Goal: Task Accomplishment & Management: Manage account settings

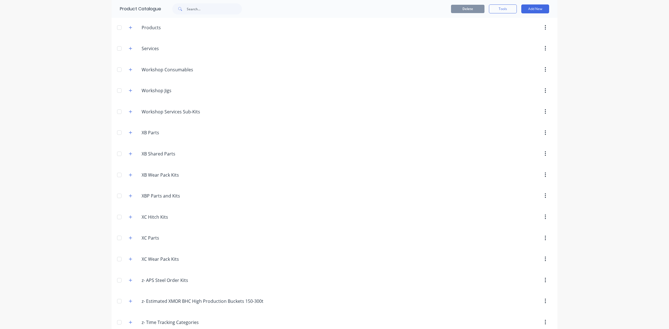
scroll to position [349, 0]
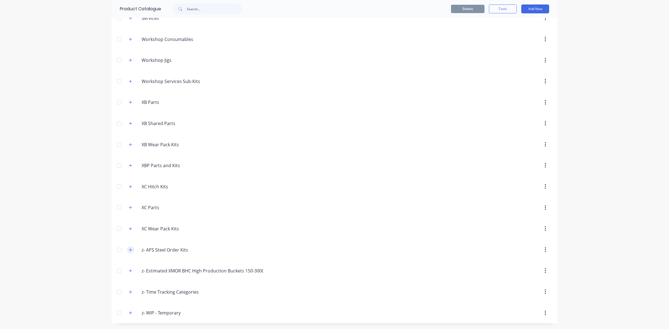
click at [129, 249] on icon "button" at bounding box center [130, 249] width 3 height 3
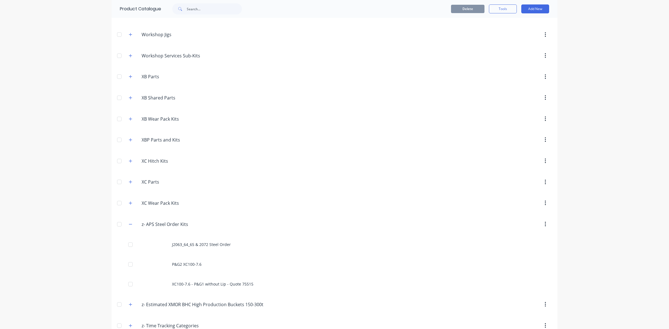
scroll to position [408, 0]
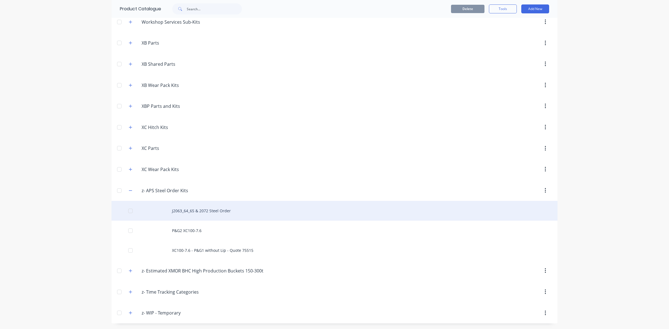
click at [225, 215] on div "J2063_64_65 & 2072 Steel Order" at bounding box center [334, 211] width 446 height 20
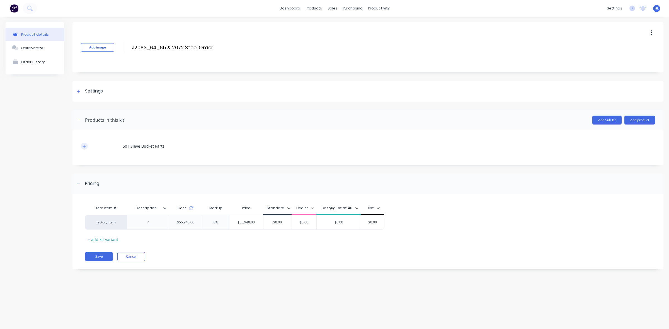
click at [84, 147] on icon "button" at bounding box center [83, 146] width 3 height 4
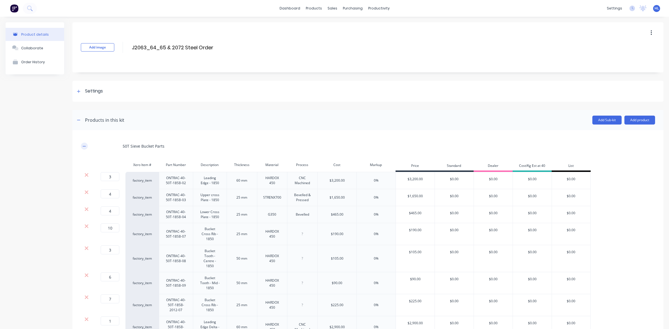
click at [84, 147] on icon "button" at bounding box center [83, 146] width 3 height 4
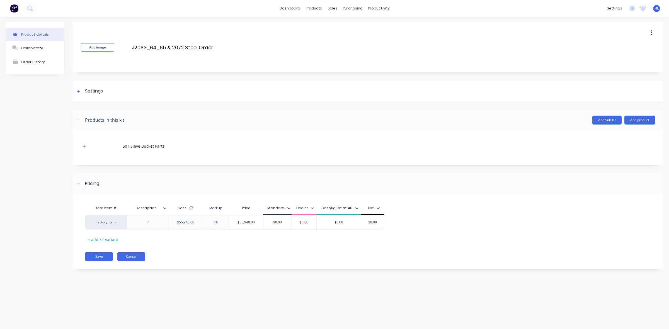
click at [133, 253] on button "Cancel" at bounding box center [131, 256] width 28 height 9
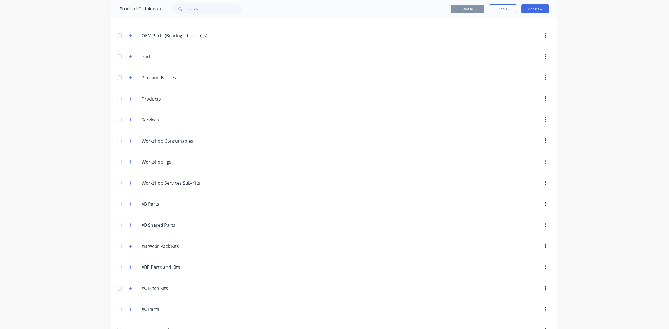
scroll to position [408, 0]
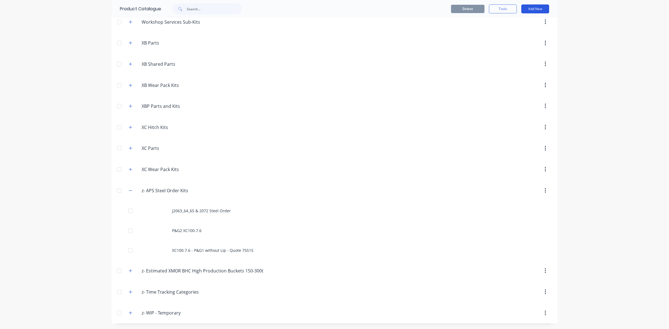
click at [538, 8] on button "Add New" at bounding box center [535, 8] width 28 height 9
click at [527, 33] on div "Product" at bounding box center [522, 34] width 43 height 8
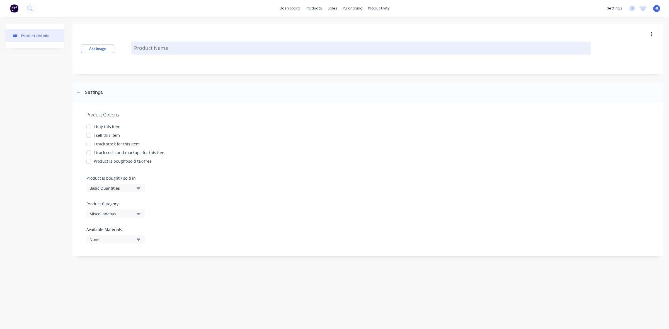
click at [153, 45] on textarea at bounding box center [360, 48] width 459 height 13
type textarea "x"
type textarea "B"
type textarea "x"
type textarea "BH"
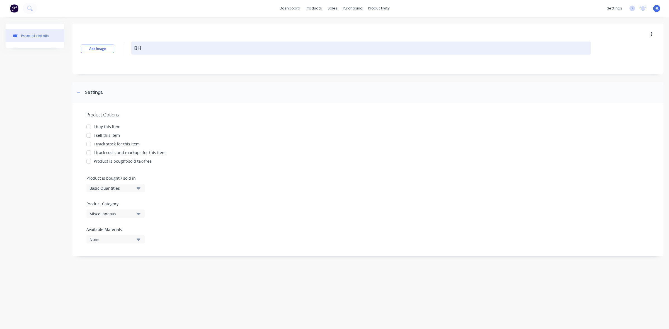
type textarea "x"
type textarea "BHB"
type textarea "x"
type textarea "BHB+"
type textarea "x"
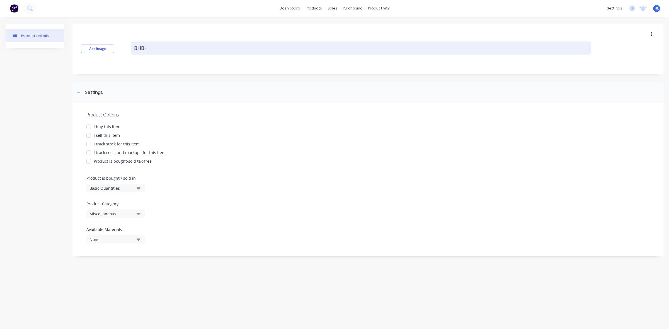
type textarea "BHB+"
type textarea "x"
type textarea "BHB+ R"
type textarea "x"
type textarea "BHB+ Re"
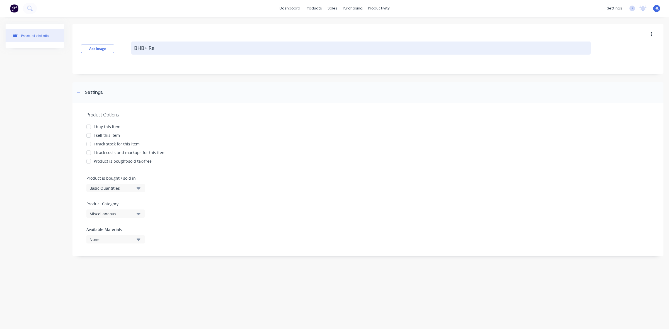
type textarea "x"
type textarea "BHB+ Reb"
type textarea "x"
type textarea "BHB+ Re"
type textarea "x"
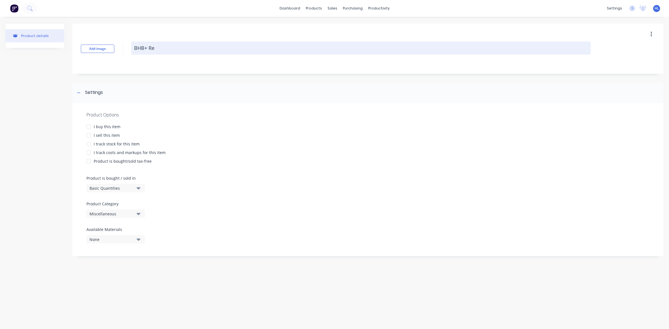
type textarea "BHB+ Ref"
type textarea "x"
type textarea "BHB+ Refu"
type textarea "x"
type textarea "BHB+ Refur"
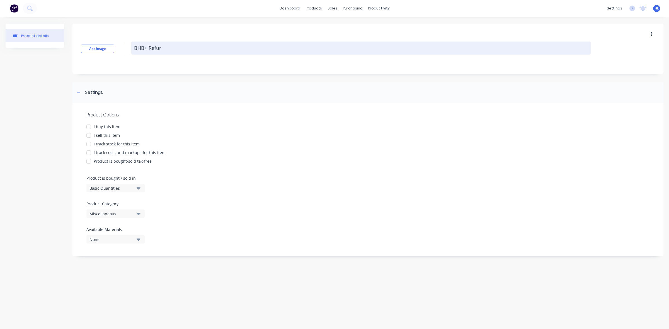
type textarea "x"
type textarea "BHB+ Refurb"
type textarea "x"
type textarea "BHB+ Refurb"
type textarea "x"
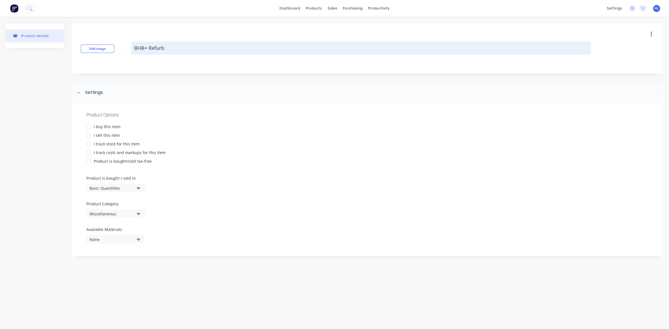
type textarea "BHB+ Refurb a"
type textarea "x"
type textarea "BHB+ Refurb an"
type textarea "x"
type textarea "BHB+ Refurb and"
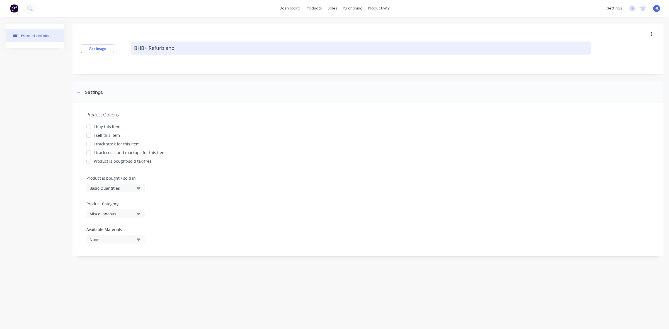
type textarea "x"
type textarea "BHB+ Refurb and"
type textarea "x"
type textarea "BHB+ Refurb and U"
type textarea "x"
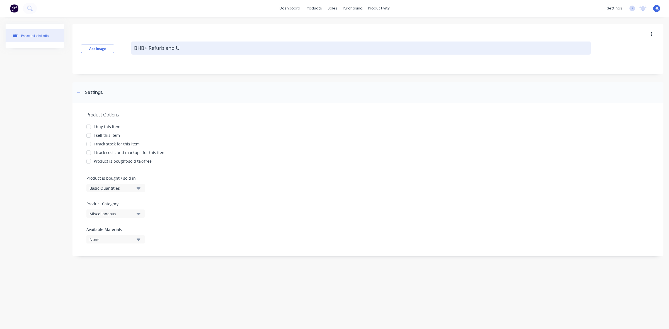
type textarea "BHB+ Refurb and Up"
type textarea "x"
type textarea "BHB+ Refurb and Upg"
type textarea "x"
type textarea "BHB+ Refurb and Upgr"
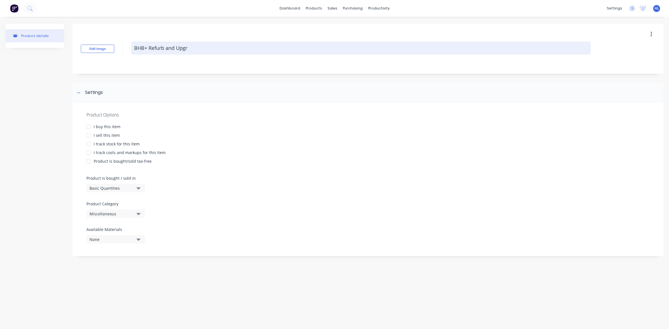
type textarea "x"
type textarea "BHB+ Refurb and Upgra"
type textarea "x"
type textarea "BHB+ Refurb and Upgrad"
type textarea "x"
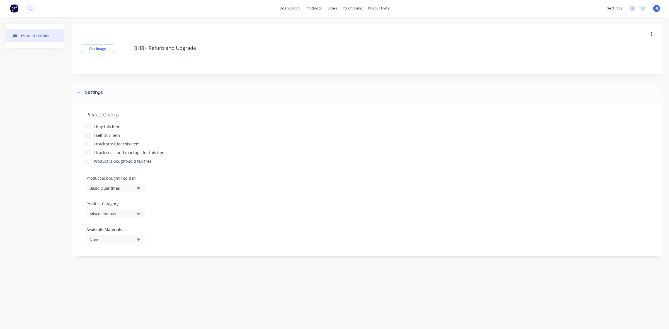
type textarea "BHB+ Refurb and Upgrade"
type textarea "x"
type textarea "BHB+ Refurb and Upgrade"
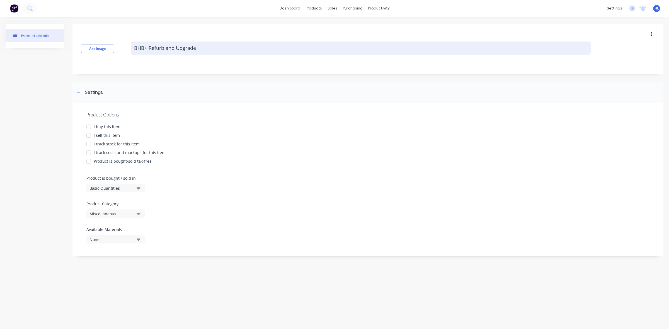
drag, startPoint x: 134, startPoint y: 48, endPoint x: 146, endPoint y: 53, distance: 13.2
click at [134, 48] on textarea "BHB+ Refurb and Upgrade" at bounding box center [360, 48] width 459 height 13
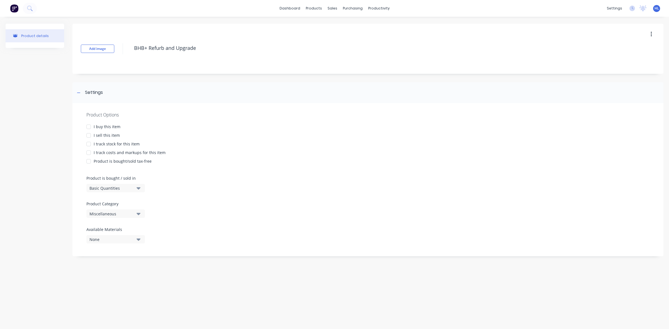
type textarea "x"
type textarea "JBHB+ Refurb and Upgrade"
type textarea "x"
type textarea "J2BHB+ Refurb and Upgrade"
type textarea "x"
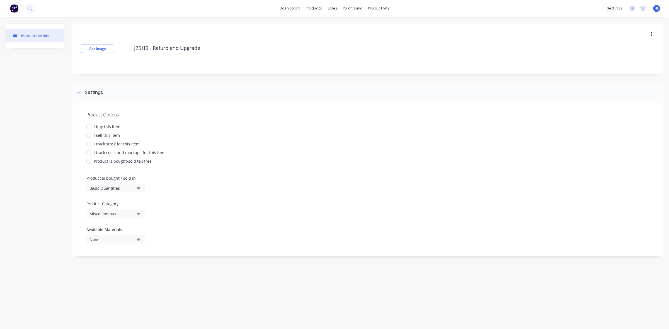
type textarea "J20BHB+ Refurb and Upgrade"
type textarea "x"
type textarea "J207BHB+ Refurb and Upgrade"
type textarea "x"
type textarea "J2078BHB+ Refurb and Upgrade"
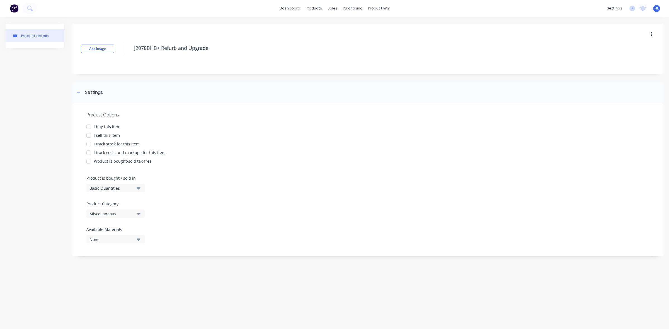
type textarea "x"
type textarea "J2078 BHB+ Refurb and Upgrade"
type textarea "x"
type textarea "J2078 PBHB+ Refurb and Upgrade"
type textarea "x"
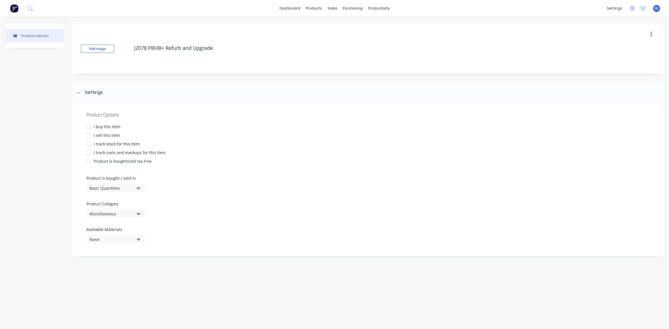
type textarea "J2078 PaBHB+ Refurb and Upgrade"
type textarea "x"
type textarea "J2078 ParBHB+ Refurb and Upgrade"
type textarea "x"
type textarea "J2078 PartBHB+ Refurb and Upgrade"
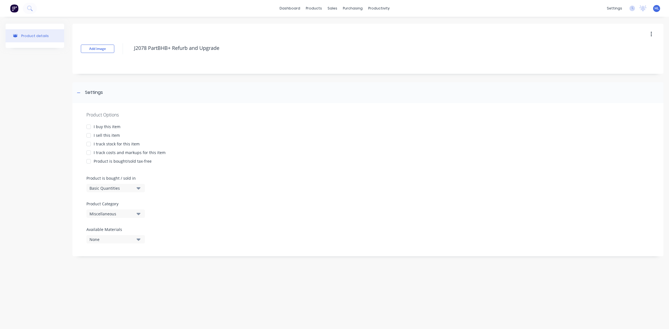
type textarea "x"
type textarea "J2078 PartsBHB+ Refurb and Upgrade"
type textarea "x"
type textarea "J2078 Parts BHB+ Refurb and Upgrade"
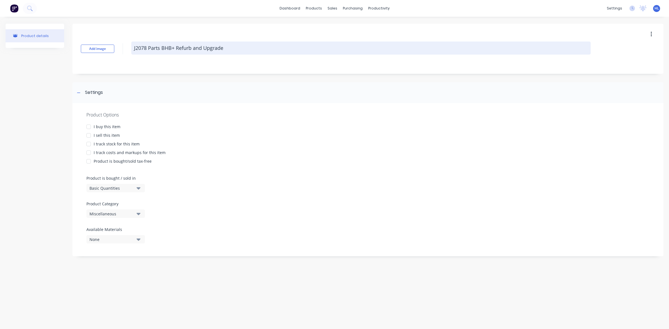
click at [244, 52] on textarea "J2078 Parts BHB+ Refurb and Upgrade" at bounding box center [360, 48] width 459 height 13
click at [160, 49] on textarea "J2078 Parts BHB+ Refurb and Upgrade" at bounding box center [360, 48] width 459 height 13
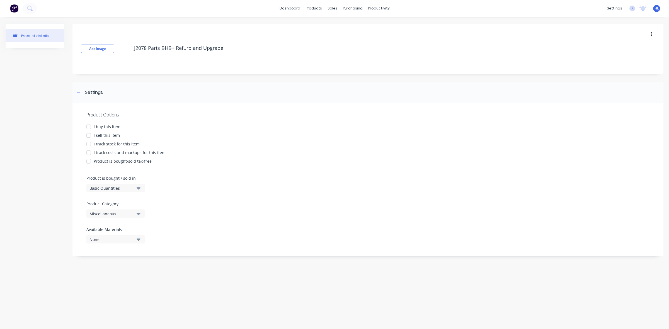
type textarea "x"
type textarea "J2078 Parts) BHB+ Refurb and Upgrade"
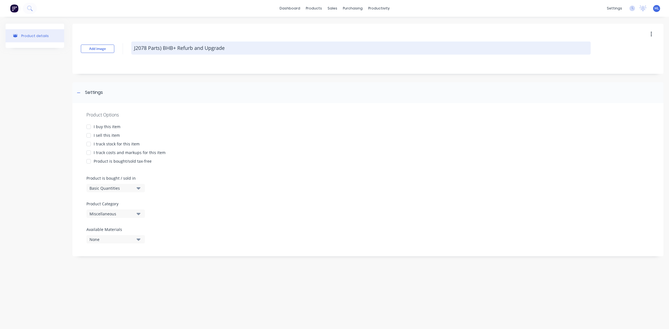
click at [148, 50] on textarea "J2078 Parts) BHB+ Refurb and Upgrade" at bounding box center [360, 48] width 459 height 13
type textarea "x"
type textarea "J2078 (Parts) BHB+ Refurb and Upgrade"
drag, startPoint x: 163, startPoint y: 50, endPoint x: 148, endPoint y: 52, distance: 15.1
click at [148, 52] on textarea "J2078 (Parts) BHB+ Refurb and Upgrade" at bounding box center [360, 48] width 459 height 13
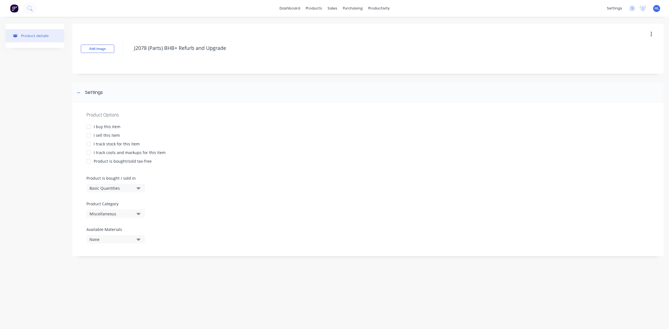
type textarea "x"
type textarea "J2078 BHB+ Refurb and Upgrade"
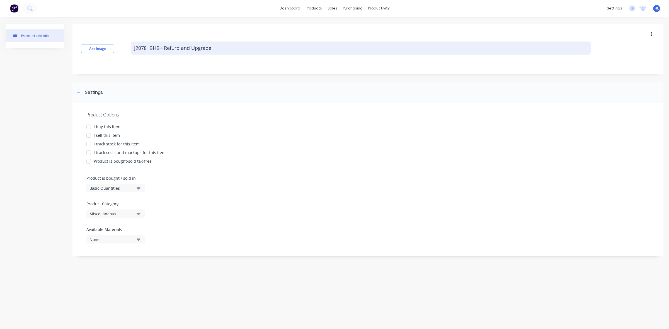
click at [132, 49] on textarea "J2078 BHB+ Refurb and Upgrade" at bounding box center [360, 48] width 459 height 13
click at [149, 49] on textarea "J2078 BHB+ Refurb and Upgrade" at bounding box center [360, 48] width 459 height 13
type textarea "x"
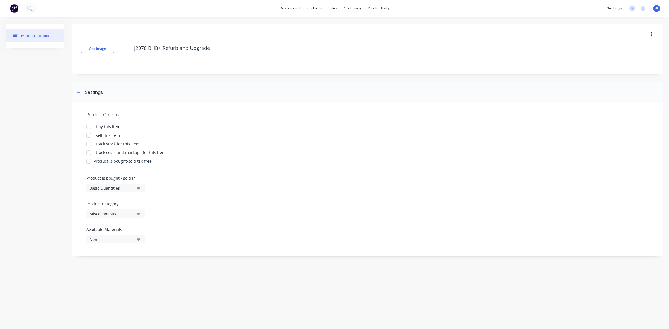
type textarea "J2078 BHB+ Refurb and Upgrade"
type textarea "x"
type textarea "J2078 BHB+ Refurb and Upgrade"
click at [130, 48] on div "Add image J2078 BHB+ Refurb and Upgrade" at bounding box center [367, 49] width 591 height 50
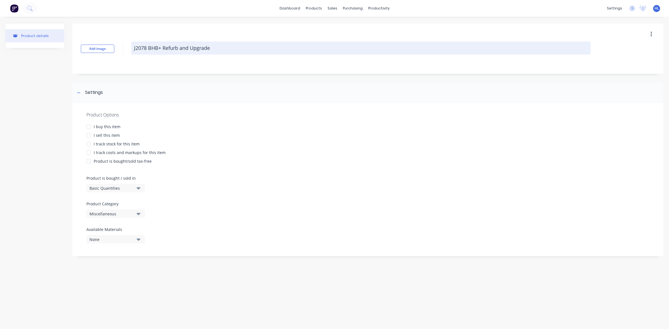
click at [135, 49] on textarea "J2078 BHB+ Refurb and Upgrade" at bounding box center [360, 48] width 459 height 13
click at [133, 50] on textarea "J2078 BHB+ Refurb and Upgrade" at bounding box center [360, 48] width 459 height 13
paste textarea "(Parts)"
type textarea "x"
type textarea "(Parts)J2078 BHB+ Refurb and Upgrade"
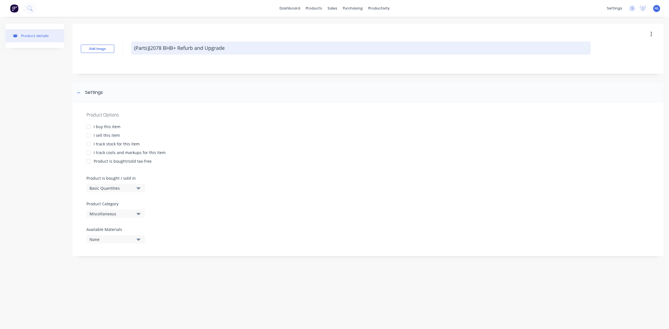
type textarea "x"
click at [283, 45] on textarea "(Parts) J2078 BHB+ Refurb and Upgrade" at bounding box center [360, 48] width 459 height 13
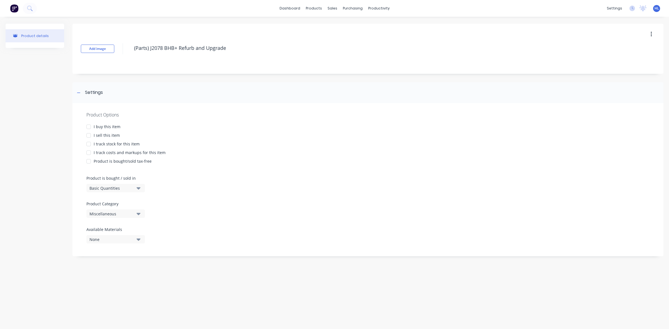
type textarea "(Parts) J2078 BHB+ Refurb and Upgrade"
type textarea "x"
type textarea "(Parts) J2078 BHB+ Refurb and Upgrade"
click at [255, 63] on div "Add image (Parts) J2078 BHB+ Refurb and Upgrade" at bounding box center [367, 49] width 591 height 50
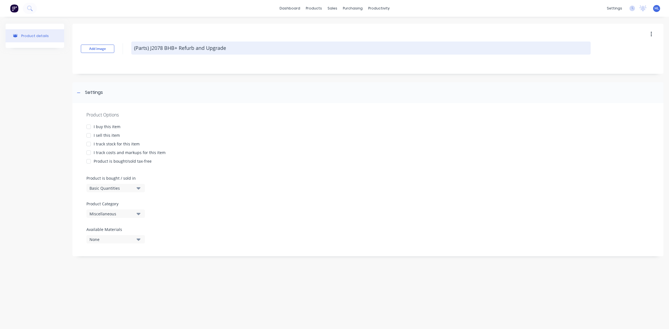
click at [258, 50] on textarea "(Parts) J2078 BHB+ Refurb and Upgrade" at bounding box center [360, 48] width 459 height 13
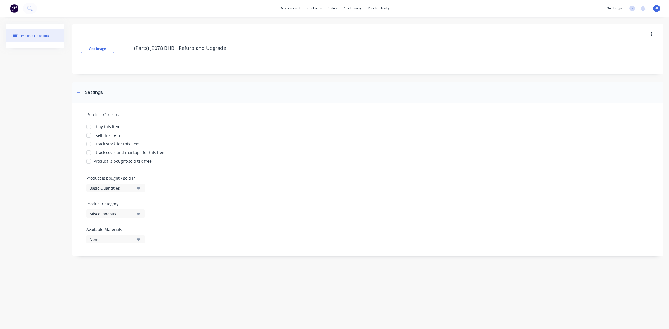
click at [253, 63] on div "Add image (Parts) J2078 BHB+ Refurb and Upgrade" at bounding box center [367, 49] width 591 height 50
click at [111, 128] on div "I buy this item" at bounding box center [107, 127] width 27 height 6
click at [110, 133] on div "I sell this item" at bounding box center [107, 135] width 26 height 6
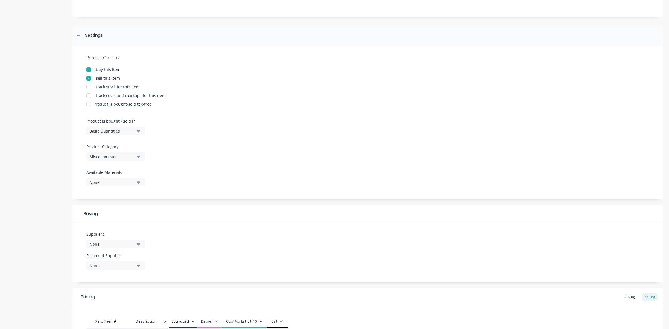
scroll to position [70, 0]
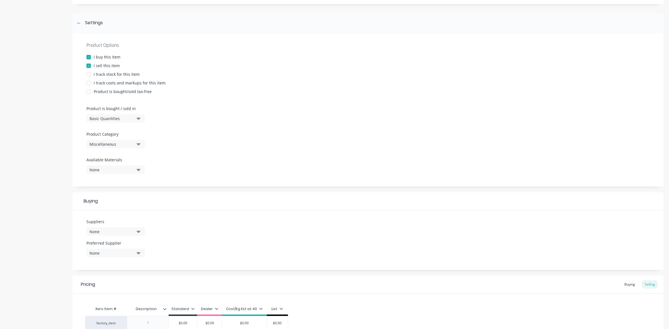
click at [134, 146] on div "Miscellaneous" at bounding box center [111, 144] width 45 height 6
click at [137, 226] on div "z- WIP - Temporary" at bounding box center [128, 224] width 84 height 11
type textarea "x"
click at [134, 228] on button "None" at bounding box center [115, 231] width 59 height 8
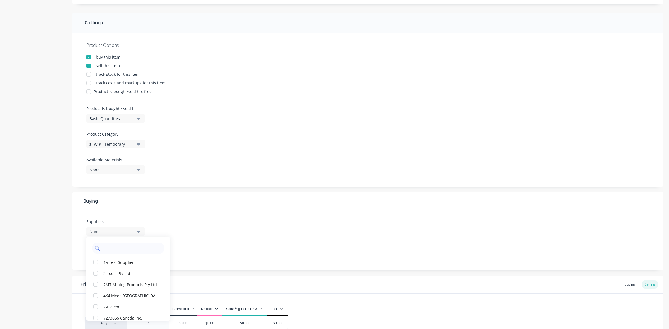
click at [132, 245] on input "text" at bounding box center [132, 248] width 59 height 11
type input "APS"
click at [109, 263] on div "APS Adelaide Profile Services" at bounding box center [131, 262] width 56 height 6
click at [63, 256] on div "Product details" at bounding box center [35, 166] width 59 height 425
click at [113, 255] on div "None" at bounding box center [111, 253] width 45 height 6
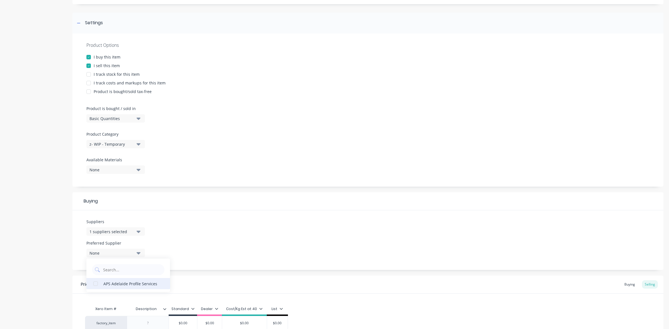
click at [127, 286] on div "APS Adelaide Profile Services" at bounding box center [131, 284] width 56 height 6
click at [43, 258] on div "Product details" at bounding box center [35, 166] width 59 height 425
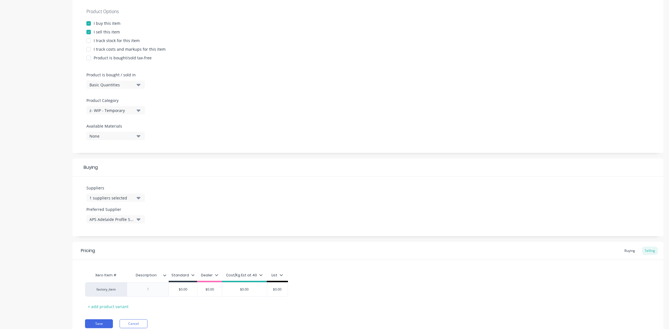
scroll to position [126, 0]
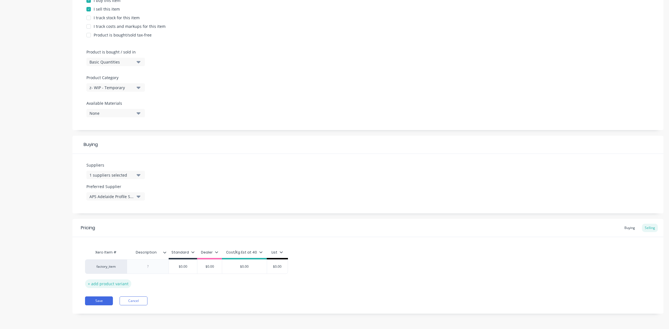
click at [124, 284] on div "+ add product variant" at bounding box center [108, 283] width 46 height 9
click at [124, 294] on div "+ add product variant" at bounding box center [108, 298] width 46 height 9
click at [126, 308] on div "+ add product variant" at bounding box center [108, 312] width 46 height 9
click at [126, 325] on div "+ add product variant" at bounding box center [108, 326] width 46 height 9
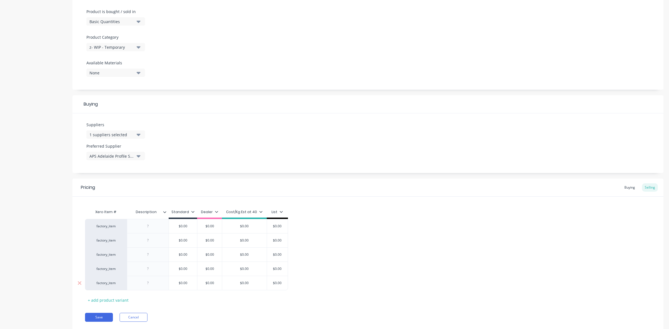
scroll to position [183, 0]
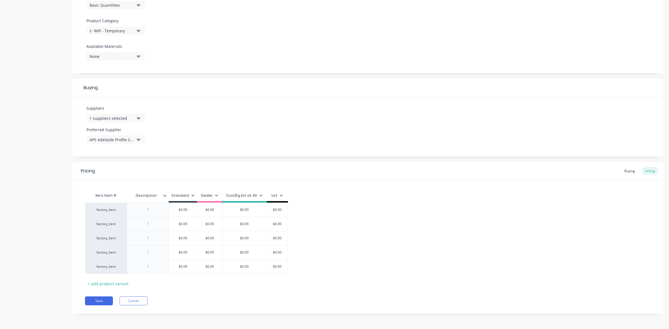
click at [388, 227] on div "factory_item $0.00 $0.00 $0.00 $0.00 factory_item $0.00 $0.00 $0.00 $0.00 facto…" at bounding box center [368, 238] width 566 height 71
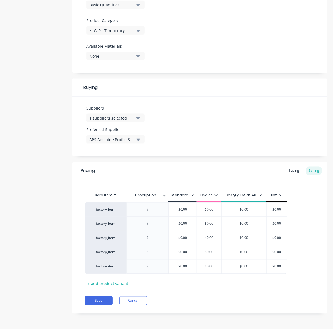
click at [164, 194] on icon at bounding box center [164, 195] width 3 height 3
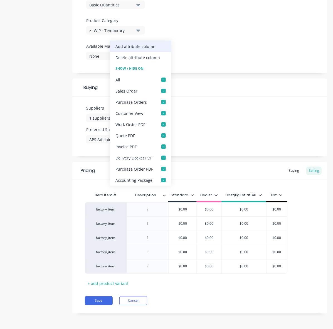
click at [147, 48] on div "Add attribute column" at bounding box center [136, 46] width 40 height 6
type textarea "x"
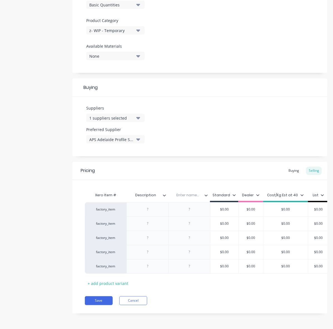
click at [190, 194] on input "text" at bounding box center [188, 195] width 38 height 5
type input "Part Number"
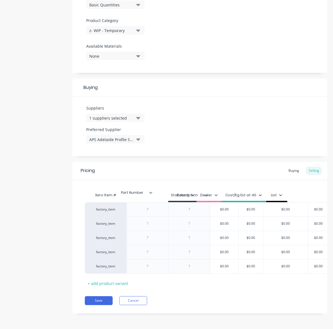
drag, startPoint x: 208, startPoint y: 198, endPoint x: 150, endPoint y: 196, distance: 58.6
click at [150, 196] on div "Xero Item # Description Part Number Part Number Standard Dealer Cost/Kg Est at …" at bounding box center [207, 196] width 245 height 13
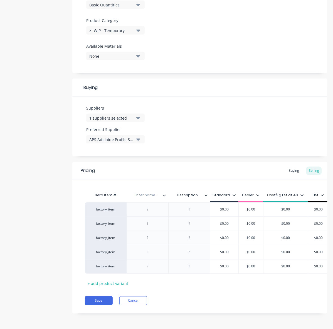
click at [208, 195] on icon at bounding box center [206, 195] width 3 height 3
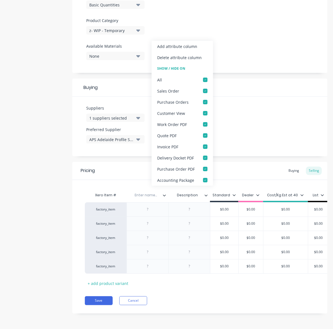
click at [175, 45] on div "Add attribute column" at bounding box center [177, 46] width 40 height 6
type textarea "x"
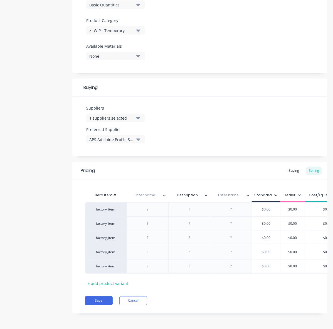
click at [155, 196] on input "text" at bounding box center [146, 195] width 38 height 5
type input "Part Number"
type textarea "x"
click at [209, 161] on div "Add image (Parts) J2078 BHB+ Refurb and Upgrade Settings Product Options I buy …" at bounding box center [199, 80] width 255 height 481
click at [230, 192] on div "Enter name..." at bounding box center [229, 195] width 38 height 14
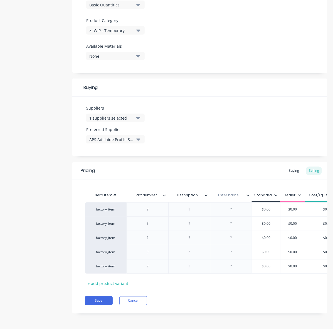
click at [230, 195] on input "text" at bounding box center [229, 195] width 38 height 5
type input "Process"
click at [225, 176] on div "Pricing Buying Selling" at bounding box center [199, 171] width 255 height 18
click at [206, 195] on icon at bounding box center [206, 195] width 3 height 3
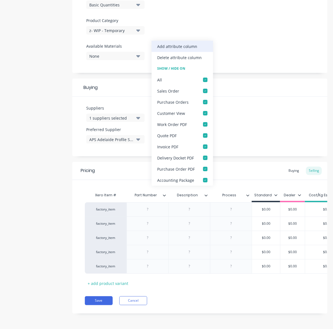
click at [200, 43] on div "Add attribute column" at bounding box center [183, 46] width 62 height 11
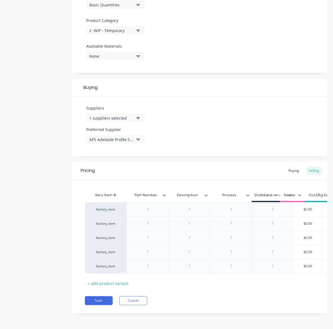
scroll to position [0, 1]
drag, startPoint x: 293, startPoint y: 194, endPoint x: 235, endPoint y: 196, distance: 58.5
click at [233, 196] on div "Xero Item # Part Number Description Process Enter name... Standard Dealer Cost/…" at bounding box center [248, 196] width 328 height 13
type textarea "x"
click at [236, 196] on input "text" at bounding box center [229, 195] width 38 height 5
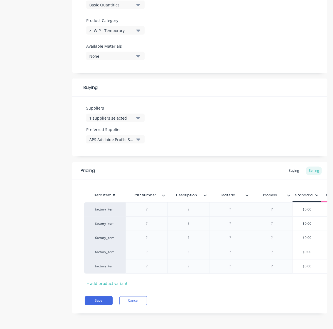
type input "Material"
click at [255, 181] on div "Xero Item # Part Number Description Material Material Process Standard Dealer C…" at bounding box center [199, 234] width 255 height 108
click at [154, 213] on div at bounding box center [147, 209] width 28 height 7
type textarea "x"
click at [157, 209] on div at bounding box center [147, 209] width 28 height 7
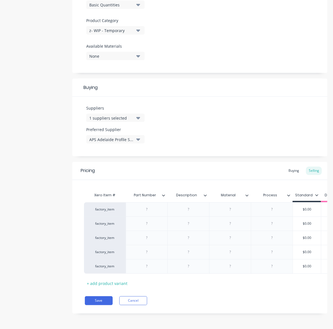
paste div
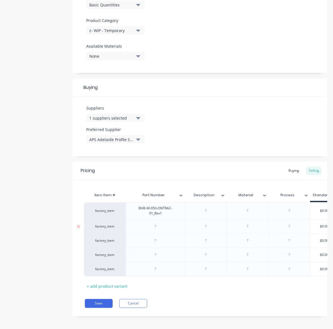
type textarea "x"
drag, startPoint x: 147, startPoint y: 223, endPoint x: 169, endPoint y: 236, distance: 24.8
click at [149, 224] on div at bounding box center [156, 226] width 28 height 7
paste div
click at [123, 231] on div "factory_item" at bounding box center [105, 226] width 42 height 14
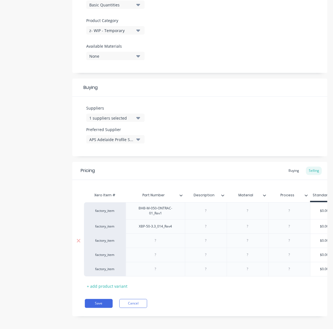
click at [162, 245] on div at bounding box center [155, 240] width 59 height 14
type textarea "x"
click at [159, 242] on div at bounding box center [156, 240] width 28 height 7
paste div
click at [166, 261] on div at bounding box center [155, 255] width 59 height 14
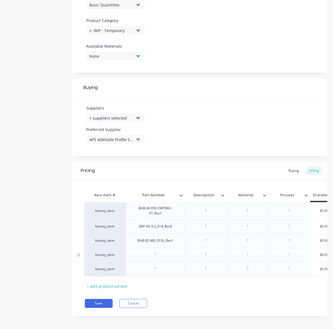
type textarea "x"
click at [158, 254] on div at bounding box center [156, 254] width 28 height 7
paste div
click at [117, 257] on div "factory_item" at bounding box center [105, 254] width 31 height 5
type textarea "x"
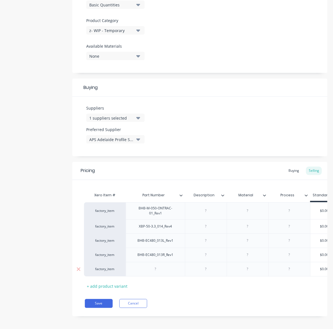
click at [162, 268] on div at bounding box center [156, 268] width 28 height 7
paste div
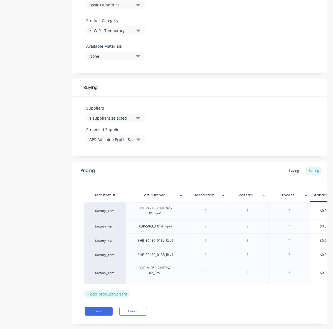
click at [111, 294] on div "Xero Item # Part Number Description Material Process Standard Dealer Cost/Kg Es…" at bounding box center [199, 239] width 255 height 118
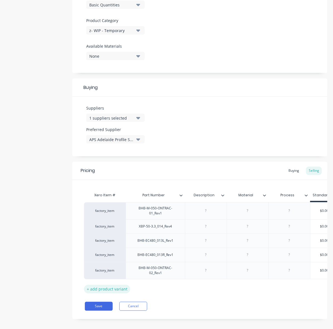
click at [112, 285] on div "+ add product variant" at bounding box center [107, 289] width 46 height 9
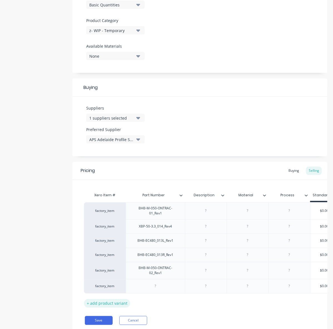
click at [112, 299] on div "+ add product variant" at bounding box center [107, 303] width 46 height 9
click at [115, 315] on div "+ add product variant" at bounding box center [107, 317] width 46 height 9
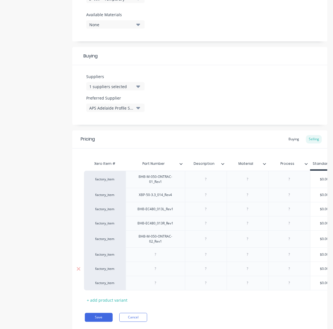
scroll to position [237, 0]
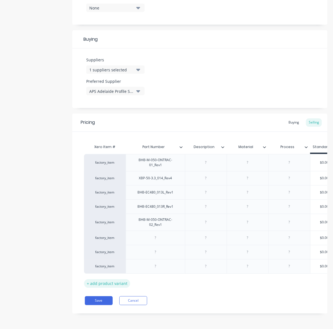
click at [110, 279] on div "+ add product variant" at bounding box center [107, 283] width 46 height 9
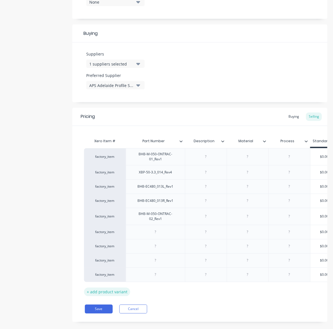
click at [111, 294] on div "+ add product variant" at bounding box center [107, 292] width 46 height 9
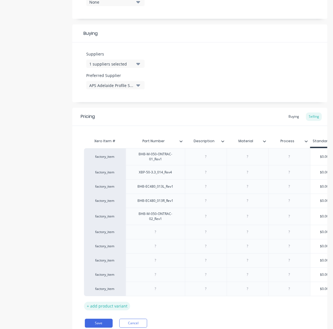
click at [113, 308] on div "+ add product variant" at bounding box center [107, 306] width 46 height 9
click at [116, 319] on div "+ add product variant" at bounding box center [107, 320] width 46 height 9
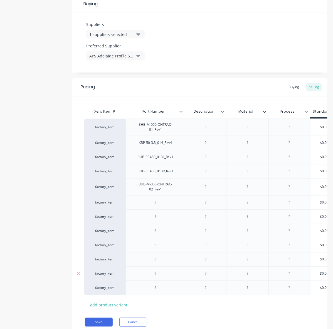
scroll to position [294, 0]
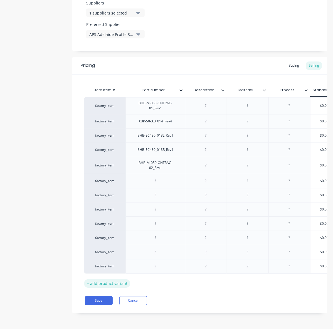
click at [115, 279] on div "+ add product variant" at bounding box center [107, 283] width 46 height 9
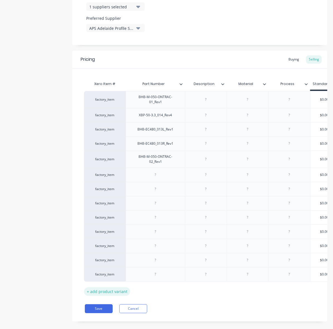
click at [113, 291] on div "+ add product variant" at bounding box center [107, 291] width 46 height 9
type textarea "x"
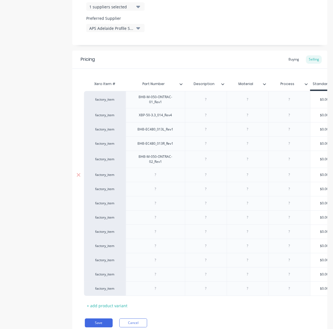
click at [160, 174] on div at bounding box center [156, 174] width 28 height 7
paste div
click at [203, 202] on div at bounding box center [206, 203] width 28 height 7
click at [159, 190] on div at bounding box center [156, 189] width 28 height 7
type textarea "x"
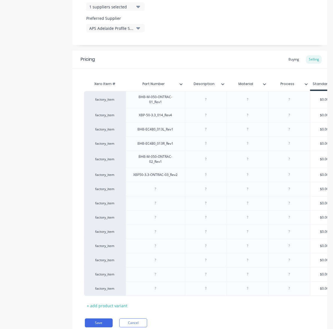
paste div
drag, startPoint x: 169, startPoint y: 190, endPoint x: 160, endPoint y: 202, distance: 14.8
click at [169, 190] on div "STP-551-220539-0161" at bounding box center [155, 189] width 43 height 7
click at [159, 210] on div at bounding box center [155, 203] width 59 height 14
type textarea "x"
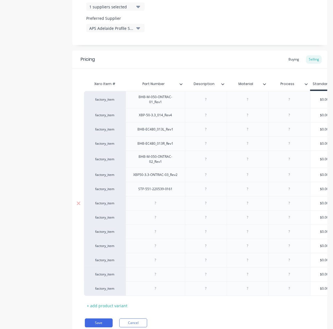
click at [161, 206] on div at bounding box center [156, 203] width 28 height 7
paste div
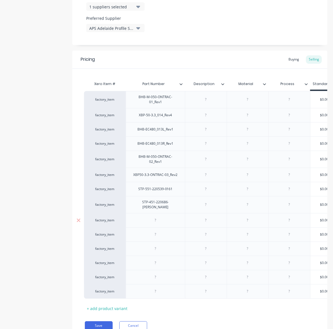
click at [145, 217] on div at bounding box center [156, 220] width 28 height 7
type textarea "x"
click at [163, 219] on div at bounding box center [156, 220] width 28 height 7
paste div
click at [184, 231] on div at bounding box center [155, 234] width 59 height 14
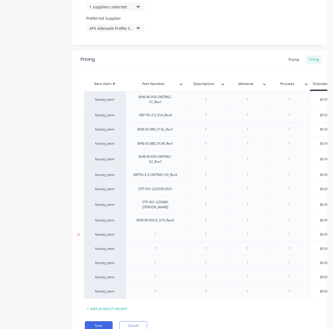
type textarea "x"
click at [159, 235] on div at bounding box center [156, 234] width 28 height 7
paste div
drag, startPoint x: 179, startPoint y: 234, endPoint x: 154, endPoint y: 241, distance: 25.6
click at [177, 236] on div "factory_item BHB-M-050-ONTRAC-01_Rev1 $0.00 $0.00 $0.00 $0.00 factory_item XBP-…" at bounding box center [199, 195] width 230 height 208
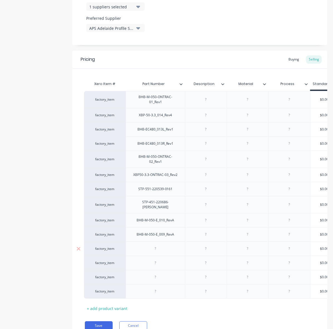
type textarea "x"
click at [160, 249] on div at bounding box center [156, 248] width 28 height 7
paste div
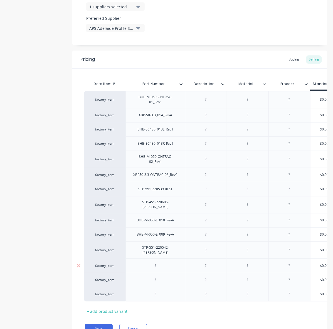
click at [127, 245] on div "STP-551-220542-RevA" at bounding box center [155, 250] width 59 height 17
type textarea "x"
click at [161, 262] on div at bounding box center [156, 265] width 28 height 7
paste div
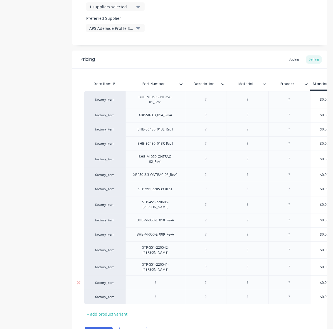
click at [162, 290] on div at bounding box center [155, 297] width 59 height 14
click at [155, 279] on div at bounding box center [156, 282] width 28 height 7
type textarea "x"
paste div
click at [207, 281] on div at bounding box center [206, 284] width 28 height 7
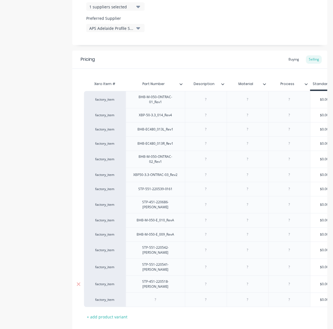
type textarea "x"
paste div
click at [161, 296] on div at bounding box center [156, 299] width 28 height 7
type textarea "x"
paste div
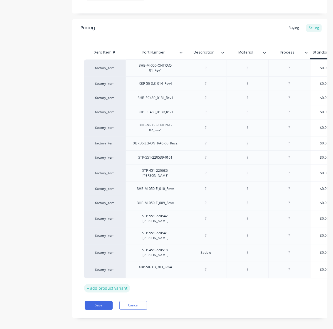
click at [121, 284] on div "+ add product variant" at bounding box center [107, 288] width 46 height 9
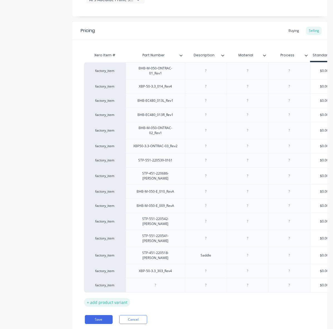
click at [120, 298] on div "+ add product variant" at bounding box center [107, 302] width 46 height 9
click at [119, 312] on div "+ add product variant" at bounding box center [107, 316] width 46 height 9
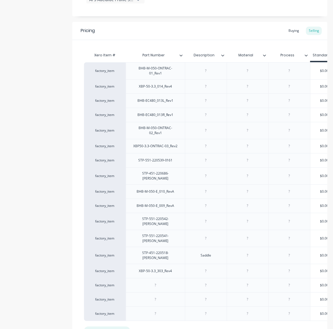
click at [120, 327] on div "+ add product variant" at bounding box center [107, 331] width 46 height 9
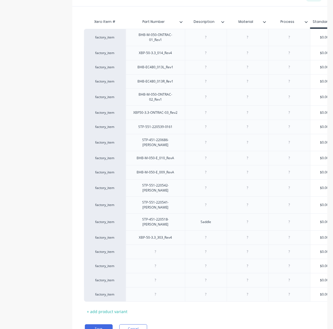
scroll to position [380, 0]
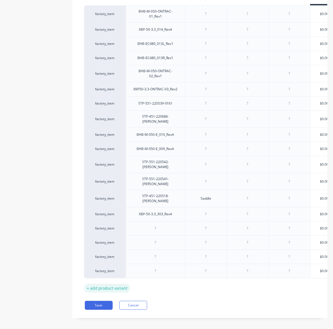
click at [112, 284] on div "+ add product variant" at bounding box center [107, 288] width 46 height 9
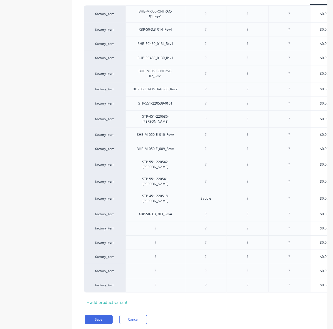
click at [113, 298] on div "+ add product variant" at bounding box center [107, 302] width 46 height 9
drag, startPoint x: 108, startPoint y: 308, endPoint x: 101, endPoint y: 318, distance: 11.8
click at [107, 312] on div "+ add product variant" at bounding box center [107, 316] width 46 height 9
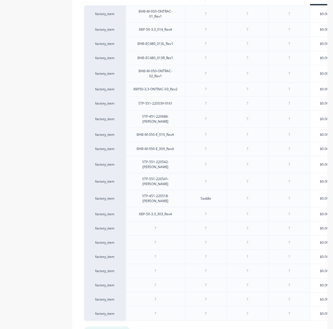
click at [101, 326] on div "+ add product variant" at bounding box center [107, 330] width 46 height 9
type textarea "x"
click at [147, 225] on div at bounding box center [156, 228] width 28 height 7
paste div
click at [202, 225] on div at bounding box center [206, 228] width 28 height 7
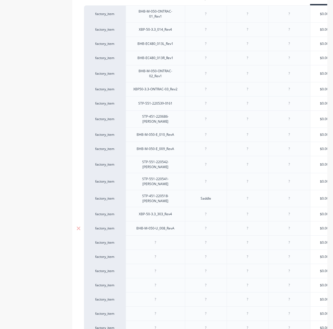
type textarea "x"
paste div
click at [167, 239] on div at bounding box center [156, 242] width 28 height 7
type textarea "x"
paste div
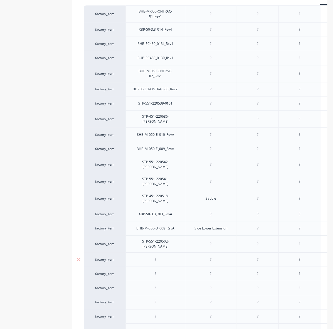
click at [158, 252] on div at bounding box center [155, 259] width 59 height 14
type textarea "x"
click at [158, 256] on div at bounding box center [156, 259] width 28 height 7
paste div
drag, startPoint x: 158, startPoint y: 267, endPoint x: 161, endPoint y: 264, distance: 4.1
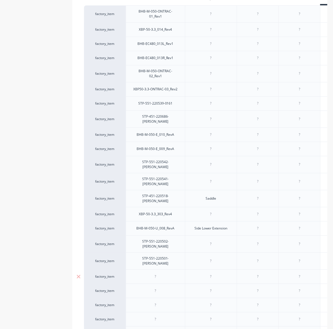
click at [158, 269] on div at bounding box center [155, 276] width 59 height 14
click at [161, 273] on div at bounding box center [156, 276] width 28 height 7
type textarea "x"
paste div
click at [153, 290] on div at bounding box center [156, 293] width 28 height 7
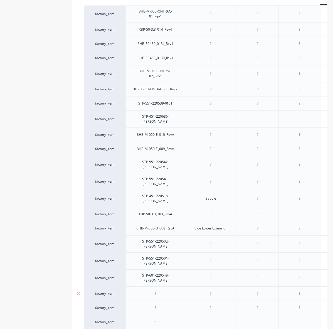
type textarea "x"
paste div
click at [166, 307] on div at bounding box center [156, 310] width 28 height 7
type textarea "x"
paste div
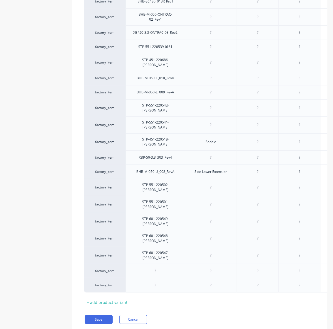
scroll to position [437, 0]
click at [166, 267] on div at bounding box center [156, 270] width 28 height 7
type textarea "x"
paste div
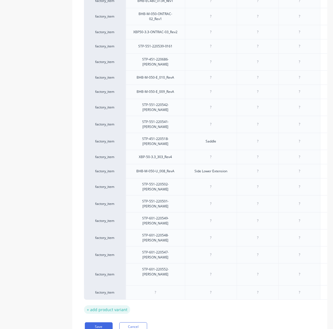
click at [109, 305] on div "+ add product variant" at bounding box center [107, 309] width 46 height 9
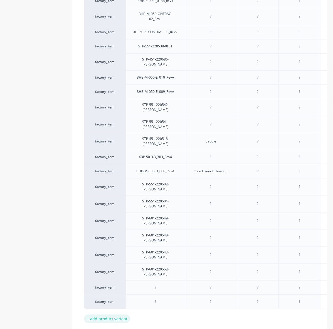
click at [99, 314] on div "+ add product variant" at bounding box center [107, 318] width 46 height 9
click at [101, 328] on div "+ add product variant" at bounding box center [107, 332] width 46 height 9
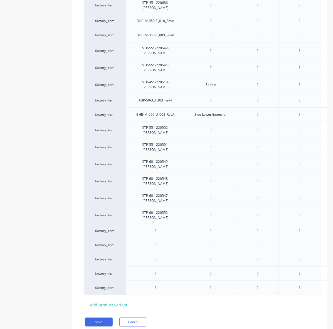
scroll to position [494, 0]
click at [109, 300] on div "+ add product variant" at bounding box center [107, 304] width 46 height 9
type textarea "x"
click at [159, 226] on div at bounding box center [156, 229] width 28 height 7
paste div
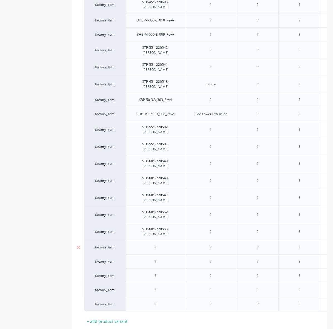
click at [188, 240] on div at bounding box center [211, 247] width 52 height 14
type textarea "x"
click at [158, 243] on div at bounding box center [156, 246] width 28 height 7
paste div
drag, startPoint x: 162, startPoint y: 227, endPoint x: 166, endPoint y: 230, distance: 4.7
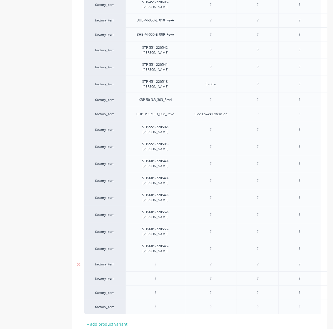
click at [162, 257] on div at bounding box center [155, 264] width 59 height 14
type textarea "x"
click at [165, 260] on div at bounding box center [156, 263] width 28 height 7
paste div
click at [165, 275] on div at bounding box center [156, 278] width 28 height 7
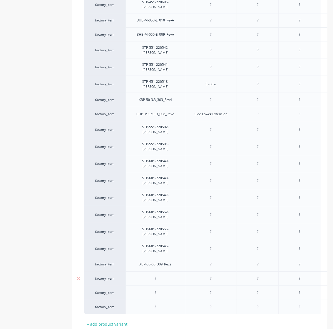
type textarea "x"
paste div
click at [145, 289] on div at bounding box center [156, 292] width 28 height 7
type textarea "x"
click at [157, 289] on div at bounding box center [156, 292] width 28 height 7
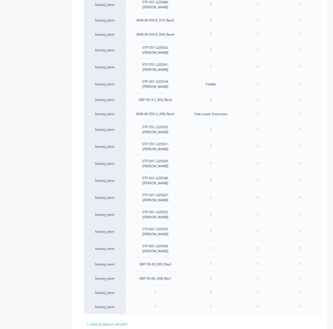
paste div
click at [154, 303] on div at bounding box center [156, 306] width 28 height 7
type textarea "x"
paste div
click at [112, 322] on div "+ add product variant" at bounding box center [107, 326] width 46 height 9
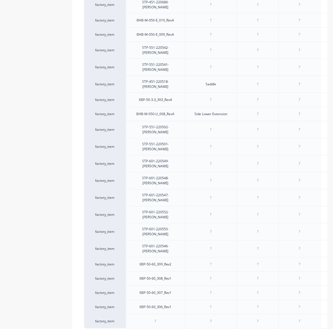
drag, startPoint x: 109, startPoint y: 305, endPoint x: 110, endPoint y: 311, distance: 6.2
type textarea "x"
click at [158, 317] on div at bounding box center [156, 320] width 28 height 7
paste div
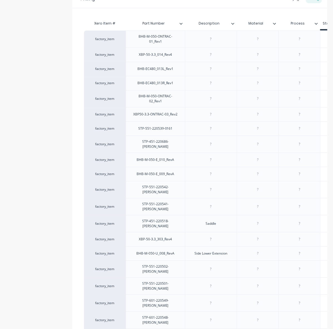
scroll to position [523, 0]
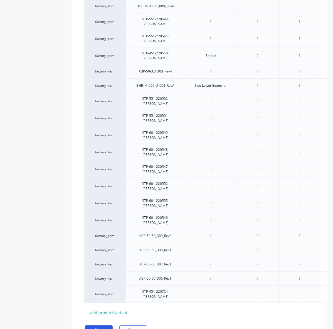
click at [103, 325] on button "Save" at bounding box center [99, 329] width 28 height 9
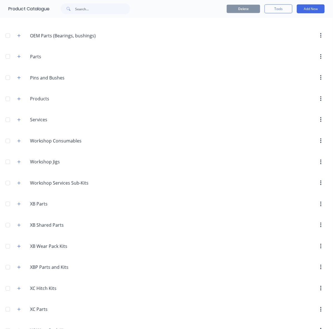
scroll to position [527, 0]
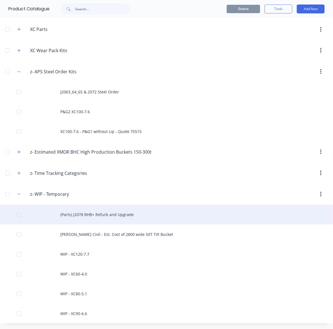
click at [61, 212] on div "(Parts) J2078 BHB+ Refurb and Upgrade" at bounding box center [166, 214] width 333 height 20
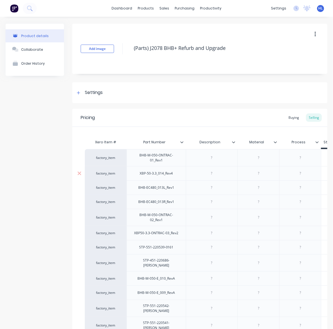
type textarea "x"
click at [208, 159] on div at bounding box center [212, 157] width 28 height 7
paste div
click at [221, 181] on div at bounding box center [213, 187] width 54 height 14
type textarea "x"
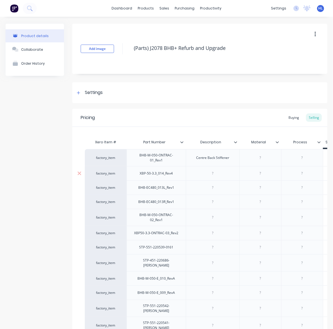
click at [217, 174] on div at bounding box center [213, 173] width 28 height 7
paste div
click at [246, 195] on div at bounding box center [261, 201] width 42 height 14
type textarea "x"
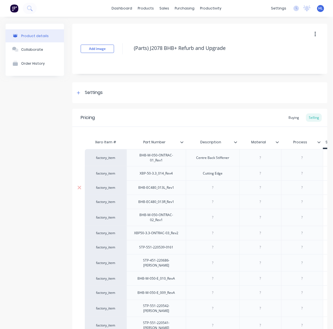
click at [214, 186] on div at bounding box center [213, 187] width 28 height 7
paste div
click at [218, 198] on div at bounding box center [213, 201] width 54 height 14
type textarea "x"
click at [218, 202] on div at bounding box center [213, 201] width 28 height 7
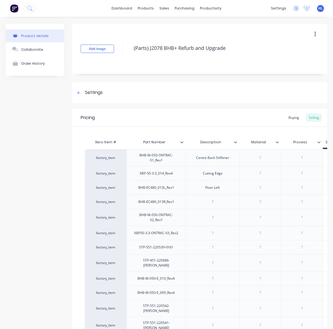
paste div
drag, startPoint x: 215, startPoint y: 202, endPoint x: 216, endPoint y: 199, distance: 3.6
click at [216, 199] on div "Floor Right" at bounding box center [213, 201] width 28 height 7
type textarea "x"
click at [218, 218] on div at bounding box center [213, 217] width 28 height 7
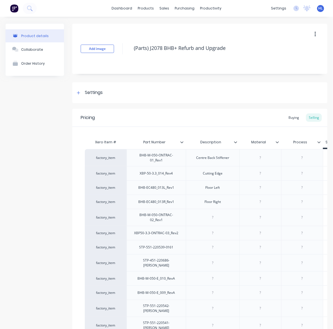
paste div
drag, startPoint x: 195, startPoint y: 228, endPoint x: 210, endPoint y: 233, distance: 14.8
drag, startPoint x: 210, startPoint y: 233, endPoint x: 205, endPoint y: 232, distance: 5.1
click at [210, 233] on div at bounding box center [214, 232] width 28 height 7
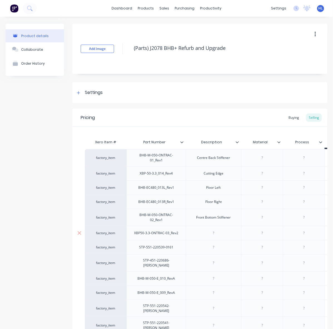
type textarea "x"
paste div
click at [218, 247] on div at bounding box center [214, 246] width 28 height 7
type textarea "x"
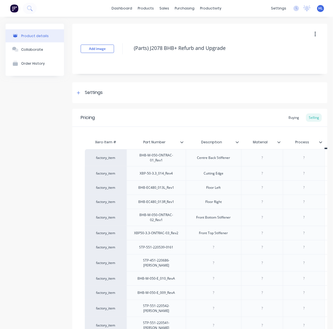
paste div
drag, startPoint x: 236, startPoint y: 260, endPoint x: 228, endPoint y: 262, distance: 8.3
click at [236, 260] on div at bounding box center [216, 262] width 61 height 17
click at [218, 264] on div at bounding box center [217, 262] width 28 height 7
type textarea "x"
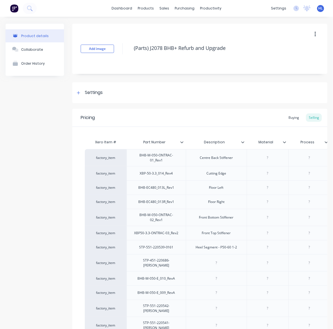
paste div
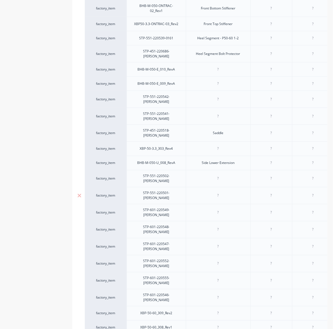
click at [223, 187] on div at bounding box center [218, 195] width 65 height 17
click at [222, 76] on div at bounding box center [218, 83] width 65 height 14
click at [222, 68] on div at bounding box center [218, 69] width 28 height 7
type textarea "x"
paste div
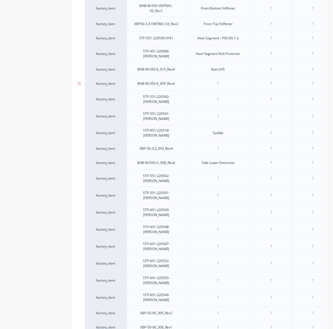
click at [223, 81] on div at bounding box center [218, 83] width 28 height 7
type textarea "x"
paste div
click at [212, 100] on div at bounding box center [218, 99] width 65 height 17
click at [215, 96] on div at bounding box center [218, 99] width 28 height 7
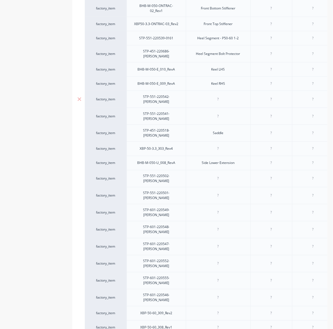
type textarea "x"
paste div
drag, startPoint x: 198, startPoint y: 123, endPoint x: 210, endPoint y: 119, distance: 12.5
click at [198, 125] on div "Saddle" at bounding box center [218, 133] width 65 height 17
click at [225, 113] on div at bounding box center [218, 116] width 28 height 7
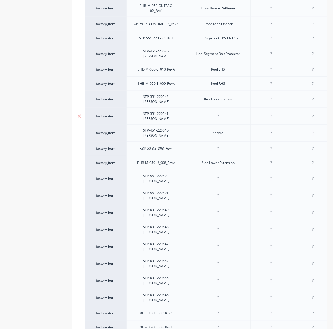
type textarea "x"
paste div
click at [226, 159] on div "Side Lower Extension" at bounding box center [219, 162] width 42 height 7
click at [218, 156] on div "Side Lower Extension" at bounding box center [218, 163] width 65 height 14
type textarea "x"
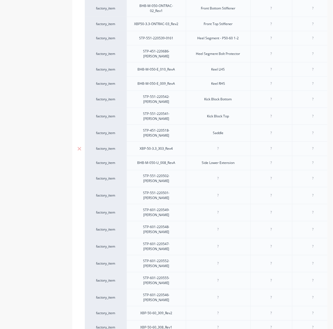
click at [221, 145] on div at bounding box center [218, 148] width 28 height 7
paste div
click at [218, 175] on div at bounding box center [218, 178] width 28 height 7
type textarea "x"
paste div
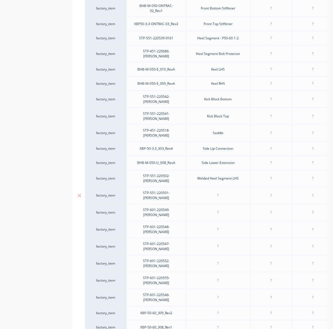
click at [225, 192] on div at bounding box center [218, 195] width 28 height 7
type textarea "x"
paste div
click at [218, 209] on div at bounding box center [218, 212] width 28 height 7
type textarea "x"
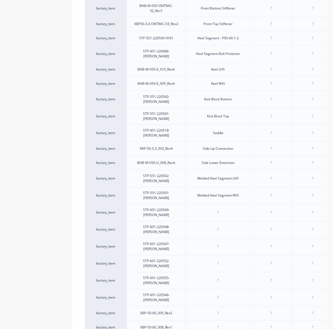
paste div
click at [224, 226] on div at bounding box center [218, 229] width 28 height 7
type textarea "x"
paste div
click at [226, 243] on div at bounding box center [218, 246] width 28 height 7
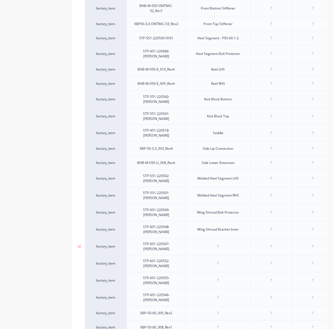
type textarea "x"
paste div
click at [215, 260] on div at bounding box center [218, 263] width 28 height 7
type textarea "x"
paste div
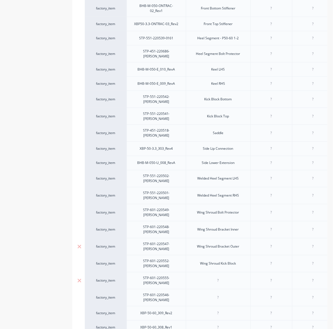
click at [229, 277] on div at bounding box center [218, 280] width 28 height 7
paste div
click at [230, 277] on div "Wing Shroud Profile Lower" at bounding box center [219, 280] width 50 height 7
click at [226, 294] on div at bounding box center [218, 297] width 28 height 7
paste div
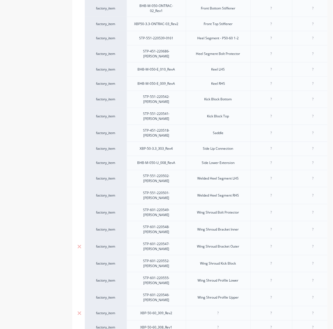
click at [217, 306] on div at bounding box center [218, 313] width 65 height 14
click at [218, 310] on div at bounding box center [218, 313] width 28 height 7
paste div
click at [220, 324] on div at bounding box center [218, 327] width 28 height 7
paste div
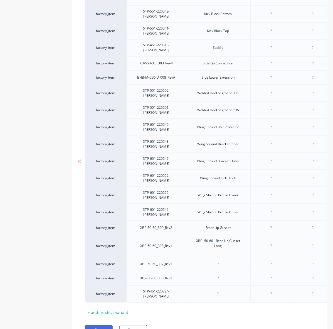
scroll to position [286, 0]
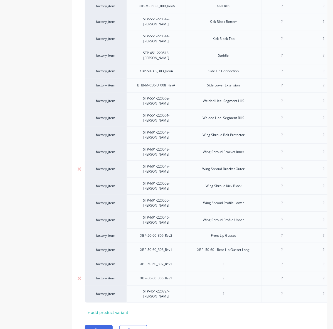
click at [198, 242] on div "factory_item BHB-M-050-ONTRAC-01_Rev1 Centre Back Stiffener $0.00 $0.00 $0.00 $…" at bounding box center [200, 83] width 230 height 440
click at [236, 235] on div "factory_item BHB-M-050-ONTRAC-01_Rev1 Centre Back Stiffener $0.00 $0.00 $0.00 $…" at bounding box center [200, 83] width 230 height 440
click at [229, 260] on div at bounding box center [224, 263] width 28 height 7
paste div
drag, startPoint x: 257, startPoint y: 254, endPoint x: 240, endPoint y: 255, distance: 17.4
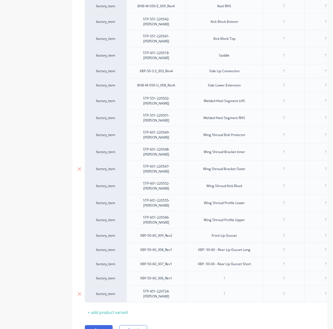
click at [253, 254] on div "factory_item BHB-M-050-ONTRAC-01_Rev1 Centre Back Stiffener $0.00 $0.00 $0.00 $…" at bounding box center [200, 83] width 230 height 440
click at [233, 275] on div at bounding box center [225, 278] width 28 height 7
paste div
click at [207, 285] on div at bounding box center [224, 293] width 77 height 17
click at [238, 285] on div at bounding box center [224, 293] width 77 height 17
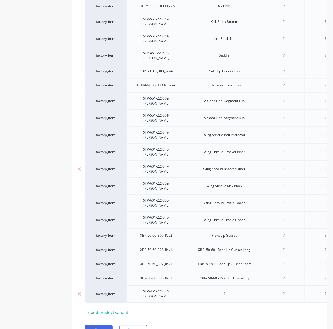
click at [233, 290] on div at bounding box center [225, 293] width 28 height 7
paste div
click at [251, 274] on div "Xero Item # Part Number Description Material Process Standard Dealer Cost/Kg Es…" at bounding box center [200, 83] width 230 height 467
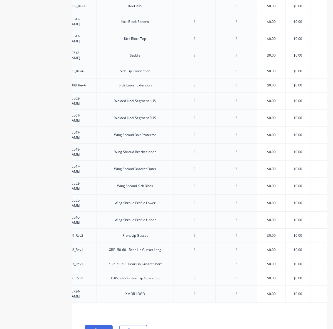
scroll to position [77, 0]
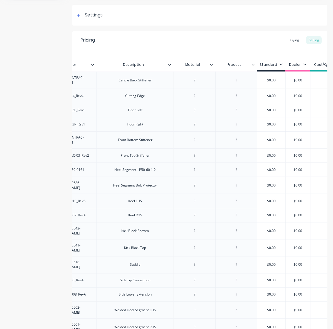
click at [192, 80] on div at bounding box center [195, 80] width 28 height 7
click at [199, 82] on div at bounding box center [195, 80] width 28 height 7
paste div
click at [198, 94] on div at bounding box center [195, 95] width 28 height 7
click at [195, 98] on div at bounding box center [195, 95] width 28 height 7
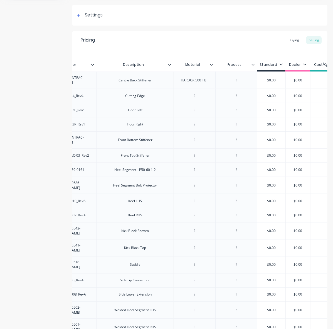
paste div
drag, startPoint x: 197, startPoint y: 113, endPoint x: 197, endPoint y: 116, distance: 2.8
click at [197, 113] on div at bounding box center [195, 109] width 28 height 7
paste div
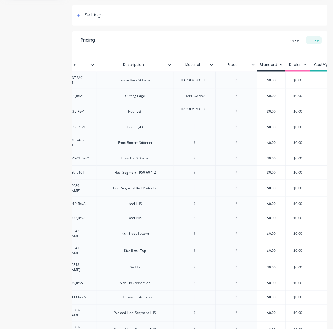
click at [198, 125] on div at bounding box center [195, 126] width 28 height 7
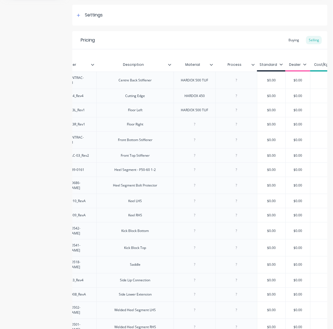
paste div
click at [195, 141] on div at bounding box center [195, 139] width 28 height 7
paste div
click at [199, 155] on div at bounding box center [195, 155] width 28 height 7
paste div
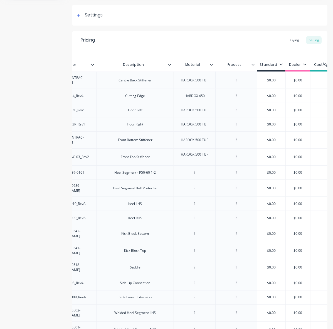
click at [196, 174] on div at bounding box center [195, 172] width 42 height 14
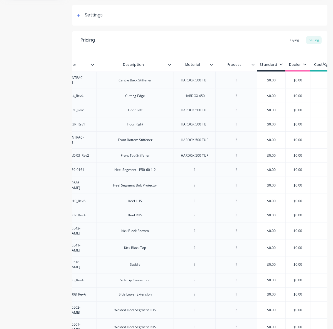
paste div
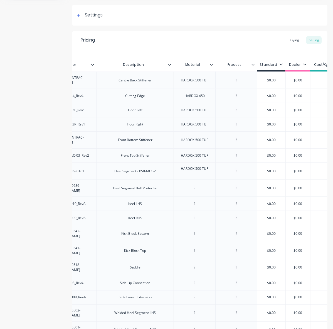
click at [198, 184] on div at bounding box center [195, 187] width 28 height 7
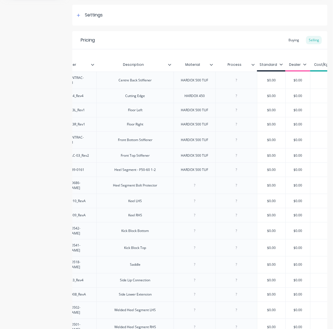
paste div
click at [198, 201] on div at bounding box center [195, 200] width 28 height 7
paste div
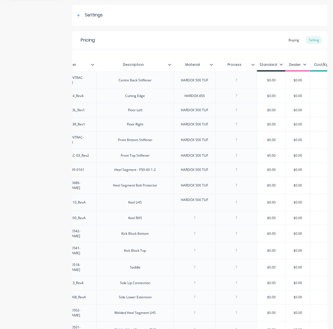
click at [196, 216] on div at bounding box center [195, 217] width 28 height 7
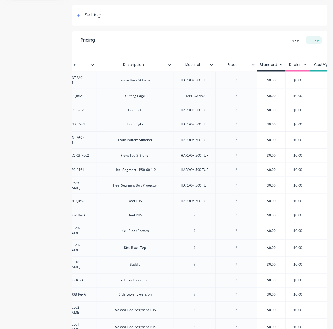
paste div
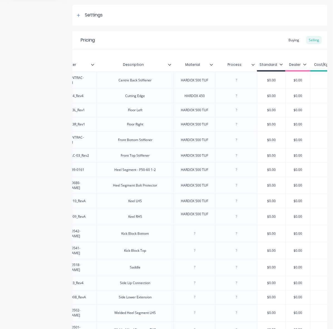
drag, startPoint x: 200, startPoint y: 225, endPoint x: 199, endPoint y: 228, distance: 2.8
click at [199, 225] on div at bounding box center [195, 233] width 42 height 17
click at [199, 230] on div at bounding box center [195, 233] width 28 height 7
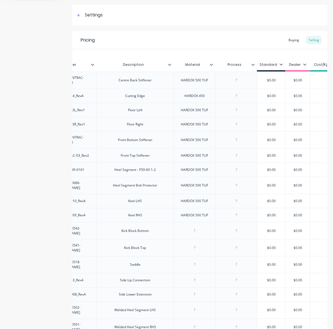
paste div
click at [198, 244] on div at bounding box center [195, 247] width 28 height 7
paste div
click at [199, 261] on div at bounding box center [195, 264] width 28 height 7
paste div
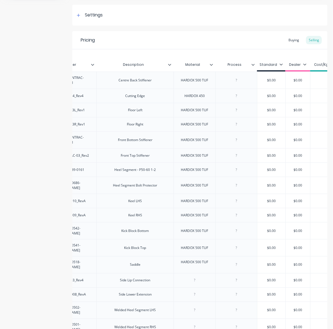
click at [198, 277] on div at bounding box center [195, 280] width 28 height 7
drag, startPoint x: 209, startPoint y: 96, endPoint x: 162, endPoint y: 98, distance: 47.1
click at [162, 98] on div "factory_item XBP-50-3.3_014_Rev4 Cutting Edge HARDOX 450 $0.00 $0.00 $0.00 $0.00" at bounding box center [187, 96] width 383 height 14
copy div "HARDOX 450"
click at [221, 128] on div at bounding box center [237, 124] width 42 height 14
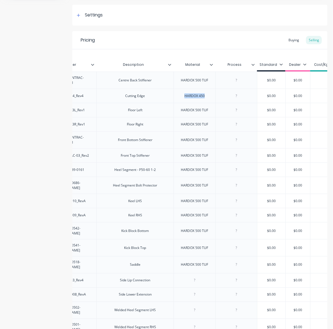
click at [195, 229] on div "HARDOX 500 TUF" at bounding box center [195, 230] width 36 height 7
drag, startPoint x: 211, startPoint y: 227, endPoint x: 161, endPoint y: 235, distance: 50.6
click at [158, 235] on div "factory_item BHB-M-050-ONTRAC-01_Rev1 Centre Back Stiffener HARDOX 500 TUF $0.0…" at bounding box center [111, 292] width 230 height 440
drag, startPoint x: 197, startPoint y: 242, endPoint x: 229, endPoint y: 243, distance: 31.5
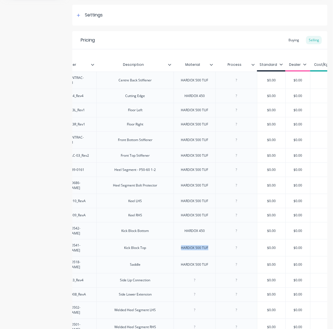
click at [229, 243] on div "factory_item STP-551-220541-RevA Kick Block Top HARDOX 500 TUF $0.00 $0.00 $0.0…" at bounding box center [187, 247] width 383 height 17
click at [197, 277] on div at bounding box center [195, 280] width 28 height 7
click at [181, 287] on div at bounding box center [195, 294] width 42 height 14
drag, startPoint x: 182, startPoint y: 259, endPoint x: 227, endPoint y: 261, distance: 45.2
click at [227, 261] on div "factory_item STP-451-220518-RevA Saddle HARDOX 500 TUF $0.00 $0.00 $0.00 $0.00" at bounding box center [187, 264] width 383 height 17
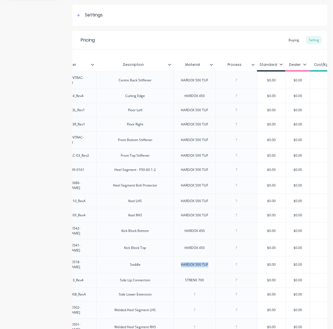
copy div "HARDOX 500 TUF"
click at [197, 291] on div at bounding box center [195, 294] width 28 height 7
paste div
click at [194, 306] on div at bounding box center [195, 309] width 28 height 7
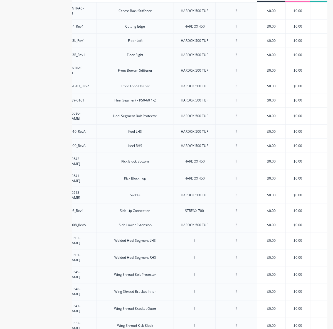
scroll to position [147, 0]
paste div
click at [194, 254] on div at bounding box center [195, 257] width 28 height 7
paste div
click at [196, 271] on div at bounding box center [195, 274] width 28 height 7
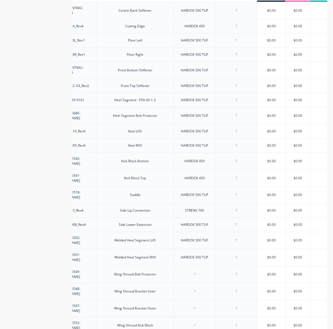
paste div
click at [194, 288] on div at bounding box center [195, 291] width 28 height 7
paste div
click at [198, 305] on div at bounding box center [195, 308] width 28 height 7
paste div
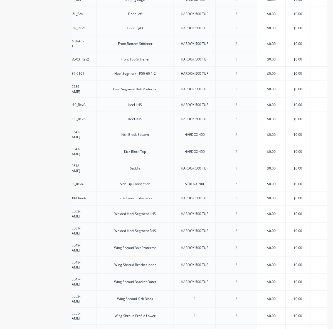
scroll to position [217, 0]
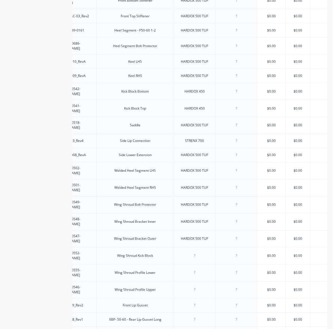
click at [193, 247] on div at bounding box center [195, 255] width 42 height 17
click at [196, 252] on div at bounding box center [195, 255] width 28 height 7
paste div
click at [201, 269] on div at bounding box center [195, 272] width 28 height 7
paste div
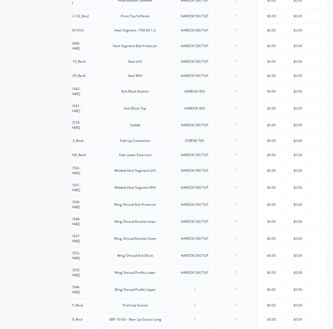
drag, startPoint x: 201, startPoint y: 264, endPoint x: 199, endPoint y: 256, distance: 7.6
click at [199, 260] on div "factory_item BHB-M-050-ONTRAC-01_Rev1 Centre Back Stiffener HARDOX 500 TUF $0.0…" at bounding box center [111, 152] width 230 height 440
click at [199, 286] on div at bounding box center [195, 289] width 28 height 7
paste div
click at [201, 302] on div at bounding box center [195, 305] width 28 height 7
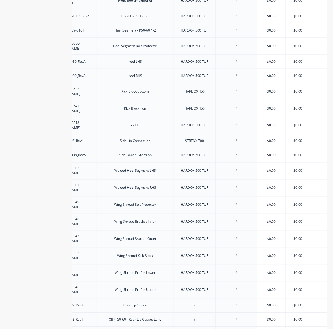
paste div
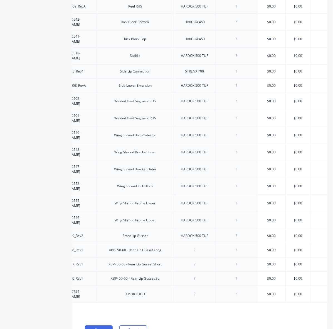
scroll to position [286, 0]
click at [189, 243] on div at bounding box center [195, 250] width 42 height 14
click at [194, 246] on div at bounding box center [195, 249] width 28 height 7
paste div
click at [198, 260] on div at bounding box center [195, 263] width 28 height 7
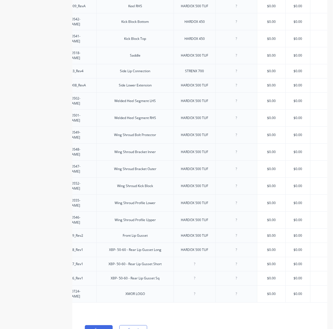
paste div
click at [200, 275] on div at bounding box center [195, 278] width 28 height 7
paste div
click at [202, 285] on div at bounding box center [195, 293] width 42 height 17
click at [201, 290] on div at bounding box center [195, 293] width 28 height 7
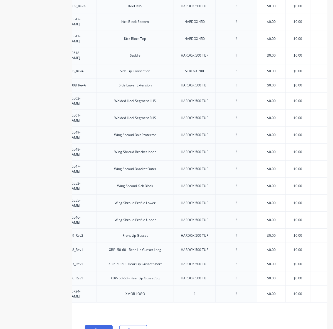
paste div
click at [204, 269] on div "Xero Item # Part Number Description Material Process Standard Dealer Cost/Kg Es…" at bounding box center [111, 83] width 230 height 467
drag, startPoint x: 182, startPoint y: 192, endPoint x: 244, endPoint y: 194, distance: 62.4
click at [245, 211] on div "factory_item STP-601-220546-RevA Wing Shroud Profile Upper HARDOX 500 TUF $0.00…" at bounding box center [187, 219] width 383 height 17
drag, startPoint x: 182, startPoint y: 176, endPoint x: 228, endPoint y: 176, distance: 46.8
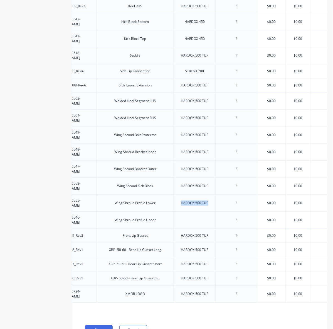
click at [228, 194] on div "factory_item STP-601-220555-RevA Wing Shroud Profile Lower HARDOX 500 TUF $0.00…" at bounding box center [187, 202] width 383 height 17
drag, startPoint x: 198, startPoint y: 33, endPoint x: 218, endPoint y: 35, distance: 20.2
click at [218, 35] on div "factory_item STP-551-220541-RevA Kick Block Top HARDOX 450 $0.00 $0.00 $0.00 $0…" at bounding box center [187, 38] width 383 height 17
copy div "HARDOX 450"
click at [197, 199] on div at bounding box center [195, 202] width 28 height 7
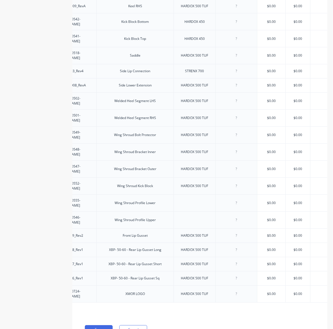
click at [204, 216] on div at bounding box center [195, 219] width 28 height 7
click at [92, 325] on button "Save" at bounding box center [99, 329] width 28 height 9
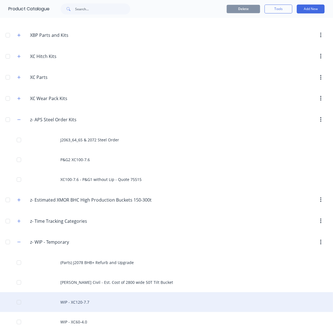
scroll to position [527, 0]
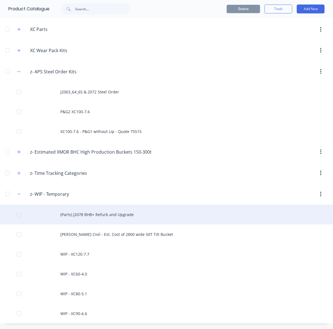
click at [111, 218] on div "(Parts) J2078 BHB+ Refurb and Upgrade" at bounding box center [166, 214] width 333 height 20
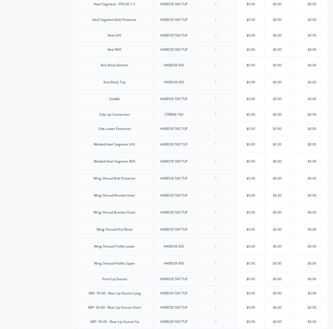
scroll to position [104, 0]
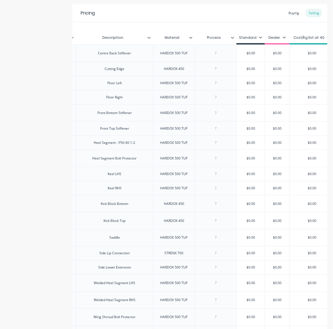
click at [220, 60] on div at bounding box center [216, 53] width 42 height 17
click at [224, 55] on div at bounding box center [216, 53] width 28 height 7
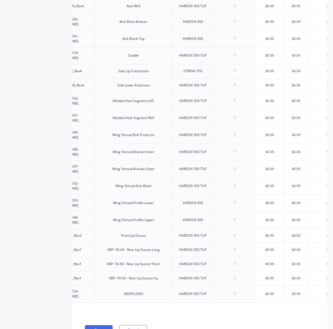
scroll to position [112, 0]
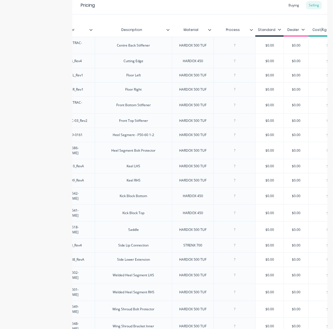
click at [237, 43] on div at bounding box center [235, 45] width 28 height 7
click at [240, 45] on div at bounding box center [235, 45] width 28 height 7
click at [242, 47] on div at bounding box center [235, 45] width 28 height 7
paste div
click at [240, 60] on div at bounding box center [235, 60] width 28 height 7
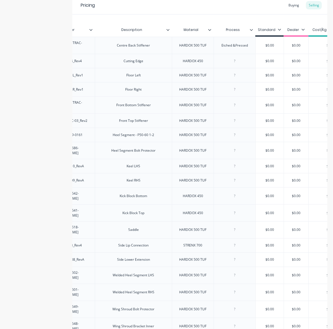
click at [240, 70] on div at bounding box center [235, 75] width 42 height 14
paste div
click at [242, 80] on div at bounding box center [235, 75] width 42 height 14
click at [240, 76] on div at bounding box center [235, 75] width 28 height 7
paste div
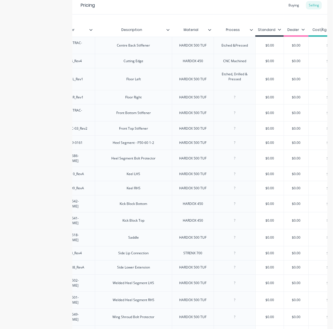
click at [224, 98] on div "factory_item BHB-M-050-ONTRAC-01_Rev1 Centre Back Stiffener HARDOX 500 TUF Etch…" at bounding box center [109, 261] width 230 height 448
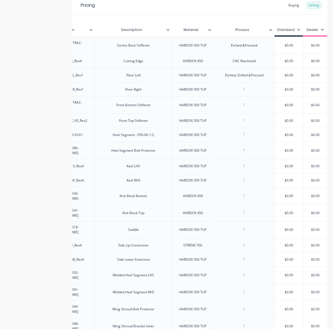
paste div
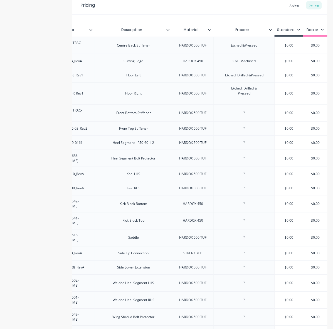
click at [253, 109] on div at bounding box center [244, 112] width 61 height 17
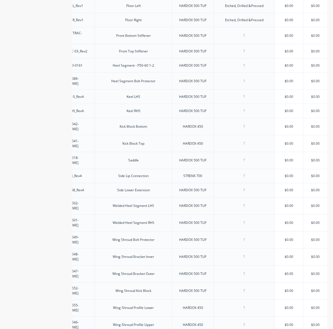
scroll to position [182, 0]
click at [251, 36] on div at bounding box center [245, 35] width 28 height 7
paste div
click at [249, 50] on div at bounding box center [245, 50] width 28 height 7
paste div
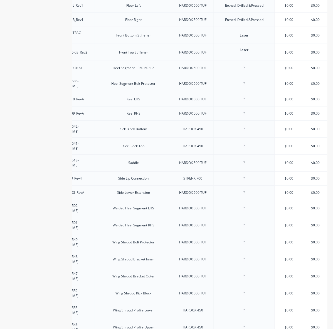
click at [248, 64] on div at bounding box center [244, 68] width 61 height 14
click at [248, 66] on div at bounding box center [245, 67] width 28 height 7
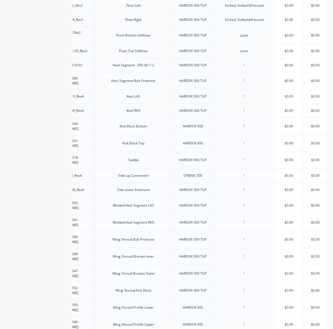
click at [239, 65] on div at bounding box center [245, 65] width 28 height 7
paste div
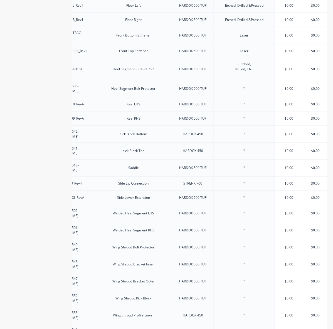
click at [248, 84] on div at bounding box center [244, 88] width 61 height 17
click at [246, 86] on div at bounding box center [244, 88] width 61 height 17
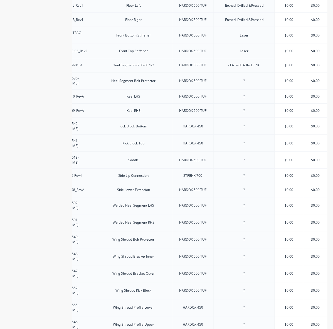
click at [232, 66] on div "- Etched,Drilled, CNC" at bounding box center [244, 65] width 41 height 7
click at [243, 67] on div "Etched,Drilled, CNC" at bounding box center [244, 65] width 39 height 7
click at [254, 77] on div at bounding box center [245, 80] width 28 height 7
drag, startPoint x: 261, startPoint y: 67, endPoint x: 214, endPoint y: 70, distance: 47.2
click at [214, 70] on div "Etched, Drilled, CNC" at bounding box center [244, 65] width 61 height 14
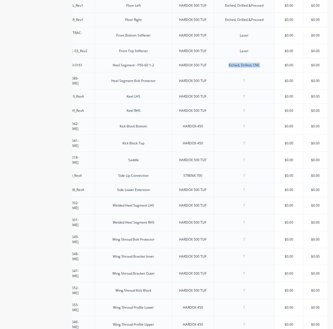
copy div "Etched, Drilled, CNC"
click at [251, 118] on div at bounding box center [244, 126] width 61 height 17
click at [253, 96] on div at bounding box center [245, 96] width 28 height 7
paste div
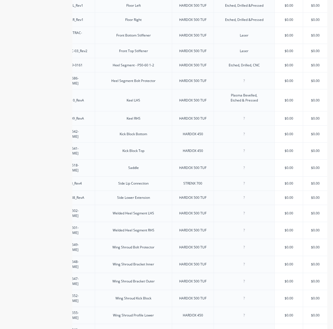
click at [247, 111] on div at bounding box center [244, 118] width 61 height 14
click at [224, 115] on div "factory_item BHB-M-050-ONTRAC-01_Rev1 Centre Back Stiffener HARDOX 500 TUF Etch…" at bounding box center [109, 191] width 230 height 448
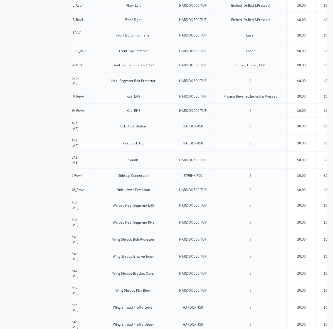
paste div
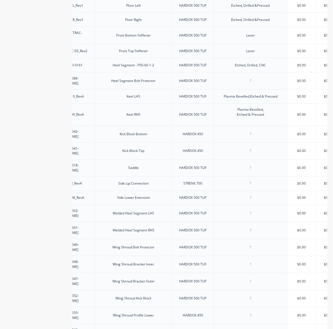
click at [258, 125] on div at bounding box center [251, 133] width 74 height 17
click at [224, 133] on div "factory_item BHB-M-050-ONTRAC-01_Rev1 Centre Back Stiffener HARDOX 500 TUF Etch…" at bounding box center [109, 191] width 230 height 448
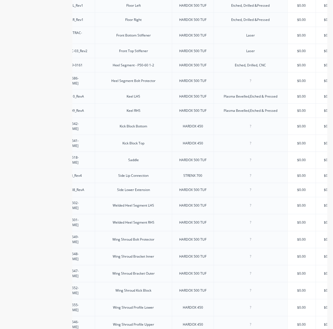
click at [251, 169] on div at bounding box center [251, 176] width 74 height 14
click at [257, 157] on div at bounding box center [251, 160] width 28 height 7
paste div
click at [251, 172] on div at bounding box center [251, 175] width 28 height 7
paste div
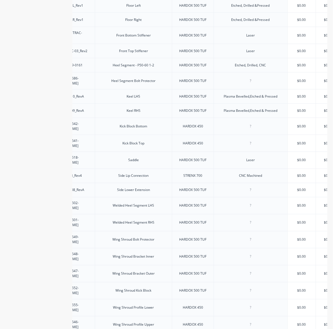
click at [260, 186] on div at bounding box center [251, 189] width 28 height 7
drag, startPoint x: 284, startPoint y: 193, endPoint x: 274, endPoint y: 187, distance: 11.8
click at [283, 197] on div at bounding box center [251, 205] width 74 height 17
click at [268, 185] on div at bounding box center [251, 190] width 74 height 14
click at [265, 197] on div at bounding box center [251, 205] width 74 height 17
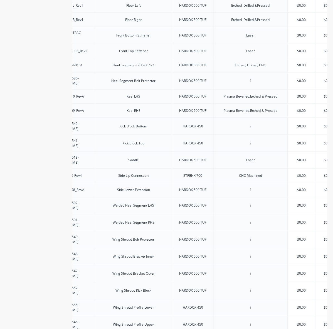
click at [252, 202] on div at bounding box center [251, 205] width 28 height 7
paste div
click at [253, 215] on div at bounding box center [251, 222] width 74 height 17
click at [255, 219] on div at bounding box center [251, 222] width 28 height 7
paste div
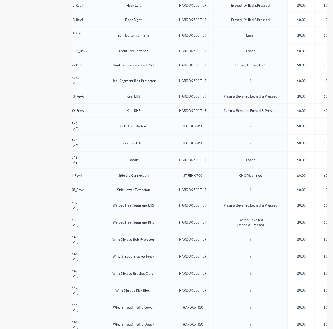
drag, startPoint x: 254, startPoint y: 218, endPoint x: 254, endPoint y: 221, distance: 3.1
click at [254, 231] on div at bounding box center [251, 239] width 74 height 17
click at [255, 236] on div at bounding box center [251, 239] width 28 height 7
drag, startPoint x: 276, startPoint y: 195, endPoint x: 213, endPoint y: 200, distance: 64.0
click at [213, 200] on div "factory_item STP-551-220502-RevA Welded Heel Segment LHS HARDOX 500 TUF Plasma …" at bounding box center [201, 205] width 415 height 17
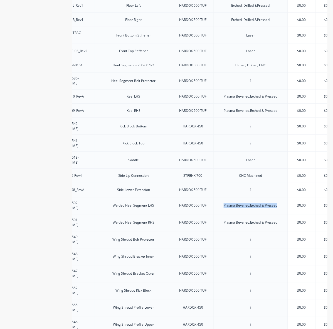
click at [258, 231] on div at bounding box center [251, 239] width 74 height 17
click at [267, 248] on div at bounding box center [251, 256] width 74 height 17
click at [254, 253] on div at bounding box center [251, 256] width 28 height 7
paste div
click at [251, 265] on div at bounding box center [251, 273] width 74 height 17
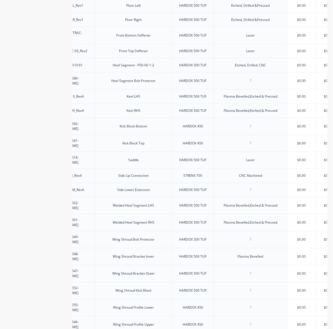
click at [252, 270] on div at bounding box center [251, 273] width 28 height 7
paste div
click at [271, 231] on div at bounding box center [251, 239] width 74 height 17
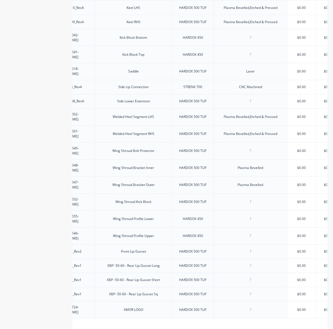
scroll to position [286, 0]
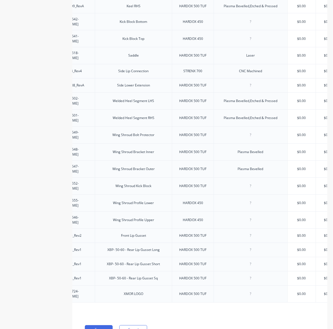
click at [257, 216] on div at bounding box center [251, 219] width 28 height 7
paste div
click at [257, 194] on div at bounding box center [251, 202] width 74 height 17
click at [256, 199] on div at bounding box center [251, 202] width 28 height 7
paste
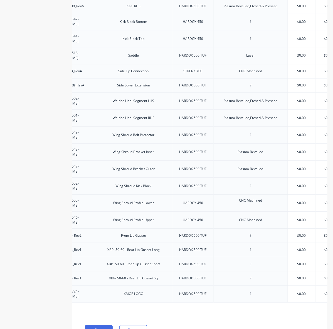
click at [258, 211] on div "CNC Machined" at bounding box center [251, 219] width 74 height 17
click at [254, 232] on div at bounding box center [251, 235] width 28 height 7
click at [247, 228] on div at bounding box center [251, 235] width 74 height 14
click at [255, 246] on div at bounding box center [251, 249] width 28 height 7
click at [254, 228] on div at bounding box center [251, 235] width 74 height 14
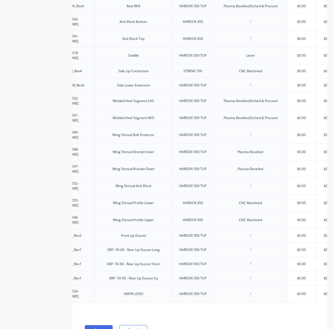
click at [255, 232] on div at bounding box center [251, 235] width 28 height 7
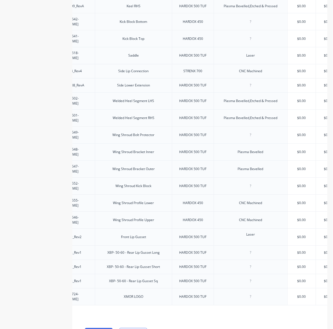
click at [257, 249] on div at bounding box center [251, 252] width 28 height 7
drag, startPoint x: 259, startPoint y: 229, endPoint x: 260, endPoint y: 236, distance: 6.8
click at [259, 260] on div at bounding box center [251, 267] width 74 height 14
click at [260, 260] on div at bounding box center [251, 267] width 74 height 14
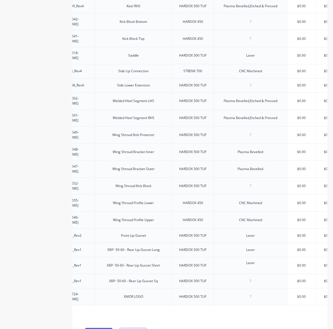
click at [263, 277] on div at bounding box center [251, 280] width 28 height 7
click at [260, 288] on div at bounding box center [251, 296] width 74 height 17
click at [262, 293] on div at bounding box center [251, 296] width 28 height 7
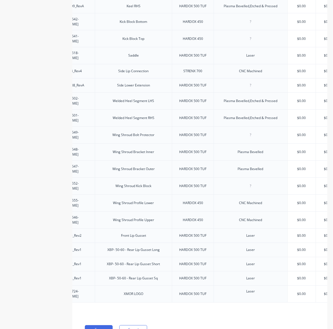
click at [261, 271] on div "Laser" at bounding box center [251, 278] width 74 height 14
click at [260, 232] on div "Laser" at bounding box center [251, 235] width 28 height 7
click at [96, 325] on button "Save" at bounding box center [99, 329] width 28 height 9
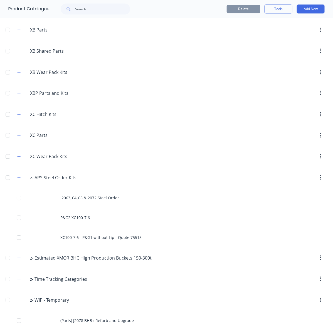
scroll to position [527, 0]
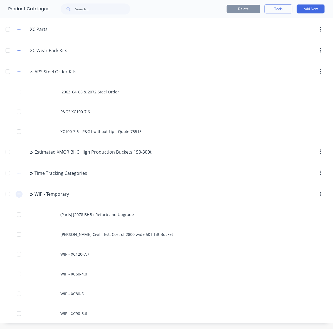
click at [18, 194] on icon "button" at bounding box center [18, 194] width 3 height 4
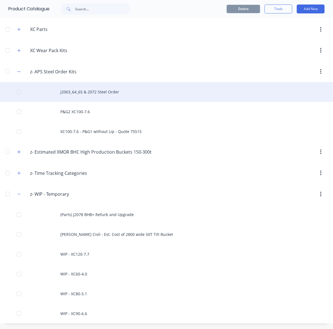
scroll to position [409, 0]
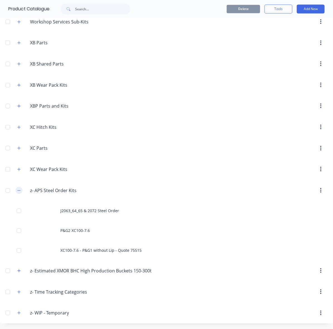
click at [17, 190] on icon "button" at bounding box center [18, 190] width 3 height 4
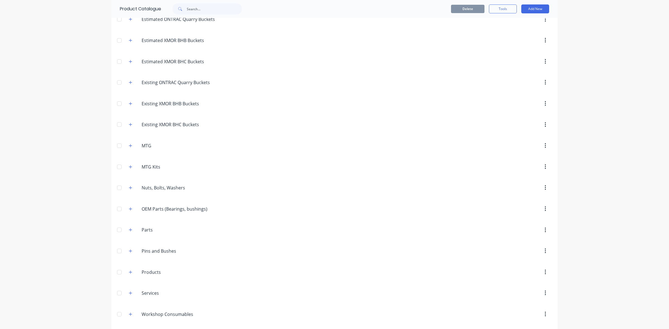
scroll to position [0, 0]
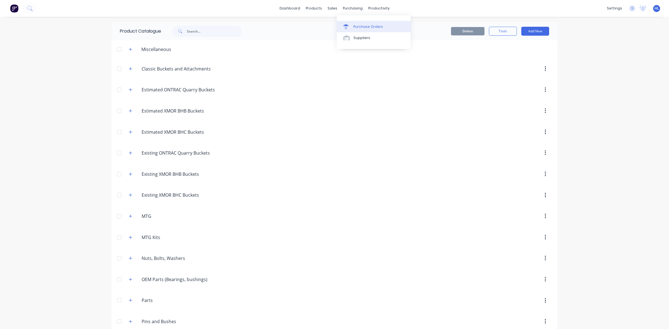
click at [361, 22] on link "Purchase Orders" at bounding box center [374, 26] width 74 height 11
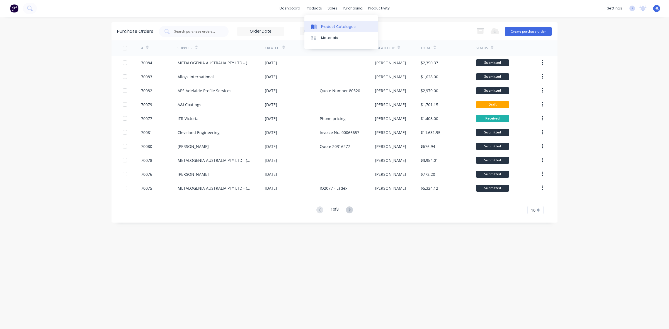
click at [326, 24] on div "Product Catalogue" at bounding box center [338, 26] width 35 height 5
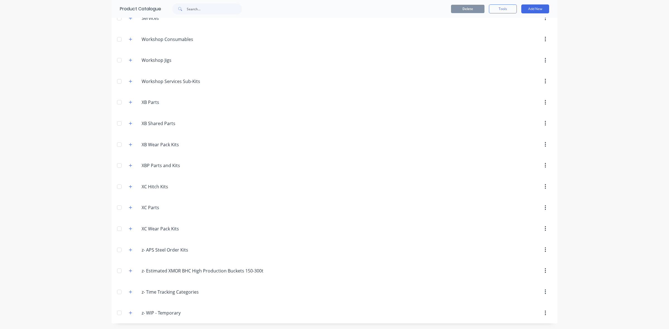
scroll to position [349, 0]
click at [127, 318] on div "z-.WIP.-.Temporary z- WIP - Temporary" at bounding box center [168, 313] width 88 height 10
click at [129, 312] on icon "button" at bounding box center [130, 313] width 3 height 4
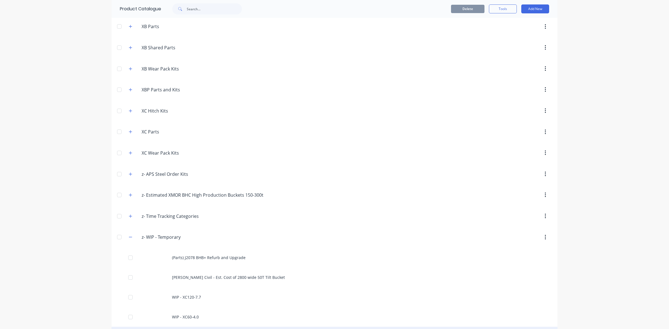
scroll to position [468, 0]
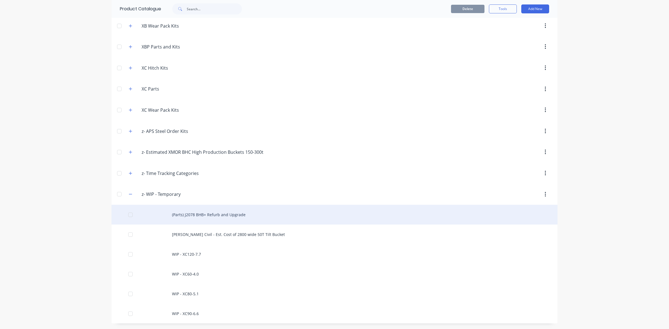
click at [230, 217] on div "(Parts) J2078 BHB+ Refurb and Upgrade" at bounding box center [334, 215] width 446 height 20
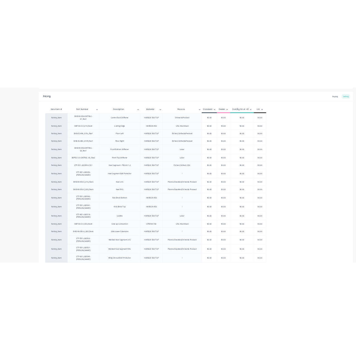
scroll to position [70, 0]
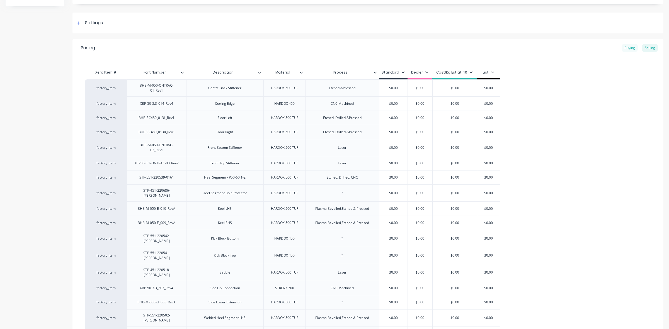
click at [622, 47] on div "Buying" at bounding box center [629, 48] width 16 height 8
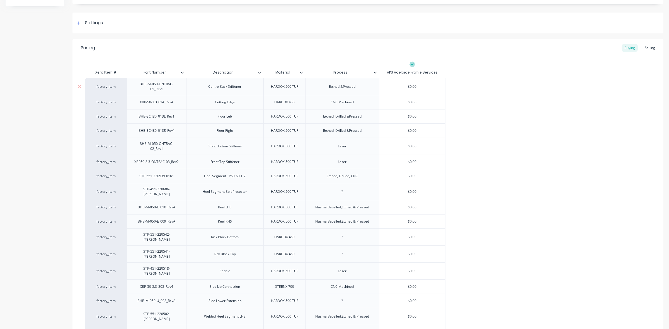
click at [417, 91] on div "$0.00" at bounding box center [412, 87] width 66 height 14
click at [410, 87] on input "$0.00" at bounding box center [412, 86] width 66 height 5
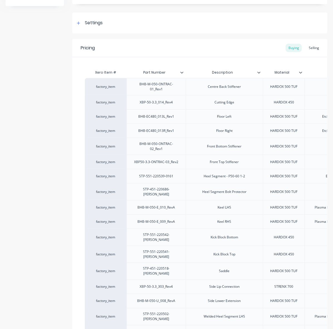
click at [45, 303] on div "Product details Collaborate Order History" at bounding box center [35, 260] width 59 height 612
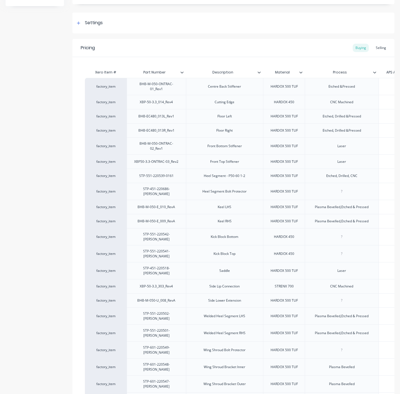
click at [53, 329] on div "Product details Collaborate Order History" at bounding box center [35, 260] width 59 height 612
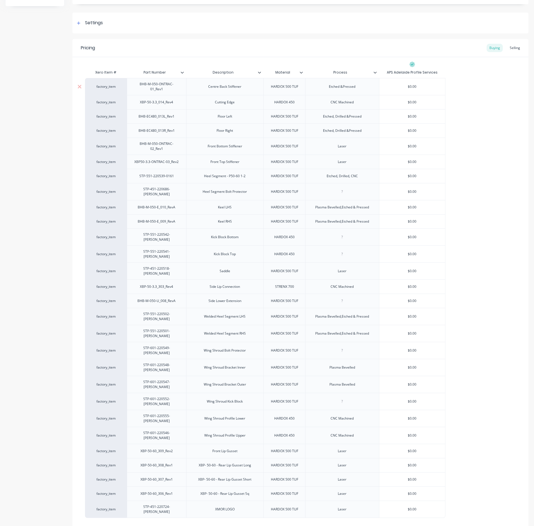
click at [436, 92] on div "$0.00" at bounding box center [412, 87] width 66 height 14
drag, startPoint x: 432, startPoint y: 85, endPoint x: 431, endPoint y: 108, distance: 22.9
click at [432, 85] on input "$150" at bounding box center [412, 86] width 66 height 5
click at [430, 110] on div "$0.00" at bounding box center [412, 116] width 66 height 14
click at [410, 104] on input "$0.00" at bounding box center [412, 102] width 66 height 5
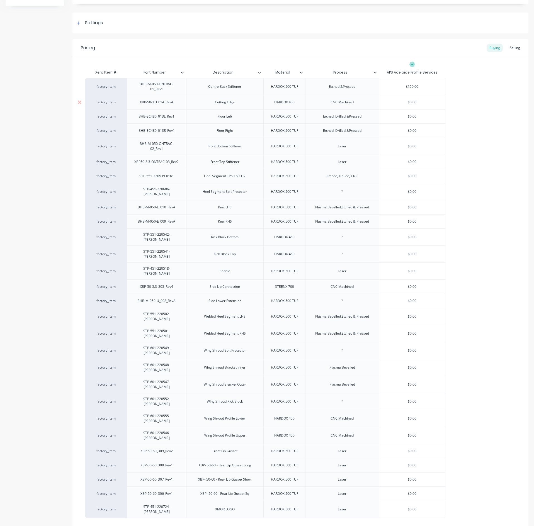
click at [410, 104] on input "$0.00" at bounding box center [412, 102] width 66 height 5
click at [415, 118] on input "$0.00" at bounding box center [412, 116] width 66 height 5
click at [412, 130] on input "$0.00" at bounding box center [412, 130] width 66 height 5
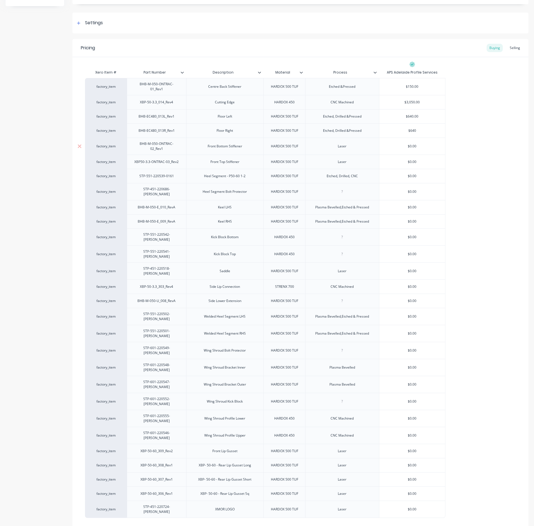
click at [413, 145] on input "$0.00" at bounding box center [412, 146] width 66 height 5
click at [412, 162] on input "$0.00" at bounding box center [412, 161] width 66 height 5
drag, startPoint x: 418, startPoint y: 184, endPoint x: 414, endPoint y: 181, distance: 5.6
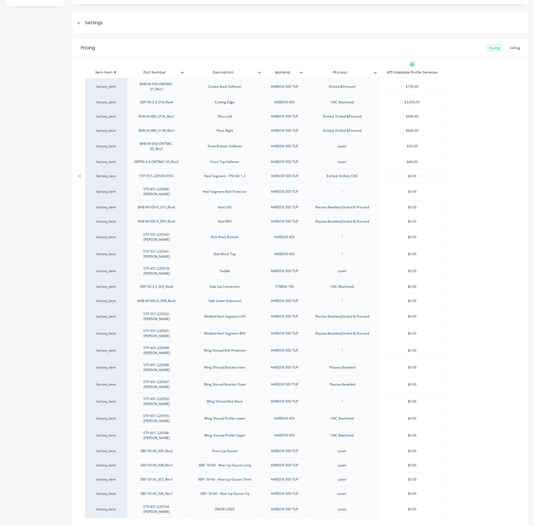
click at [417, 183] on div "$0.00" at bounding box center [412, 176] width 66 height 14
click at [413, 181] on div "$0.00" at bounding box center [412, 176] width 66 height 14
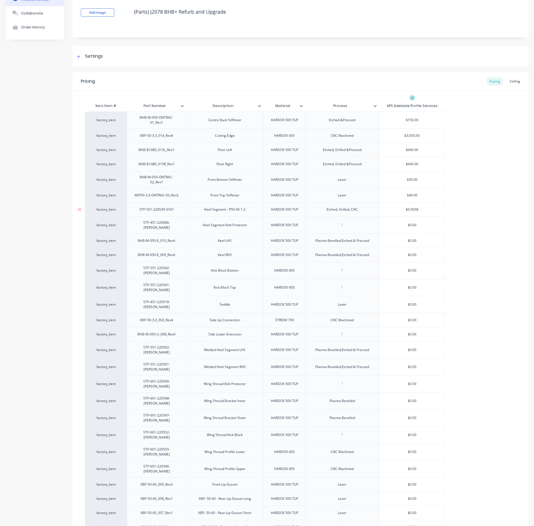
scroll to position [56, 0]
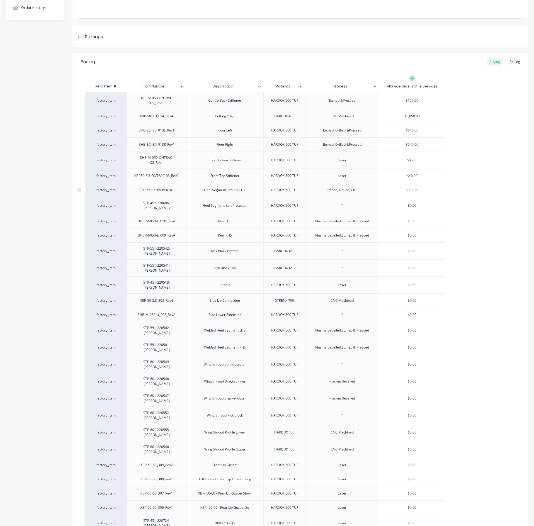
click at [412, 192] on input "$0.003780" at bounding box center [412, 189] width 66 height 5
click at [463, 192] on div "factory_item BHB-M-050-ONTRAC-01_Rev1 Centre Back Stiffener HARDOX 500 TUF Etch…" at bounding box center [300, 312] width 431 height 440
click at [415, 193] on input "$0.0038" at bounding box center [412, 189] width 66 height 5
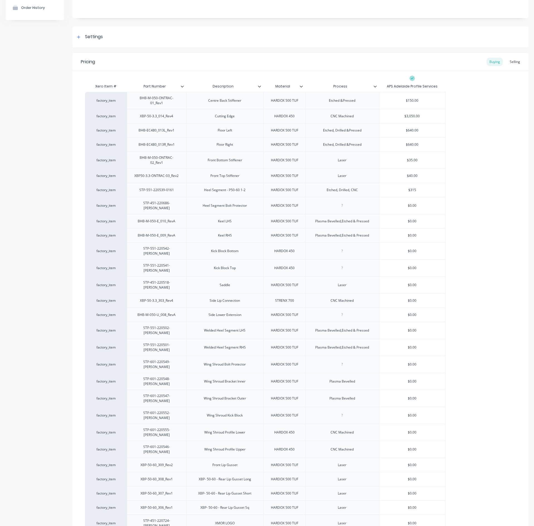
click at [452, 217] on div "factory_item BHB-M-050-ONTRAC-01_Rev1 Centre Back Stiffener HARDOX 500 TUF Etch…" at bounding box center [300, 312] width 431 height 440
click at [412, 207] on input "$0.00" at bounding box center [412, 205] width 66 height 5
click at [487, 193] on div "factory_item BHB-M-050-ONTRAC-01_Rev1 Centre Back Stiffener HARDOX 500 TUF Etch…" at bounding box center [300, 312] width 431 height 440
click at [409, 175] on input "$40.00" at bounding box center [412, 175] width 66 height 5
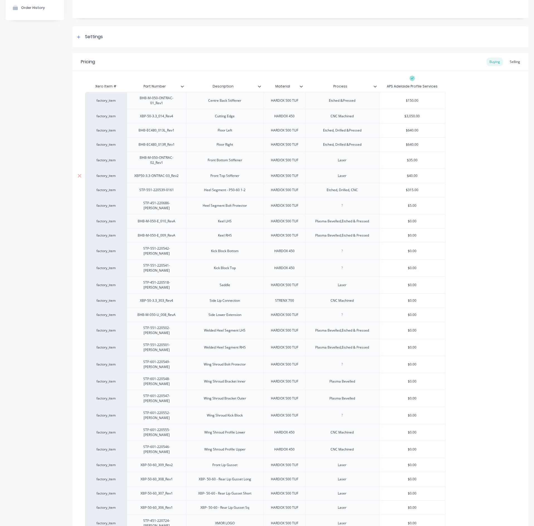
click at [409, 175] on input "$40.00" at bounding box center [412, 175] width 66 height 5
click at [485, 200] on div "factory_item BHB-M-050-ONTRAC-01_Rev1 Centre Back Stiffener HARDOX 500 TUF Etch…" at bounding box center [300, 312] width 431 height 440
click at [411, 210] on div "$5.00" at bounding box center [412, 206] width 66 height 14
click at [414, 219] on input "$0.00" at bounding box center [412, 221] width 66 height 5
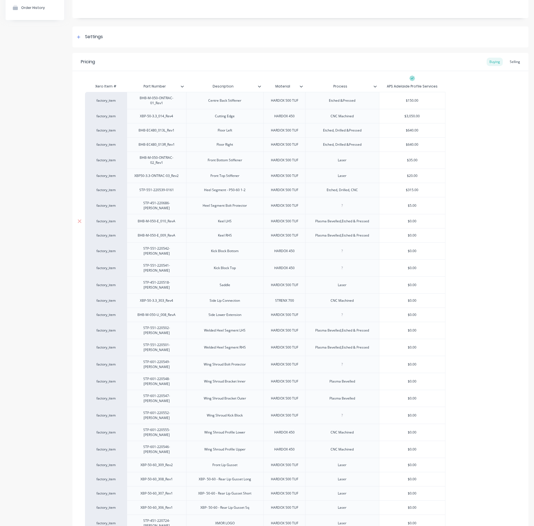
click at [414, 219] on input "$0.00" at bounding box center [412, 221] width 66 height 5
click at [411, 233] on input "$0.00" at bounding box center [412, 235] width 66 height 5
click at [466, 249] on div "factory_item BHB-M-050-ONTRAC-01_Rev1 Centre Back Stiffener HARDOX 500 TUF Etch…" at bounding box center [300, 312] width 431 height 440
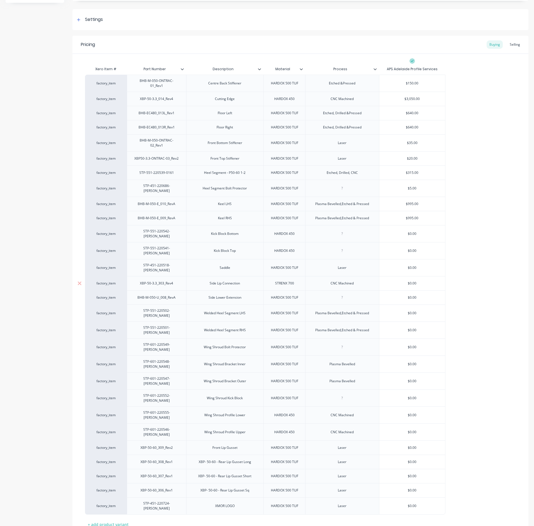
scroll to position [89, 0]
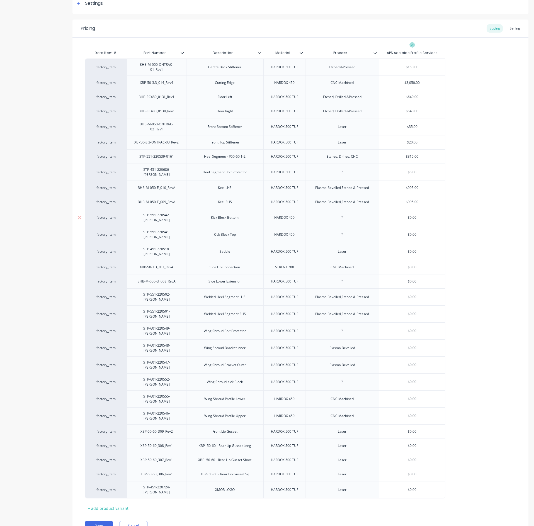
click at [412, 216] on input "$0.00" at bounding box center [412, 217] width 66 height 5
click at [411, 232] on input "$0.00" at bounding box center [412, 234] width 66 height 5
drag, startPoint x: 472, startPoint y: 237, endPoint x: 449, endPoint y: 246, distance: 24.5
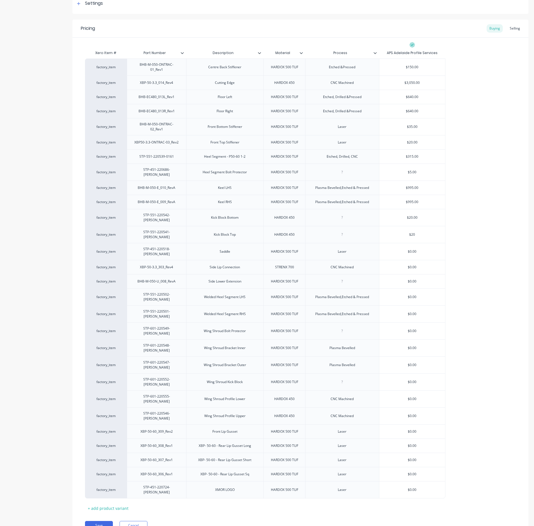
click at [473, 237] on div "factory_item BHB-M-050-ONTRAC-01_Rev1 Centre Back Stiffener HARDOX 500 TUF Etch…" at bounding box center [300, 279] width 431 height 440
click at [410, 249] on input "$0.00" at bounding box center [412, 251] width 66 height 5
drag, startPoint x: 446, startPoint y: 248, endPoint x: 443, endPoint y: 250, distance: 3.6
click at [446, 248] on div "factory_item BHB-M-050-ONTRAC-01_Rev1 Centre Back Stiffener HARDOX 500 TUF Etch…" at bounding box center [300, 279] width 431 height 440
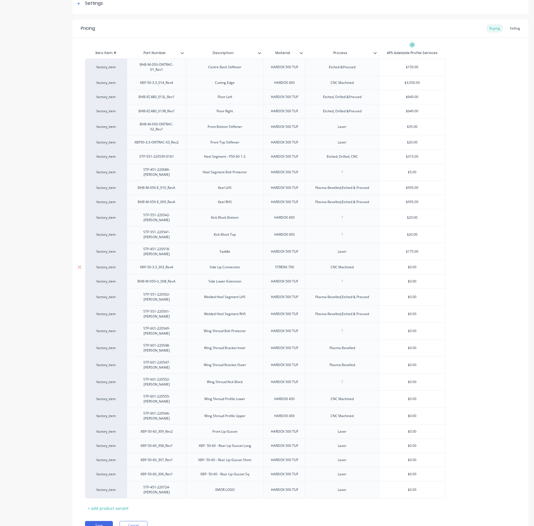
click at [410, 265] on input "$0.00" at bounding box center [412, 267] width 66 height 5
click at [412, 279] on input "$0.00" at bounding box center [412, 281] width 66 height 5
click at [454, 274] on div "factory_item BHB-M-050-ONTRAC-01_Rev1 Centre Back Stiffener HARDOX 500 TUF Etch…" at bounding box center [300, 279] width 431 height 440
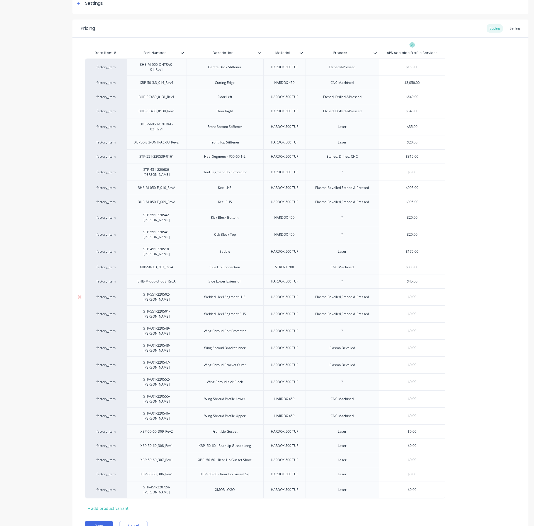
click at [411, 294] on input "$0.00" at bounding box center [412, 296] width 66 height 5
click at [470, 284] on div "factory_item BHB-M-050-ONTRAC-01_Rev1 Centre Back Stiffener HARDOX 500 TUF Etch…" at bounding box center [300, 279] width 431 height 440
click at [412, 311] on input "$0.00" at bounding box center [412, 313] width 66 height 5
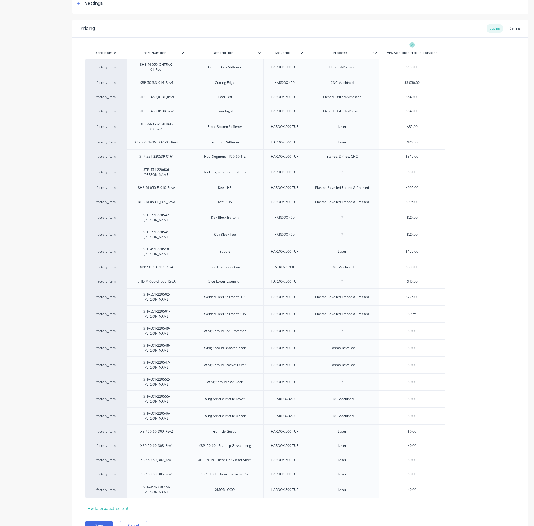
click at [510, 329] on div "Xero Item # Part Number Description Material Process APS Adelaide Profile Servi…" at bounding box center [300, 275] width 456 height 475
click at [412, 328] on input "$0.00" at bounding box center [412, 330] width 66 height 5
click at [441, 329] on div "$0.00" at bounding box center [412, 348] width 66 height 14
click at [412, 329] on input "$0.00" at bounding box center [412, 347] width 66 height 5
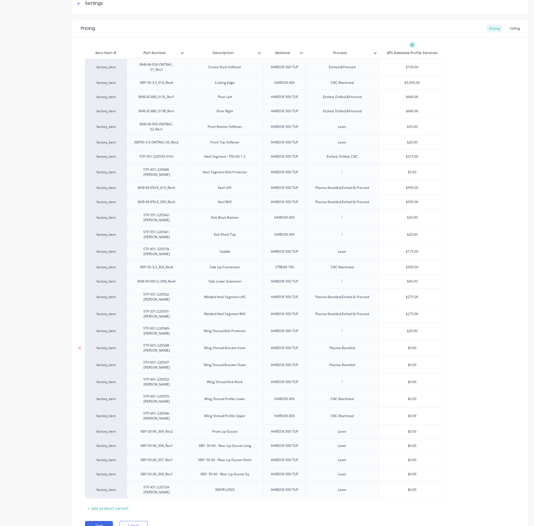
click at [412, 329] on input "$0.00" at bounding box center [412, 347] width 66 height 5
click at [470, 328] on div "factory_item BHB-M-050-ONTRAC-01_Rev1 Centre Back Stiffener HARDOX 500 TUF Etch…" at bounding box center [300, 279] width 431 height 440
click at [412, 329] on input "$0.00" at bounding box center [412, 364] width 66 height 5
click at [496, 329] on div "factory_item BHB-M-050-ONTRAC-01_Rev1 Centre Back Stiffener HARDOX 500 TUF Etch…" at bounding box center [300, 279] width 431 height 440
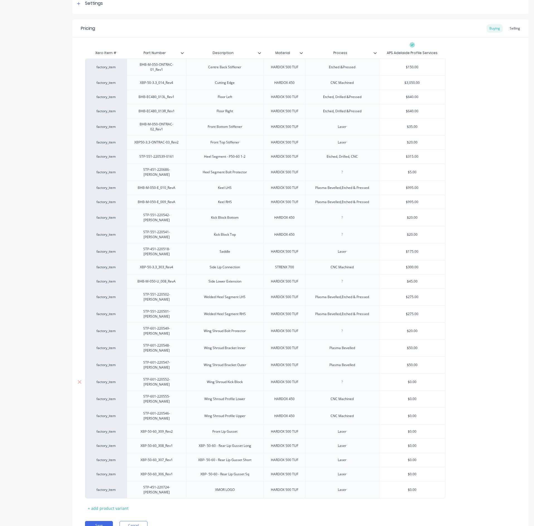
click at [410, 329] on input "$0.00" at bounding box center [412, 381] width 66 height 5
click at [485, 329] on div "factory_item BHB-M-050-ONTRAC-01_Rev1 Centre Back Stiffener HARDOX 500 TUF Etch…" at bounding box center [300, 279] width 431 height 440
click at [411, 329] on input "$0.00" at bounding box center [412, 398] width 66 height 5
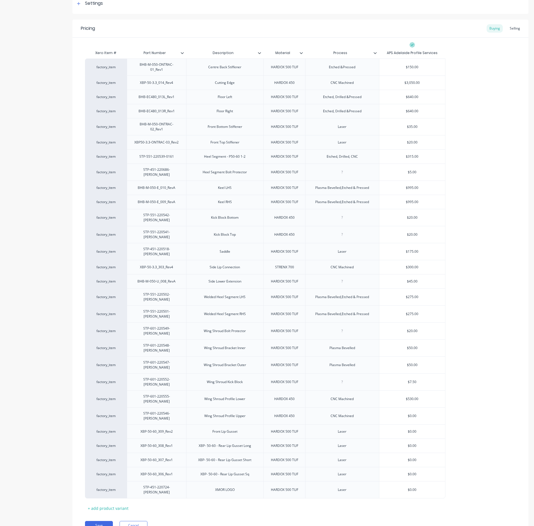
drag, startPoint x: 471, startPoint y: 372, endPoint x: 417, endPoint y: 389, distance: 56.7
click at [470, 329] on div "factory_item BHB-M-050-ONTRAC-01_Rev1 Centre Back Stiffener HARDOX 500 TUF Etch…" at bounding box center [300, 279] width 431 height 440
click at [411, 329] on input "$0.00" at bounding box center [412, 415] width 66 height 5
click at [459, 329] on div "factory_item BHB-M-050-ONTRAC-01_Rev1 Centre Back Stiffener HARDOX 500 TUF Etch…" at bounding box center [300, 279] width 431 height 440
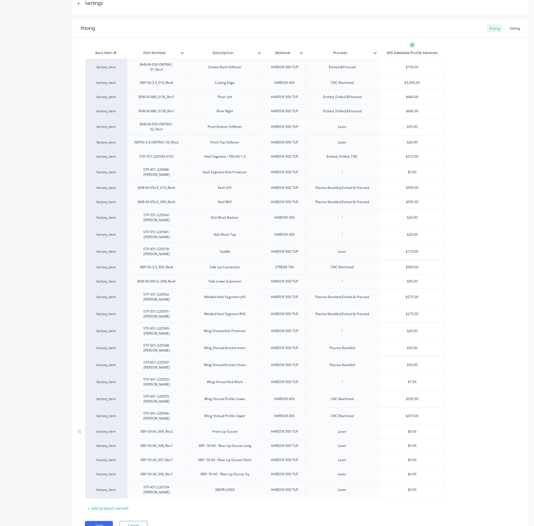
click at [412, 329] on input "$0.00" at bounding box center [412, 431] width 66 height 5
click at [443, 329] on div "$10.00" at bounding box center [412, 432] width 66 height 14
click at [412, 329] on input "$0.00" at bounding box center [412, 445] width 66 height 5
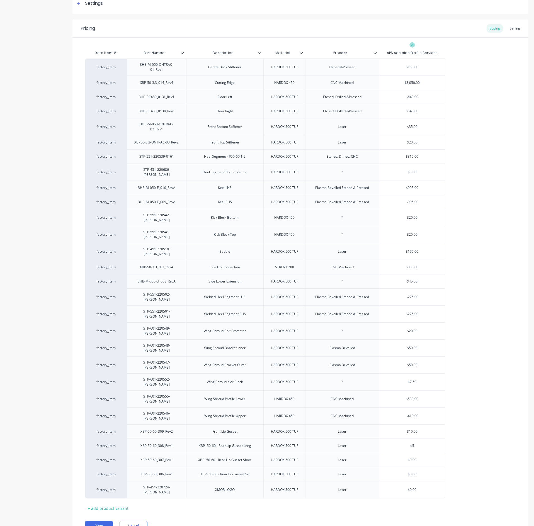
click at [486, 329] on div "factory_item BHB-M-050-ONTRAC-01_Rev1 Centre Back Stiffener HARDOX 500 TUF Etch…" at bounding box center [300, 279] width 431 height 440
click at [415, 329] on input "$0.00" at bounding box center [412, 459] width 66 height 5
click at [411, 329] on input "$0.00" at bounding box center [412, 474] width 66 height 5
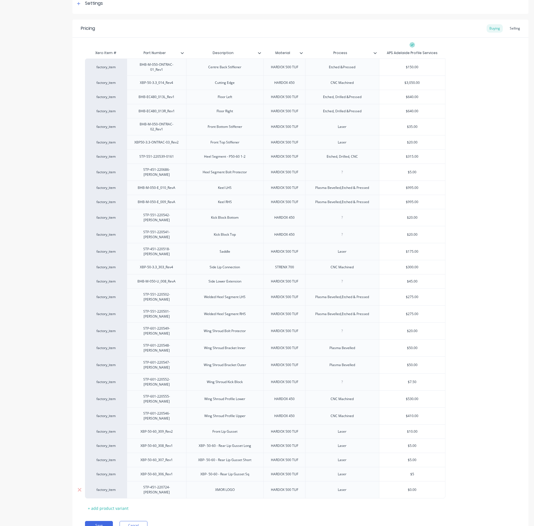
click at [413, 329] on div "$0.00" at bounding box center [412, 490] width 66 height 14
click at [412, 329] on input "$0.00" at bounding box center [412, 489] width 66 height 5
click at [465, 329] on div "factory_item BHB-M-050-ONTRAC-01_Rev1 Centre Back Stiffener HARDOX 500 TUF Etch…" at bounding box center [300, 279] width 431 height 440
click at [109, 329] on button "Save" at bounding box center [99, 525] width 28 height 9
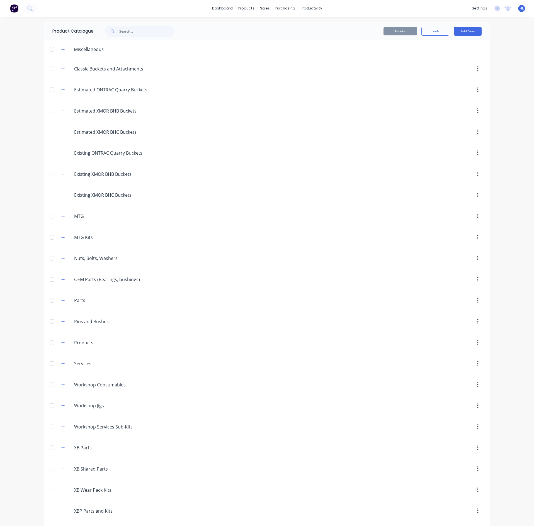
scroll to position [284, 0]
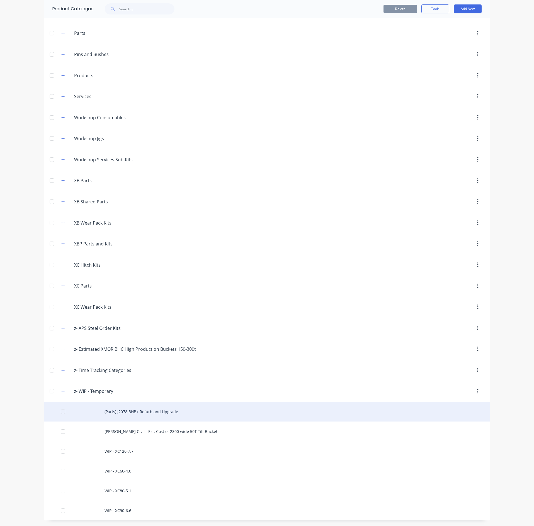
click at [156, 329] on div "(Parts) J2078 BHB+ Refurb and Upgrade" at bounding box center [267, 412] width 446 height 20
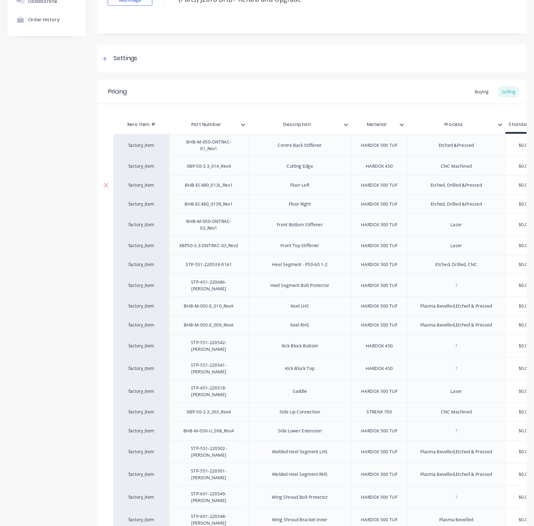
scroll to position [49, 0]
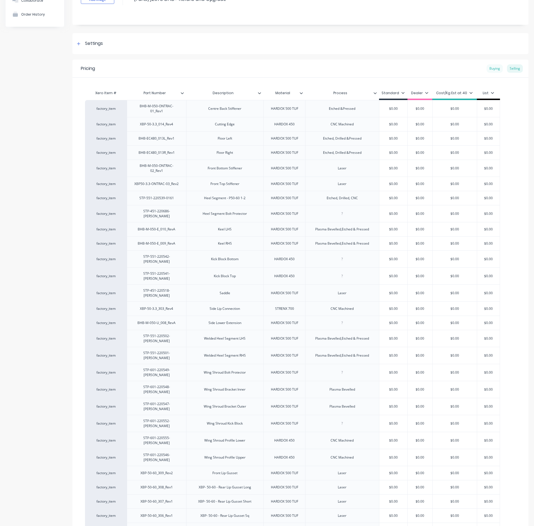
click at [486, 64] on div "Buying" at bounding box center [494, 68] width 16 height 8
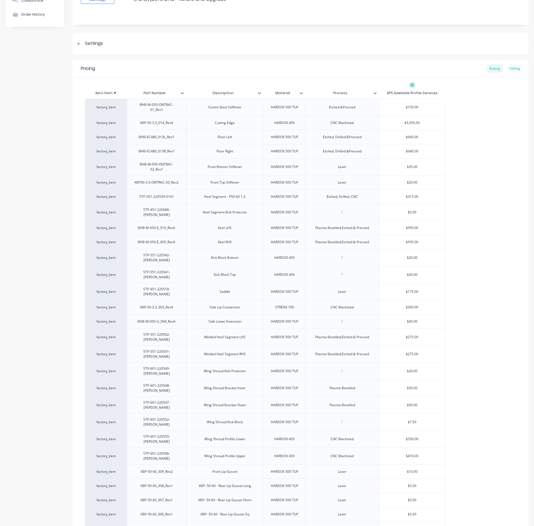
click at [509, 65] on div "Selling" at bounding box center [515, 68] width 16 height 8
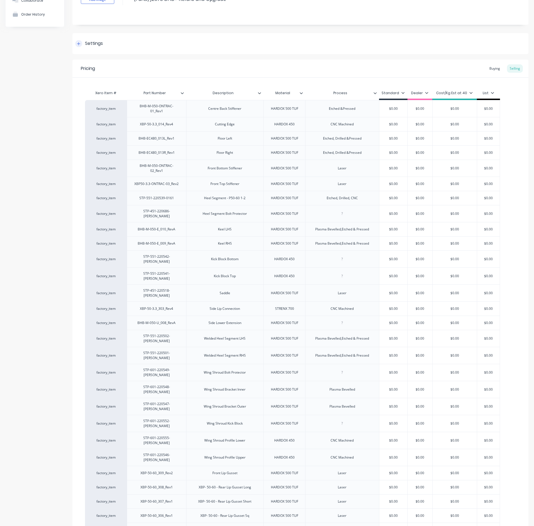
click at [91, 44] on div "Settings" at bounding box center [94, 43] width 18 height 7
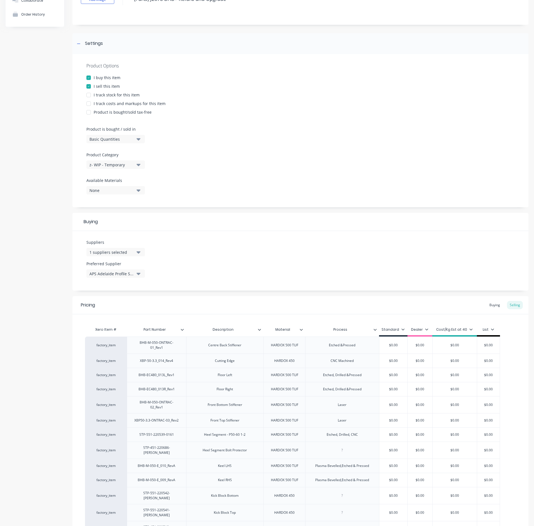
click at [120, 103] on div "I track costs and markups for this item" at bounding box center [130, 104] width 72 height 6
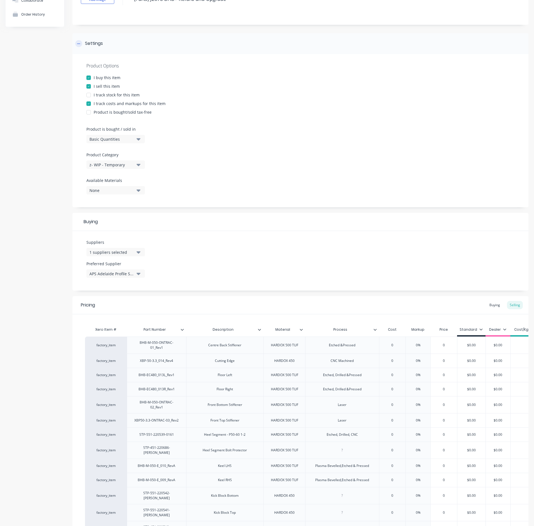
click at [94, 45] on div "Settings" at bounding box center [94, 43] width 18 height 7
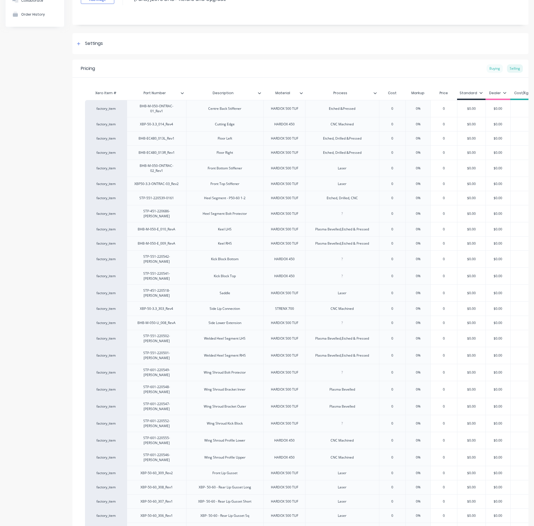
click at [486, 64] on div "Buying" at bounding box center [494, 68] width 16 height 8
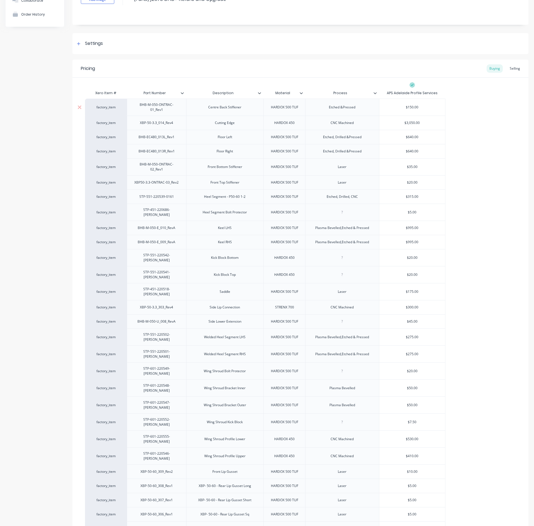
click at [417, 110] on input "$150.00" at bounding box center [412, 107] width 66 height 5
click at [508, 70] on div "Selling" at bounding box center [515, 68] width 16 height 8
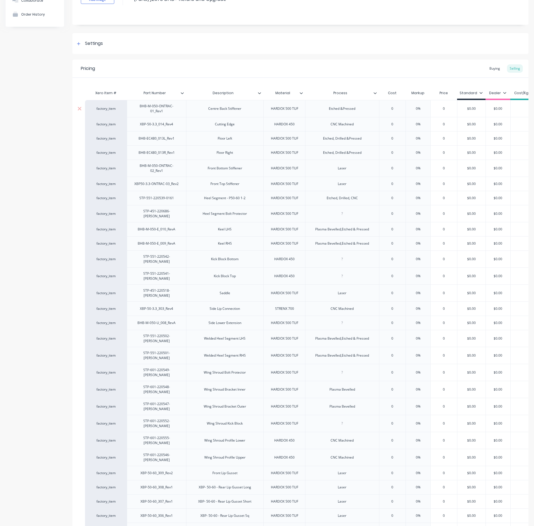
click at [394, 111] on div "0" at bounding box center [392, 109] width 28 height 14
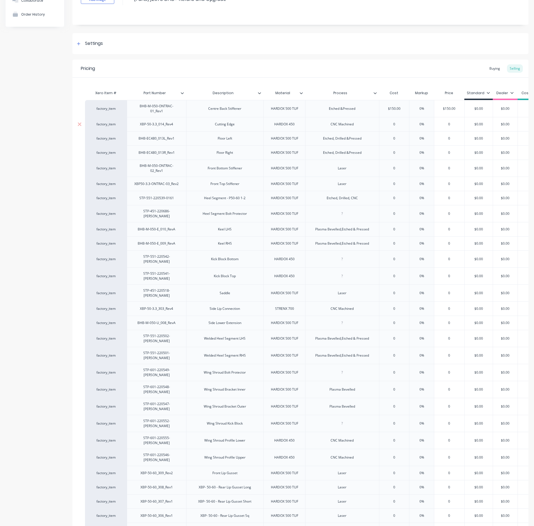
click at [394, 127] on input "0" at bounding box center [394, 124] width 30 height 5
click at [396, 140] on input "0" at bounding box center [395, 138] width 32 height 5
click at [393, 157] on div "0" at bounding box center [395, 153] width 32 height 14
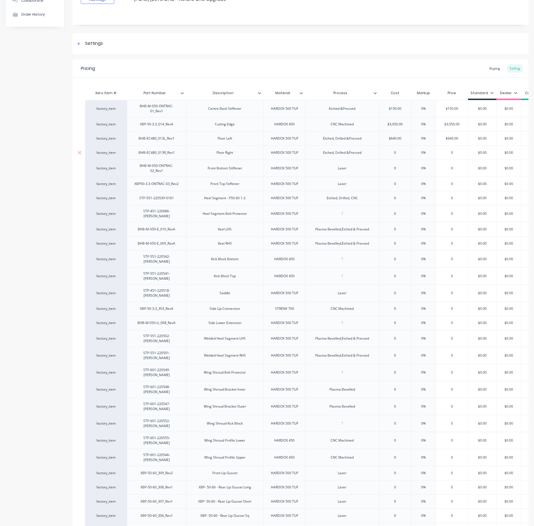
click at [394, 157] on div "0" at bounding box center [395, 153] width 32 height 14
click at [395, 171] on input "0" at bounding box center [395, 168] width 32 height 5
click at [397, 182] on div "0" at bounding box center [395, 184] width 32 height 14
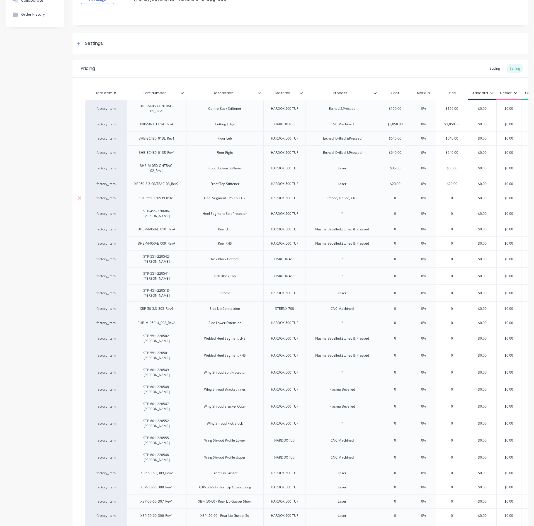
click at [394, 199] on input "0" at bounding box center [395, 198] width 32 height 5
click at [393, 214] on input "0" at bounding box center [395, 213] width 32 height 5
click at [400, 201] on input "$3,150.00" at bounding box center [395, 198] width 32 height 5
click at [394, 216] on input "0" at bounding box center [395, 213] width 32 height 5
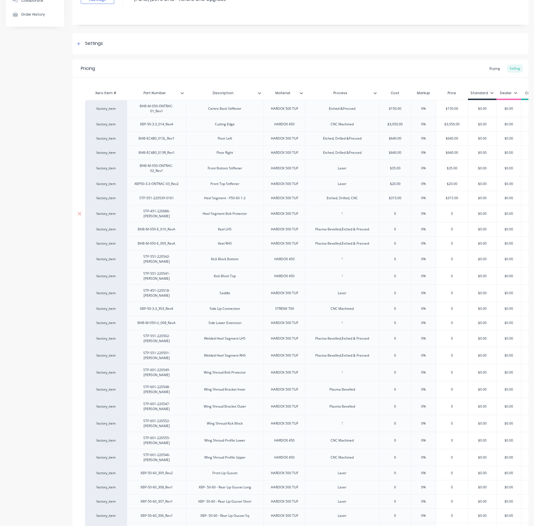
click at [398, 216] on input "0" at bounding box center [395, 213] width 32 height 5
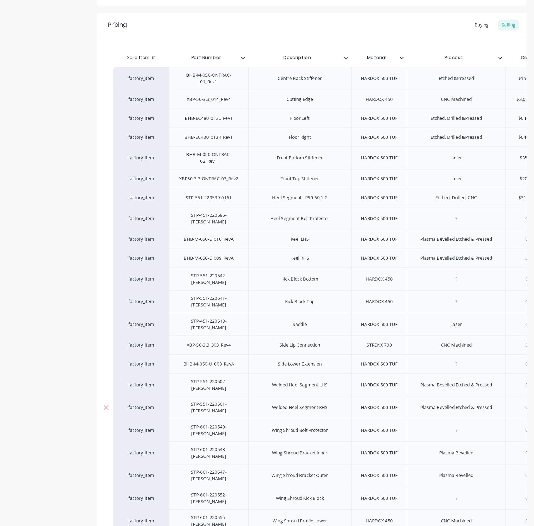
scroll to position [99, 0]
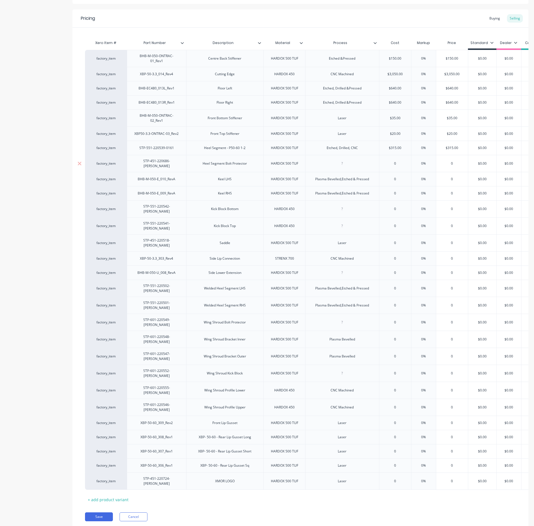
click at [398, 164] on input "0" at bounding box center [395, 163] width 32 height 5
click at [403, 183] on div "0" at bounding box center [395, 179] width 32 height 14
click at [402, 197] on div "0" at bounding box center [395, 193] width 32 height 14
click at [393, 211] on div "0" at bounding box center [395, 209] width 32 height 14
click at [398, 211] on div "0" at bounding box center [395, 209] width 32 height 14
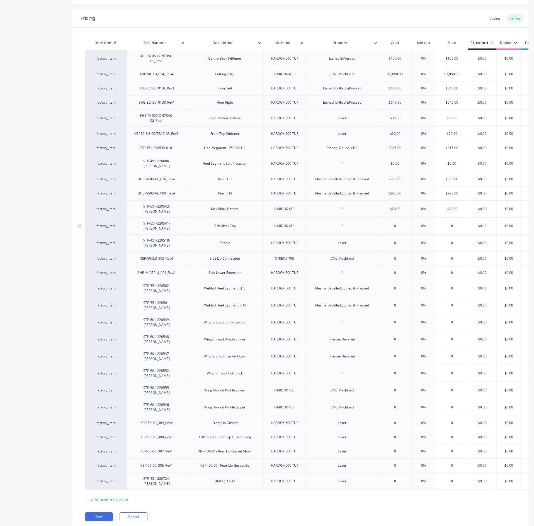
click at [397, 225] on div "0" at bounding box center [395, 226] width 32 height 14
click at [395, 210] on input "02020" at bounding box center [395, 208] width 32 height 5
click at [400, 223] on input "0" at bounding box center [395, 225] width 32 height 5
click at [397, 255] on div "0" at bounding box center [395, 259] width 32 height 14
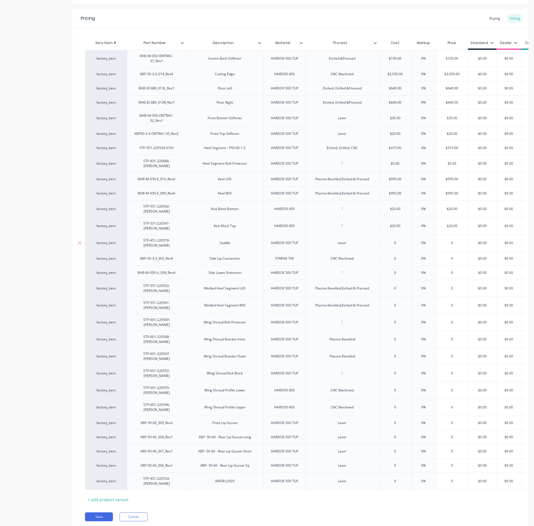
click at [400, 240] on input "0" at bounding box center [395, 242] width 32 height 5
click at [398, 256] on input "0" at bounding box center [395, 258] width 32 height 5
click at [398, 270] on input "0" at bounding box center [395, 272] width 32 height 5
click at [401, 285] on div "0" at bounding box center [395, 288] width 32 height 14
click at [403, 303] on input "0" at bounding box center [395, 305] width 32 height 5
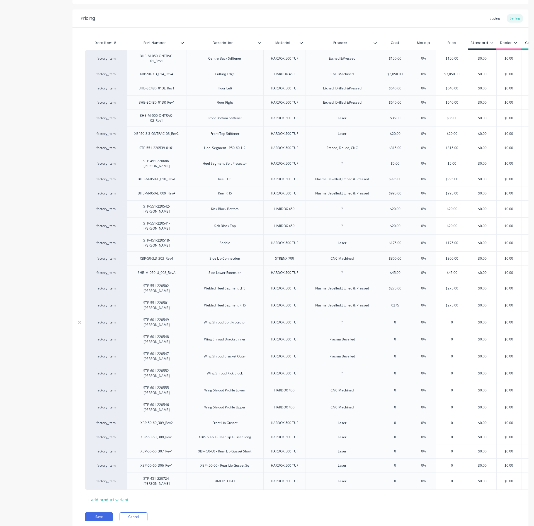
click at [399, 320] on input "0" at bounding box center [395, 322] width 32 height 5
click at [405, 329] on div "0" at bounding box center [395, 339] width 32 height 14
click at [402, 329] on input "0" at bounding box center [395, 356] width 32 height 5
click at [402, 329] on input "0" at bounding box center [395, 373] width 32 height 5
click at [398, 329] on div "0" at bounding box center [395, 390] width 32 height 14
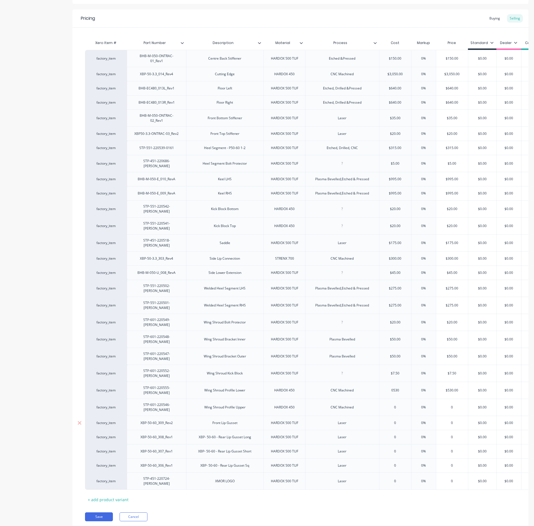
click at [404, 329] on div "0" at bounding box center [395, 423] width 32 height 14
click at [402, 329] on div "0" at bounding box center [395, 407] width 32 height 14
click at [401, 329] on div "0" at bounding box center [395, 423] width 32 height 14
click at [406, 329] on div "0" at bounding box center [395, 437] width 32 height 14
click at [401, 329] on input "0" at bounding box center [395, 451] width 32 height 5
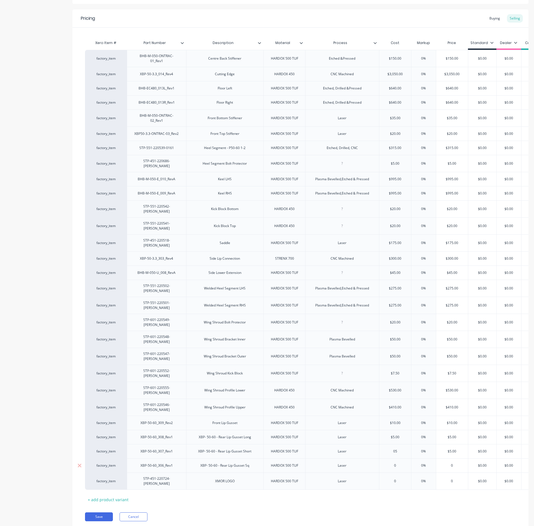
click at [401, 329] on input "0" at bounding box center [395, 465] width 32 height 5
click at [403, 329] on input "0" at bounding box center [395, 481] width 32 height 5
click at [435, 329] on div "Xero Item # Part Number Description Material Process Cost Markup Price Standard…" at bounding box center [300, 270] width 431 height 467
click at [452, 57] on input "$150.00" at bounding box center [452, 58] width 32 height 5
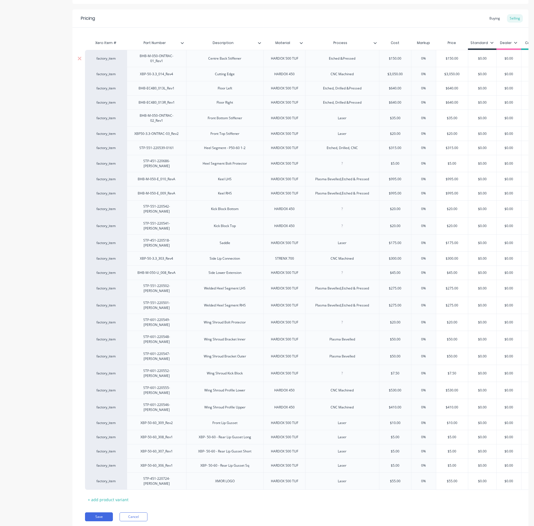
click at [481, 58] on input "$0.00" at bounding box center [482, 58] width 28 height 5
click at [451, 74] on input "$3,050.00" at bounding box center [452, 74] width 32 height 5
click at [482, 75] on input "$0.00" at bounding box center [482, 74] width 28 height 5
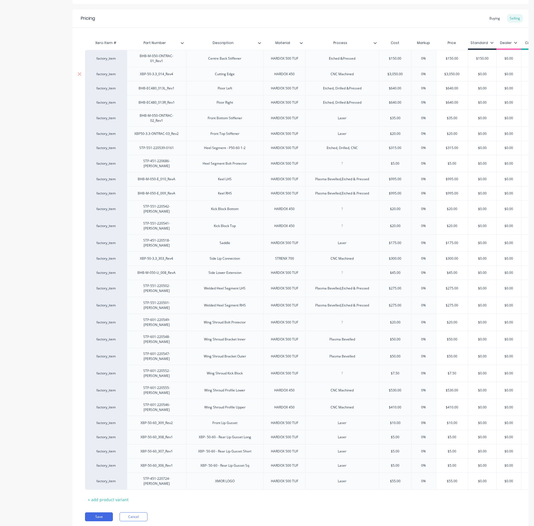
click at [482, 75] on input "$0.00" at bounding box center [482, 74] width 28 height 5
click at [449, 90] on input "$640.00" at bounding box center [452, 88] width 32 height 5
click at [488, 91] on input "$0.00" at bounding box center [482, 88] width 28 height 5
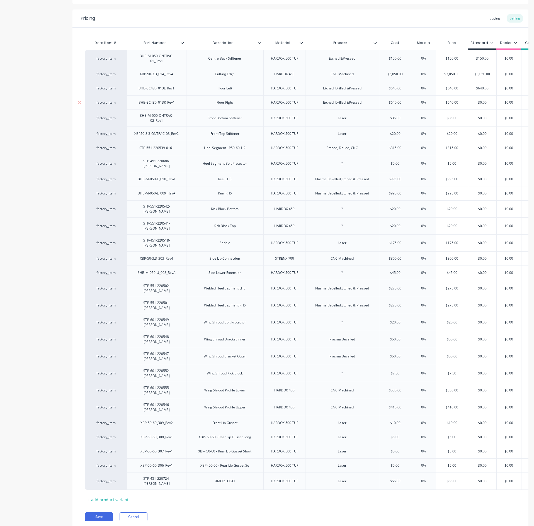
click at [481, 103] on input "$0.00" at bounding box center [482, 102] width 28 height 5
click at [454, 122] on div "$35.00" at bounding box center [452, 118] width 32 height 14
click at [483, 122] on div "$0.00" at bounding box center [482, 118] width 28 height 14
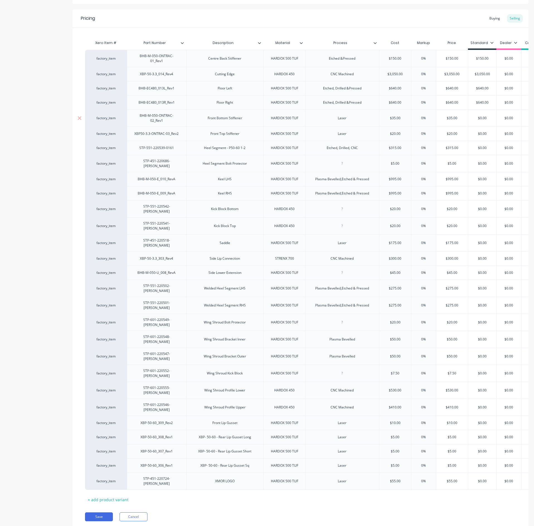
click at [483, 122] on div "$0.00" at bounding box center [482, 118] width 28 height 14
click at [481, 119] on input "$0.00640.00" at bounding box center [484, 118] width 32 height 5
click at [451, 120] on input "$35.00" at bounding box center [452, 118] width 32 height 5
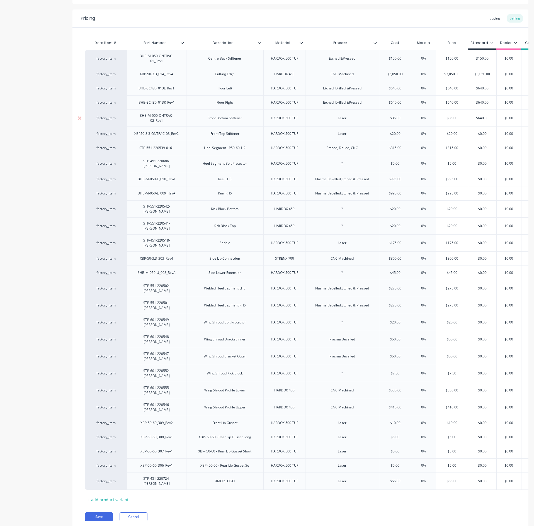
click at [481, 119] on input "$640.00" at bounding box center [482, 118] width 28 height 5
click at [451, 133] on input "$20.00" at bounding box center [452, 133] width 32 height 5
click at [483, 135] on input "$0.00" at bounding box center [482, 133] width 28 height 5
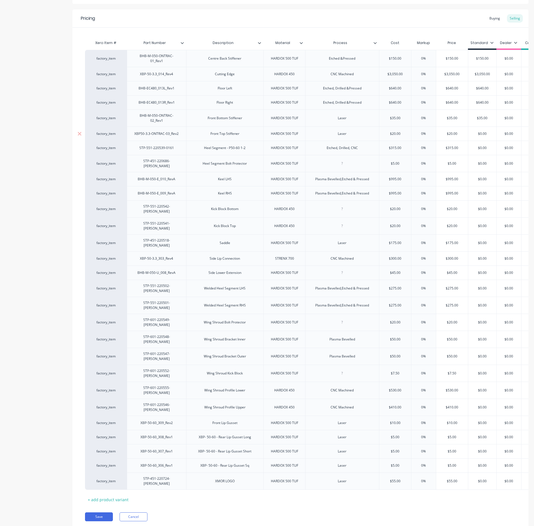
click at [484, 135] on input "$0.00" at bounding box center [482, 133] width 28 height 5
click at [453, 150] on input "$315.00" at bounding box center [452, 147] width 32 height 5
click at [483, 149] on input "$0.00" at bounding box center [482, 147] width 28 height 5
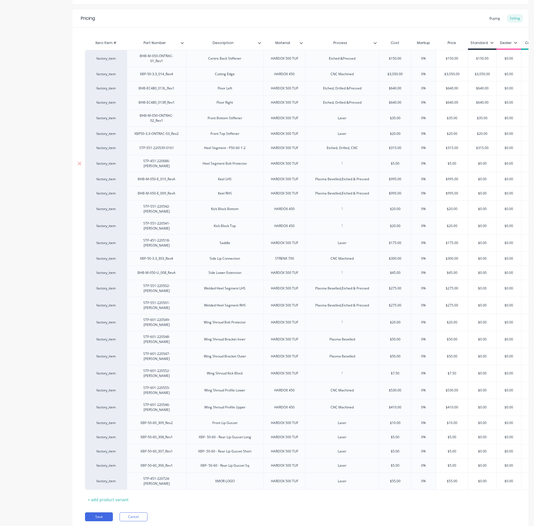
click at [450, 164] on input "$5.00" at bounding box center [452, 163] width 32 height 5
click at [486, 165] on input "$0.00" at bounding box center [482, 163] width 28 height 5
click at [455, 180] on input "$995.00" at bounding box center [452, 179] width 32 height 5
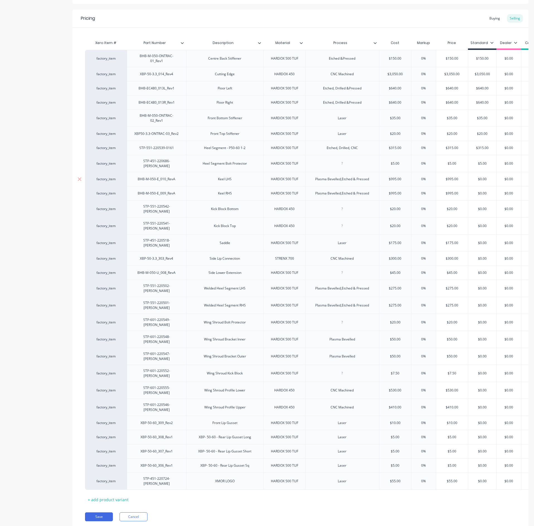
click at [455, 180] on input "$995.00" at bounding box center [452, 179] width 32 height 5
click at [489, 182] on div "$0.00" at bounding box center [482, 179] width 28 height 14
click at [452, 179] on input "$995.00" at bounding box center [452, 179] width 32 height 5
click at [483, 182] on div "$0.00" at bounding box center [482, 179] width 28 height 14
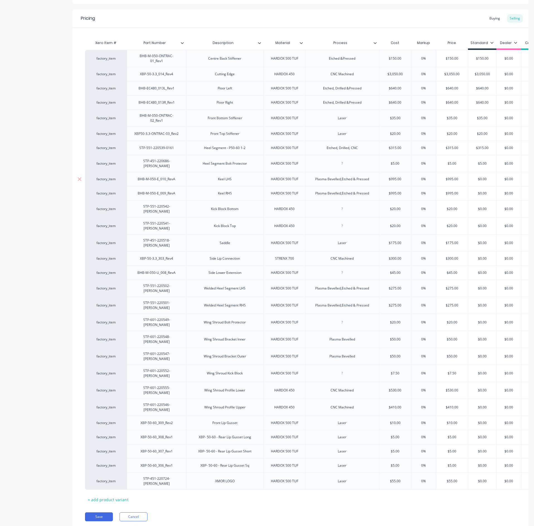
click at [483, 182] on div "$0.00" at bounding box center [482, 179] width 28 height 14
click at [449, 195] on input "$995.00" at bounding box center [452, 193] width 32 height 5
click at [449, 194] on input "$995.00" at bounding box center [452, 193] width 32 height 5
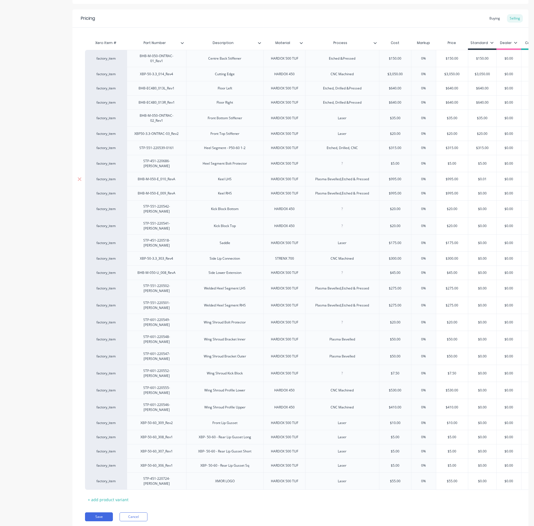
click at [481, 177] on input "$0.01" at bounding box center [482, 179] width 28 height 5
click at [479, 193] on input "$0.00" at bounding box center [482, 193] width 28 height 5
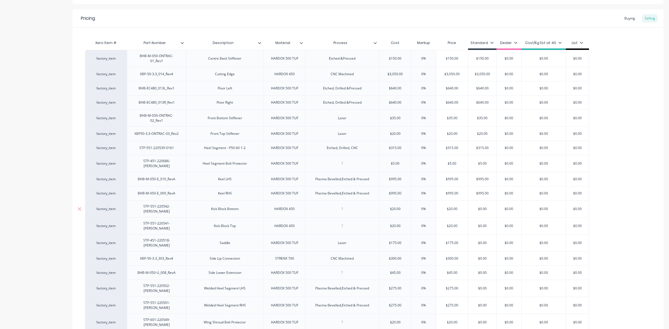
scroll to position [204, 0]
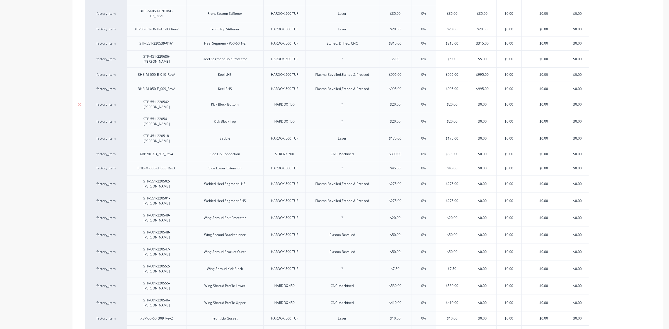
click at [454, 102] on input "$20.00" at bounding box center [452, 104] width 32 height 5
click at [453, 102] on input "$20.00" at bounding box center [452, 104] width 32 height 5
click at [451, 102] on input "$20.00" at bounding box center [452, 104] width 32 height 5
click at [483, 102] on input "$0.00" at bounding box center [482, 104] width 28 height 5
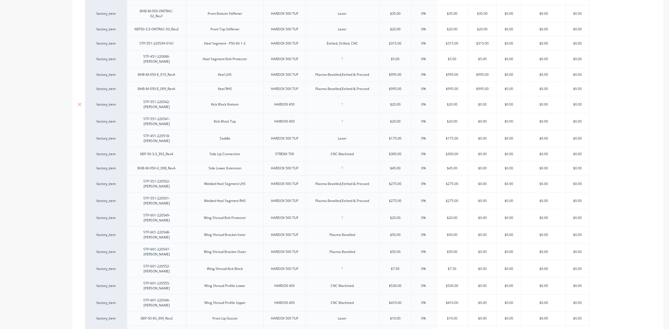
click at [483, 102] on input "$0.00" at bounding box center [482, 104] width 28 height 5
click at [483, 119] on input "$0.00" at bounding box center [482, 121] width 28 height 5
click at [452, 136] on input "$175.00" at bounding box center [452, 138] width 32 height 5
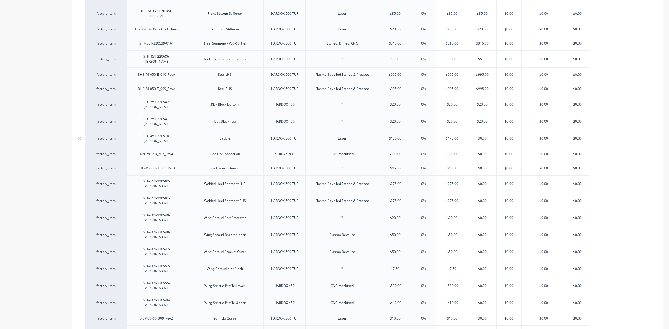
click at [481, 136] on input "$0.00" at bounding box center [482, 138] width 28 height 5
click at [449, 152] on input "$300.00" at bounding box center [452, 154] width 32 height 5
drag, startPoint x: 449, startPoint y: 144, endPoint x: 464, endPoint y: 146, distance: 16.0
click at [449, 152] on input "$300.00" at bounding box center [452, 154] width 32 height 5
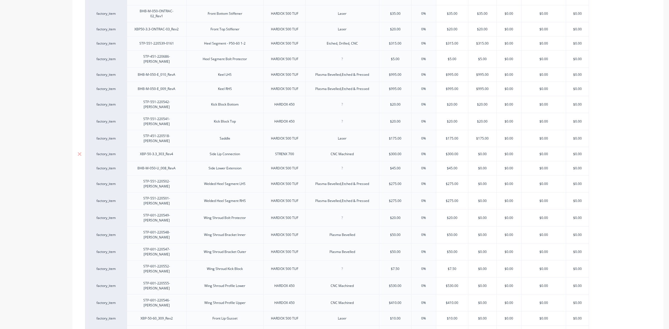
click at [482, 152] on input "$0.00" at bounding box center [482, 154] width 28 height 5
click at [451, 166] on input "$45.00" at bounding box center [452, 168] width 32 height 5
click at [481, 166] on input "$0.00" at bounding box center [482, 168] width 28 height 5
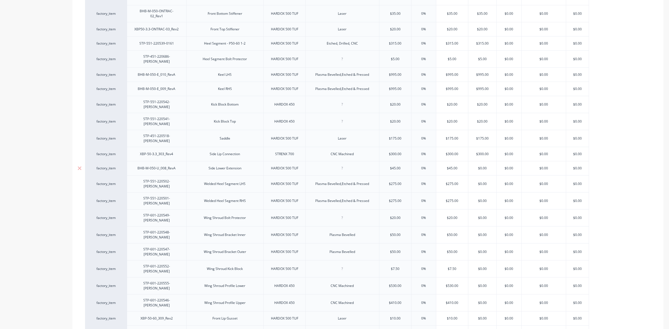
click at [481, 166] on input "$0.00" at bounding box center [482, 168] width 28 height 5
click at [453, 181] on input "$275.00" at bounding box center [452, 183] width 32 height 5
click at [483, 181] on input "$0.00" at bounding box center [482, 183] width 28 height 5
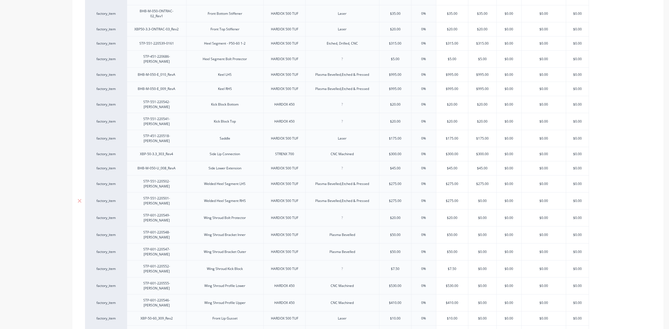
click at [485, 198] on input "$0.00" at bounding box center [482, 200] width 28 height 5
click at [452, 215] on input "$20.00" at bounding box center [452, 217] width 32 height 5
drag, startPoint x: 452, startPoint y: 201, endPoint x: 470, endPoint y: 201, distance: 17.6
click at [453, 215] on input "$20.00" at bounding box center [452, 217] width 32 height 5
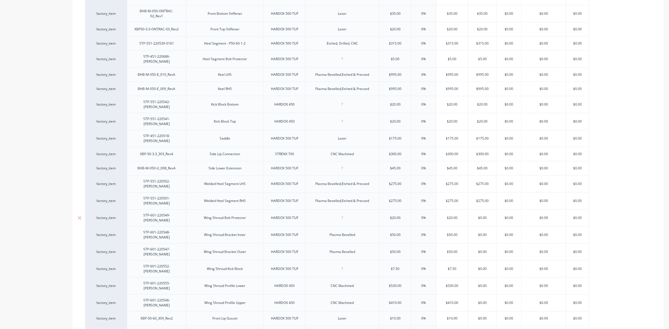
click at [481, 215] on input "$0.00" at bounding box center [482, 217] width 28 height 5
click at [452, 232] on input "$50.00" at bounding box center [452, 234] width 32 height 5
click at [482, 232] on input "$0.00" at bounding box center [482, 234] width 28 height 5
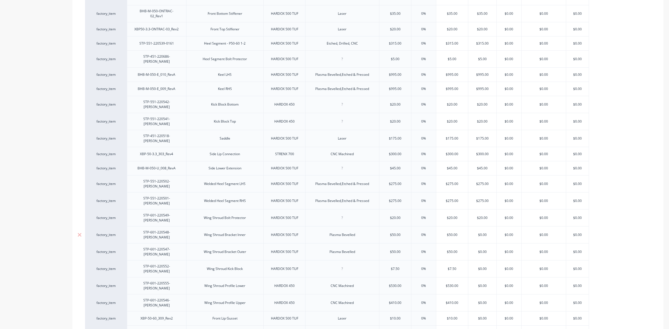
click at [483, 232] on input "$0.00" at bounding box center [482, 234] width 28 height 5
click at [482, 249] on input "$0.00" at bounding box center [482, 251] width 28 height 5
click at [457, 266] on input "$7.50" at bounding box center [452, 268] width 32 height 5
click at [452, 266] on input "$7.50" at bounding box center [452, 268] width 32 height 5
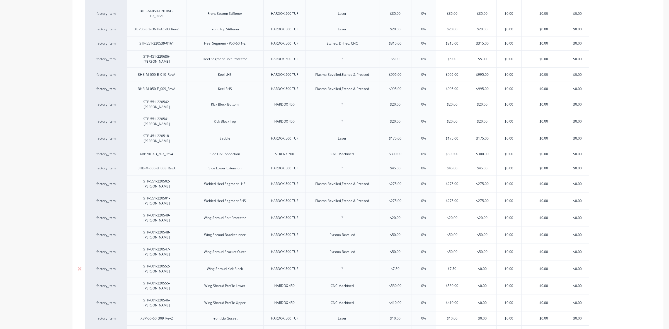
click at [452, 266] on input "$7.50" at bounding box center [452, 268] width 32 height 5
click at [482, 266] on input "$0.00" at bounding box center [482, 268] width 28 height 5
click at [456, 283] on input "$530.00" at bounding box center [452, 285] width 32 height 5
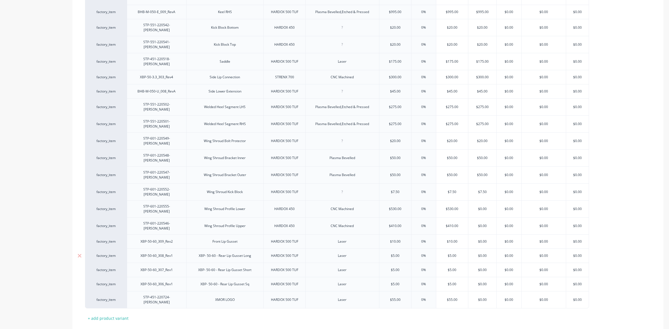
scroll to position [281, 0]
click at [483, 206] on input "$0.00" at bounding box center [482, 208] width 28 height 5
click at [452, 223] on input "$410.00" at bounding box center [452, 225] width 32 height 5
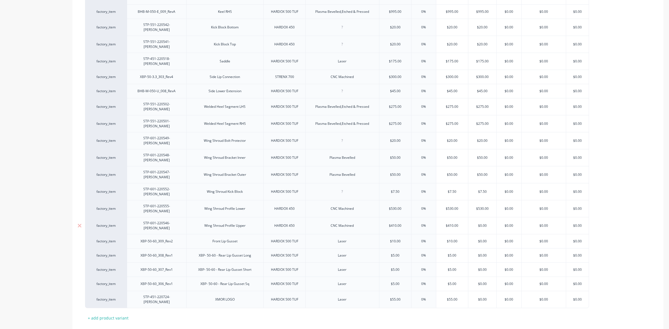
click at [483, 223] on input "$0.00" at bounding box center [482, 225] width 28 height 5
click at [454, 239] on input "$10.00" at bounding box center [452, 241] width 32 height 5
click at [483, 239] on input "$0.00" at bounding box center [482, 241] width 28 height 5
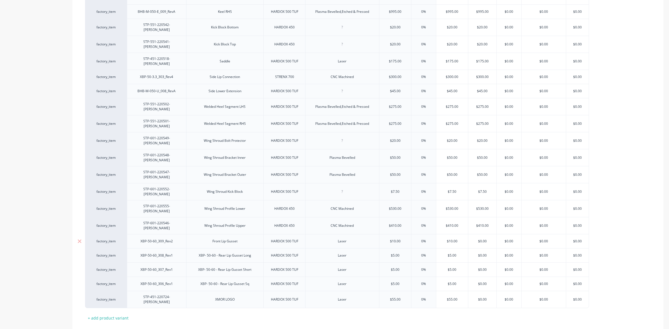
click at [483, 239] on input "$0.00" at bounding box center [482, 241] width 28 height 5
click at [450, 249] on div "$5.00" at bounding box center [452, 256] width 32 height 14
click at [476, 253] on input "$0.00" at bounding box center [482, 255] width 28 height 5
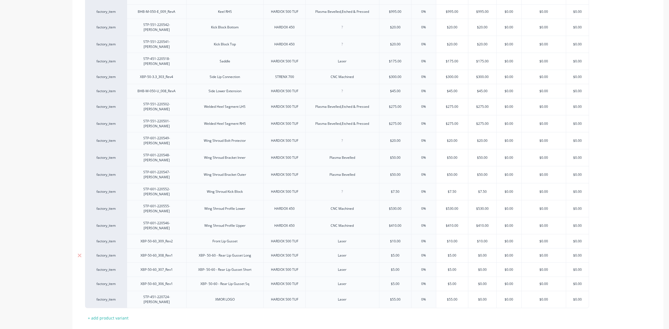
click at [487, 253] on input "$0.00" at bounding box center [482, 255] width 28 height 5
drag, startPoint x: 480, startPoint y: 224, endPoint x: 489, endPoint y: 229, distance: 10.6
click at [505, 248] on div "factory_item XBP-50-60_308_Rev1 XBP- 50-60 - Rear Lip Gusset Long HARDOX 500 TU…" at bounding box center [337, 255] width 504 height 14
drag, startPoint x: 481, startPoint y: 225, endPoint x: 491, endPoint y: 228, distance: 10.0
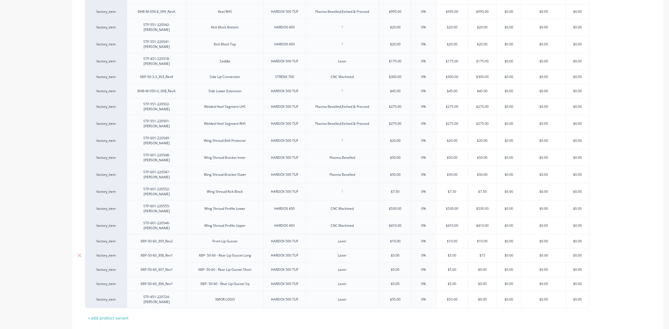
click at [492, 253] on input "$15" at bounding box center [482, 255] width 28 height 5
click at [455, 267] on input "$5.00" at bounding box center [452, 269] width 32 height 5
click at [479, 267] on input "$0.00" at bounding box center [482, 269] width 28 height 5
drag, startPoint x: 480, startPoint y: 238, endPoint x: 501, endPoint y: 238, distance: 20.9
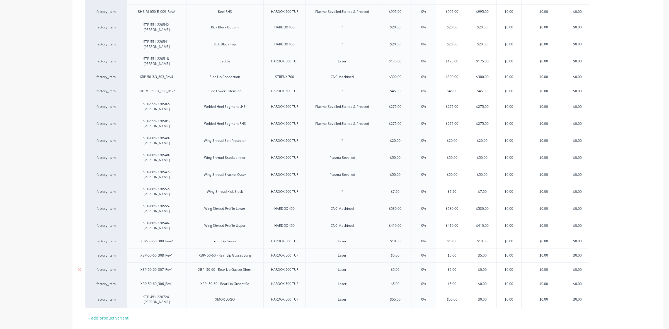
click at [501, 262] on div "factory_item XBP-50-60_307_Rev1 XBP- 50-60 - Rear Lip Gusset Short HARDOX 500 T…" at bounding box center [337, 269] width 504 height 14
drag, startPoint x: 480, startPoint y: 251, endPoint x: 500, endPoint y: 253, distance: 20.4
click at [500, 277] on div "factory_item XBP-50-60_306_Rev1 XBP- 50-60 - Rear Lip Gusset Sq HARDOX 500 TUF …" at bounding box center [337, 284] width 504 height 14
drag, startPoint x: 478, startPoint y: 267, endPoint x: 512, endPoint y: 269, distance: 33.8
click at [512, 291] on div "factory_item STP-451-220724-RevA XMOR LOGO HARDOX 500 TUF Laser $55.00 055 0% $…" at bounding box center [337, 299] width 504 height 17
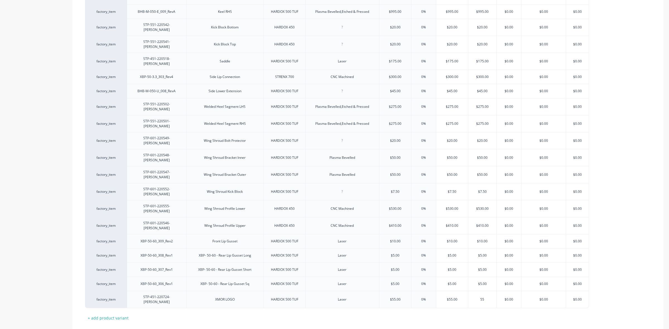
click at [514, 292] on div "Pricing Buying Selling Xero Item # Part Number Description Material Process Cos…" at bounding box center [367, 88] width 591 height 520
click at [101, 329] on button "Save" at bounding box center [99, 335] width 28 height 9
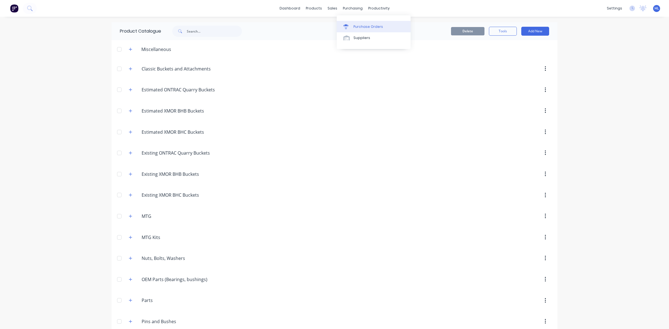
click at [373, 26] on div "Purchase Orders" at bounding box center [368, 26] width 30 height 5
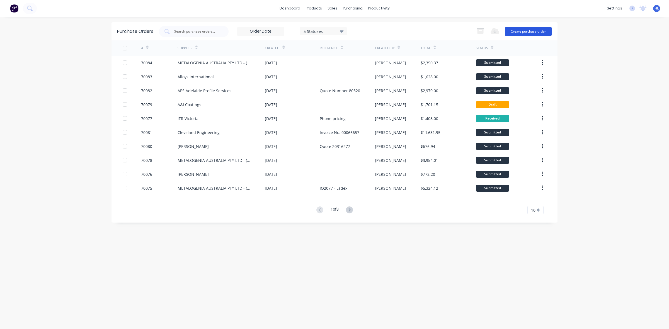
click at [524, 30] on button "Create purchase order" at bounding box center [528, 31] width 47 height 9
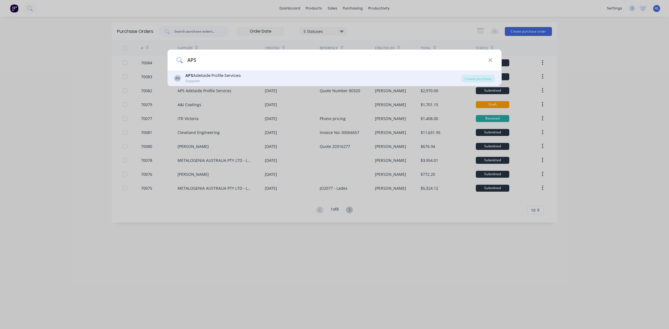
click at [233, 84] on div "AS APS Adelaide Profile Services Supplier Create purchase" at bounding box center [334, 78] width 334 height 16
drag, startPoint x: 458, startPoint y: 79, endPoint x: 466, endPoint y: 78, distance: 7.8
click at [462, 78] on div "AS APS Adelaide Profile Services Supplier Create purchase" at bounding box center [334, 78] width 334 height 16
click at [469, 78] on div "Create purchase" at bounding box center [477, 79] width 33 height 8
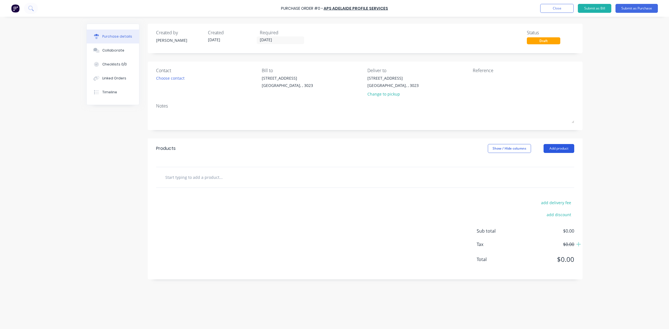
click at [561, 150] on button "Add product" at bounding box center [558, 148] width 31 height 9
click at [635, 42] on div "Purchase Order #0 - APS Adelaide Profile Services Add product Close Submit as B…" at bounding box center [334, 164] width 669 height 329
click at [561, 11] on button "Close" at bounding box center [556, 8] width 33 height 9
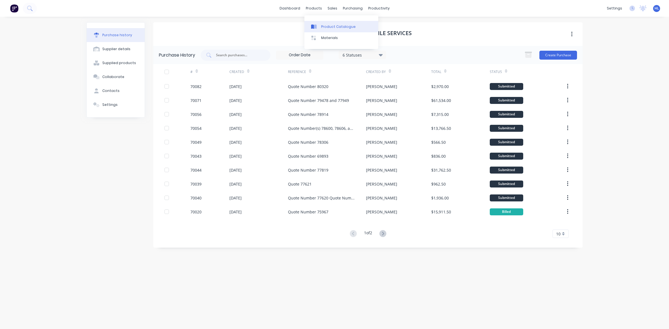
click at [338, 27] on div "Product Catalogue" at bounding box center [338, 26] width 35 height 5
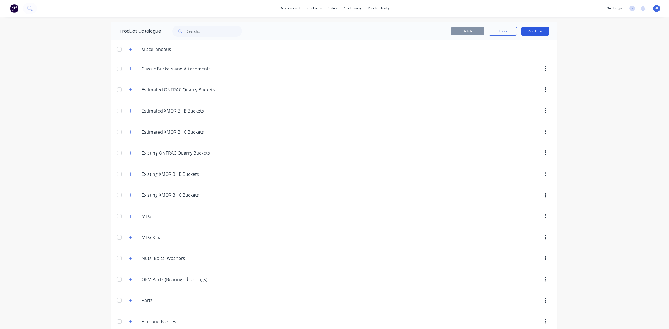
click at [521, 33] on button "Add New" at bounding box center [535, 31] width 28 height 9
click at [522, 65] on div "Product Kit" at bounding box center [522, 68] width 43 height 8
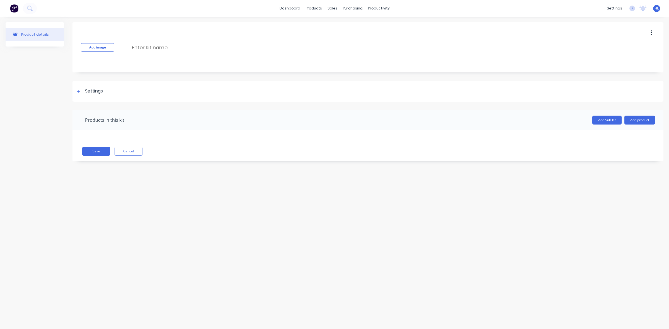
click at [168, 38] on div "Add image Enter kit name" at bounding box center [367, 47] width 591 height 50
click at [162, 45] on input at bounding box center [180, 47] width 99 height 8
click at [182, 47] on input "J2078" at bounding box center [180, 47] width 99 height 8
click at [214, 48] on input "J2078 BHB PLUS REFURB REBUILD" at bounding box center [180, 47] width 99 height 8
click at [188, 43] on div "Add image J2078 BHB PLUS REFURB REBUILD J2078 BHB PLUS REFURB REBUILD Enter kit…" at bounding box center [367, 47] width 591 height 50
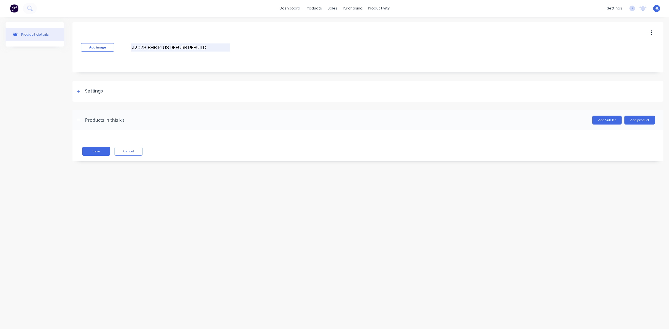
click at [189, 47] on input "J2078 BHB PLUS REFURB REBUILD" at bounding box center [180, 47] width 99 height 8
click at [180, 48] on input "J2078 BHB PLUS REFURB REBUILD" at bounding box center [180, 47] width 99 height 8
click at [211, 47] on input "J2078 BHB PLUS REBUILD" at bounding box center [180, 47] width 99 height 8
click at [239, 63] on div "Add image J2078 BHB PLUS REBUILD AND REFURB J2078 BHB PLUS REBUILD AND REFURB E…" at bounding box center [367, 47] width 591 height 50
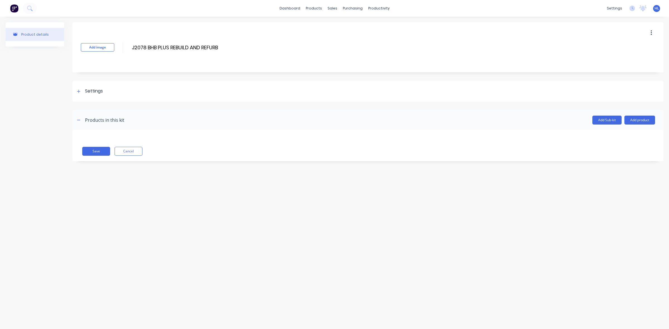
drag, startPoint x: 219, startPoint y: 47, endPoint x: 160, endPoint y: 54, distance: 58.9
click at [160, 54] on div "Add image J2078 BHB PLUS REBUILD AND REFURB J2078 BHB PLUS REBUILD AND REFURB E…" at bounding box center [367, 47] width 591 height 50
click at [160, 54] on div "Add image J2078 BHB Plus Rebuild and Refurb J2078 BHB Plus Rebuild and Refurb E…" at bounding box center [367, 47] width 591 height 50
drag, startPoint x: 633, startPoint y: 126, endPoint x: 637, endPoint y: 123, distance: 4.5
click at [634, 126] on header "Products in this kit Add Sub-kit Add product" at bounding box center [367, 120] width 591 height 20
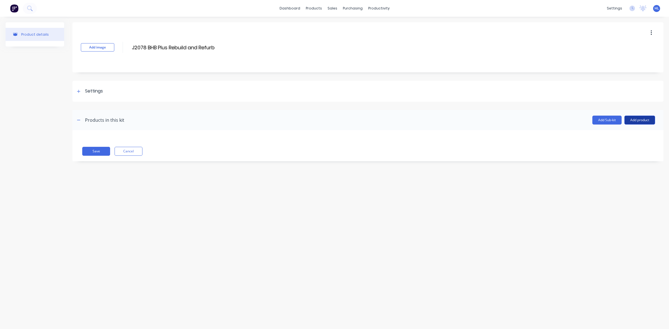
click at [637, 122] on button "Add product" at bounding box center [639, 120] width 31 height 9
click at [629, 132] on div "Product catalogue" at bounding box center [628, 134] width 43 height 8
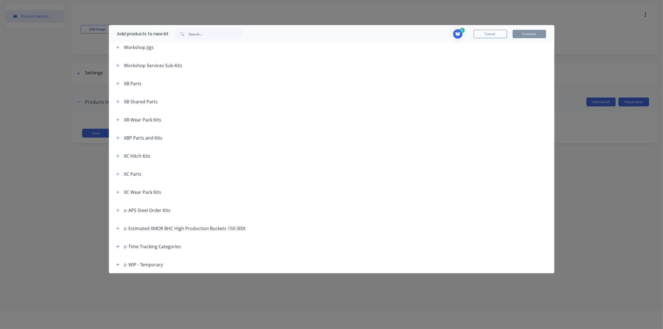
scroll to position [28, 0]
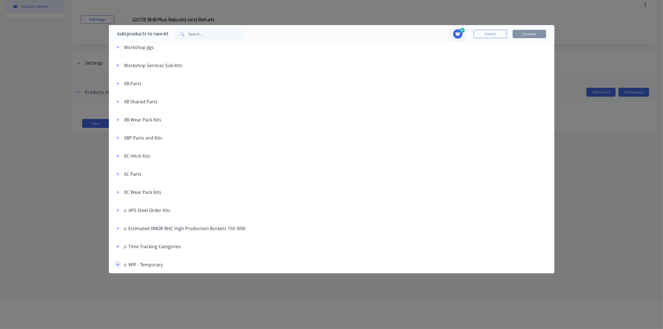
click at [119, 265] on icon "button" at bounding box center [117, 265] width 3 height 4
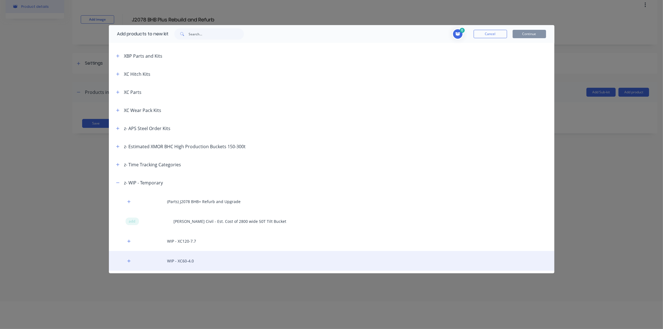
scroll to position [399, 0]
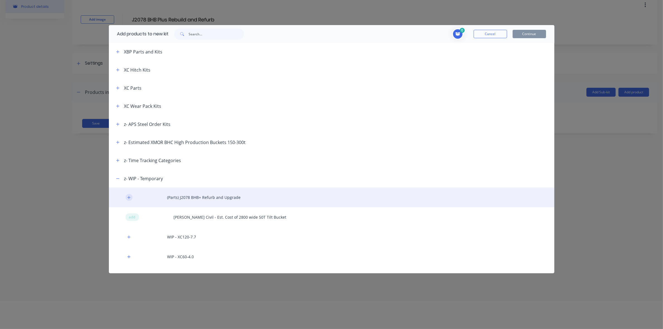
click at [130, 197] on icon "button" at bounding box center [128, 198] width 3 height 4
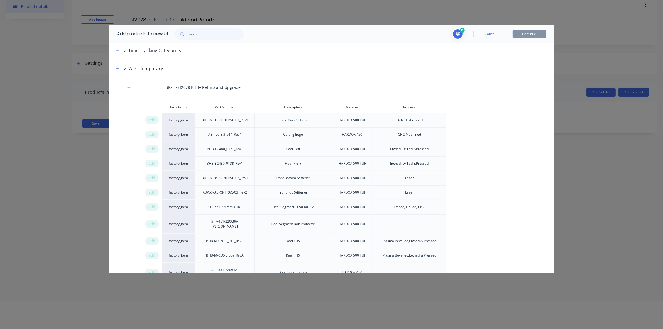
scroll to position [538, 0]
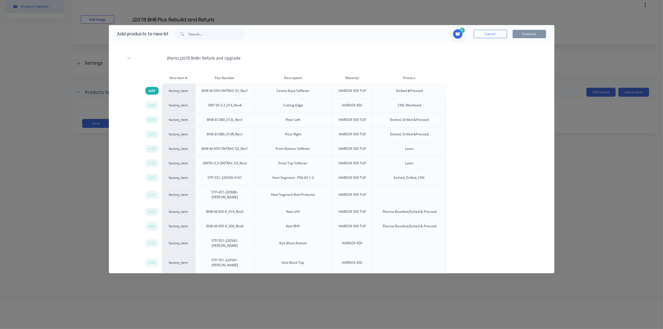
click at [155, 91] on div "add" at bounding box center [151, 91] width 13 height 8
click at [152, 104] on span "add" at bounding box center [152, 106] width 7 height 6
click at [151, 118] on span "add" at bounding box center [152, 120] width 7 height 6
click at [152, 135] on span "add" at bounding box center [152, 134] width 7 height 6
click at [154, 147] on span "add" at bounding box center [152, 149] width 7 height 6
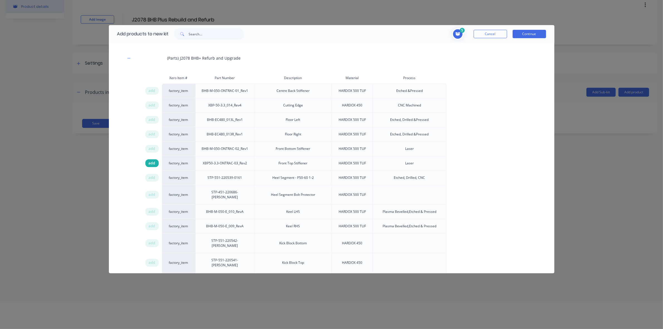
click at [154, 164] on span "add" at bounding box center [152, 163] width 7 height 6
click at [151, 178] on span "add" at bounding box center [152, 178] width 7 height 6
drag, startPoint x: 152, startPoint y: 192, endPoint x: 152, endPoint y: 202, distance: 10.0
click at [151, 192] on span "add" at bounding box center [152, 195] width 7 height 6
click at [152, 209] on span "add" at bounding box center [152, 212] width 7 height 6
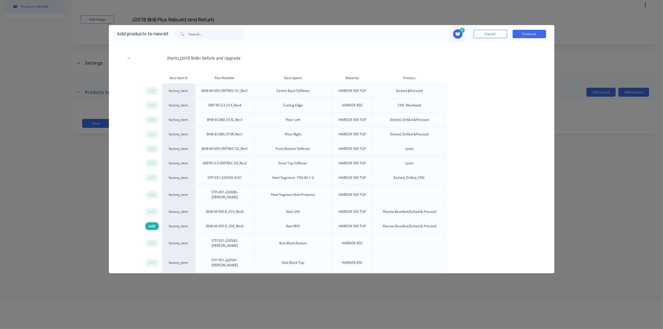
drag, startPoint x: 153, startPoint y: 220, endPoint x: 152, endPoint y: 234, distance: 14.0
click at [153, 223] on span "add" at bounding box center [152, 226] width 7 height 6
click at [152, 240] on span "add" at bounding box center [152, 243] width 7 height 6
click at [154, 260] on span "add" at bounding box center [152, 263] width 7 height 6
click at [154, 279] on span "add" at bounding box center [152, 282] width 7 height 6
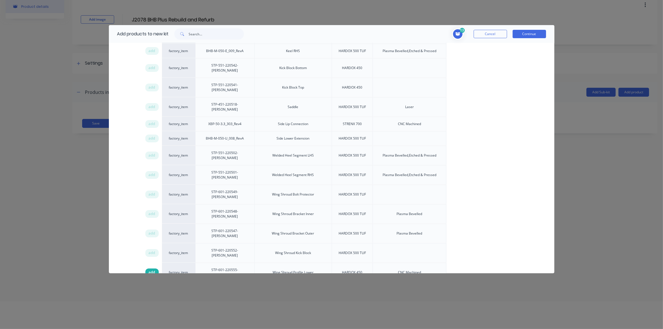
scroll to position [747, 0]
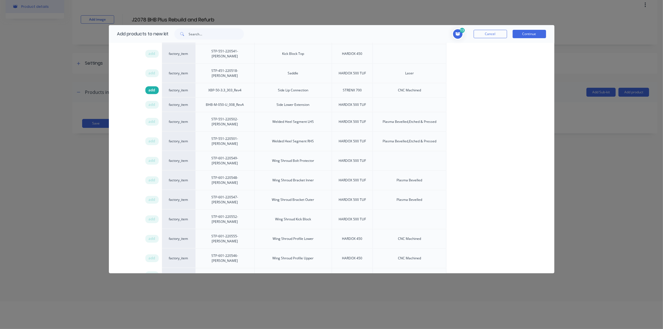
click at [151, 87] on span "add" at bounding box center [152, 90] width 7 height 6
click at [152, 102] on span "add" at bounding box center [152, 105] width 7 height 6
click at [154, 119] on span "add" at bounding box center [152, 122] width 7 height 6
click at [153, 131] on div "add" at bounding box center [153, 141] width 17 height 20
click at [152, 138] on span "add" at bounding box center [152, 141] width 7 height 6
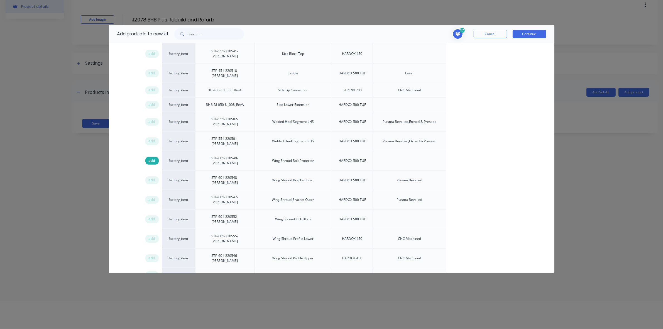
click at [152, 158] on span "add" at bounding box center [152, 161] width 7 height 6
click at [152, 177] on span "add" at bounding box center [152, 180] width 7 height 6
click at [152, 197] on span "add" at bounding box center [152, 200] width 7 height 6
click at [154, 216] on span "add" at bounding box center [152, 219] width 7 height 6
click at [152, 236] on span "add" at bounding box center [152, 239] width 7 height 6
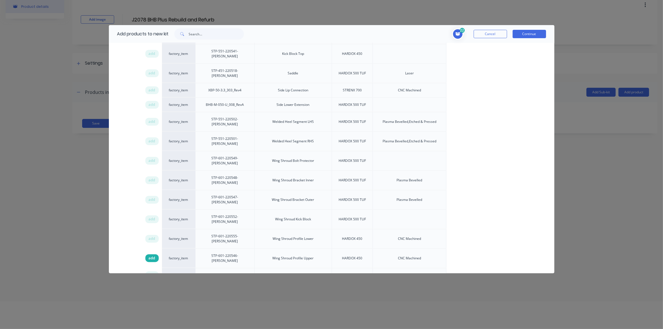
click at [152, 255] on span "add" at bounding box center [152, 258] width 7 height 6
click at [154, 272] on span "add" at bounding box center [152, 275] width 7 height 6
click at [155, 286] on div "add" at bounding box center [151, 290] width 13 height 8
click at [154, 301] on span "add" at bounding box center [152, 304] width 7 height 6
drag, startPoint x: 152, startPoint y: 261, endPoint x: 148, endPoint y: 260, distance: 3.6
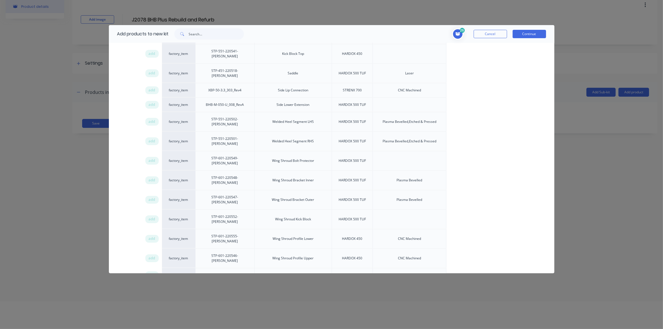
click at [151, 316] on span "add" at bounding box center [152, 319] width 7 height 6
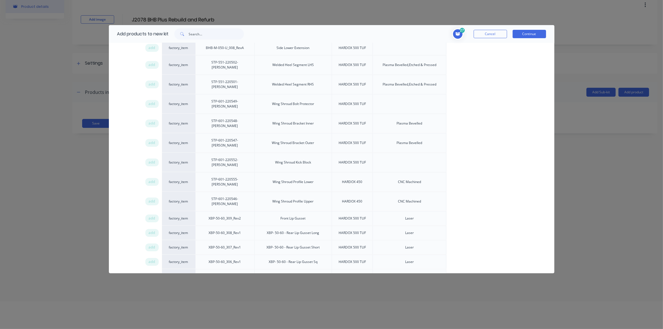
scroll to position [851, 0]
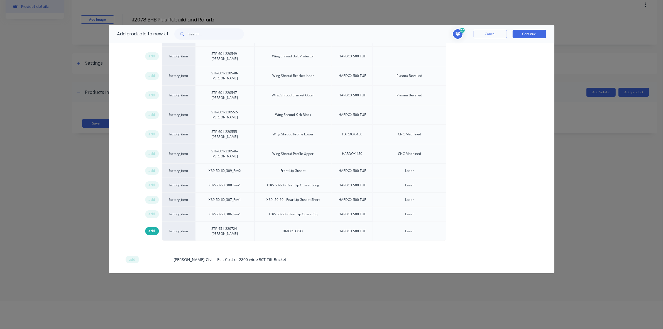
click at [150, 228] on span "add" at bounding box center [152, 231] width 7 height 6
click at [523, 31] on button "Continue" at bounding box center [529, 34] width 33 height 8
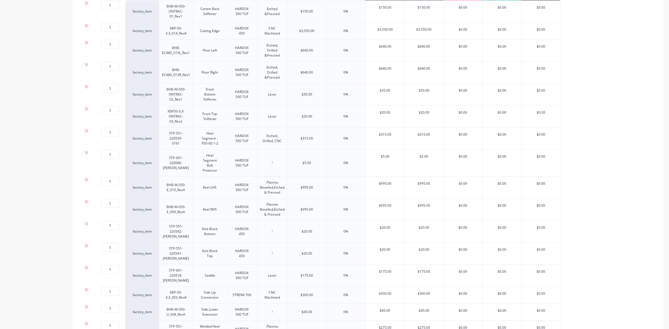
scroll to position [35, 0]
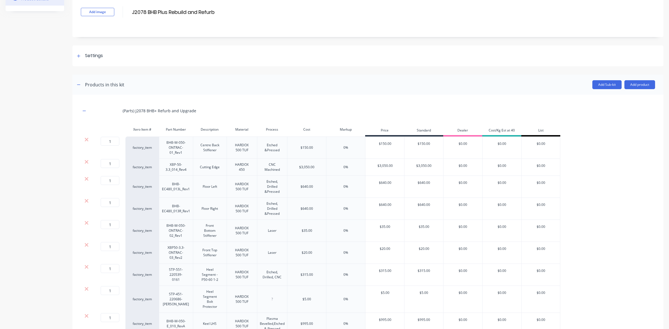
click at [138, 143] on div "factory_item" at bounding box center [141, 148] width 33 height 22
drag, startPoint x: 113, startPoint y: 249, endPoint x: 77, endPoint y: 249, distance: 35.7
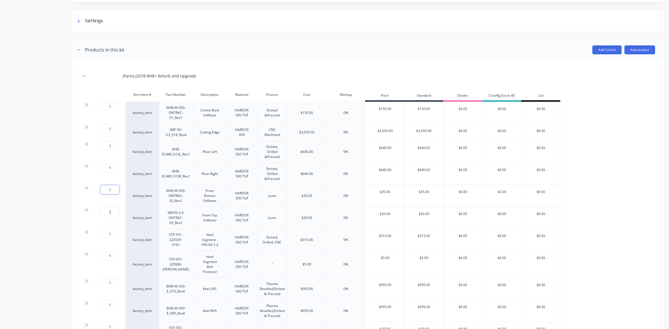
drag, startPoint x: 112, startPoint y: 190, endPoint x: 98, endPoint y: 194, distance: 14.3
click at [95, 193] on div "1 1 ?" at bounding box center [108, 196] width 33 height 22
click at [120, 216] on div "2 2 ?" at bounding box center [108, 218] width 33 height 22
drag, startPoint x: 113, startPoint y: 234, endPoint x: 104, endPoint y: 236, distance: 9.5
click at [104, 236] on input "1" at bounding box center [110, 233] width 19 height 9
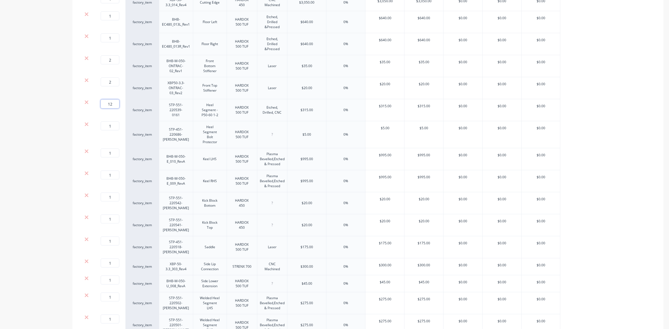
scroll to position [210, 0]
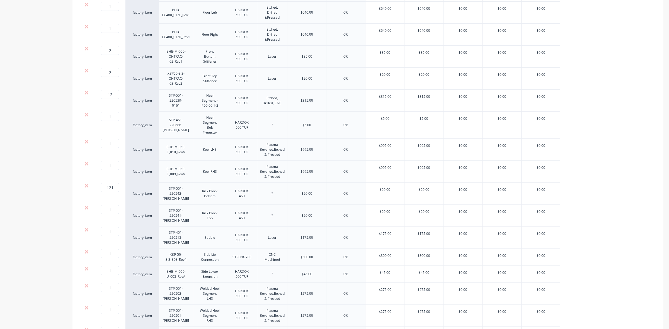
drag, startPoint x: 115, startPoint y: 190, endPoint x: 116, endPoint y: 201, distance: 10.8
click at [101, 191] on input "121" at bounding box center [110, 187] width 19 height 9
drag, startPoint x: 114, startPoint y: 208, endPoint x: 99, endPoint y: 210, distance: 14.6
drag, startPoint x: 110, startPoint y: 212, endPoint x: 98, endPoint y: 213, distance: 12.1
click at [98, 213] on div "1 1 ?" at bounding box center [102, 209] width 13 height 9
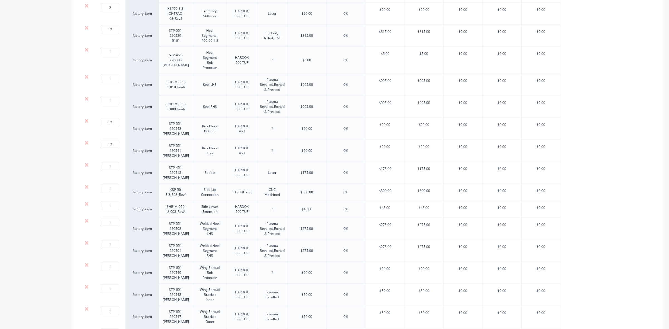
scroll to position [279, 0]
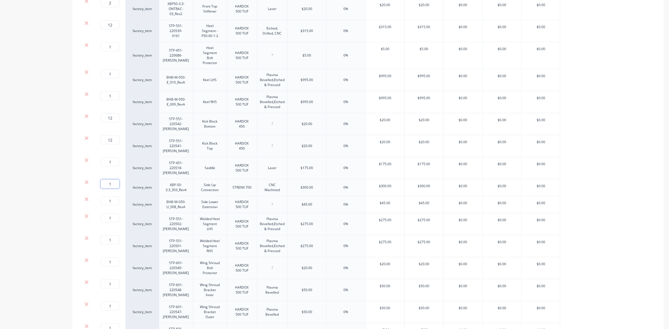
click at [109, 184] on input "1" at bounding box center [110, 183] width 19 height 9
click at [111, 203] on input "1" at bounding box center [110, 200] width 19 height 9
click at [112, 262] on input "1" at bounding box center [110, 261] width 19 height 9
click at [122, 256] on div "1 1 ?" at bounding box center [108, 246] width 33 height 22
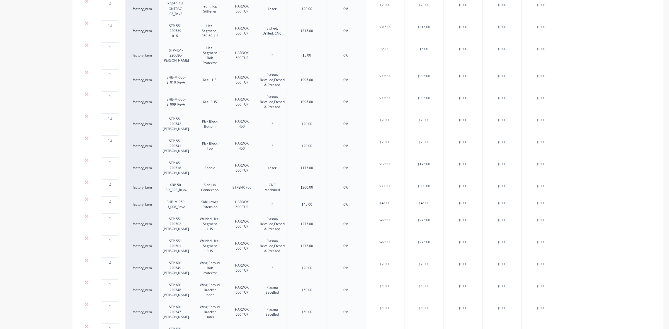
scroll to position [349, 0]
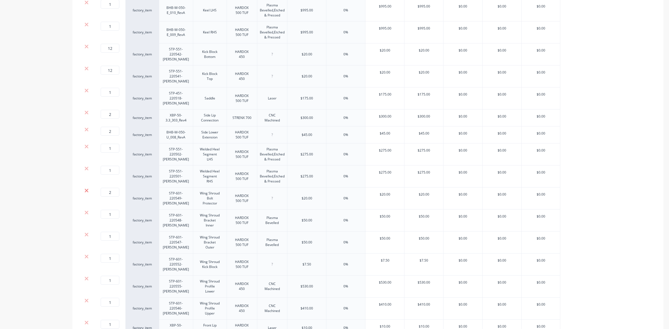
click at [85, 191] on icon at bounding box center [86, 191] width 4 height 6
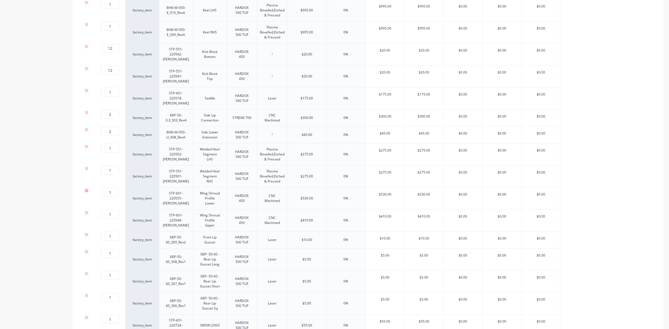
click at [86, 192] on icon at bounding box center [87, 191] width 4 height 4
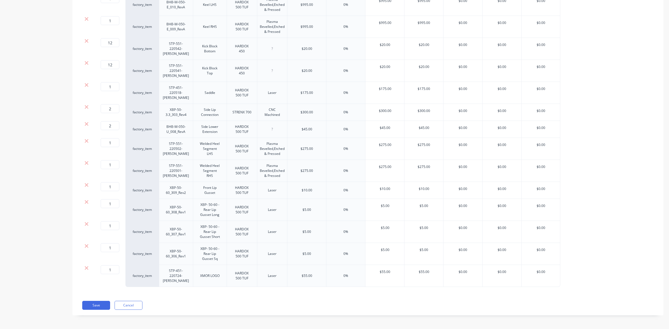
scroll to position [356, 0]
click at [103, 188] on input "1" at bounding box center [110, 186] width 19 height 9
drag, startPoint x: 112, startPoint y: 204, endPoint x: 113, endPoint y: 208, distance: 4.1
click at [112, 204] on input "1" at bounding box center [110, 203] width 19 height 9
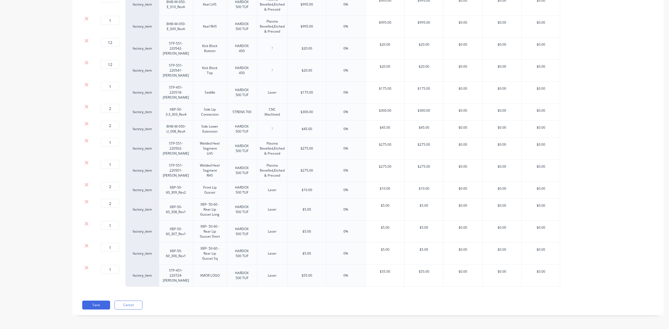
click at [113, 215] on div "2 2 ?" at bounding box center [108, 210] width 33 height 22
click at [113, 224] on input "1" at bounding box center [110, 225] width 19 height 9
click at [110, 240] on div "2 2 ?" at bounding box center [108, 232] width 33 height 22
click at [110, 250] on input "1" at bounding box center [110, 247] width 19 height 9
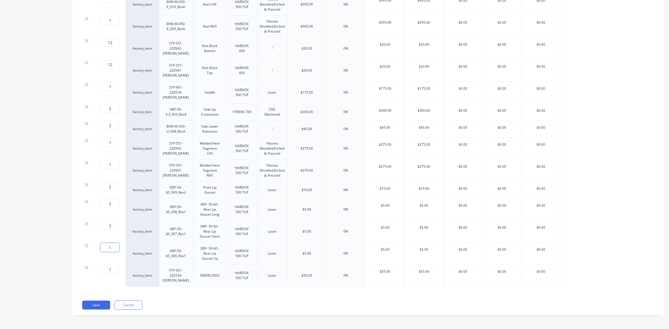
click at [110, 250] on input "1" at bounding box center [110, 247] width 19 height 9
click at [109, 271] on input "1" at bounding box center [110, 269] width 19 height 9
click at [117, 284] on div "2 2 ?" at bounding box center [108, 276] width 33 height 22
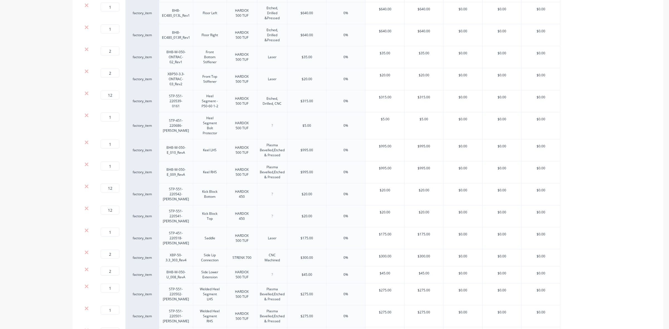
scroll to position [279, 0]
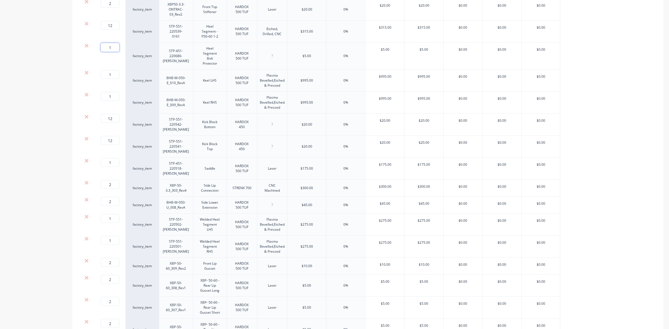
click at [103, 50] on input "1" at bounding box center [110, 47] width 19 height 9
click at [118, 60] on div "12 12 ?" at bounding box center [108, 56] width 33 height 27
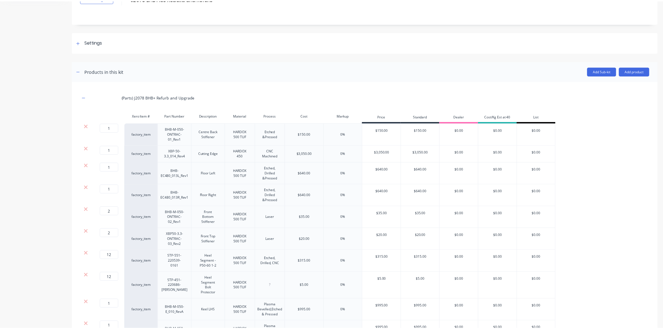
scroll to position [0, 0]
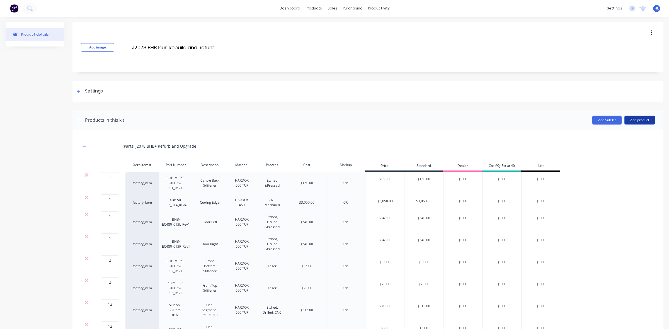
click at [637, 123] on button "Add product" at bounding box center [639, 120] width 31 height 9
click at [632, 134] on div "Product catalogue" at bounding box center [628, 134] width 43 height 8
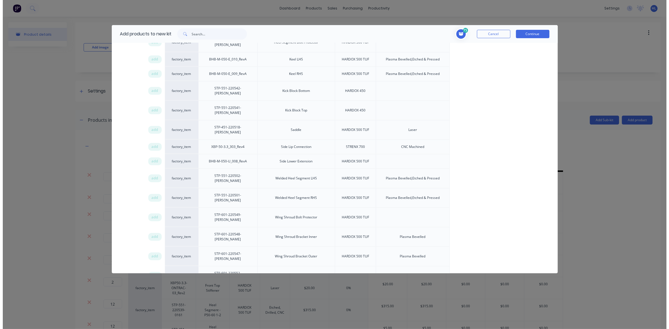
scroll to position [691, 0]
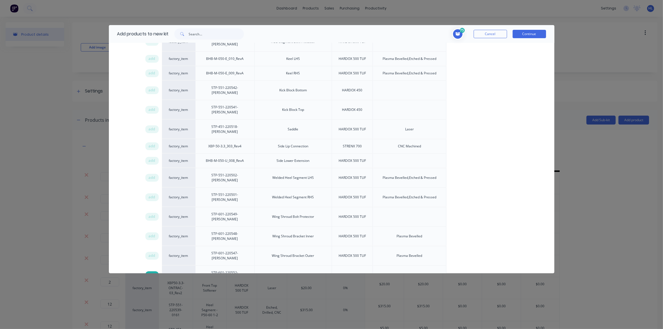
click at [154, 272] on span "add" at bounding box center [152, 275] width 7 height 6
click at [533, 32] on button "Continue" at bounding box center [529, 34] width 33 height 8
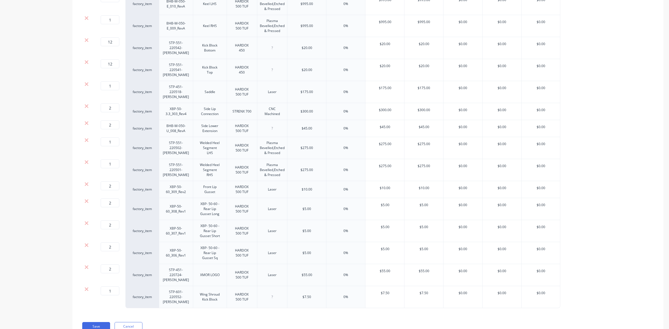
scroll to position [378, 0]
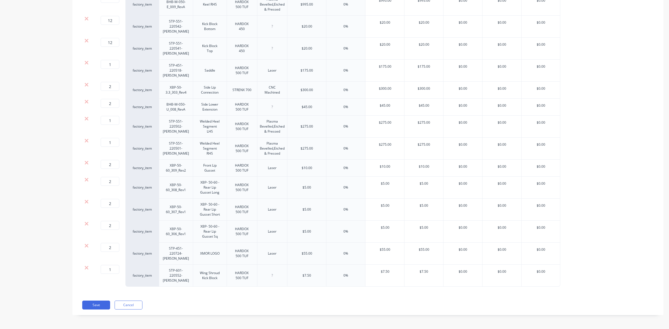
click at [133, 274] on div "factory_item" at bounding box center [141, 276] width 33 height 22
click at [118, 274] on div "1 1 ?" at bounding box center [108, 276] width 33 height 22
click at [115, 272] on input "1" at bounding box center [110, 269] width 19 height 9
click at [96, 303] on button "Save" at bounding box center [96, 305] width 28 height 9
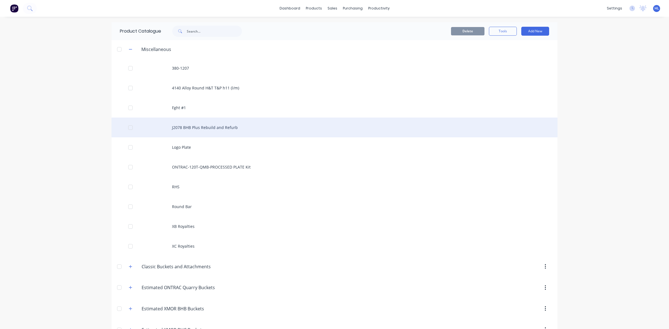
click at [203, 132] on div "J2078 BHB Plus Rebuild and Refurb" at bounding box center [334, 128] width 446 height 20
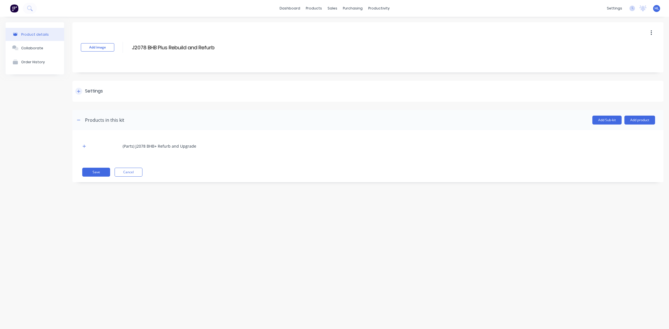
click at [90, 91] on div "Settings" at bounding box center [94, 91] width 18 height 7
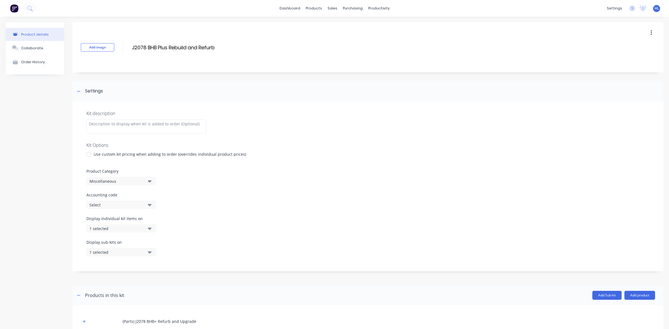
click at [123, 181] on div "Miscellaneous" at bounding box center [116, 181] width 54 height 6
click at [137, 230] on div "z- APS Steel Order Kits" at bounding box center [128, 228] width 84 height 11
click at [126, 205] on div "Select" at bounding box center [116, 205] width 54 height 6
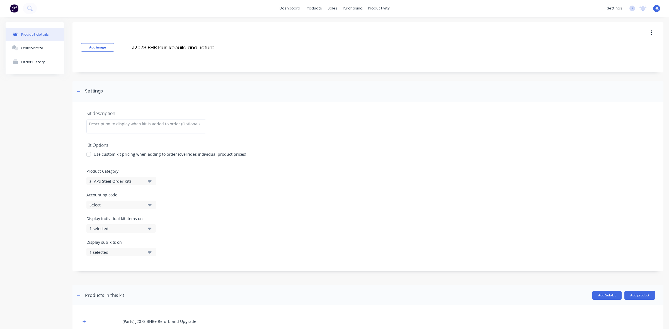
click at [123, 227] on div "1 selected" at bounding box center [116, 229] width 54 height 6
click at [155, 311] on div "button" at bounding box center [160, 309] width 11 height 11
click at [148, 230] on icon "button" at bounding box center [150, 228] width 4 height 6
click at [150, 254] on icon "button" at bounding box center [150, 252] width 4 height 6
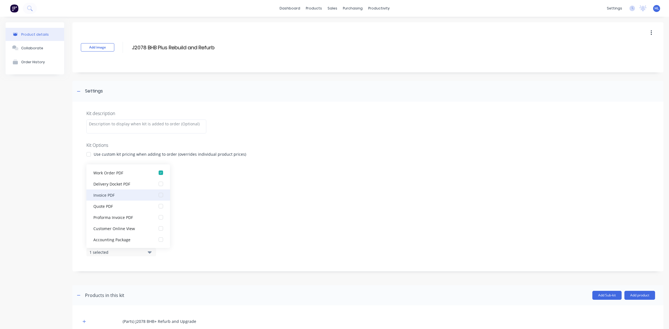
scroll to position [42, 0]
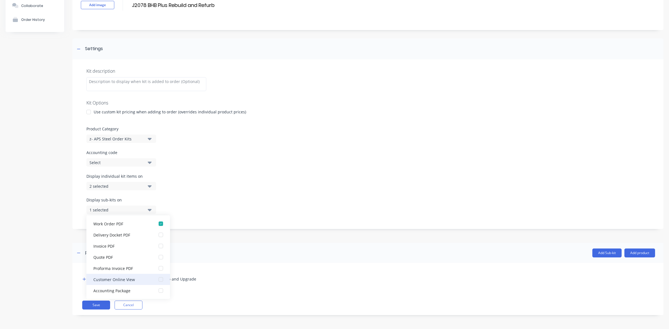
click at [158, 292] on div "button" at bounding box center [160, 290] width 11 height 11
click at [28, 205] on div "Product details Collaborate Order History" at bounding box center [35, 152] width 59 height 344
click at [83, 280] on icon "button" at bounding box center [83, 279] width 3 height 4
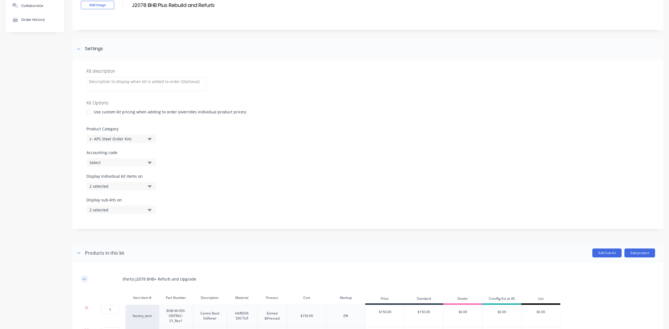
click at [83, 280] on icon "button" at bounding box center [83, 279] width 3 height 4
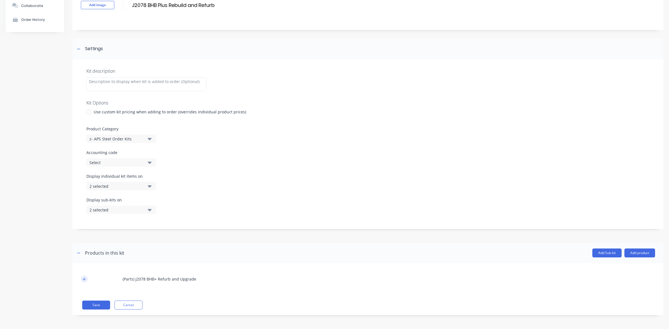
click at [83, 280] on icon "button" at bounding box center [83, 279] width 3 height 4
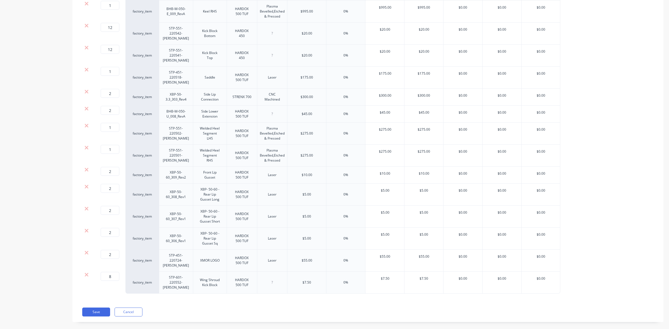
scroll to position [553, 0]
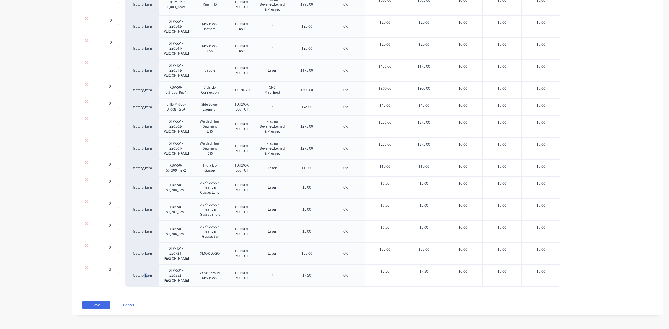
drag, startPoint x: 147, startPoint y: 274, endPoint x: 144, endPoint y: 269, distance: 5.6
click at [144, 269] on div "factory_item" at bounding box center [141, 276] width 33 height 22
click at [193, 278] on div "Wing Shroud Kick Block" at bounding box center [210, 276] width 34 height 22
click at [192, 277] on div "STP-601-220552-RevA" at bounding box center [176, 276] width 34 height 22
click at [91, 306] on button "Save" at bounding box center [96, 305] width 28 height 9
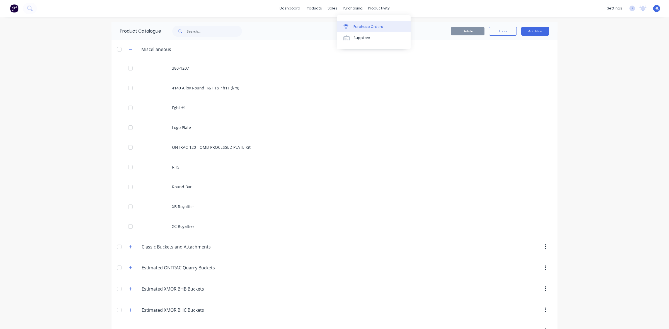
click at [354, 22] on link "Purchase Orders" at bounding box center [374, 26] width 74 height 11
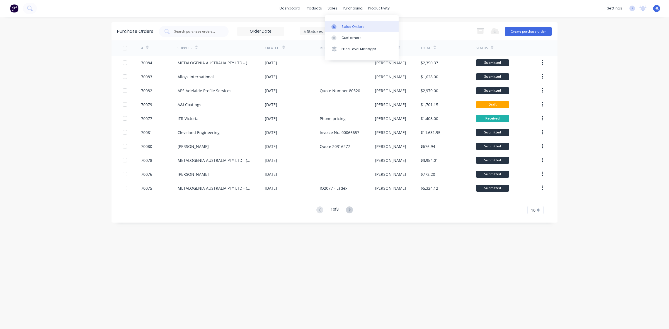
click at [342, 28] on div "Sales Orders" at bounding box center [352, 26] width 23 height 5
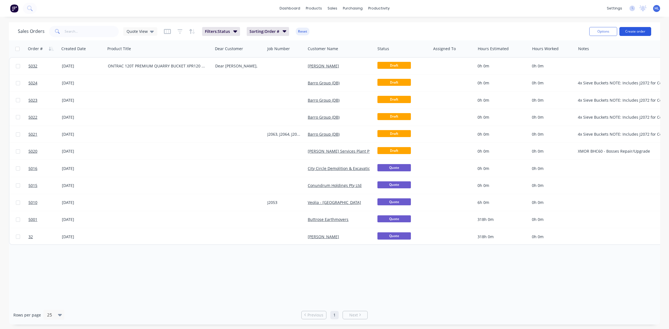
click at [633, 31] on button "Create order" at bounding box center [635, 31] width 32 height 9
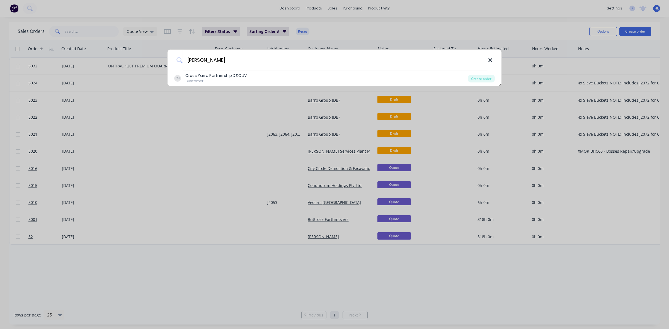
click at [491, 58] on icon at bounding box center [490, 60] width 4 height 6
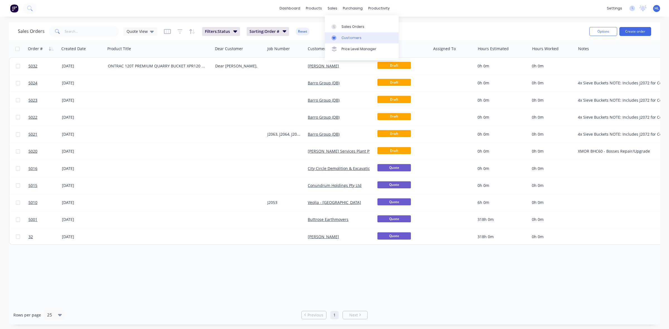
click at [350, 40] on link "Customers" at bounding box center [362, 37] width 74 height 11
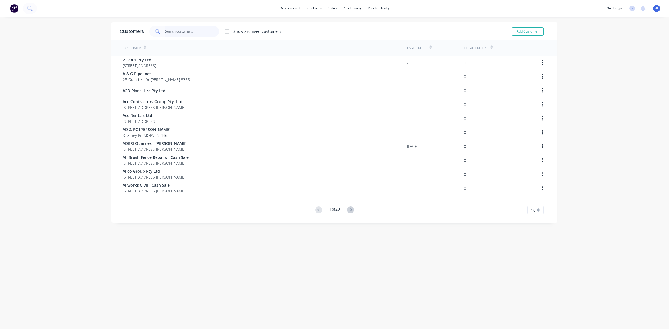
click at [197, 27] on input "text" at bounding box center [192, 31] width 54 height 11
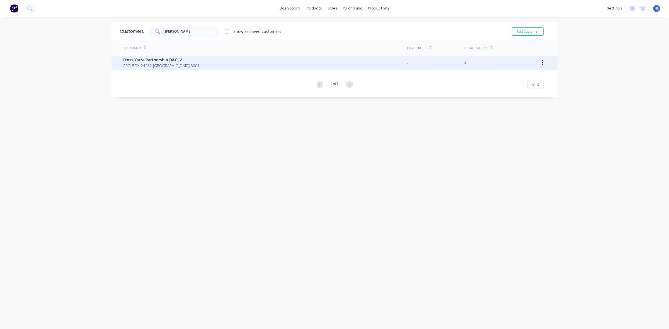
click at [195, 63] on div "Cross Yarra Partnership D&C JV GPO BOX 24232 Melbourne 3001" at bounding box center [265, 63] width 284 height 14
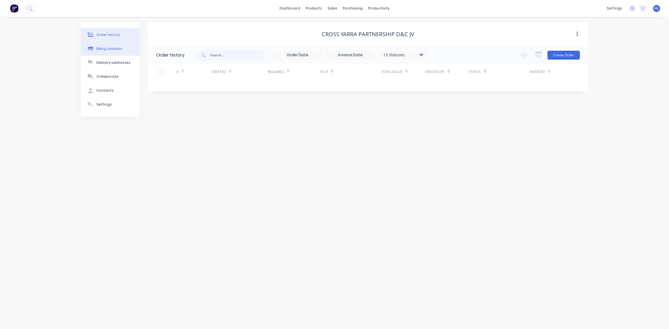
click at [116, 52] on button "Billing address" at bounding box center [110, 49] width 59 height 14
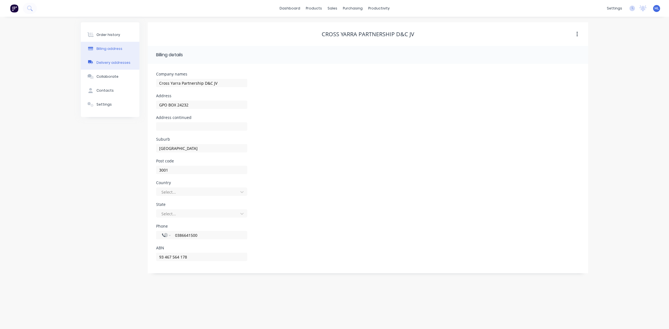
click at [114, 66] on button "Delivery addresses" at bounding box center [110, 63] width 59 height 14
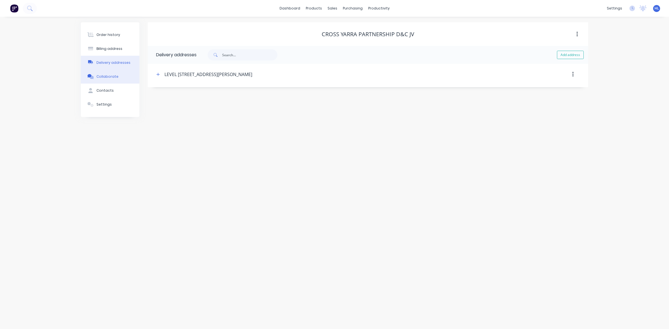
click at [113, 77] on div "Collaborate" at bounding box center [107, 76] width 22 height 5
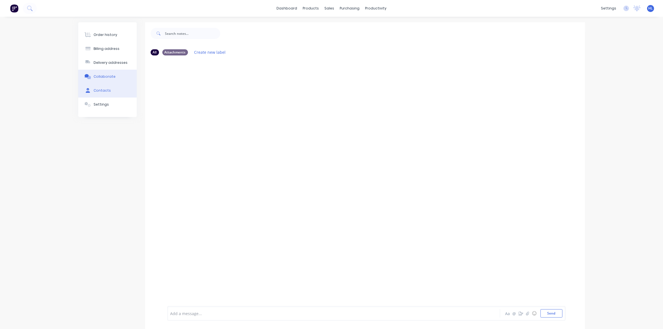
click at [113, 91] on button "Contacts" at bounding box center [107, 91] width 59 height 14
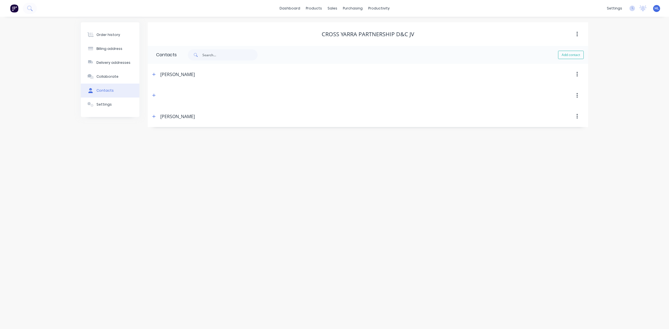
click at [111, 103] on button "Settings" at bounding box center [110, 105] width 59 height 14
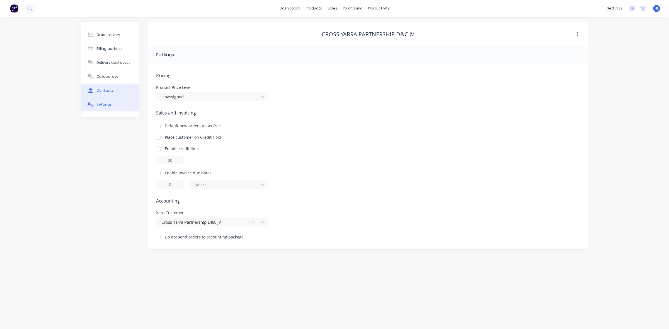
click at [119, 86] on button "Contacts" at bounding box center [110, 91] width 59 height 14
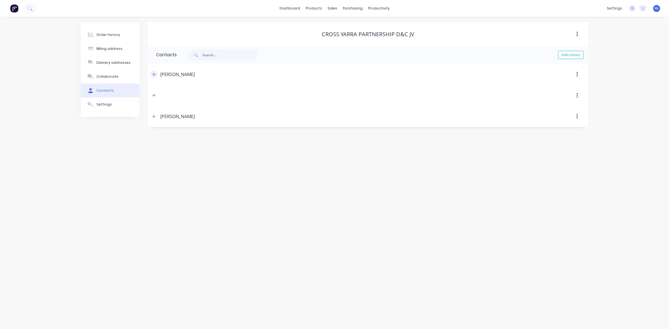
click at [152, 73] on button "button" at bounding box center [153, 74] width 7 height 7
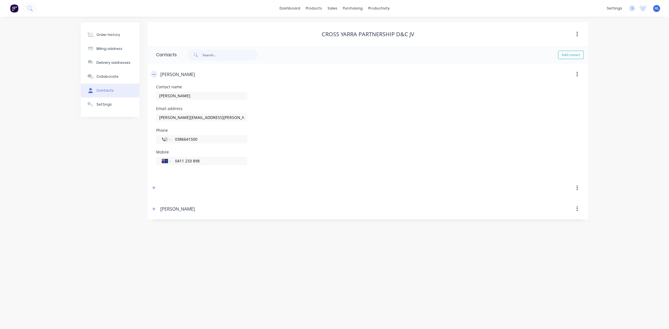
click at [152, 73] on icon "button" at bounding box center [153, 74] width 3 height 4
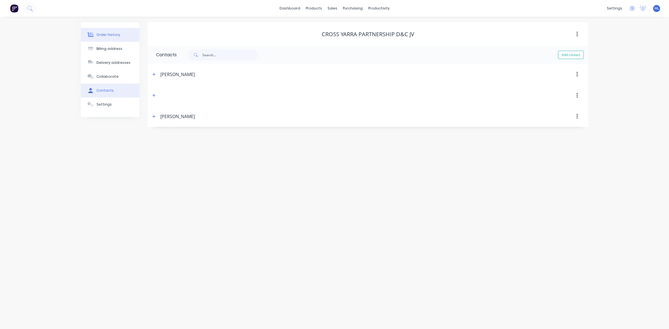
click at [127, 33] on button "Order history" at bounding box center [110, 35] width 59 height 14
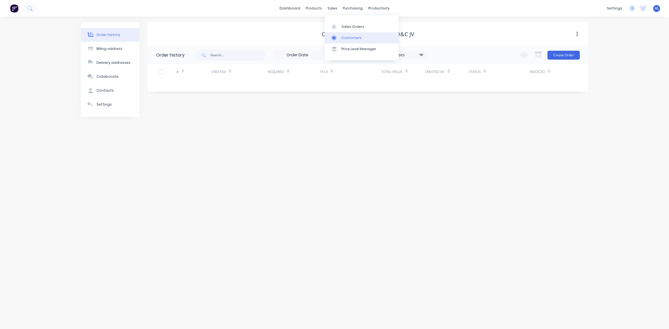
click at [350, 42] on link "Customers" at bounding box center [362, 37] width 74 height 11
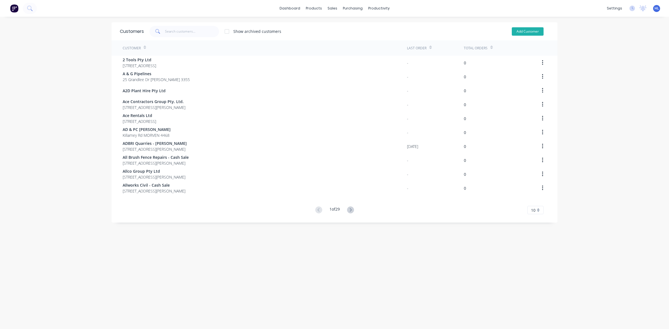
click at [522, 31] on button "Add Customer" at bounding box center [527, 31] width 32 height 8
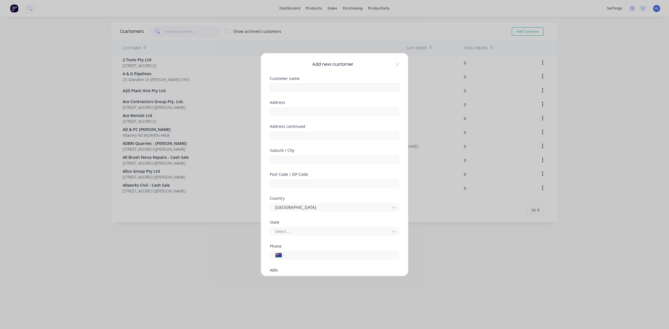
drag, startPoint x: 290, startPoint y: 105, endPoint x: 304, endPoint y: 90, distance: 21.1
click at [289, 105] on div "Address" at bounding box center [334, 108] width 129 height 15
click at [304, 90] on input "text" at bounding box center [334, 87] width 129 height 8
click at [315, 85] on input "text" at bounding box center [334, 87] width 129 height 8
drag, startPoint x: 297, startPoint y: 73, endPoint x: 296, endPoint y: 79, distance: 6.6
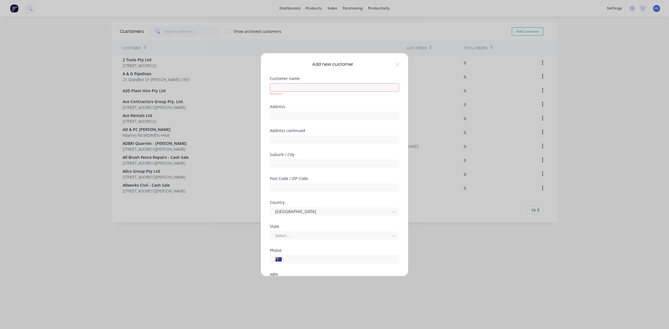
click at [296, 79] on div "Add new customer Customer name Required Address Address continued Suburb / City…" at bounding box center [334, 164] width 147 height 223
click at [293, 90] on input "text" at bounding box center [334, 87] width 129 height 8
click at [303, 99] on div "Customer name Turner Earthmoving Required" at bounding box center [334, 91] width 129 height 28
click at [298, 109] on input "text" at bounding box center [334, 111] width 129 height 8
click at [306, 111] on input "text" at bounding box center [334, 111] width 129 height 8
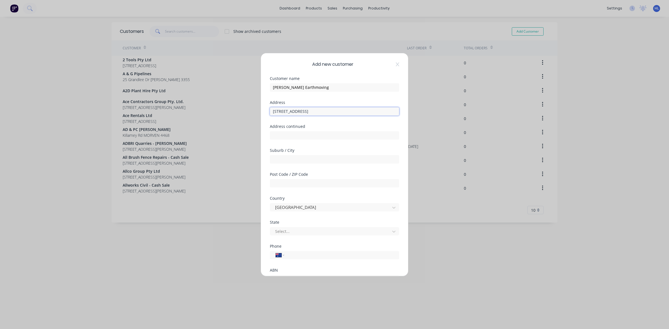
drag, startPoint x: 332, startPoint y: 113, endPoint x: 347, endPoint y: 113, distance: 14.8
click at [347, 113] on input "35 Pozieres Rd, Stanthorpe QLD 4380" at bounding box center [334, 111] width 129 height 8
click at [301, 159] on input "text" at bounding box center [334, 159] width 129 height 8
click at [304, 138] on input "text" at bounding box center [334, 135] width 129 height 8
click at [315, 122] on div "Address 35 Pozieres Rd, Stanthorpe QLD" at bounding box center [334, 113] width 129 height 24
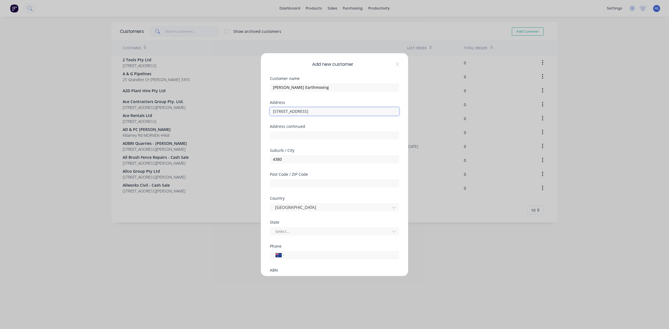
drag, startPoint x: 302, startPoint y: 112, endPoint x: 321, endPoint y: 115, distance: 18.6
click at [321, 115] on input "35 Pozieres Rd, Stanthorpe QLD" at bounding box center [334, 111] width 129 height 8
click at [304, 135] on input "text" at bounding box center [334, 135] width 129 height 8
click at [303, 161] on input "4380" at bounding box center [334, 159] width 129 height 8
drag, startPoint x: 276, startPoint y: 162, endPoint x: 260, endPoint y: 165, distance: 16.8
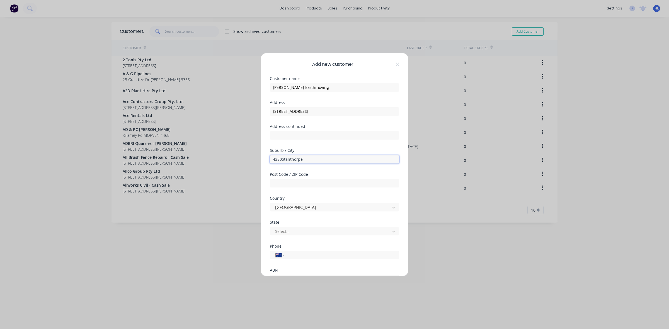
click at [260, 165] on div "Add new customer Customer name Turner Earthmoving Address 35 Pozieres Rd, QLD A…" at bounding box center [334, 164] width 669 height 329
click at [287, 182] on input "text" at bounding box center [334, 183] width 129 height 8
click at [320, 137] on input "text" at bounding box center [334, 135] width 129 height 8
drag, startPoint x: 315, startPoint y: 114, endPoint x: 303, endPoint y: 119, distance: 13.4
click at [303, 119] on div "Address 35 Pozieres Rd, QLD" at bounding box center [334, 113] width 129 height 24
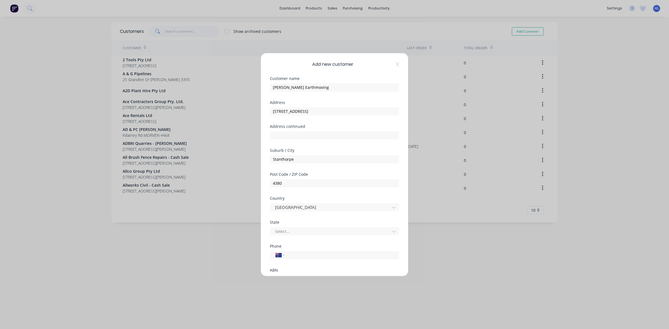
click at [335, 123] on div "Address 35 Pozieres Rd" at bounding box center [334, 113] width 129 height 24
click at [294, 206] on div at bounding box center [330, 207] width 113 height 7
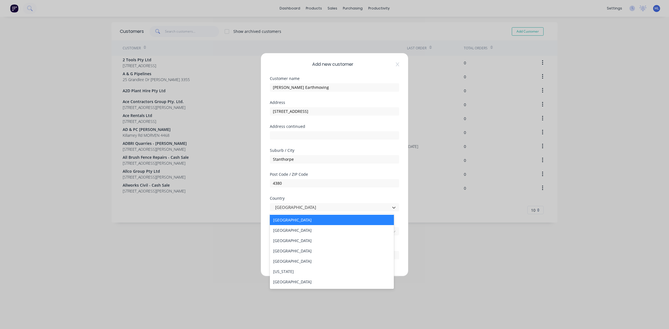
click at [300, 192] on div "Post Code / ZIP Code 4380" at bounding box center [334, 184] width 129 height 24
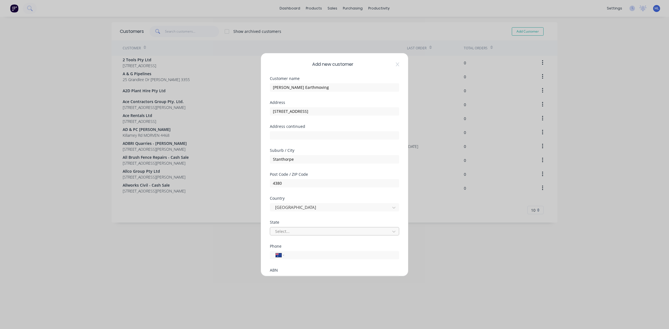
drag, startPoint x: 299, startPoint y: 229, endPoint x: 298, endPoint y: 232, distance: 3.4
click at [298, 229] on div at bounding box center [330, 231] width 113 height 7
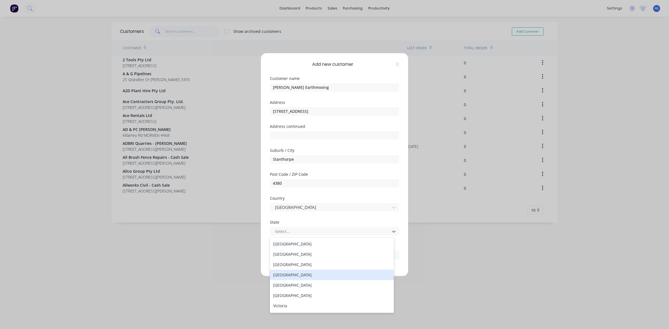
click at [309, 275] on div "Queensland" at bounding box center [332, 275] width 124 height 10
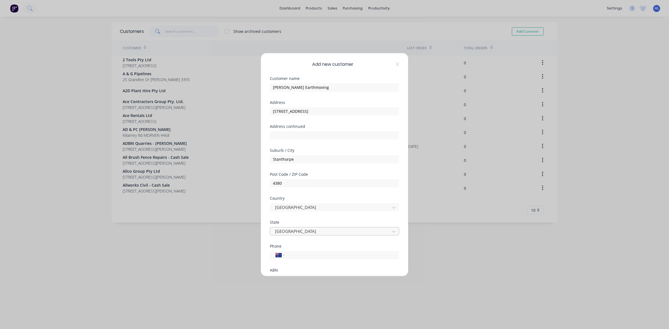
scroll to position [49, 0]
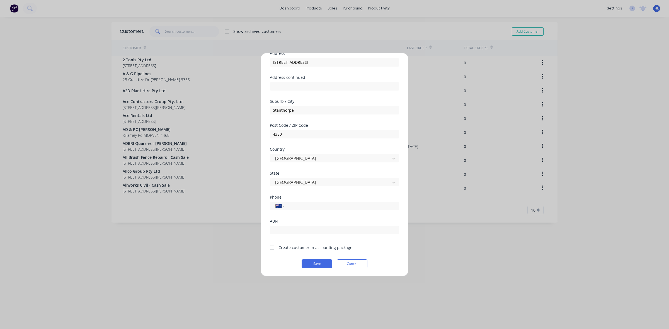
click at [325, 211] on div "Phone International Afghanistan Åland Islands Albania Algeria American Samoa An…" at bounding box center [334, 207] width 129 height 24
click at [329, 206] on input "tel" at bounding box center [340, 206] width 105 height 6
click at [335, 196] on div "Phone" at bounding box center [334, 197] width 129 height 4
click at [283, 234] on div "ABN" at bounding box center [334, 231] width 129 height 24
click at [288, 230] on input "text" at bounding box center [334, 230] width 129 height 8
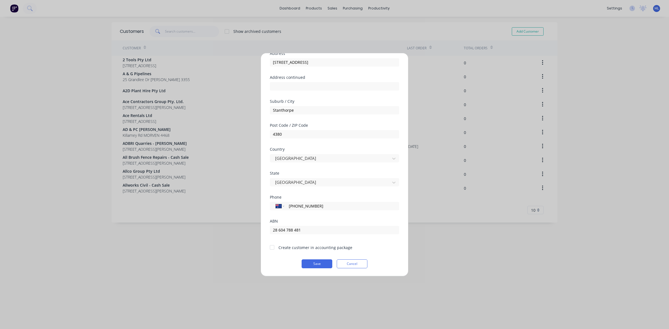
click at [324, 221] on div "ABN" at bounding box center [334, 221] width 129 height 4
click at [326, 234] on input "28 604 788 481" at bounding box center [334, 230] width 129 height 8
click at [330, 223] on div "ABN" at bounding box center [334, 221] width 129 height 4
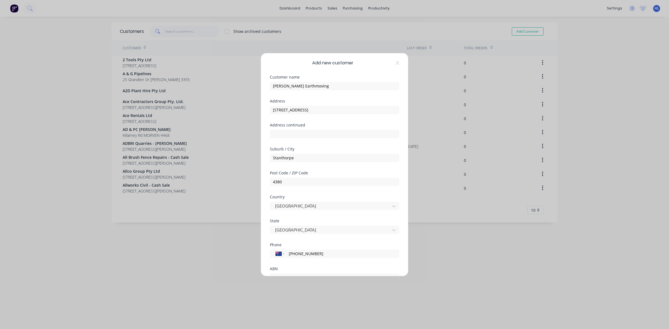
scroll to position [0, 0]
click at [322, 109] on input "[STREET_ADDRESS]" at bounding box center [334, 111] width 129 height 8
click at [327, 97] on div "Customer name Turner Earthmoving" at bounding box center [334, 89] width 129 height 24
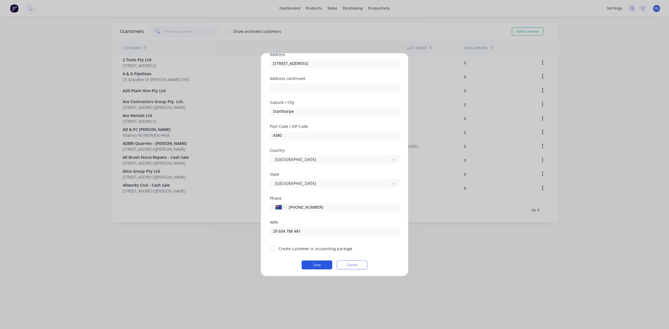
scroll to position [49, 0]
click at [271, 245] on div at bounding box center [271, 247] width 11 height 11
click at [310, 261] on button "Save" at bounding box center [316, 263] width 31 height 9
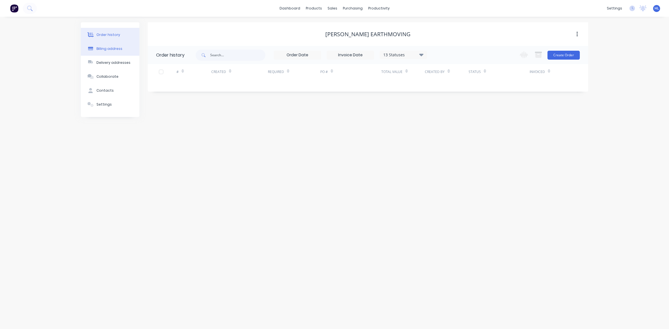
click at [103, 54] on button "Billing address" at bounding box center [110, 49] width 59 height 14
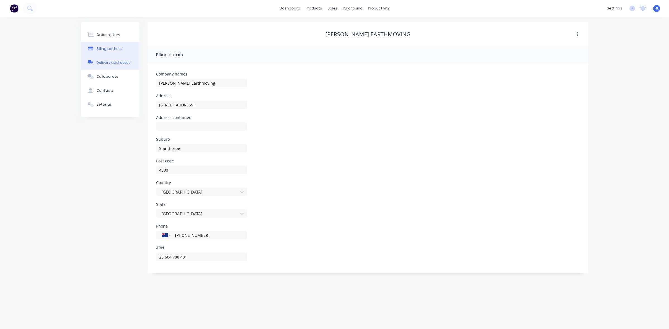
click at [118, 61] on div "Delivery addresses" at bounding box center [113, 62] width 34 height 5
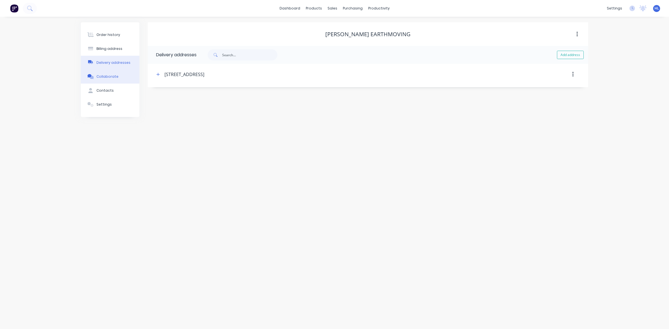
click at [122, 77] on button "Collaborate" at bounding box center [110, 77] width 59 height 14
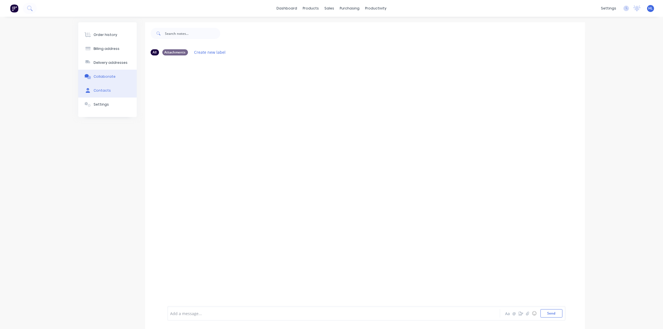
click at [120, 91] on button "Contacts" at bounding box center [107, 91] width 59 height 14
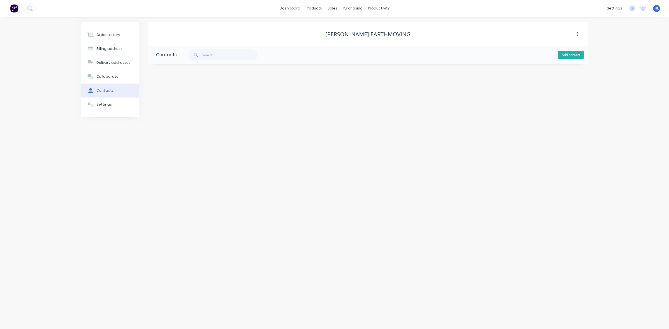
click at [563, 55] on button "Add contact" at bounding box center [571, 55] width 26 height 8
click at [223, 91] on div at bounding box center [201, 98] width 91 height 16
click at [181, 96] on input "text" at bounding box center [201, 96] width 91 height 8
click at [361, 276] on div "Order history Billing address Delivery addresses Collaborate Contacts Settings …" at bounding box center [334, 173] width 669 height 312
click at [182, 93] on input "Josh" at bounding box center [201, 96] width 91 height 8
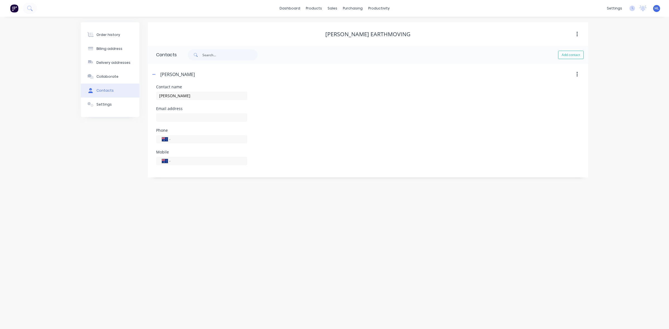
click at [196, 110] on div "Email address" at bounding box center [201, 109] width 91 height 4
click at [193, 115] on input "text" at bounding box center [201, 117] width 91 height 8
click at [208, 104] on div "Josh" at bounding box center [201, 98] width 91 height 16
click at [203, 96] on input "Josh" at bounding box center [201, 96] width 91 height 8
click at [255, 134] on div "Phone International Afghanistan Åland Islands Albania Algeria American Samoa An…" at bounding box center [367, 139] width 423 height 22
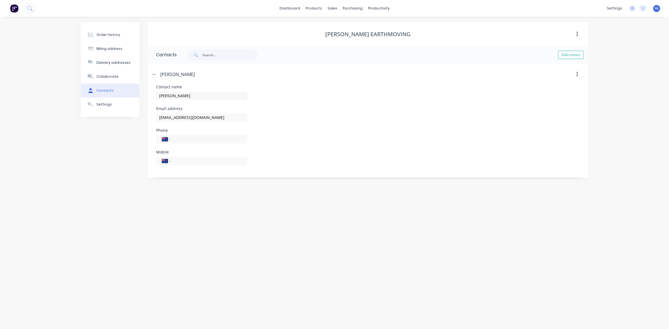
drag, startPoint x: 203, startPoint y: 130, endPoint x: 200, endPoint y: 134, distance: 5.5
click at [202, 132] on div "Phone" at bounding box center [201, 130] width 91 height 4
click at [199, 135] on div "International Afghanistan Åland Islands Albania Algeria American Samoa Andorra …" at bounding box center [201, 139] width 91 height 8
click at [215, 140] on input "tel" at bounding box center [207, 139] width 67 height 6
click at [211, 157] on div "International Afghanistan Åland Islands Albania Algeria American Samoa Andorra …" at bounding box center [201, 161] width 91 height 8
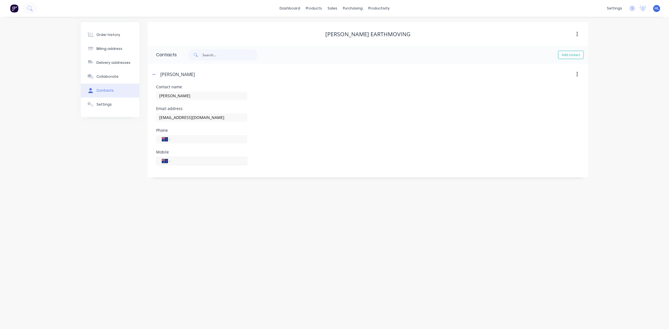
click at [209, 163] on input "tel" at bounding box center [207, 161] width 67 height 6
click at [221, 190] on div "Order history Billing address Delivery addresses Collaborate Contacts Settings …" at bounding box center [334, 173] width 669 height 312
click at [208, 102] on div "Josh Turner" at bounding box center [201, 98] width 91 height 16
click at [208, 99] on input "Josh Turner" at bounding box center [201, 96] width 91 height 8
click at [205, 102] on div "Josh Turner" at bounding box center [201, 98] width 91 height 16
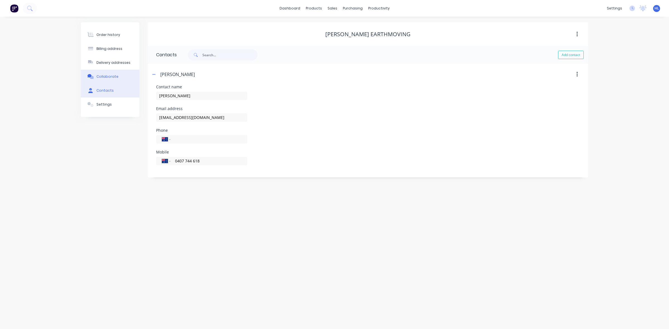
click at [116, 80] on button "Collaborate" at bounding box center [110, 77] width 59 height 14
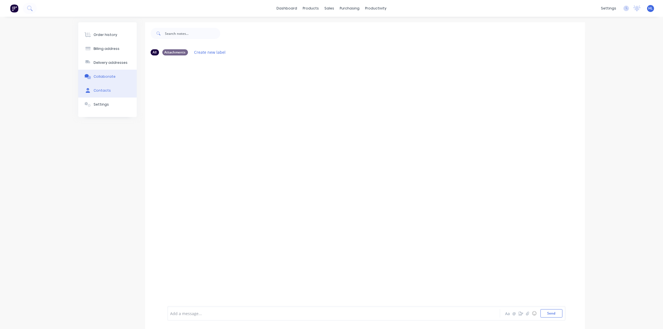
click at [114, 89] on button "Contacts" at bounding box center [107, 91] width 59 height 14
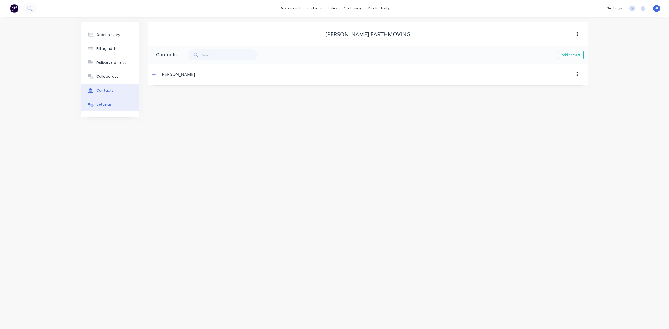
click at [108, 108] on button "Settings" at bounding box center [110, 105] width 59 height 14
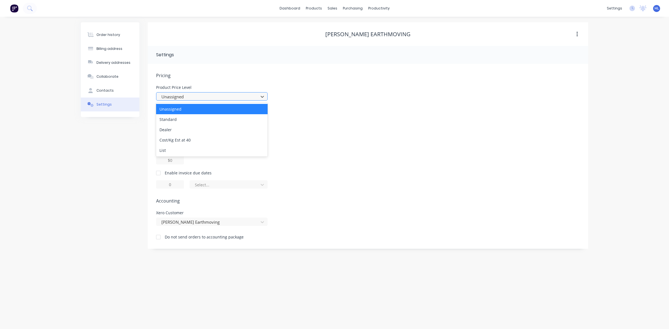
click at [197, 98] on div at bounding box center [208, 96] width 95 height 7
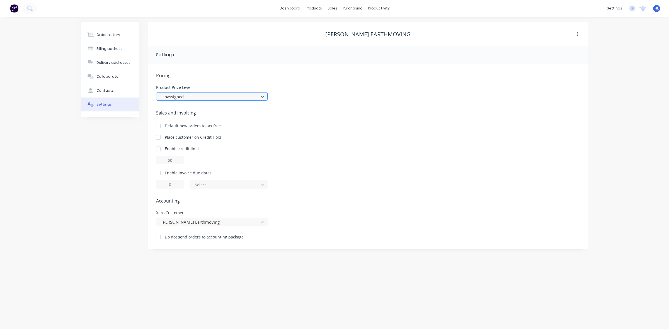
click at [197, 98] on div at bounding box center [208, 96] width 95 height 7
click at [232, 74] on span "Pricing" at bounding box center [367, 75] width 423 height 7
click at [157, 239] on div at bounding box center [158, 237] width 11 height 11
click at [152, 251] on div "Order history Billing address Delivery addresses Collaborate Contacts Settings …" at bounding box center [334, 173] width 669 height 312
click at [103, 93] on div "Contacts" at bounding box center [104, 90] width 17 height 5
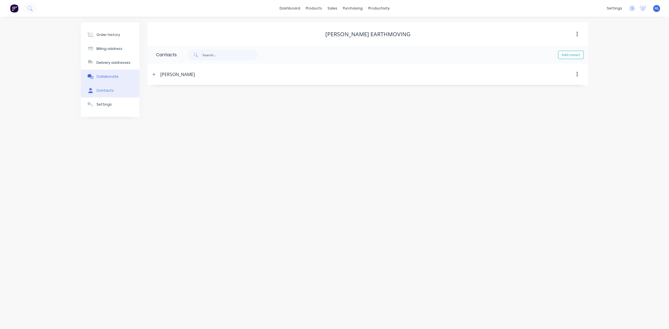
click at [102, 80] on button "Collaborate" at bounding box center [110, 77] width 59 height 14
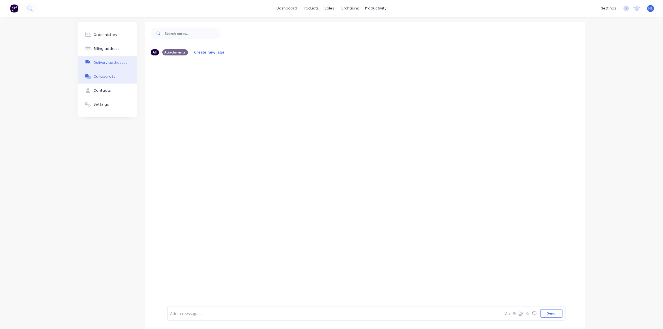
click at [103, 59] on button "Delivery addresses" at bounding box center [107, 63] width 59 height 14
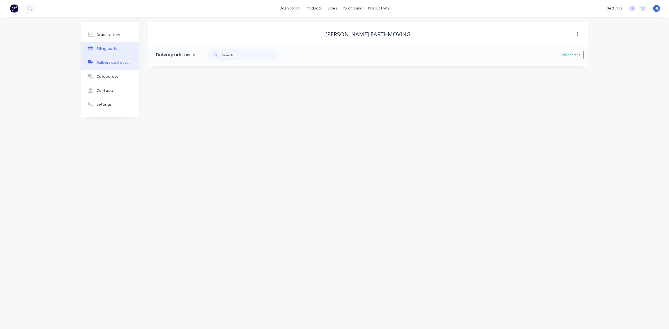
click at [110, 47] on div "Billing address" at bounding box center [109, 48] width 26 height 5
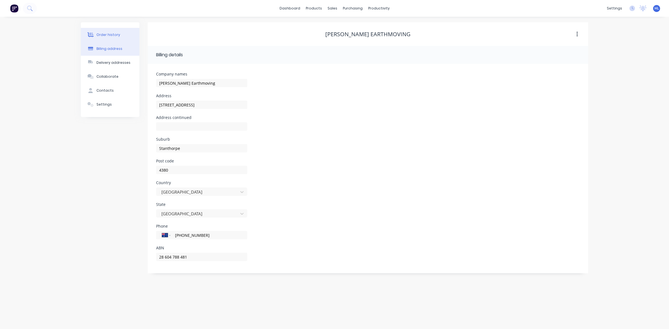
click at [113, 34] on div "Order history" at bounding box center [108, 34] width 24 height 5
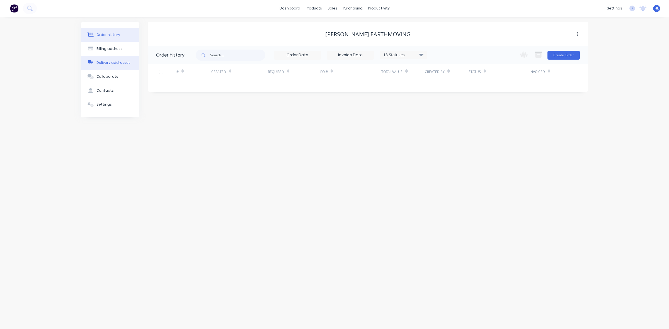
click at [122, 56] on button "Delivery addresses" at bounding box center [110, 63] width 59 height 14
click at [121, 44] on button "Billing address" at bounding box center [110, 49] width 59 height 14
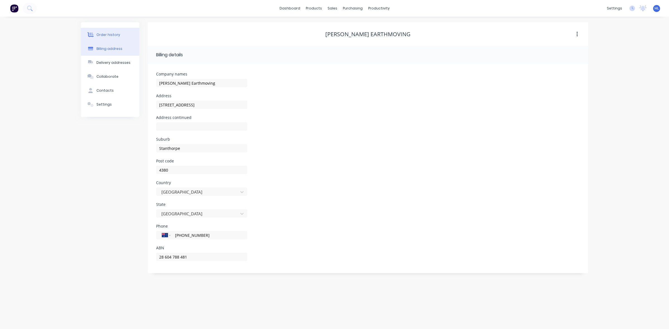
click at [124, 33] on button "Order history" at bounding box center [110, 35] width 59 height 14
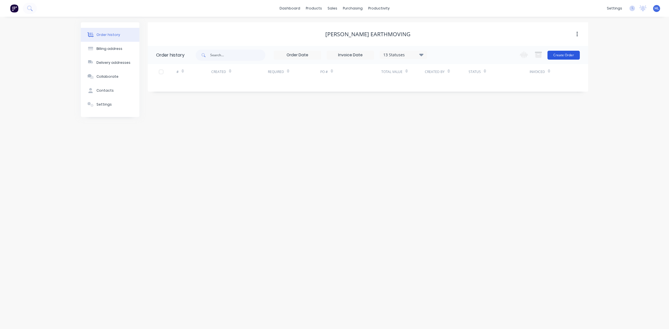
click at [573, 52] on button "Create Order" at bounding box center [563, 55] width 32 height 9
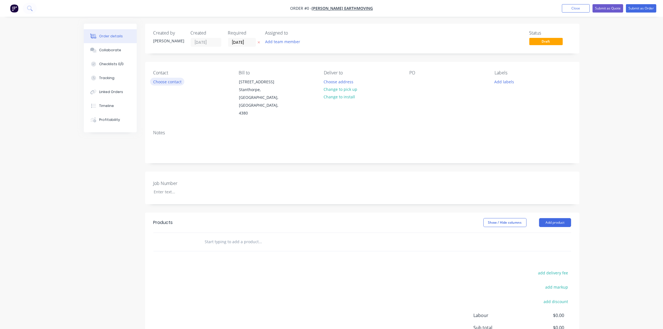
click at [172, 82] on button "Choose contact" at bounding box center [167, 82] width 34 height 8
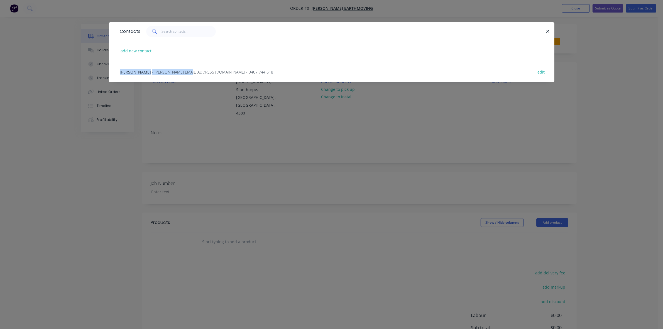
drag, startPoint x: 175, startPoint y: 72, endPoint x: 167, endPoint y: 114, distance: 43.2
click at [167, 114] on div "Contacts add new contact Josh Turner - Joshturner.earthmoving@outlook.com - 040…" at bounding box center [331, 164] width 663 height 329
click at [168, 113] on div "Contacts add new contact Josh Turner - Joshturner.earthmoving@outlook.com - 040…" at bounding box center [331, 164] width 663 height 329
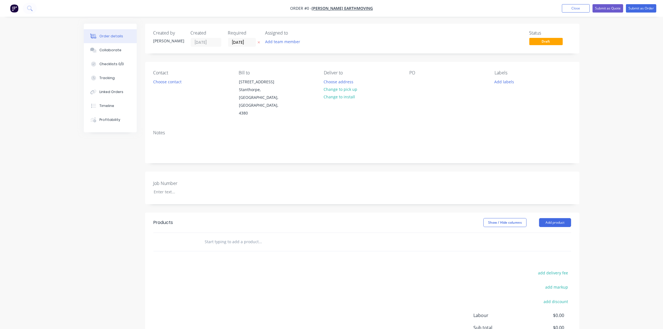
click at [219, 130] on div "Notes" at bounding box center [363, 132] width 418 height 5
click at [508, 78] on button "Add labels" at bounding box center [505, 82] width 26 height 8
drag, startPoint x: 517, startPoint y: 131, endPoint x: 522, endPoint y: 134, distance: 5.7
click at [517, 131] on div "Remake" at bounding box center [519, 132] width 18 height 6
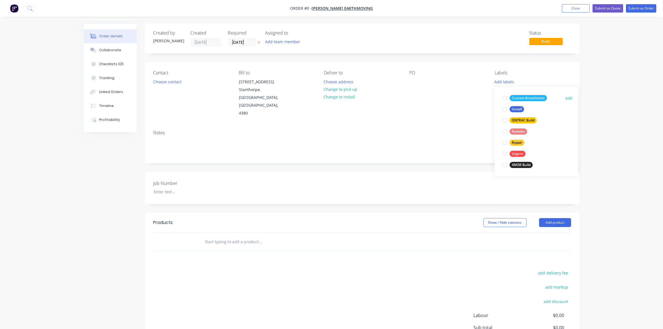
scroll to position [0, 0]
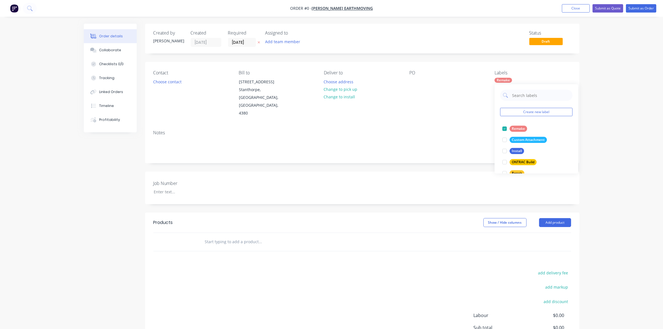
click at [616, 143] on div "Order details Collaborate Checklists 0/0 Tracking Linked Orders Timeline Profit…" at bounding box center [331, 196] width 663 height 393
click at [505, 78] on div "Remake" at bounding box center [504, 80] width 18 height 5
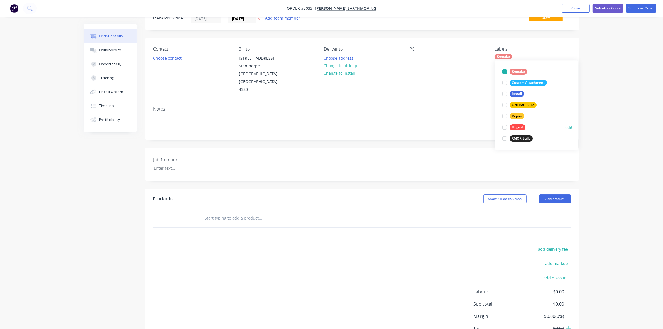
scroll to position [49, 0]
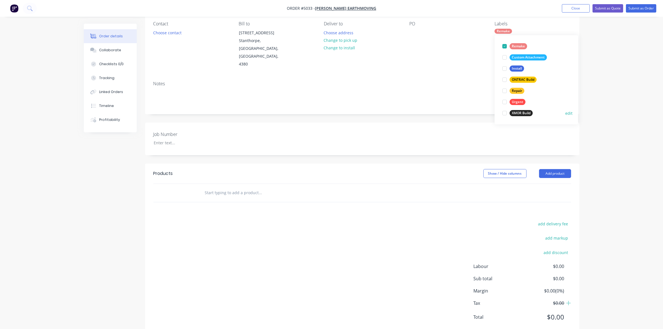
click at [508, 116] on div at bounding box center [504, 113] width 11 height 11
click at [619, 104] on div "Order details Collaborate Checklists 0/0 Tracking Linked Orders Timeline Profit…" at bounding box center [331, 147] width 663 height 393
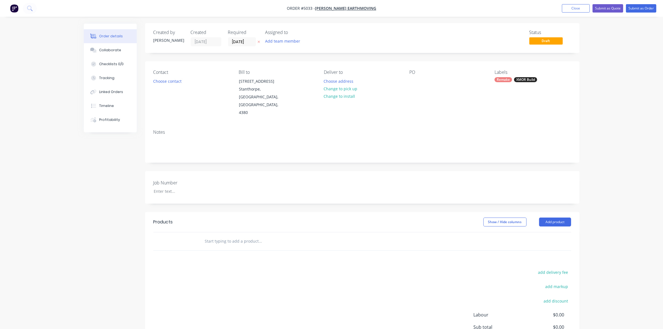
scroll to position [0, 0]
click at [555, 218] on button "Add product" at bounding box center [555, 222] width 32 height 9
click at [157, 188] on div at bounding box center [184, 192] width 70 height 8
click at [257, 194] on div "Created by Hayden Created 08/09/25 Required 08/09/25 Assigned to Add team membe…" at bounding box center [362, 204] width 435 height 361
click at [550, 218] on button "Add product" at bounding box center [555, 222] width 32 height 9
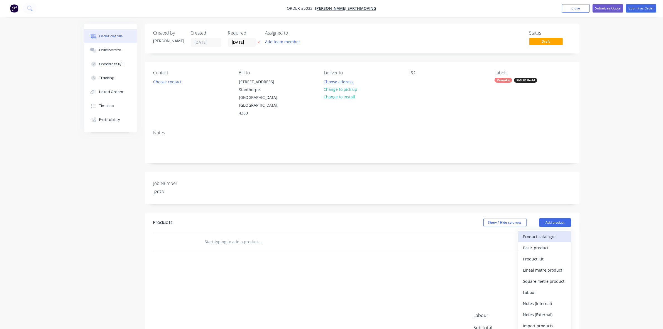
click at [549, 233] on div "Product catalogue" at bounding box center [544, 237] width 43 height 8
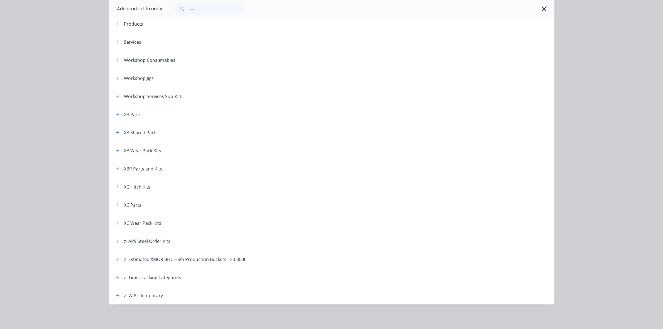
scroll to position [57, 0]
click at [116, 241] on icon "button" at bounding box center [117, 241] width 3 height 3
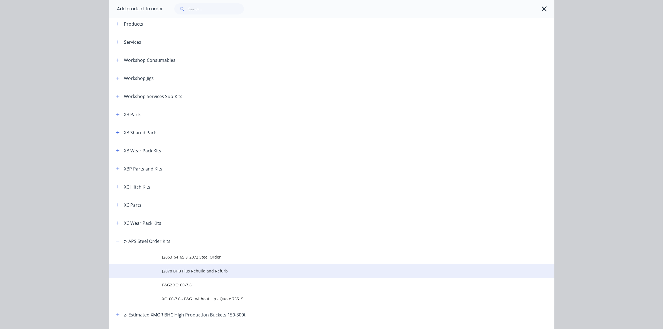
click at [197, 276] on td "J2078 BHB Plus Rebuild and Refurb" at bounding box center [358, 271] width 392 height 14
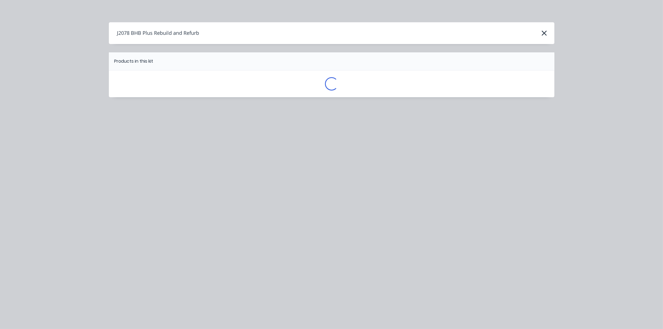
scroll to position [0, 0]
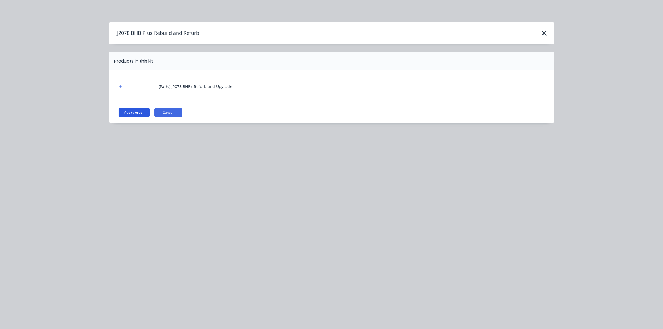
click at [134, 117] on button "Add to order" at bounding box center [134, 112] width 31 height 9
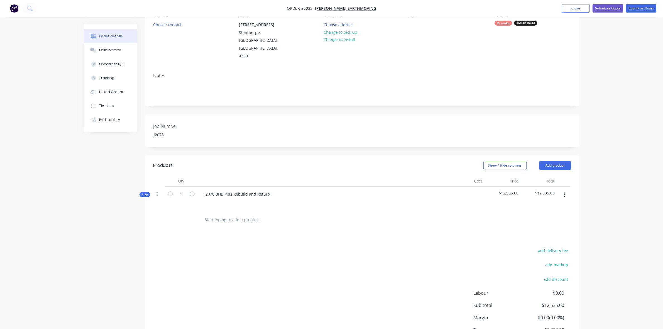
click at [148, 193] on span "Kit" at bounding box center [144, 195] width 7 height 4
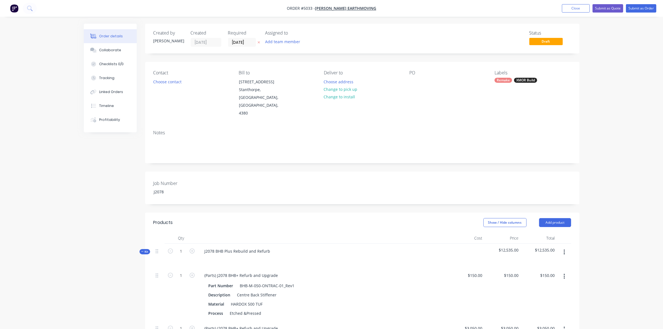
click at [146, 250] on span "Kit" at bounding box center [144, 252] width 7 height 4
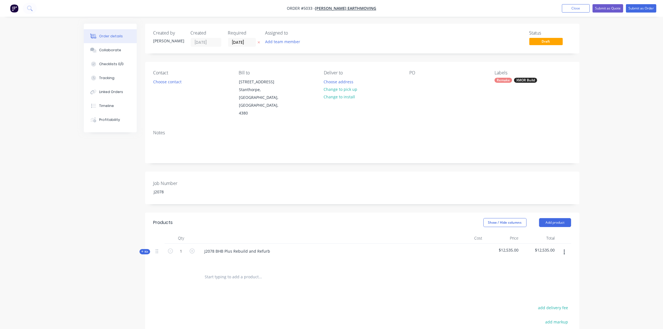
click at [147, 250] on span "Kit" at bounding box center [144, 252] width 7 height 4
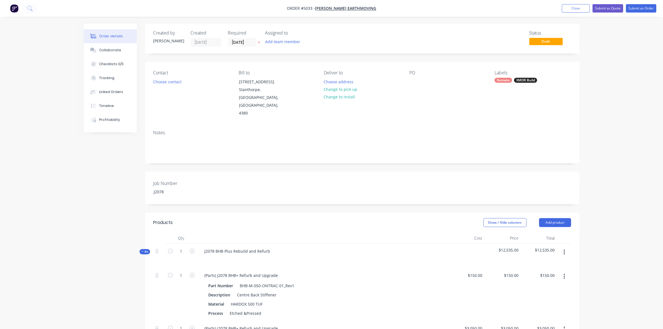
click at [146, 250] on span "Kit" at bounding box center [144, 252] width 7 height 4
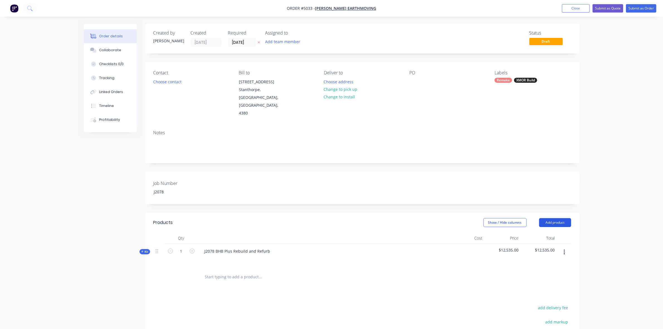
click at [546, 218] on button "Add product" at bounding box center [555, 222] width 32 height 9
click at [565, 288] on div "Labour" at bounding box center [544, 292] width 43 height 8
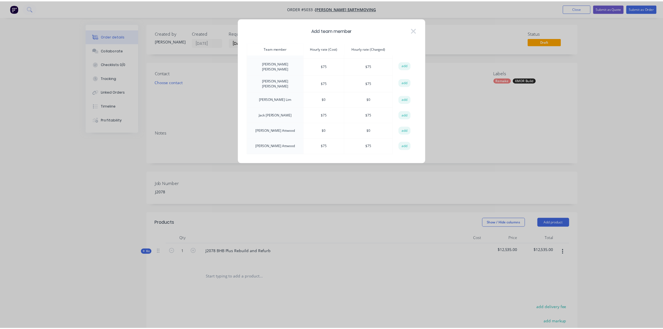
scroll to position [42, 0]
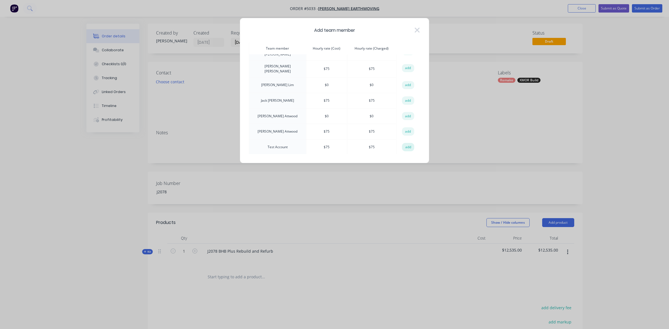
click at [407, 149] on button "add" at bounding box center [408, 147] width 12 height 8
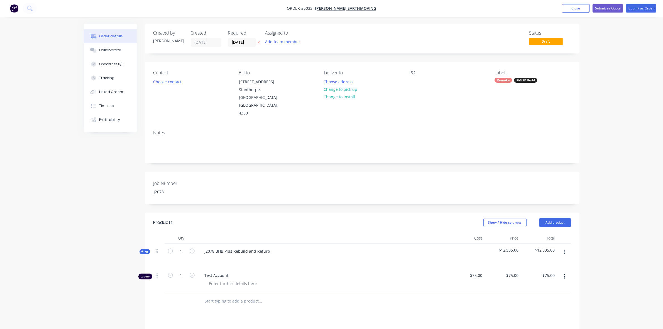
click at [212, 272] on span "Test Account" at bounding box center [326, 275] width 242 height 6
click at [179, 271] on input "1" at bounding box center [181, 275] width 14 height 8
click at [202, 273] on div "Test Account" at bounding box center [323, 280] width 251 height 24
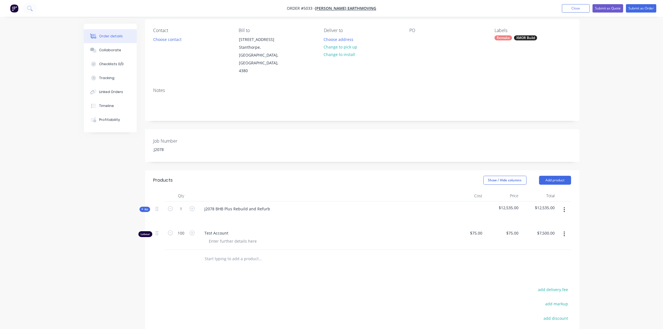
scroll to position [104, 0]
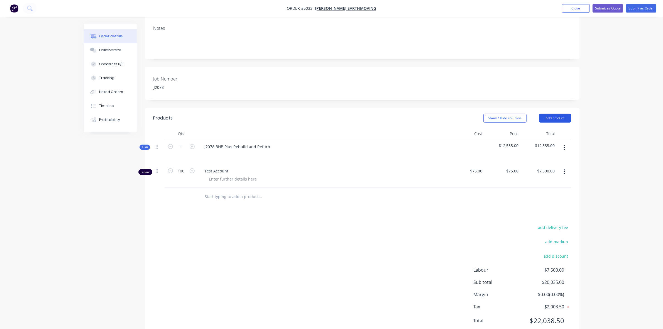
click at [554, 114] on button "Add product" at bounding box center [555, 118] width 32 height 9
click at [539, 128] on div "Product catalogue" at bounding box center [544, 132] width 43 height 8
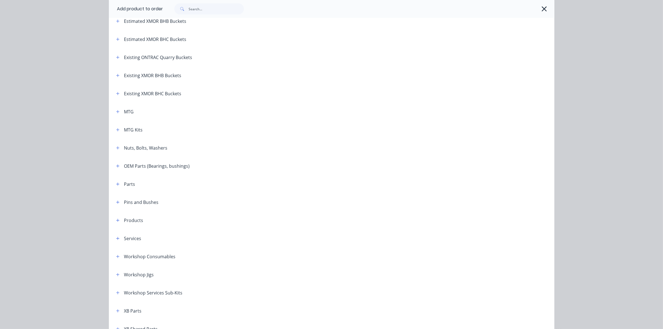
scroll to position [244, 0]
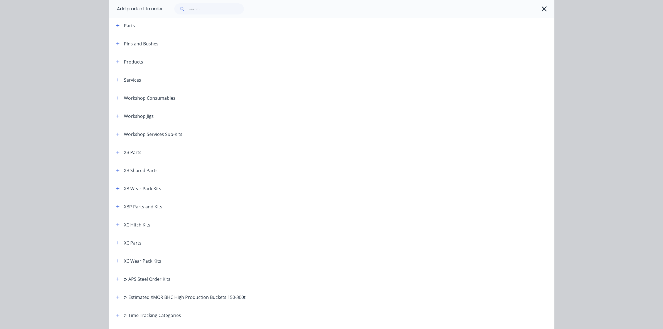
click at [115, 28] on span at bounding box center [118, 25] width 7 height 7
click at [116, 26] on icon "button" at bounding box center [117, 26] width 3 height 4
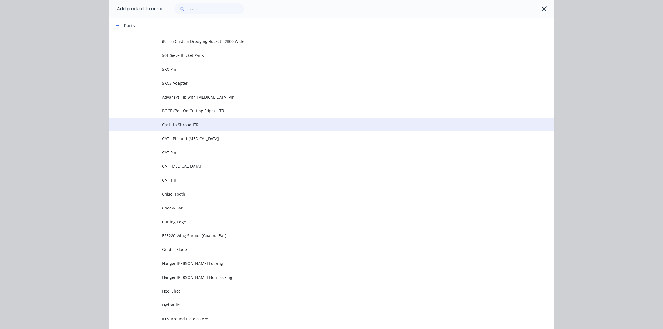
click at [203, 126] on span "Cast Lip Shroud ITR" at bounding box center [319, 125] width 314 height 6
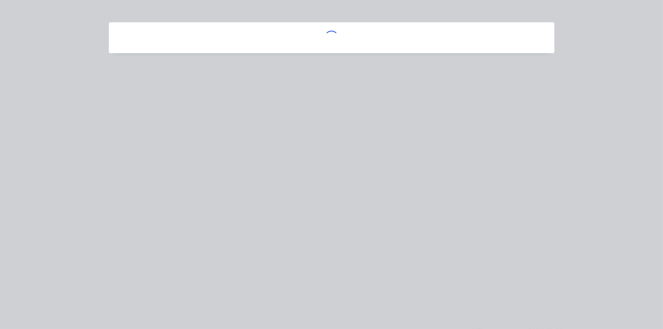
scroll to position [0, 0]
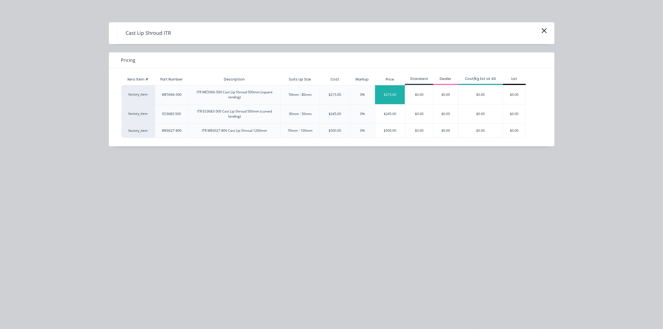
click at [391, 92] on div "$215.00" at bounding box center [390, 94] width 30 height 19
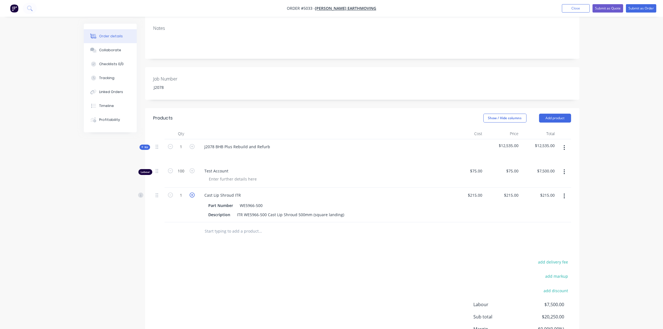
click at [193, 193] on icon "button" at bounding box center [192, 195] width 5 height 5
click at [264, 258] on div "add delivery fee add markup add discount Labour $7,500.00 Sub total $20,465.00 …" at bounding box center [363, 312] width 418 height 108
click at [515, 191] on input "215" at bounding box center [512, 195] width 17 height 8
click at [516, 200] on div "$0.00 0" at bounding box center [503, 205] width 36 height 35
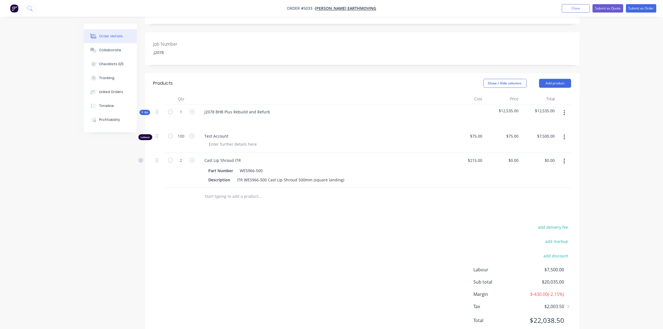
click at [508, 108] on span "$12,535.00" at bounding box center [503, 111] width 32 height 6
click at [511, 108] on span "$12,535.00" at bounding box center [503, 111] width 32 height 6
click at [516, 108] on span "$12,535.00" at bounding box center [503, 111] width 32 height 6
click at [563, 108] on button "button" at bounding box center [564, 113] width 13 height 10
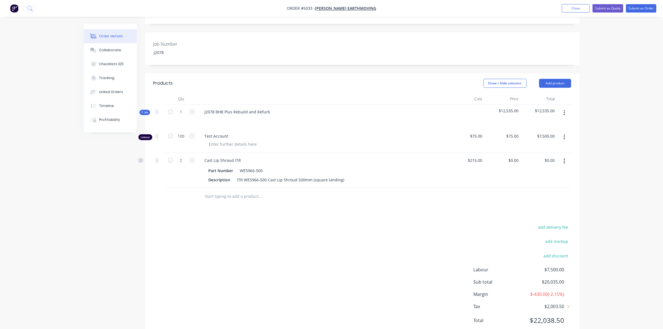
click at [243, 191] on input "text" at bounding box center [260, 196] width 111 height 11
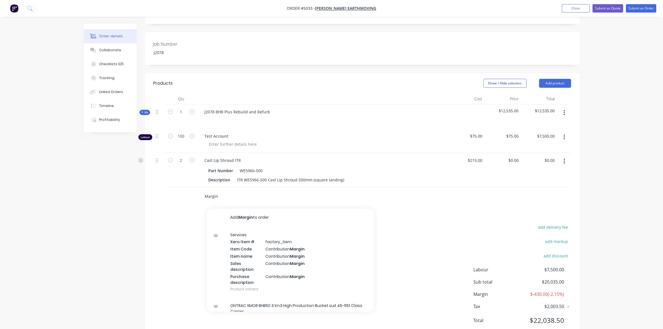
drag, startPoint x: 242, startPoint y: 181, endPoint x: 188, endPoint y: 184, distance: 53.3
click at [188, 187] on div "Margin Add Margin to order Services Xero Item # factory_item Item Code Contribu…" at bounding box center [363, 196] width 418 height 18
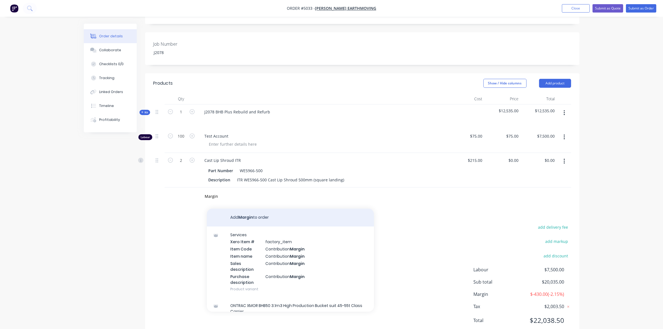
click at [263, 209] on button "Add Margin to order" at bounding box center [290, 218] width 167 height 18
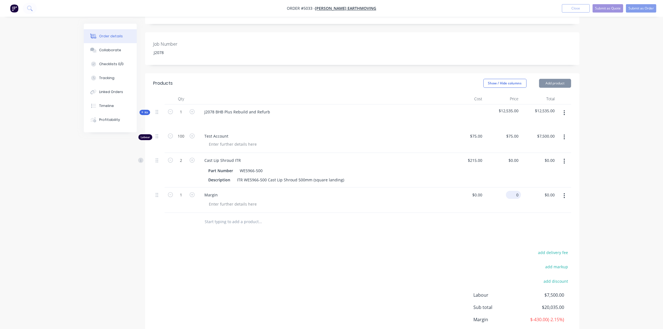
click at [511, 187] on div "0 $0.00" at bounding box center [503, 199] width 36 height 25
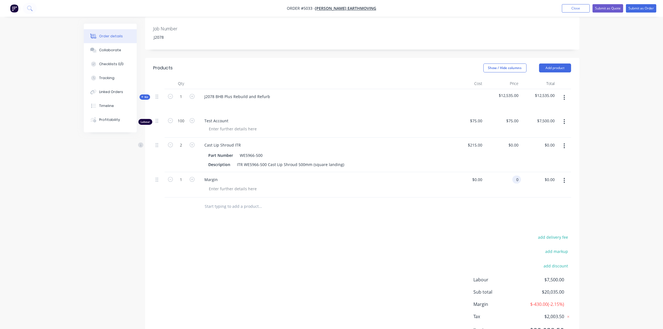
scroll to position [168, 0]
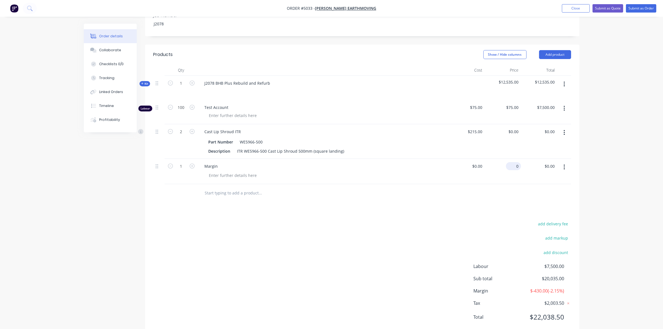
click at [516, 162] on input "0" at bounding box center [514, 166] width 13 height 8
click at [490, 190] on div "Products Show / Hide columns Add product Qty Cost Price Total Kit 1 J2078 BHB P…" at bounding box center [362, 190] width 435 height 291
click at [515, 128] on input "0" at bounding box center [514, 132] width 13 height 8
click at [520, 125] on div "$0.00 0" at bounding box center [503, 141] width 36 height 35
click at [510, 162] on input "22945" at bounding box center [510, 166] width 23 height 8
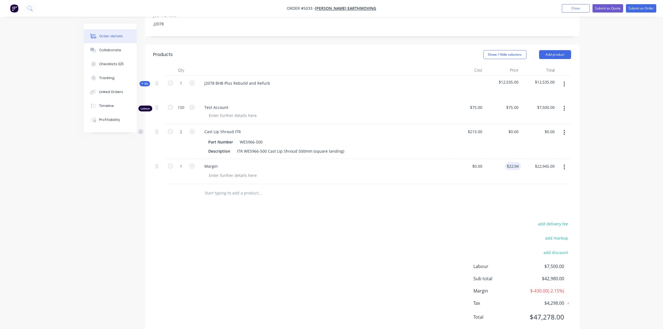
click at [530, 134] on div "$0.00 $0.00" at bounding box center [539, 141] width 36 height 35
click at [609, 143] on div "Order details Collaborate Checklists 0/0 Tracking Linked Orders Timeline Profit…" at bounding box center [331, 88] width 663 height 512
click at [44, 132] on div "Order details Collaborate Checklists 0/0 Tracking Linked Orders Timeline Profit…" at bounding box center [331, 88] width 663 height 512
click at [505, 159] on div "22945 22945" at bounding box center [503, 171] width 36 height 25
drag, startPoint x: 507, startPoint y: 151, endPoint x: 541, endPoint y: 152, distance: 34.0
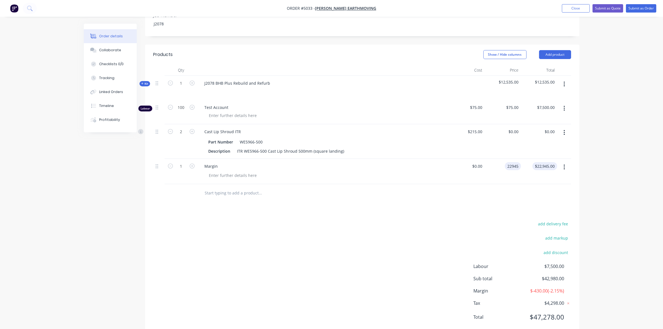
click at [541, 159] on div "1 Margin $0.00 $0.00 22945 22945 $22,945.00 $22,945.00" at bounding box center [363, 171] width 418 height 25
click at [571, 184] on div at bounding box center [363, 193] width 418 height 18
click at [516, 162] on input "0" at bounding box center [514, 166] width 13 height 8
click at [520, 184] on div at bounding box center [363, 193] width 418 height 18
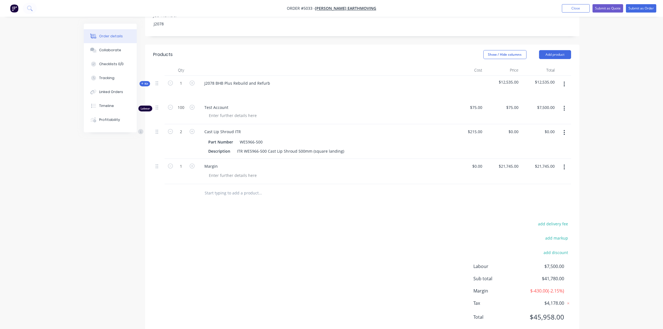
click at [234, 187] on input "text" at bounding box center [260, 192] width 111 height 11
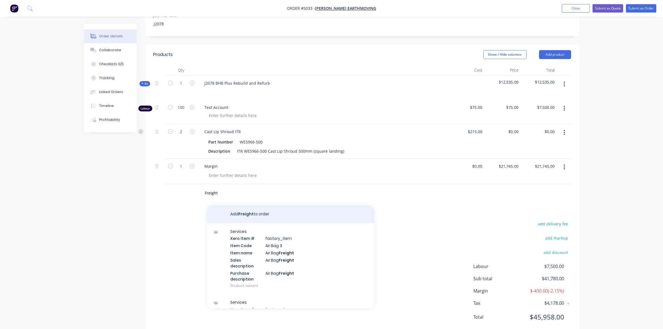
click at [284, 205] on button "Add Freight to order" at bounding box center [290, 214] width 167 height 18
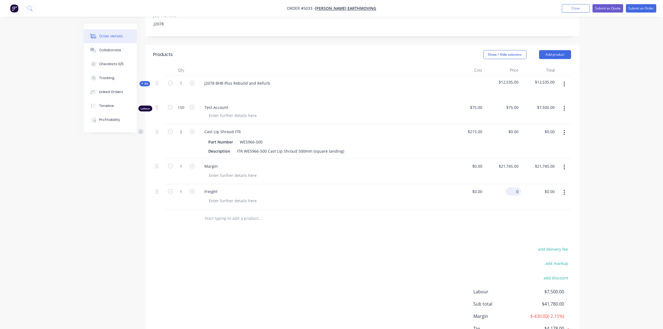
click at [512, 184] on div "0 $0.00" at bounding box center [503, 196] width 36 height 25
click at [476, 184] on div "$0.00" at bounding box center [467, 196] width 36 height 25
click at [497, 210] on div at bounding box center [363, 219] width 418 height 18
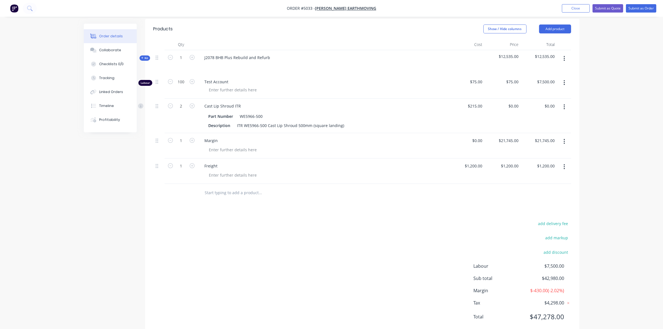
click at [508, 184] on div at bounding box center [363, 193] width 418 height 18
click at [619, 240] on div "Order details Collaborate Checklists 0/0 Tracking Linked Orders Timeline Profit…" at bounding box center [331, 75] width 663 height 538
drag, startPoint x: 376, startPoint y: 233, endPoint x: 374, endPoint y: 231, distance: 3.6
click at [376, 233] on div "add delivery fee add markup add discount Labour $7,500.00 Sub total $42,980.00 …" at bounding box center [363, 274] width 418 height 108
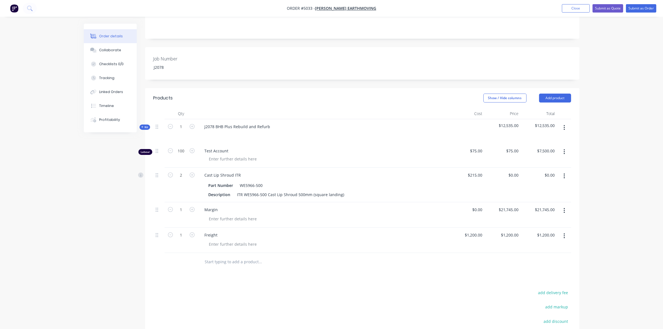
scroll to position [124, 0]
drag, startPoint x: 566, startPoint y: 87, endPoint x: 563, endPoint y: 86, distance: 3.5
click at [566, 94] on button "Add product" at bounding box center [555, 98] width 32 height 9
click at [550, 109] on div "Product catalogue" at bounding box center [544, 113] width 43 height 8
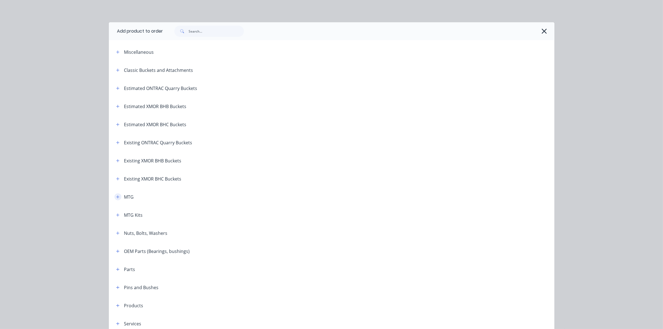
click at [116, 197] on button "button" at bounding box center [118, 196] width 7 height 7
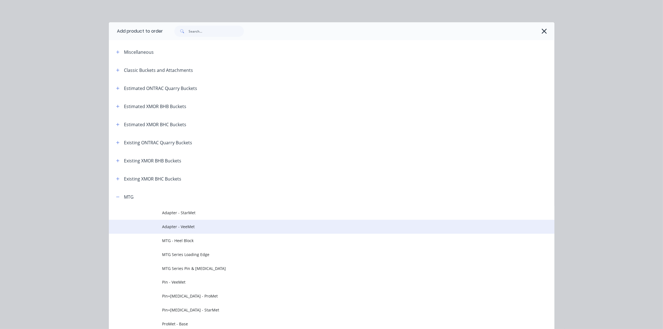
click at [199, 229] on span "Adapter - VeeMet" at bounding box center [319, 227] width 314 height 6
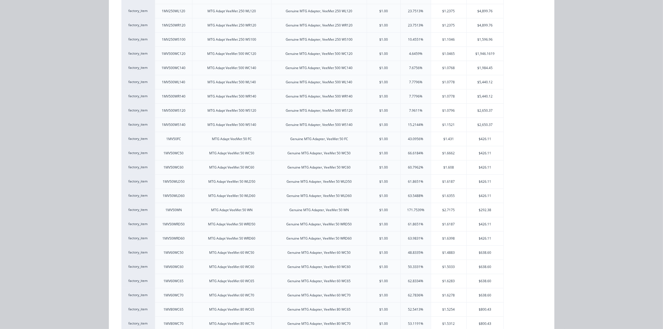
scroll to position [383, 0]
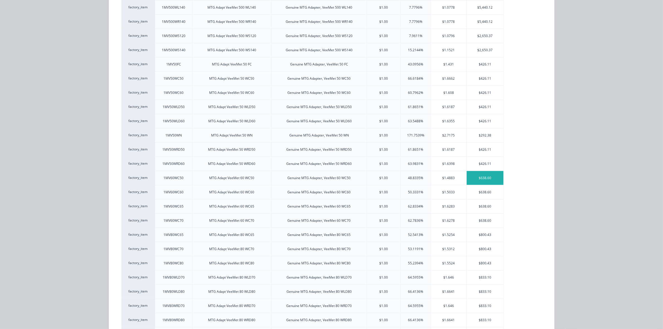
click at [481, 182] on div "$638.60" at bounding box center [485, 178] width 37 height 14
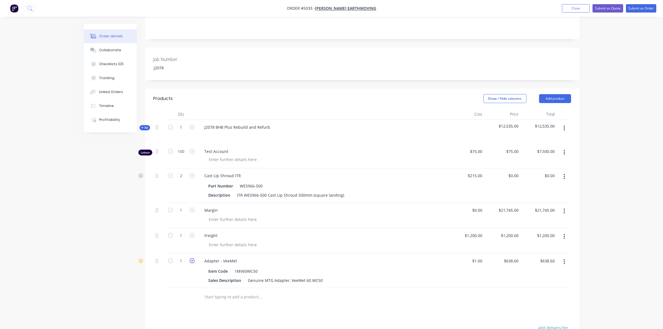
click at [193, 258] on icon "button" at bounding box center [192, 260] width 5 height 5
click at [223, 291] on input "text" at bounding box center [260, 296] width 111 height 11
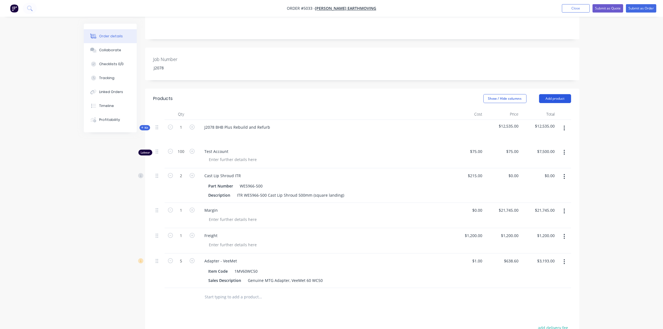
click at [559, 94] on button "Add product" at bounding box center [555, 98] width 32 height 9
click at [553, 109] on div "Product catalogue" at bounding box center [544, 113] width 43 height 8
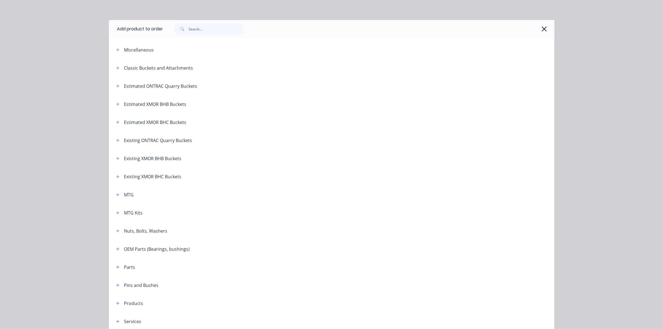
scroll to position [0, 0]
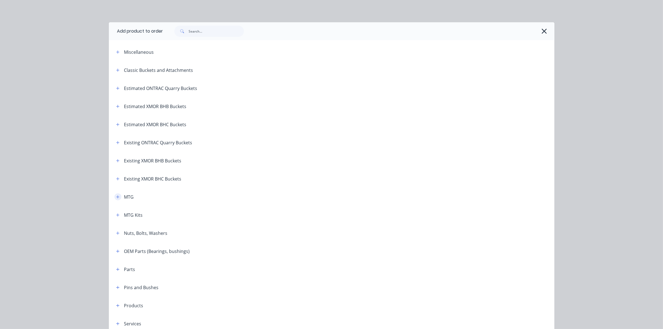
click at [115, 196] on button "button" at bounding box center [118, 196] width 7 height 7
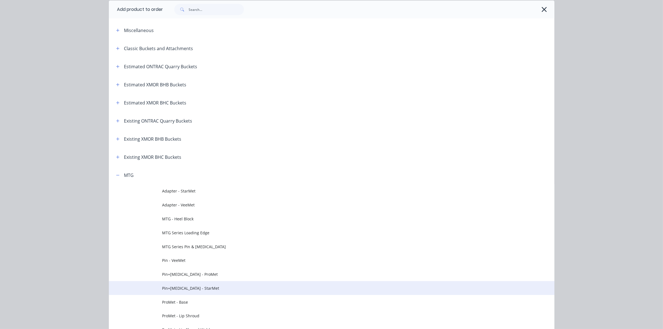
scroll to position [104, 0]
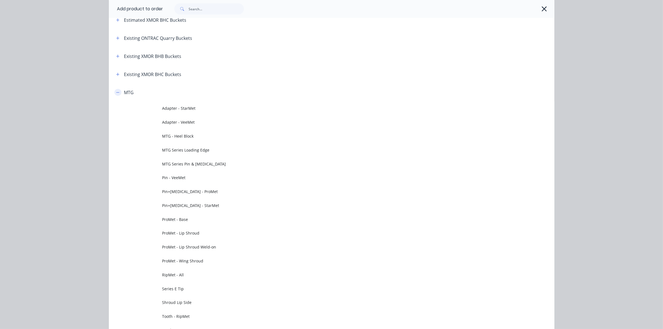
click at [116, 91] on icon "button" at bounding box center [117, 93] width 3 height 4
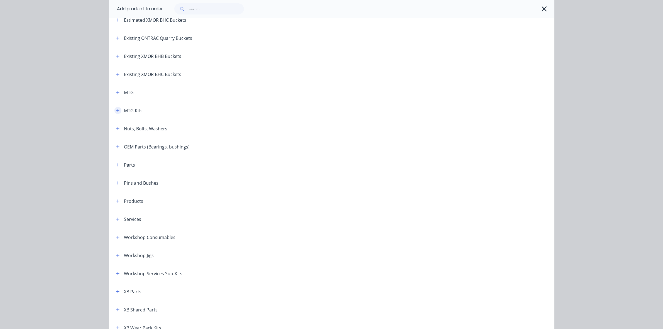
click at [116, 113] on button "button" at bounding box center [118, 110] width 7 height 7
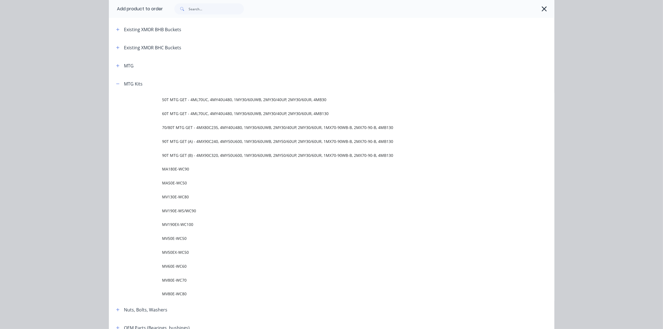
scroll to position [70, 0]
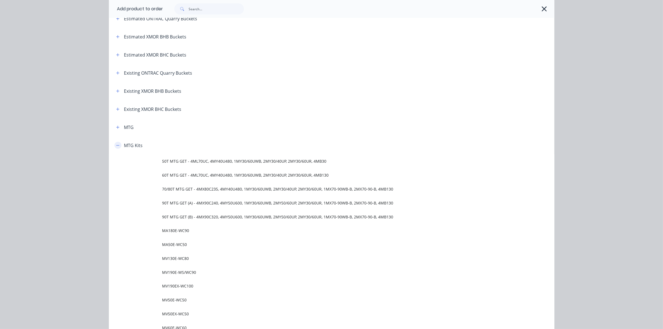
click at [116, 146] on icon "button" at bounding box center [117, 145] width 3 height 4
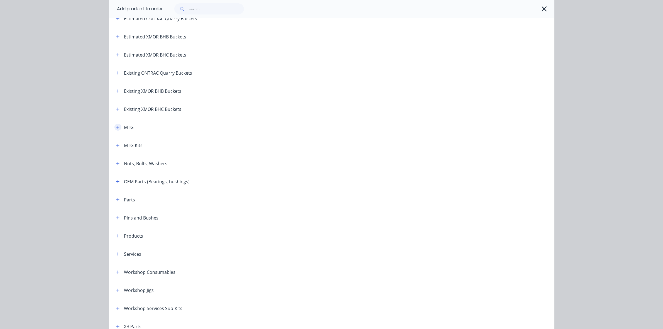
click at [116, 128] on button "button" at bounding box center [118, 127] width 7 height 7
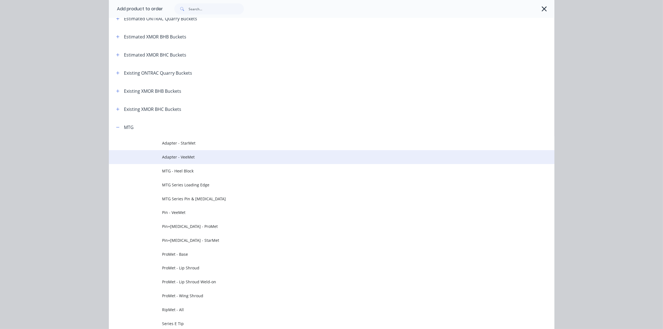
click at [162, 156] on span "Adapter - VeeMet" at bounding box center [319, 157] width 314 height 6
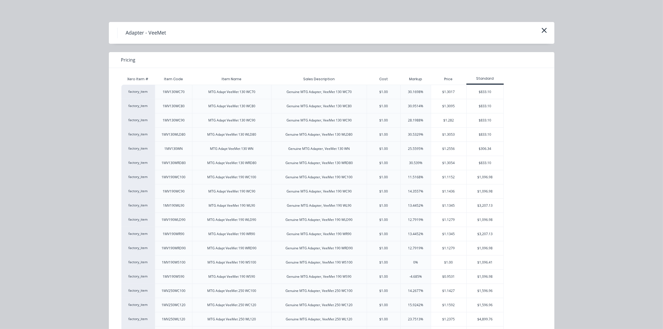
scroll to position [0, 0]
click at [546, 33] on div "Adapter - VeeMet" at bounding box center [332, 33] width 446 height 22
click at [537, 30] on div "Adapter - VeeMet" at bounding box center [331, 33] width 429 height 11
click at [542, 30] on icon "button" at bounding box center [544, 30] width 5 height 5
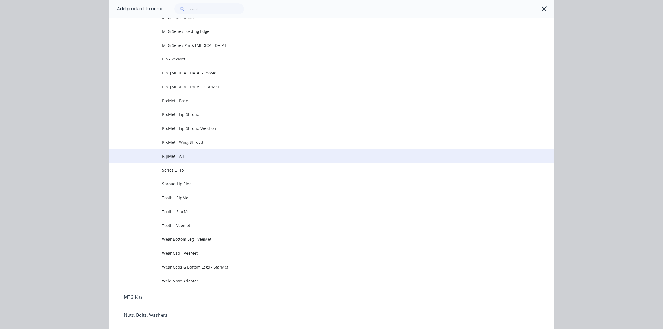
scroll to position [257, 0]
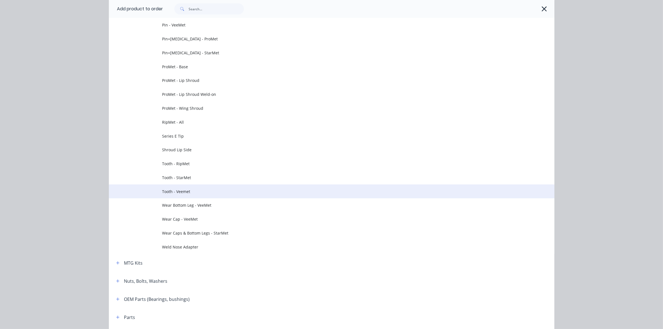
click at [210, 194] on td "Tooth - Veemet" at bounding box center [358, 191] width 392 height 14
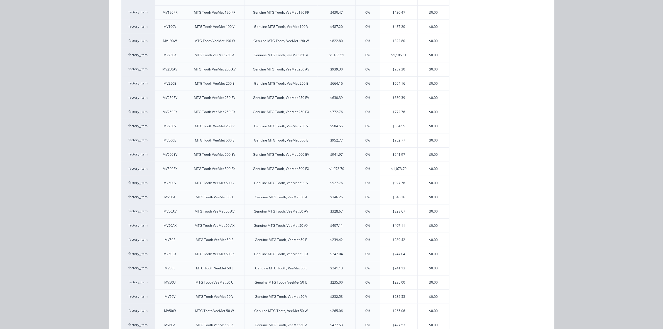
scroll to position [522, 0]
click at [392, 131] on div "$285.28" at bounding box center [399, 124] width 37 height 14
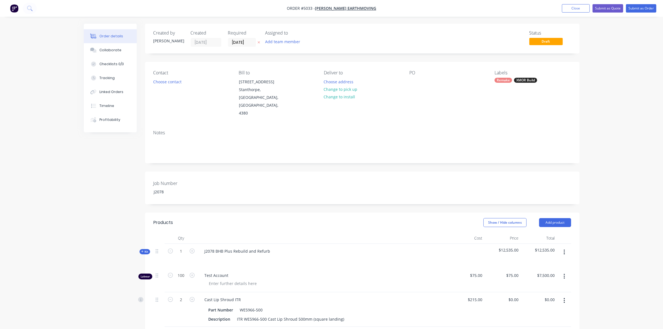
scroll to position [174, 0]
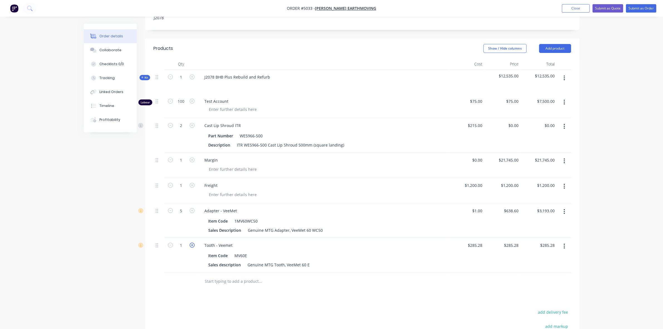
click at [190, 243] on icon "button" at bounding box center [192, 245] width 5 height 5
click at [556, 44] on button "Add product" at bounding box center [555, 48] width 32 height 9
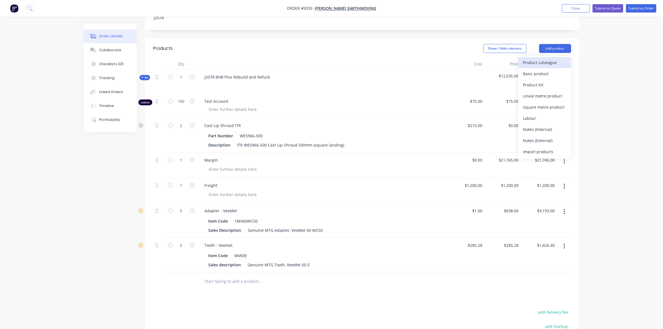
click at [544, 59] on div "Product catalogue" at bounding box center [544, 63] width 43 height 8
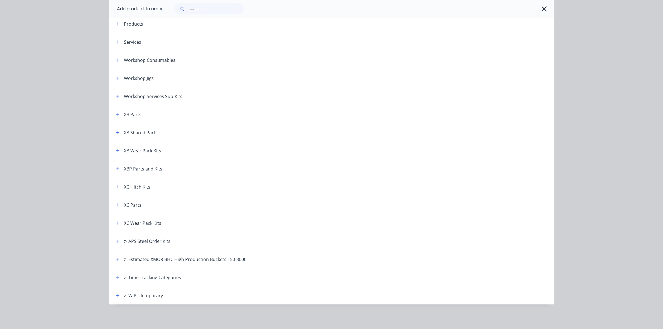
scroll to position [142, 0]
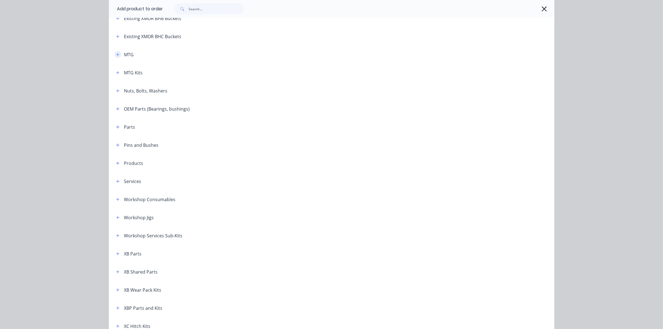
click at [116, 56] on icon "button" at bounding box center [117, 55] width 3 height 4
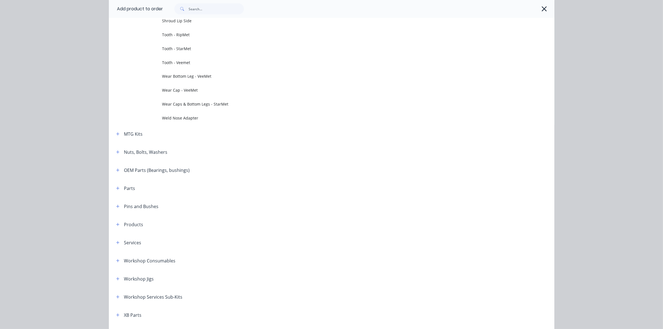
scroll to position [282, 0]
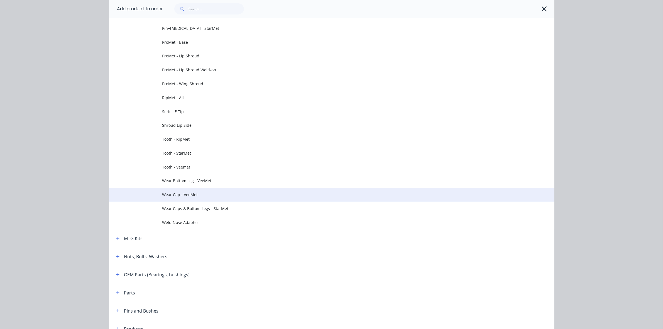
click at [193, 196] on span "Wear Cap - VeeMet" at bounding box center [319, 195] width 314 height 6
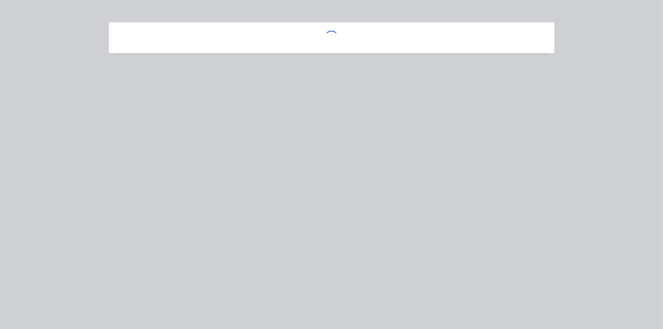
scroll to position [0, 0]
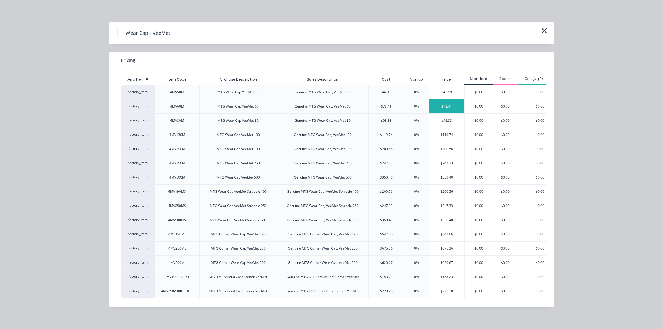
click at [454, 107] on div "$78.41" at bounding box center [446, 106] width 35 height 14
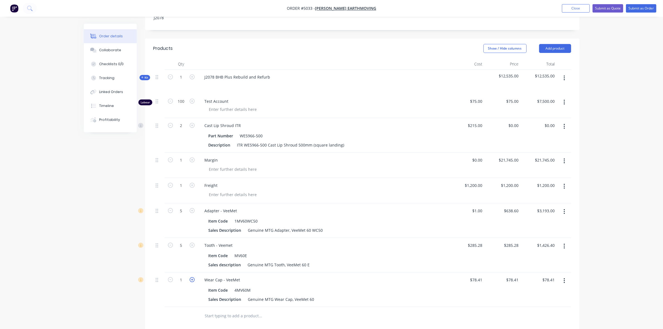
click at [191, 277] on icon "button" at bounding box center [192, 279] width 5 height 5
click at [92, 263] on div "Created by Hayden Created 08/09/25 Required 08/09/25 Assigned to Add team membe…" at bounding box center [332, 159] width 496 height 618
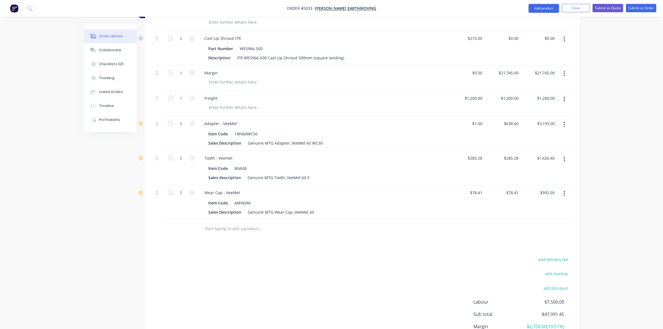
scroll to position [227, 0]
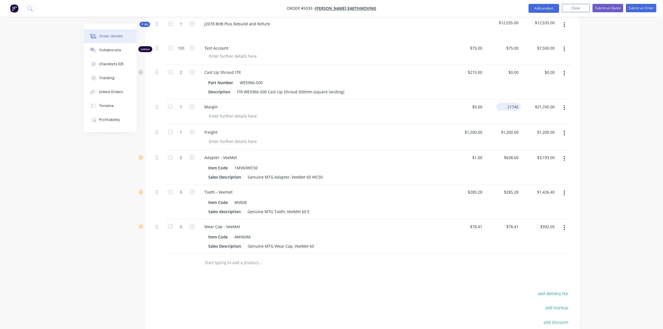
click at [508, 103] on input "21745" at bounding box center [510, 107] width 23 height 8
click at [618, 146] on div "Order details Collaborate Checklists 0/0 Tracking Linked Orders Timeline Profit…" at bounding box center [331, 93] width 663 height 641
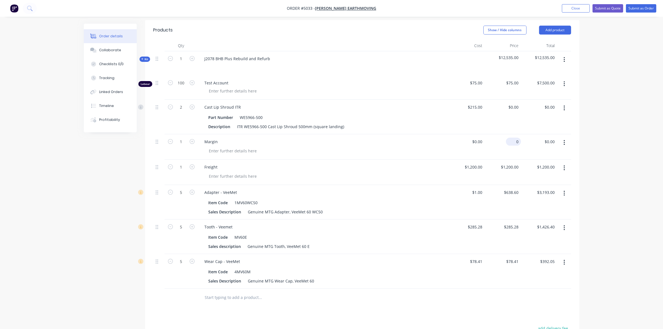
click at [516, 138] on input "0" at bounding box center [514, 142] width 13 height 8
click at [620, 176] on div "Order details Collaborate Checklists 0/0 Tracking Linked Orders Timeline Profit…" at bounding box center [331, 127] width 663 height 641
click at [474, 134] on div at bounding box center [467, 146] width 36 height 25
click at [499, 138] on div "$0.01 $16,733.55" at bounding box center [503, 146] width 36 height 25
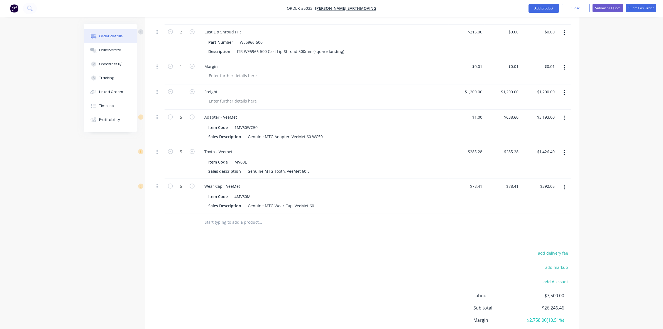
scroll to position [227, 0]
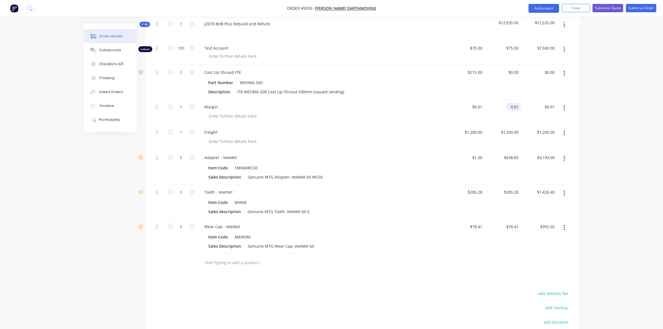
click at [516, 103] on input "0.01" at bounding box center [514, 107] width 13 height 8
click at [591, 111] on div "Order details Collaborate Checklists 0/0 Tracking Linked Orders Timeline Profit…" at bounding box center [331, 93] width 663 height 641
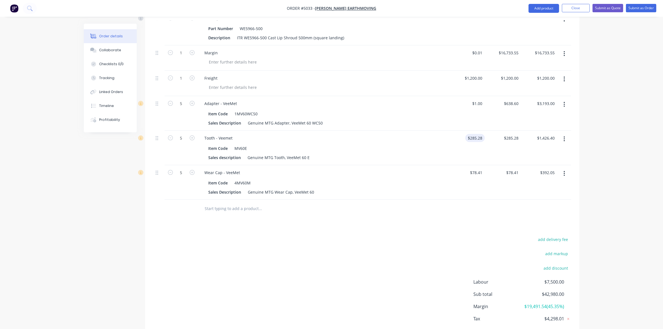
scroll to position [269, 0]
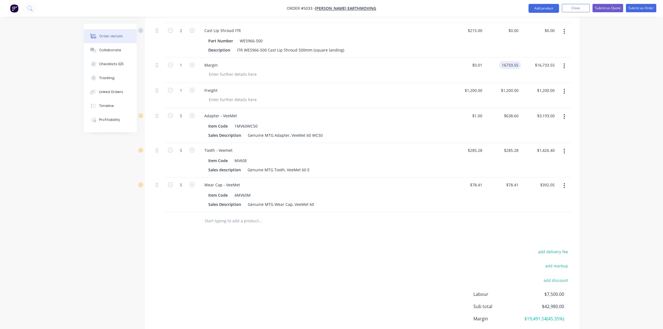
click at [518, 61] on input "16733.55" at bounding box center [512, 65] width 20 height 8
click at [517, 61] on input "16733.55" at bounding box center [512, 65] width 20 height 8
click at [609, 104] on div "Order details Collaborate Checklists 0/0 Tracking Linked Orders Timeline Profit…" at bounding box center [331, 51] width 663 height 641
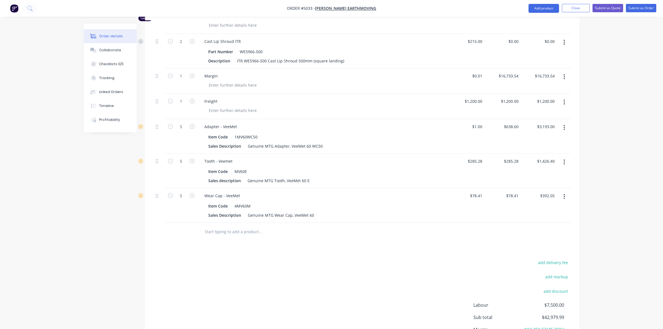
scroll to position [199, 0]
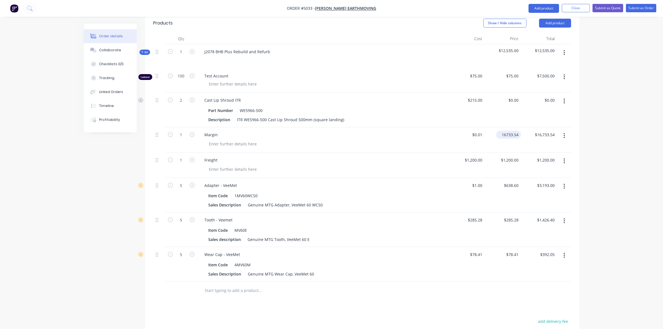
click at [520, 131] on input "16733.54" at bounding box center [510, 135] width 23 height 8
click at [647, 91] on div "Order details Collaborate Checklists 0/0 Tracking Linked Orders Timeline Profit…" at bounding box center [331, 121] width 663 height 641
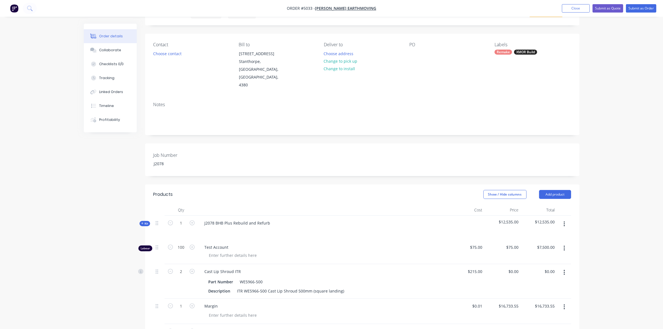
scroll to position [0, 0]
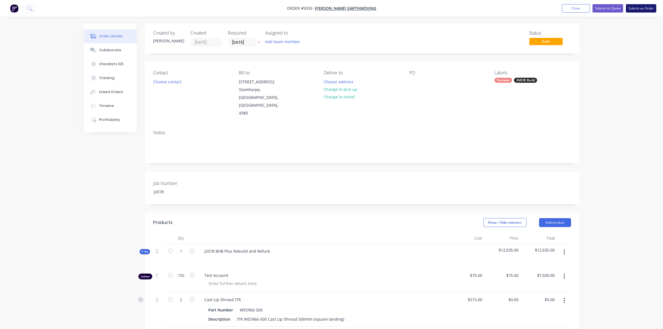
click at [642, 8] on button "Submit as Order" at bounding box center [641, 8] width 30 height 8
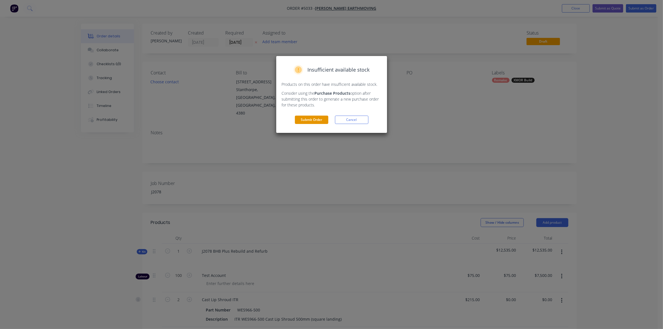
click at [315, 118] on button "Submit Order" at bounding box center [311, 120] width 33 height 8
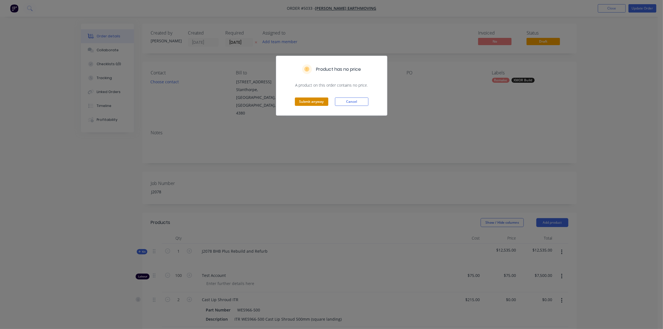
click at [317, 102] on button "Submit anyway" at bounding box center [311, 102] width 33 height 8
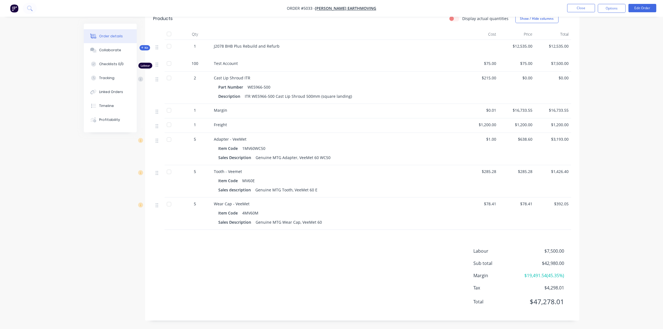
scroll to position [120, 0]
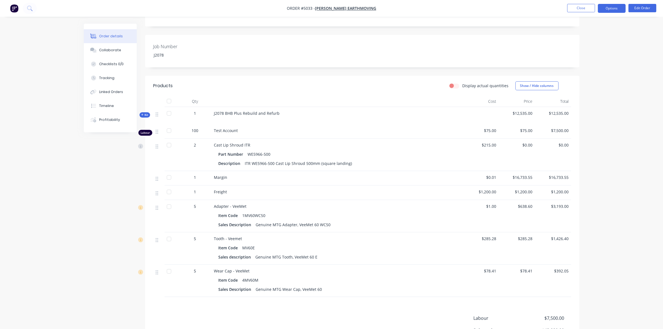
click at [609, 8] on button "Options" at bounding box center [612, 8] width 28 height 9
click at [594, 98] on div "Purchase Products" at bounding box center [595, 101] width 51 height 8
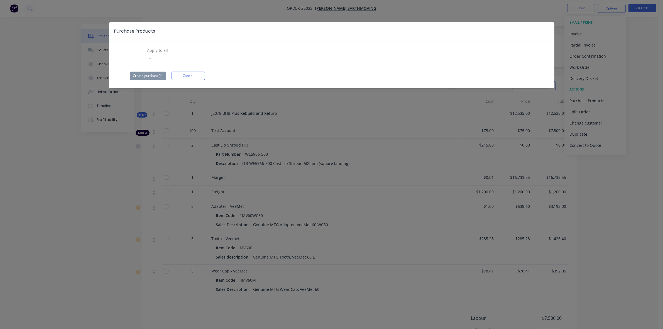
click at [161, 50] on div at bounding box center [187, 50] width 80 height 7
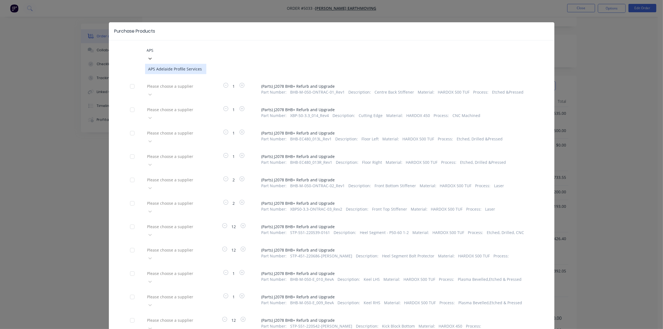
click at [183, 64] on div "APS Adelaide Profile Services" at bounding box center [175, 69] width 61 height 10
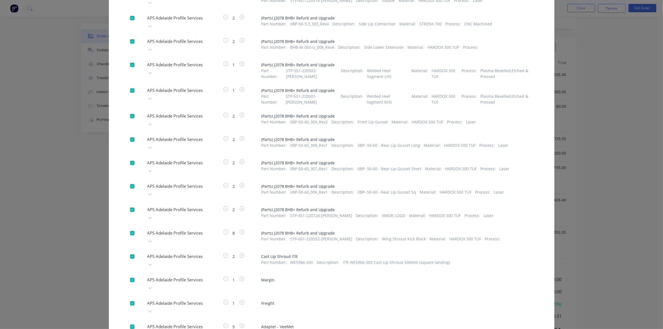
scroll to position [190, 0]
click at [130, 321] on div at bounding box center [132, 326] width 11 height 11
click at [129, 298] on div at bounding box center [132, 303] width 11 height 11
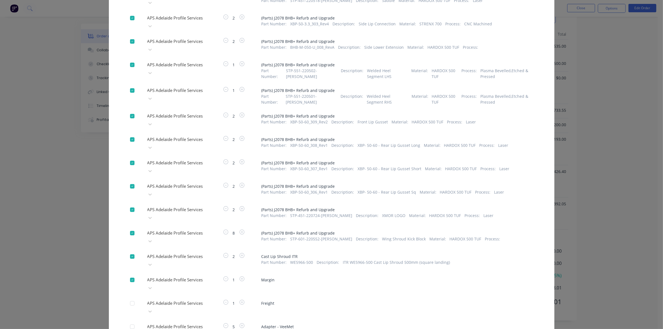
click at [128, 274] on div at bounding box center [132, 279] width 11 height 11
click at [130, 251] on div at bounding box center [132, 256] width 11 height 11
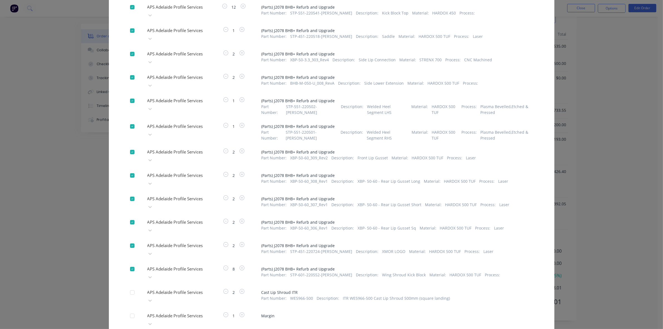
scroll to position [360, 0]
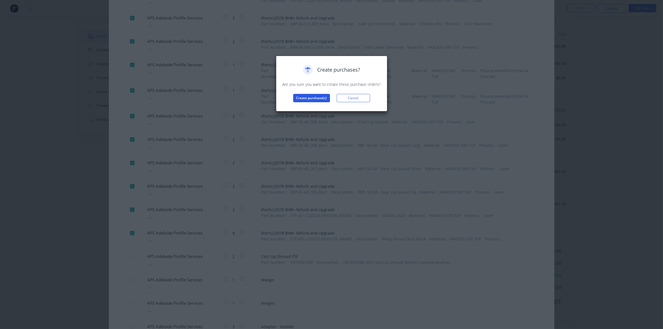
click at [308, 101] on button "Create purchase(s)" at bounding box center [311, 98] width 37 height 8
click at [318, 108] on button "View purchase(s)" at bounding box center [311, 107] width 33 height 8
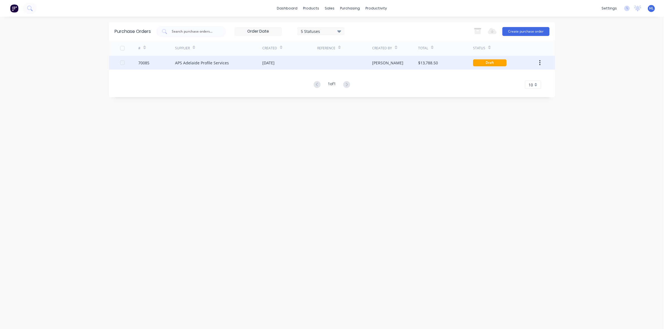
click at [141, 61] on div "70085" at bounding box center [143, 63] width 11 height 6
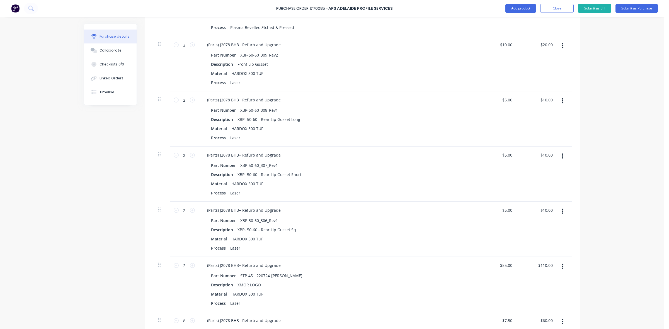
scroll to position [1236, 0]
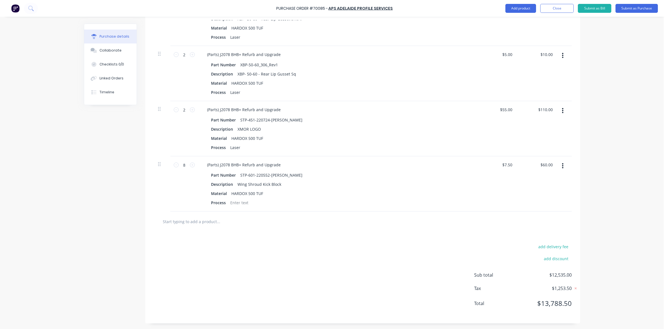
drag, startPoint x: 80, startPoint y: 213, endPoint x: 121, endPoint y: 188, distance: 47.5
click at [80, 213] on div "Purchase Order #70085 - APS Adelaide Profile Services Add product Close Submit …" at bounding box center [331, 164] width 663 height 329
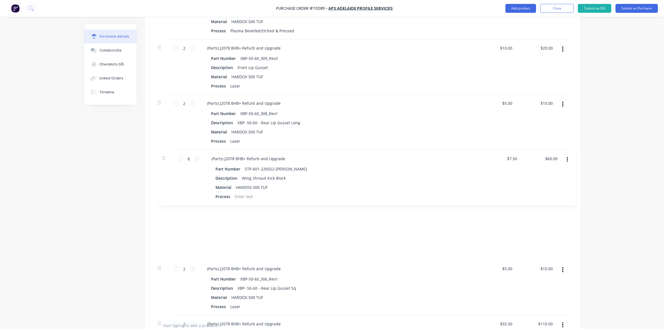
scroll to position [1041, 0]
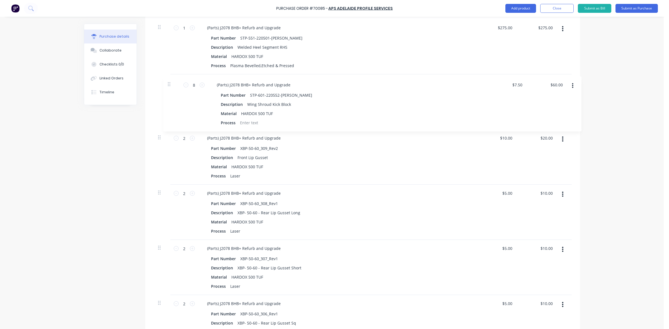
drag, startPoint x: 160, startPoint y: 165, endPoint x: 176, endPoint y: 85, distance: 81.0
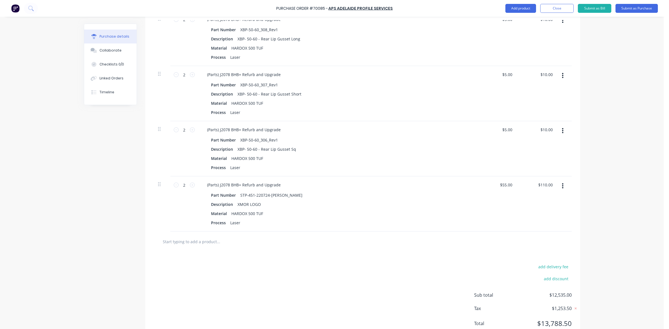
scroll to position [1236, 0]
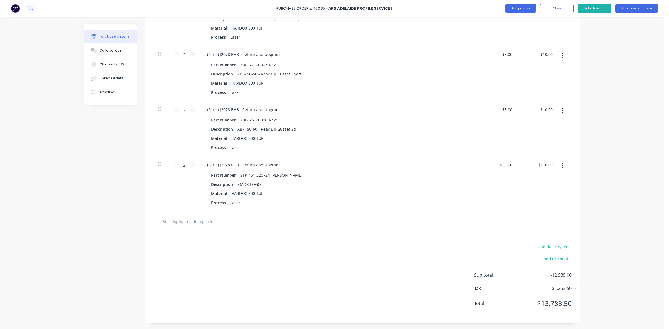
click at [324, 283] on div "add delivery fee add discount Sub total $12,535.00 Tax $1,253.50 Total $13,788.…" at bounding box center [362, 278] width 435 height 92
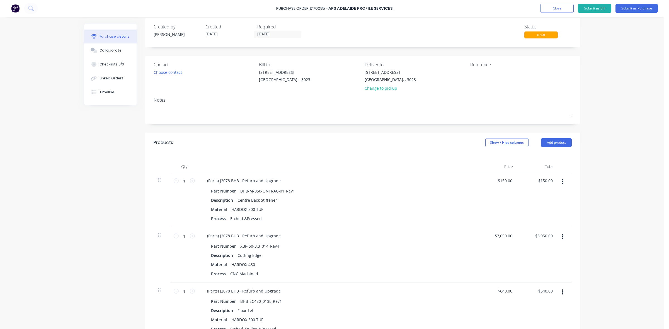
scroll to position [0, 0]
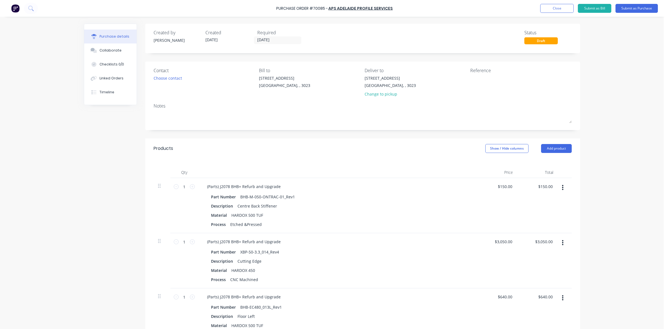
drag, startPoint x: 635, startPoint y: 8, endPoint x: 618, endPoint y: 52, distance: 47.1
click at [618, 51] on div "Purchase Order #70085 - APS Adelaide Profile Services Add product Close Submit …" at bounding box center [331, 164] width 663 height 329
click at [177, 77] on div "Choose contact" at bounding box center [168, 78] width 28 height 6
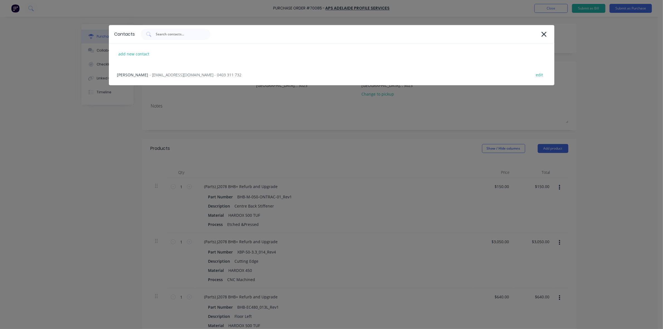
click at [176, 79] on div "Adam Ozolins - AOzolins@adelaideprofile.com.au - 0403 311 732 edit" at bounding box center [332, 74] width 446 height 21
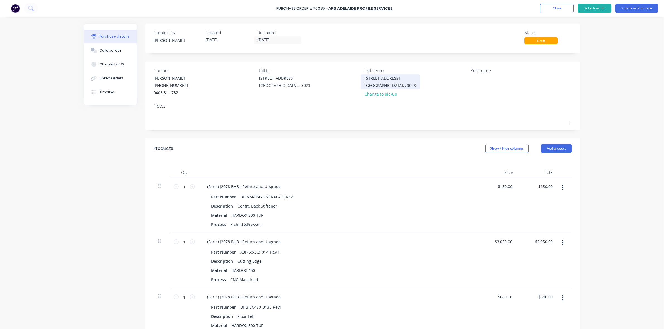
click at [371, 76] on div "20 Ravenhall Way" at bounding box center [389, 78] width 51 height 6
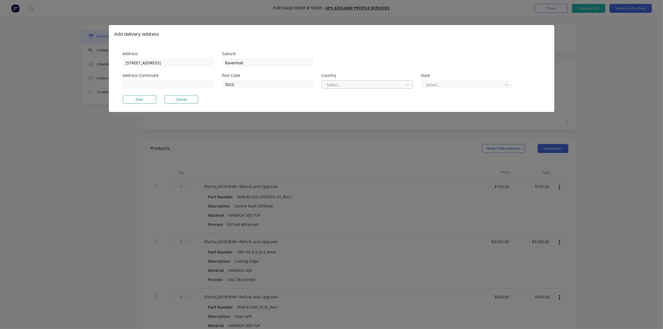
click at [354, 83] on div at bounding box center [364, 84] width 74 height 7
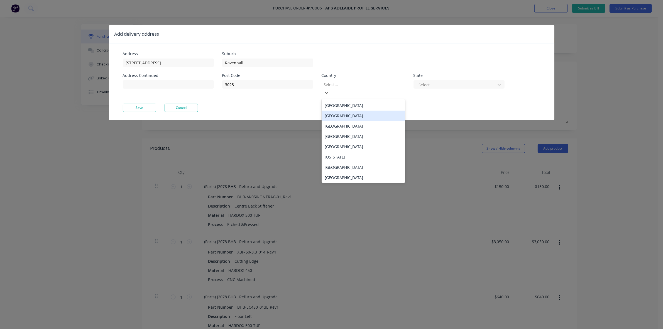
drag, startPoint x: 363, startPoint y: 96, endPoint x: 380, endPoint y: 95, distance: 17.1
click at [363, 100] on div "[GEOGRAPHIC_DATA]" at bounding box center [364, 105] width 84 height 10
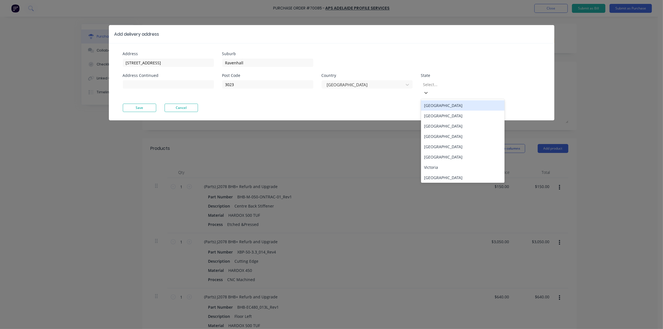
click at [448, 87] on div at bounding box center [463, 84] width 80 height 7
click at [444, 162] on div "Victoria" at bounding box center [463, 167] width 84 height 10
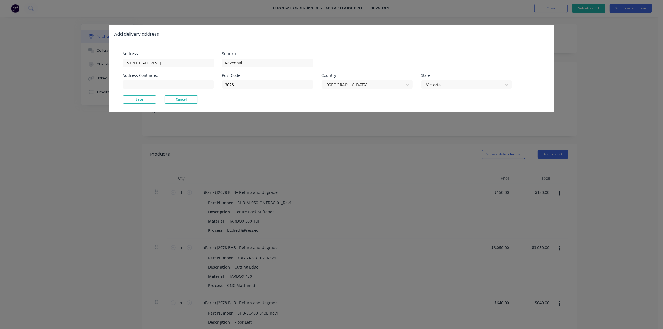
click at [140, 102] on button "Save" at bounding box center [139, 99] width 33 height 8
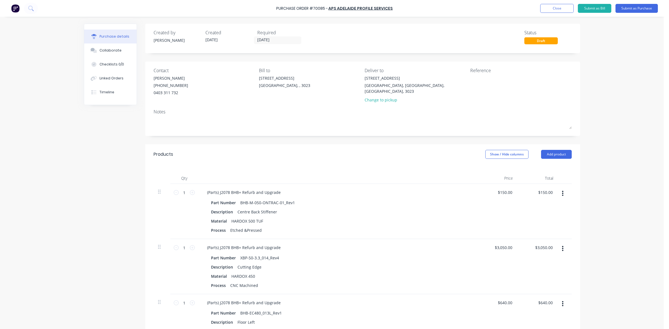
click at [296, 86] on div "20 Ravenhall Way Ravenhall, , 3023" at bounding box center [309, 83] width 101 height 16
click at [283, 86] on div "Ravenhall, , 3023" at bounding box center [284, 85] width 51 height 6
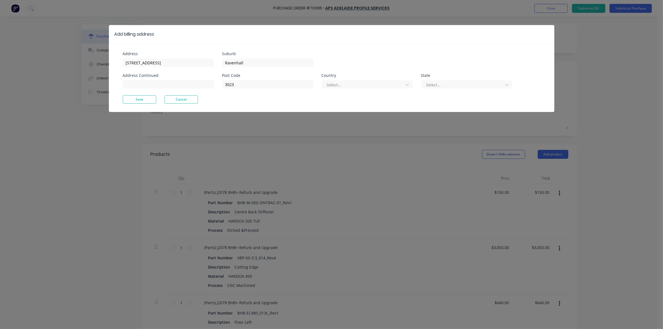
click at [321, 82] on div "Post Code 3023 Country Select... State Select..." at bounding box center [367, 85] width 290 height 22
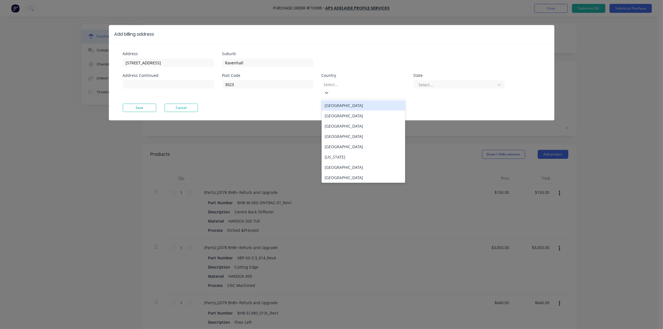
click at [323, 84] on div "Select..." at bounding box center [364, 88] width 84 height 17
drag, startPoint x: 338, startPoint y: 99, endPoint x: 346, endPoint y: 98, distance: 8.5
click at [339, 100] on div "[GEOGRAPHIC_DATA]" at bounding box center [364, 105] width 84 height 10
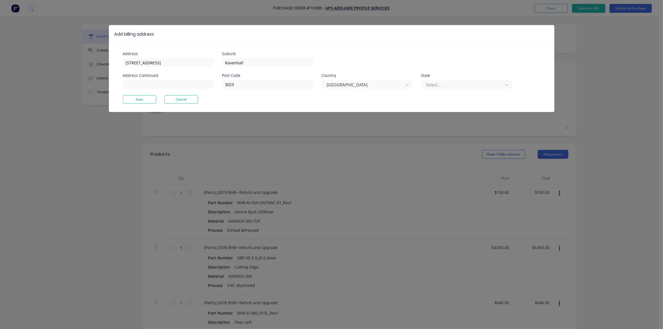
click at [421, 79] on div "Post Code 3023 Country Australia State Select..." at bounding box center [367, 85] width 290 height 22
click at [433, 81] on div "Select..." at bounding box center [463, 85] width 78 height 8
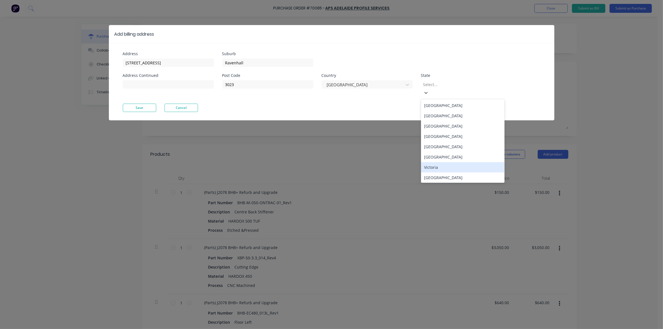
drag, startPoint x: 437, startPoint y: 157, endPoint x: 387, endPoint y: 146, distance: 51.9
click at [437, 162] on div "Victoria" at bounding box center [463, 167] width 84 height 10
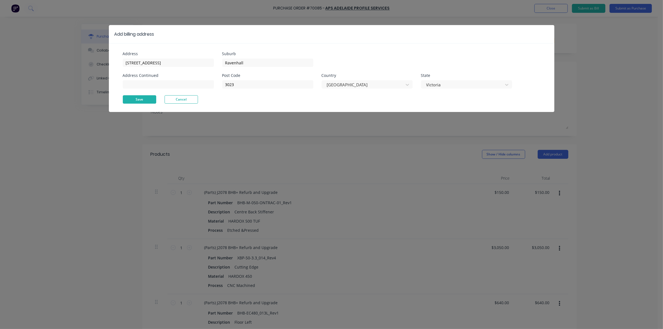
click at [139, 97] on button "Save" at bounding box center [139, 99] width 33 height 8
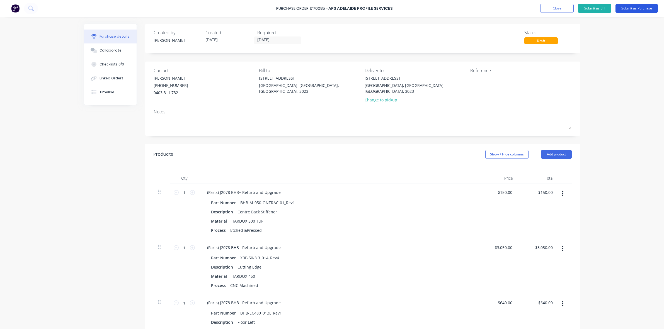
click at [627, 6] on button "Submit as Purchase" at bounding box center [636, 8] width 42 height 9
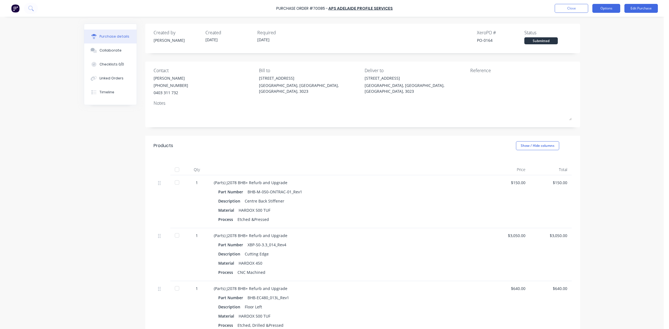
click at [600, 8] on button "Options" at bounding box center [606, 8] width 28 height 9
click at [595, 24] on div "Print / Email" at bounding box center [593, 23] width 43 height 8
click at [592, 34] on div "With pricing" at bounding box center [593, 34] width 43 height 8
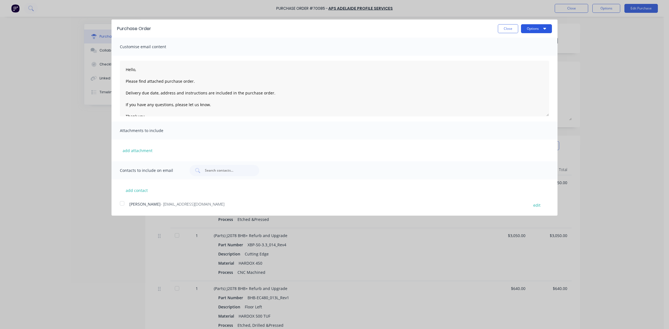
click at [544, 25] on button "Options" at bounding box center [536, 28] width 31 height 9
click at [537, 44] on div "Print" at bounding box center [525, 43] width 43 height 8
click at [511, 26] on button "Close" at bounding box center [508, 28] width 20 height 9
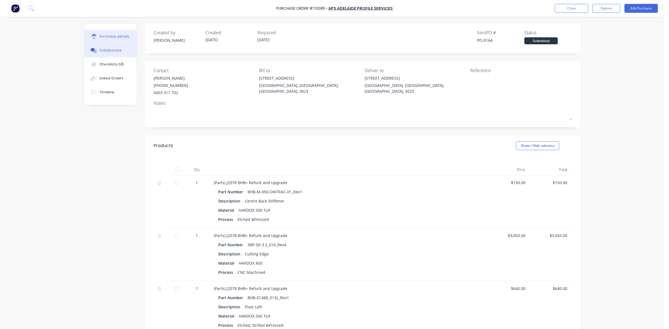
click at [110, 52] on div "Collaborate" at bounding box center [110, 50] width 22 height 5
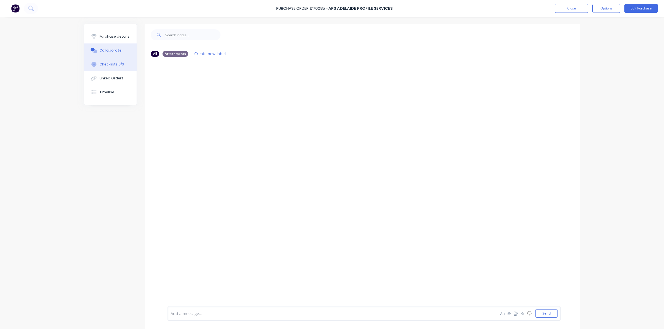
click at [108, 64] on div "Checklists 0/0" at bounding box center [111, 64] width 25 height 5
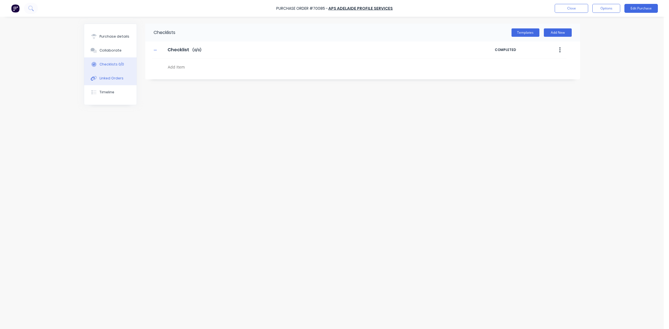
click at [109, 79] on div "Linked Orders" at bounding box center [111, 78] width 24 height 5
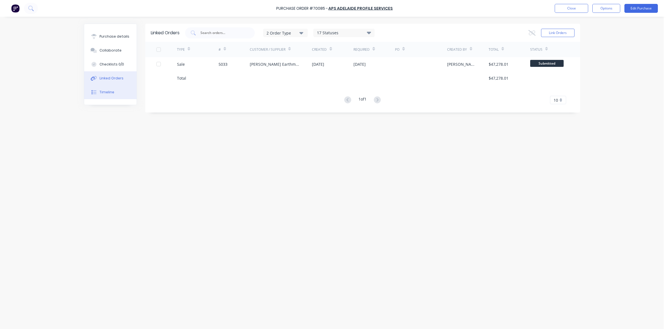
click at [108, 96] on button "Timeline" at bounding box center [110, 92] width 52 height 14
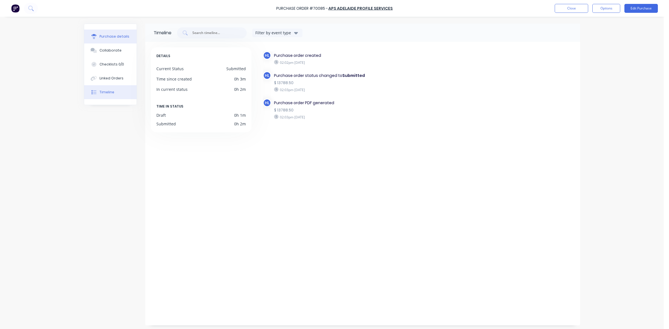
click at [114, 37] on div "Purchase details" at bounding box center [114, 36] width 30 height 5
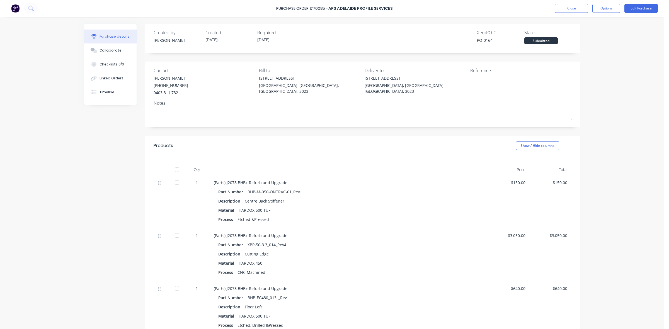
click at [62, 174] on div "Purchase Order #70085 - APS Adelaide Profile Services Close Options Edit Purcha…" at bounding box center [331, 164] width 663 height 329
click at [487, 91] on div "Reference" at bounding box center [520, 82] width 101 height 30
click at [647, 8] on button "Edit Purchase" at bounding box center [640, 8] width 33 height 9
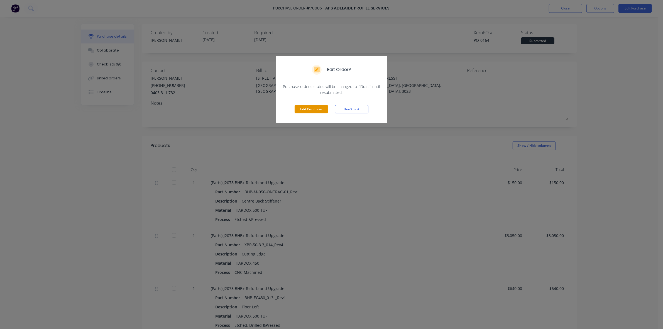
click at [314, 111] on button "Edit Purchase" at bounding box center [311, 109] width 33 height 8
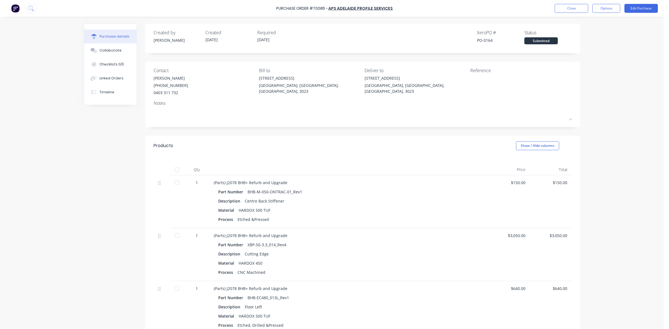
click at [502, 86] on textarea at bounding box center [505, 81] width 70 height 13
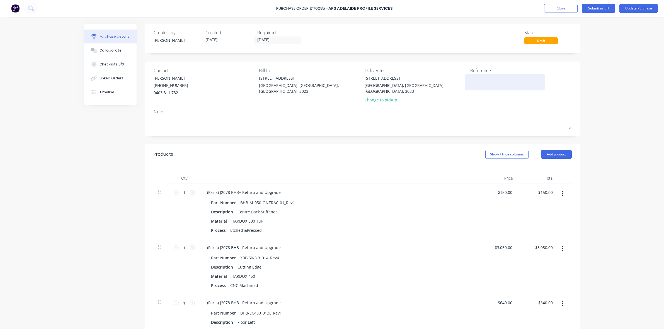
click at [482, 77] on textarea at bounding box center [505, 81] width 70 height 13
click at [560, 78] on div "Quote Number 80424" at bounding box center [520, 82] width 101 height 14
click at [644, 6] on button "Update Purchase" at bounding box center [638, 8] width 38 height 9
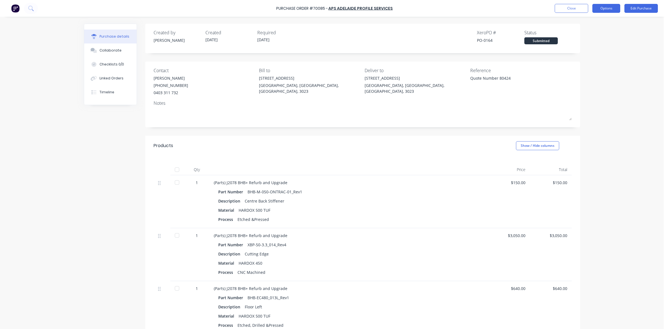
click at [603, 9] on button "Options" at bounding box center [606, 8] width 28 height 9
click at [601, 24] on div "Print / Email" at bounding box center [593, 23] width 43 height 8
click at [594, 35] on div "With pricing" at bounding box center [593, 34] width 43 height 8
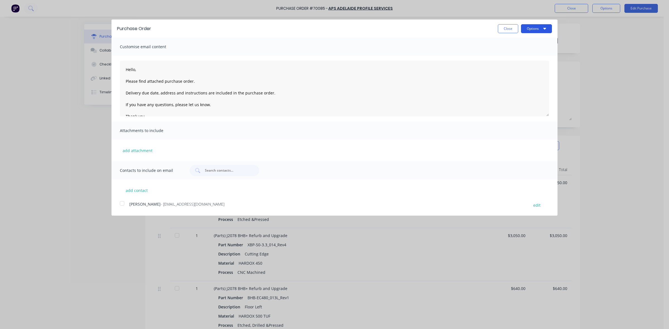
click at [544, 28] on icon "button" at bounding box center [544, 29] width 3 height 2
click at [535, 45] on div "Print" at bounding box center [525, 43] width 43 height 8
click at [505, 30] on button "Close" at bounding box center [508, 28] width 20 height 9
type textarea "x"
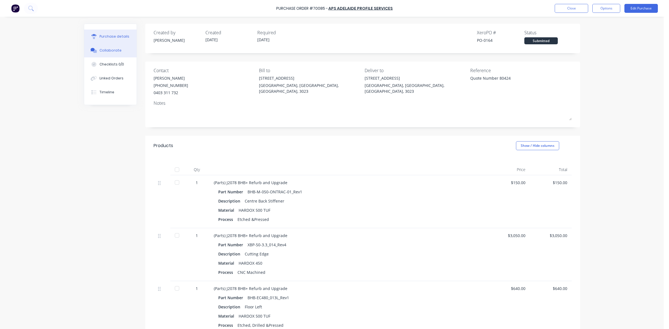
click at [114, 47] on button "Collaborate" at bounding box center [110, 50] width 52 height 14
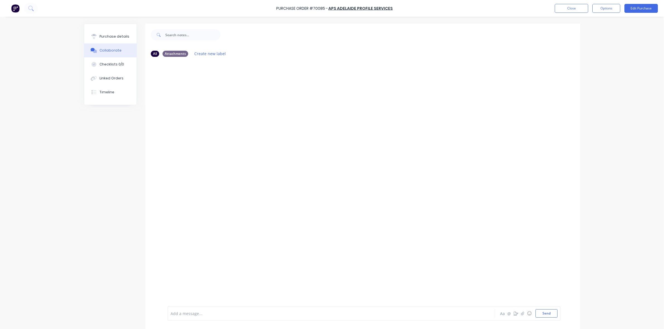
click at [217, 310] on div "Add a message..." at bounding box center [315, 313] width 290 height 8
click at [246, 99] on div "HL You - 02:20pm 08/09/25 PO Emailed manually by HL at 2:17pm 8/09/2025 Labels …" at bounding box center [362, 183] width 435 height 245
click at [108, 66] on div "Checklists 0/0" at bounding box center [111, 64] width 25 height 5
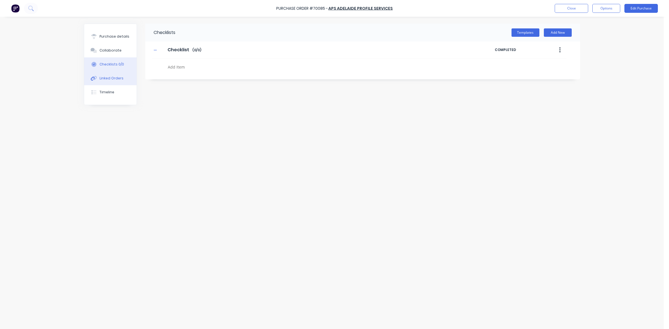
click at [108, 84] on button "Linked Orders" at bounding box center [110, 78] width 52 height 14
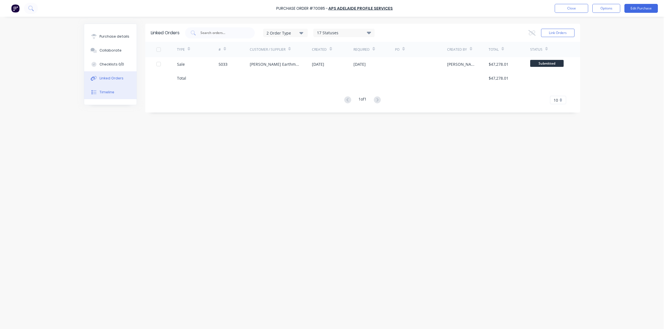
click at [107, 96] on button "Timeline" at bounding box center [110, 92] width 52 height 14
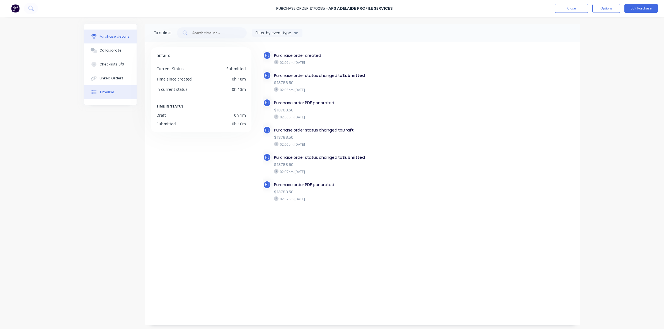
click at [113, 39] on button "Purchase details" at bounding box center [110, 37] width 52 height 14
type textarea "x"
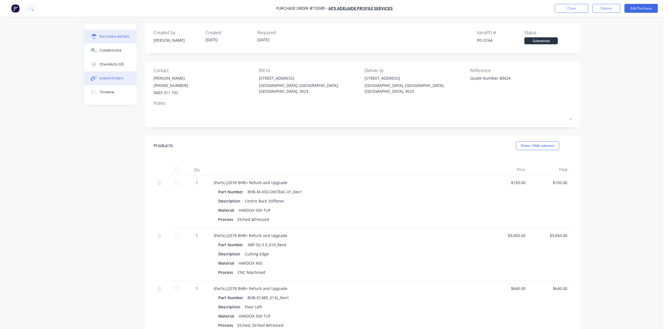
click at [113, 81] on button "Linked Orders" at bounding box center [110, 78] width 52 height 14
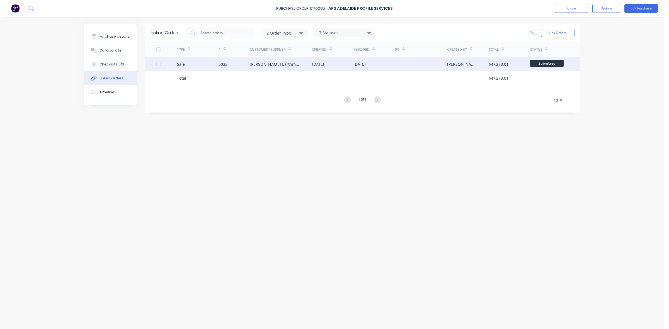
click at [177, 65] on div "Sale" at bounding box center [181, 64] width 8 height 6
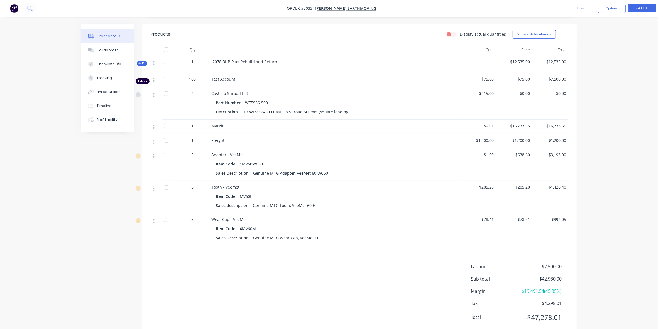
scroll to position [155, 0]
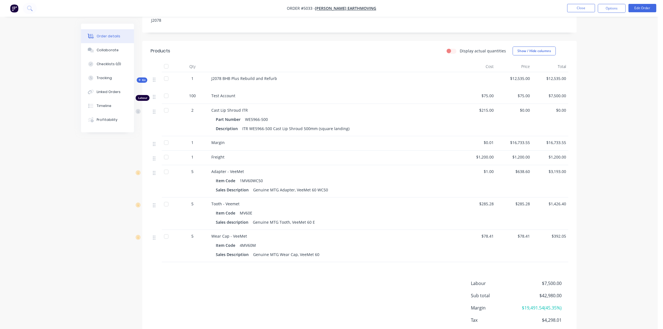
click at [503, 98] on div "$75.00" at bounding box center [514, 96] width 36 height 14
click at [422, 213] on div "Item Code MV60E" at bounding box center [334, 213] width 237 height 8
click at [643, 11] on button "Edit Order" at bounding box center [643, 8] width 28 height 8
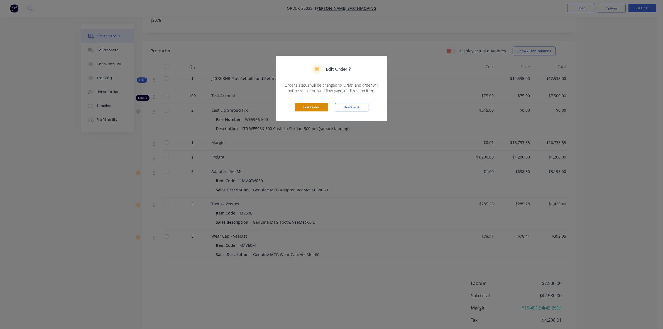
click at [320, 106] on button "Edit Order" at bounding box center [311, 107] width 33 height 8
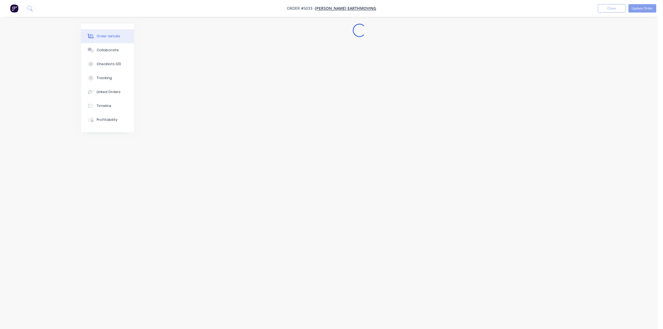
scroll to position [0, 0]
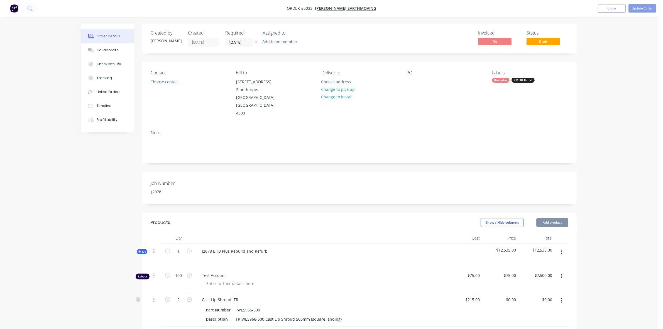
click at [548, 218] on button "Add product" at bounding box center [553, 222] width 32 height 9
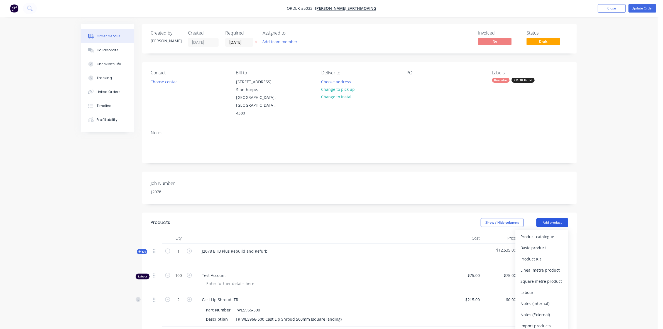
click at [558, 218] on button "Add product" at bounding box center [553, 222] width 32 height 9
click at [559, 218] on button "Add product" at bounding box center [553, 222] width 32 height 9
click at [556, 233] on div "Product catalogue" at bounding box center [542, 237] width 43 height 8
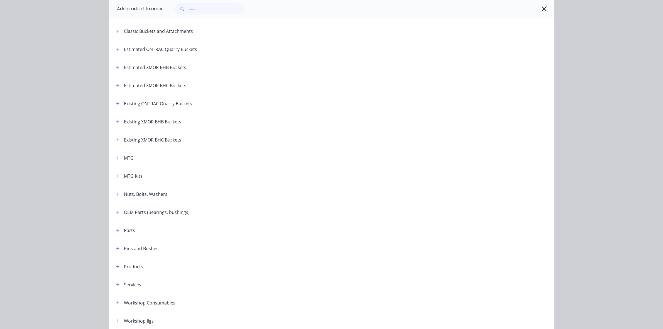
scroll to position [38, 0]
click at [116, 161] on button "button" at bounding box center [118, 158] width 7 height 7
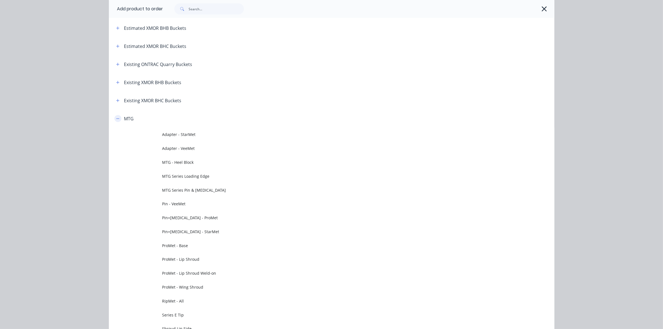
scroll to position [212, 0]
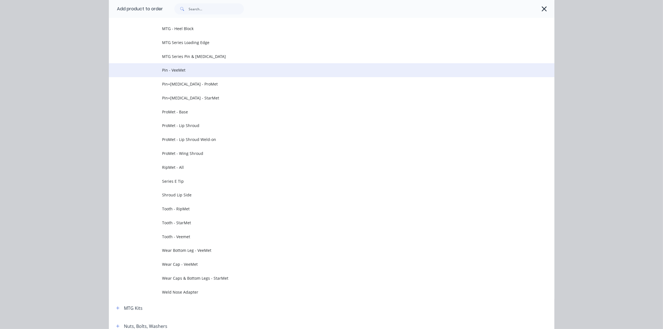
click at [200, 66] on td "Pin - VeeMet" at bounding box center [358, 70] width 392 height 14
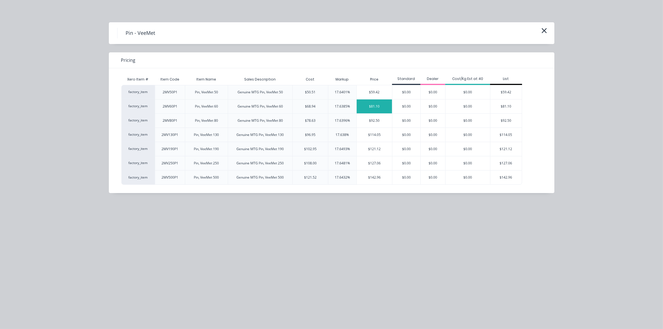
click at [378, 106] on div "$81.10" at bounding box center [374, 106] width 35 height 14
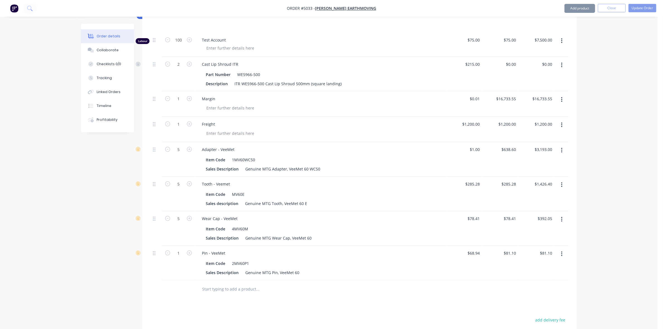
scroll to position [244, 0]
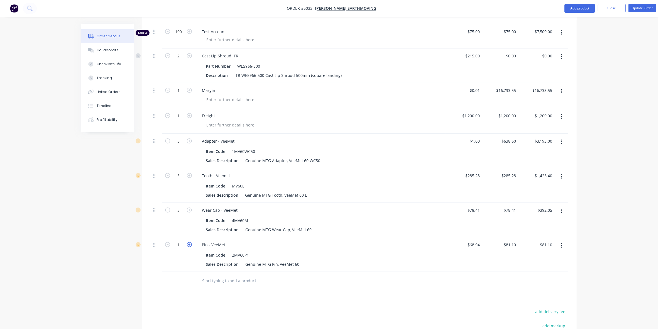
click at [189, 242] on icon "button" at bounding box center [189, 244] width 5 height 5
type input "2"
type input "$162.20"
click at [190, 242] on icon "button" at bounding box center [189, 244] width 5 height 5
type input "3"
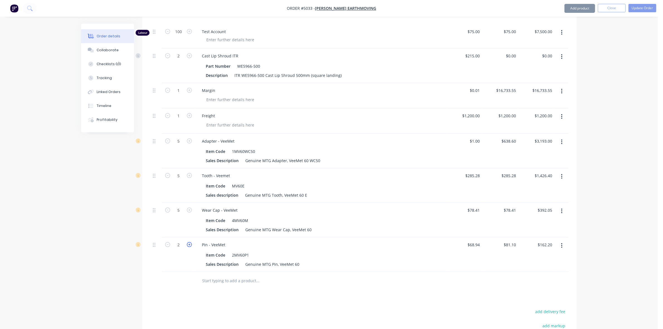
type input "$243.30"
click at [190, 242] on icon "button" at bounding box center [189, 244] width 5 height 5
type input "4"
type input "$324.40"
click at [190, 242] on icon "button" at bounding box center [189, 244] width 5 height 5
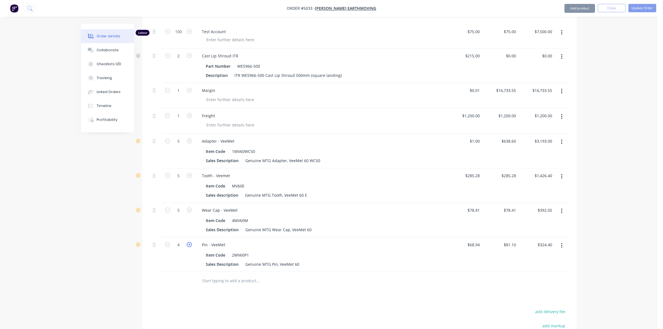
type input "5"
type input "$405.50"
click at [88, 265] on div "Created by Hayden Created 08/09/25 Required 08/09/25 Assigned to Add team membe…" at bounding box center [329, 106] width 496 height 652
drag, startPoint x: 643, startPoint y: 10, endPoint x: 629, endPoint y: 78, distance: 69.6
click at [629, 78] on div "Order #5033 - Turner Earthmoving Add product Close Update Order Order details C…" at bounding box center [329, 94] width 658 height 676
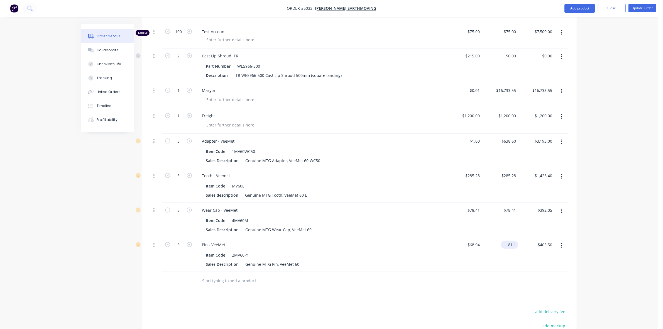
click at [516, 241] on input "81.1" at bounding box center [510, 245] width 15 height 8
type input "$0.01"
type input "$0.05"
click at [605, 211] on div "Order details Collaborate Checklists 0/0 Tracking Linked Orders Timeline Profit…" at bounding box center [329, 94] width 658 height 676
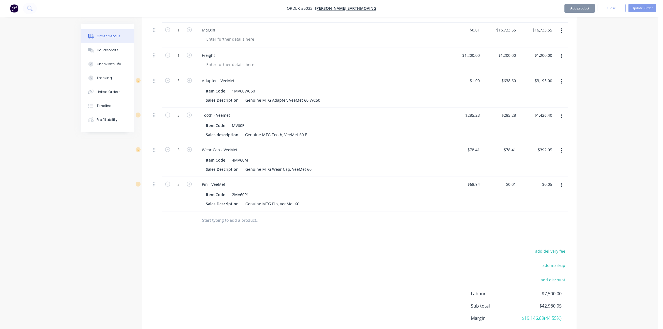
scroll to position [338, 0]
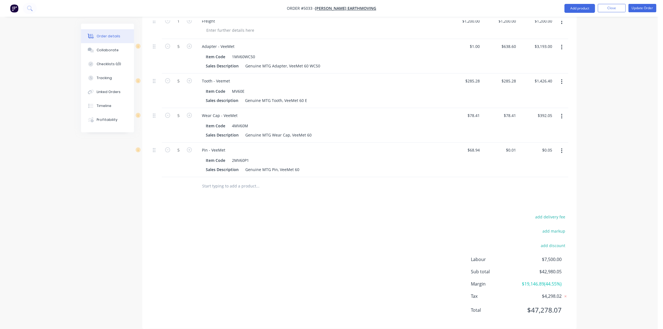
click at [647, 11] on button "Update Order" at bounding box center [643, 8] width 28 height 8
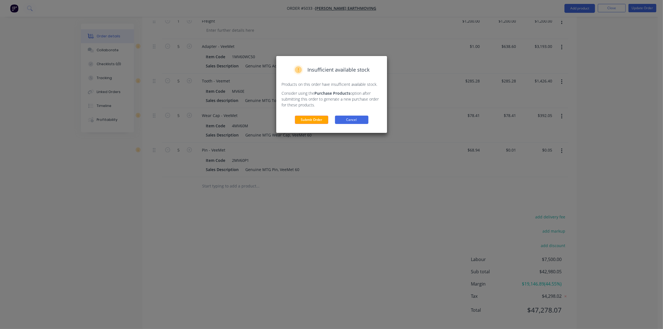
click at [353, 121] on button "Cancel" at bounding box center [351, 120] width 33 height 8
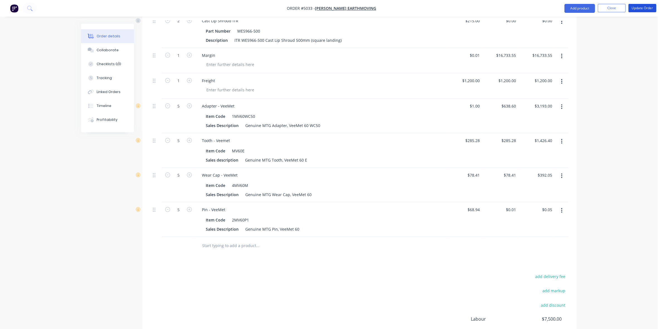
scroll to position [234, 0]
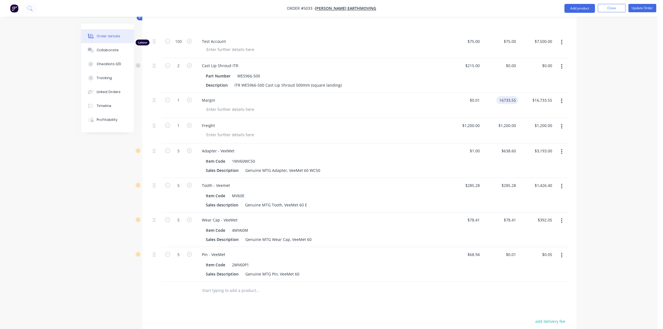
click at [517, 96] on input "16733.55" at bounding box center [509, 100] width 20 height 8
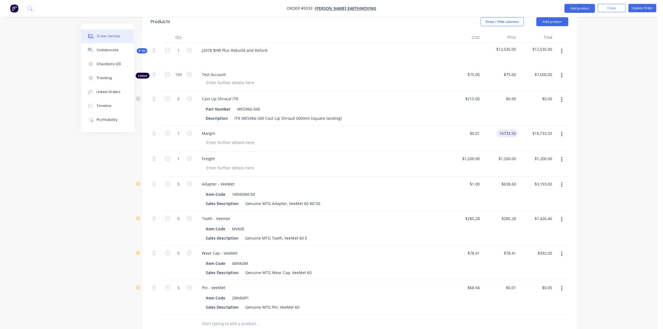
scroll to position [199, 0]
type input "$16,733.48"
click at [630, 160] on div "Order details Collaborate Checklists 0/0 Tracking Linked Orders Timeline Profit…" at bounding box center [329, 139] width 658 height 676
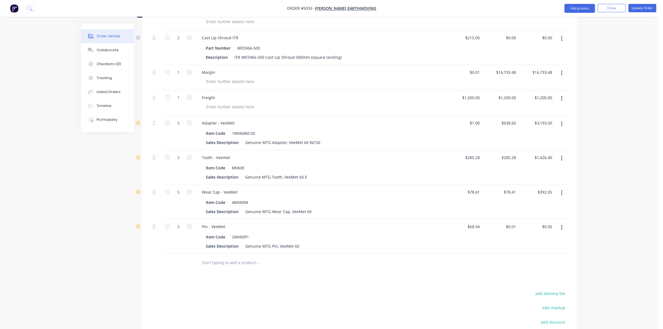
scroll to position [234, 0]
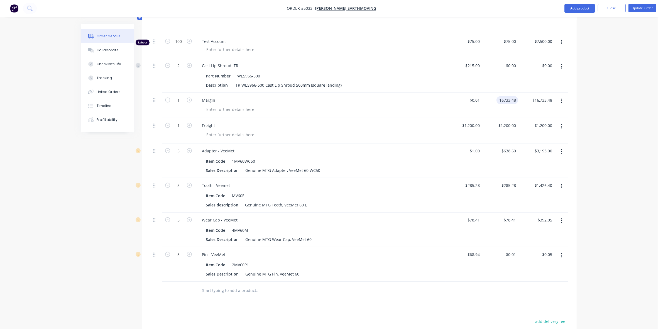
click at [516, 96] on input "16733.48" at bounding box center [509, 100] width 20 height 8
type input "$16,733.49"
click at [629, 133] on div "Order details Collaborate Checklists 0/0 Tracking Linked Orders Timeline Profit…" at bounding box center [329, 104] width 658 height 676
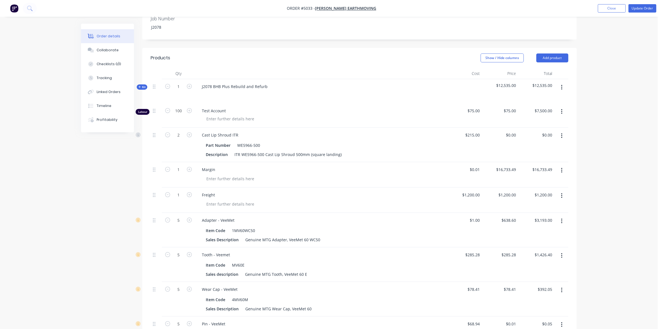
scroll to position [164, 0]
click at [644, 10] on button "Update Order" at bounding box center [643, 8] width 28 height 8
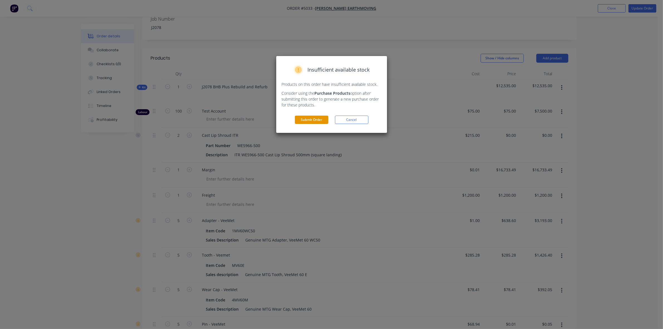
click at [311, 124] on button "Submit Order" at bounding box center [311, 120] width 33 height 8
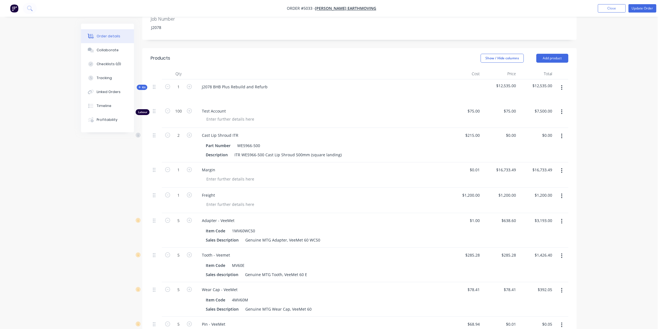
scroll to position [0, 0]
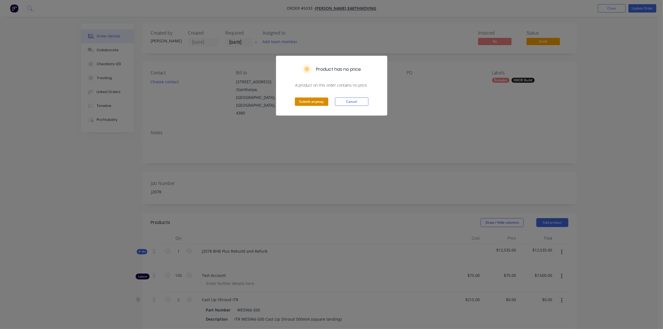
click at [315, 104] on button "Submit anyway" at bounding box center [311, 102] width 33 height 8
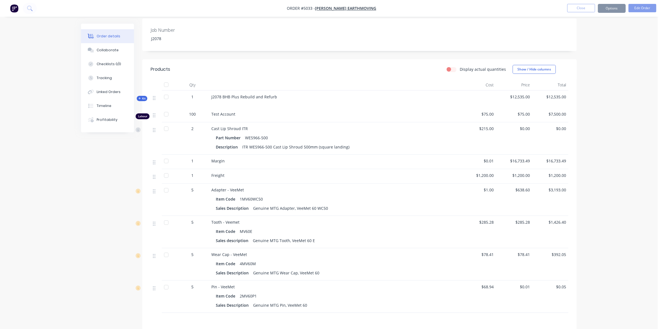
scroll to position [209, 0]
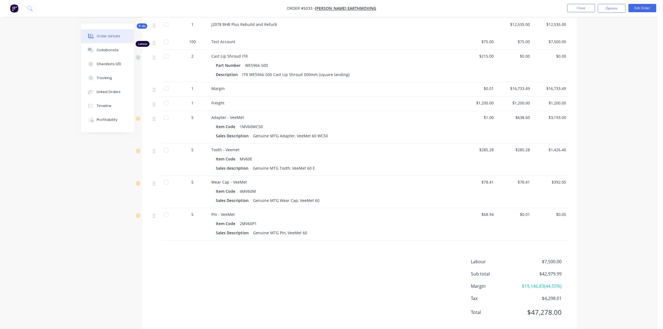
click at [347, 284] on div "Labour $7,500.00 Sub total $42,979.99 Margin $19,146.83 ( 44.55 %) Tax $4,298.0…" at bounding box center [360, 290] width 418 height 65
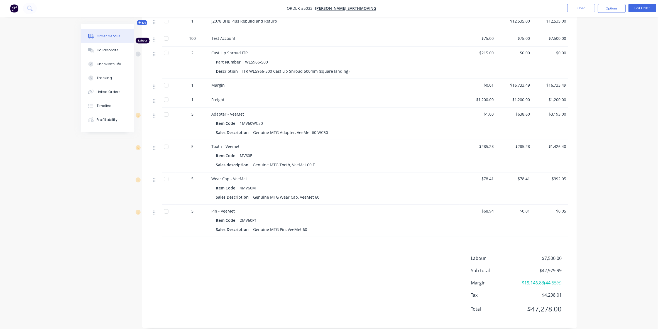
scroll to position [222, 0]
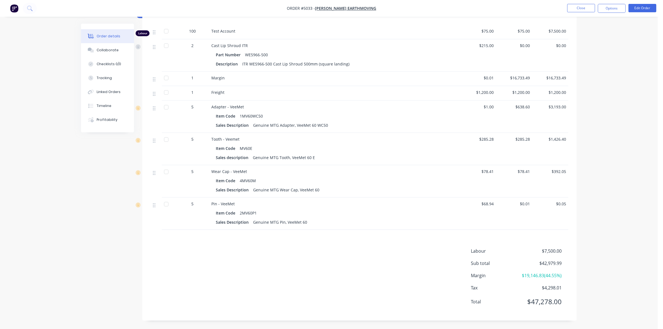
click at [336, 248] on div "Labour $7,500.00 Sub total $42,979.99 Margin $19,146.83 ( 44.55 %) Tax $4,298.0…" at bounding box center [360, 280] width 418 height 65
click at [639, 6] on button "Edit Order" at bounding box center [643, 8] width 28 height 8
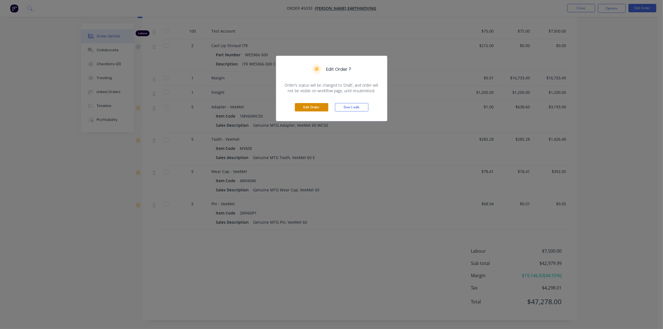
click at [315, 105] on button "Edit Order" at bounding box center [311, 107] width 33 height 8
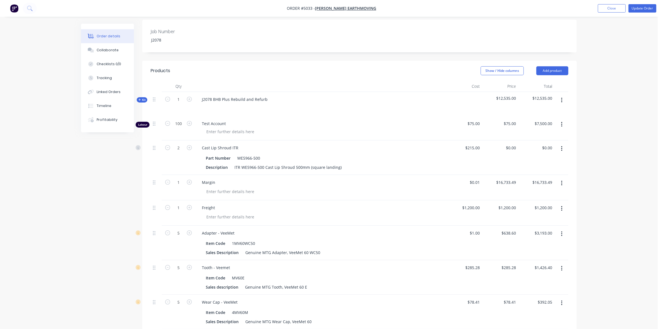
scroll to position [70, 0]
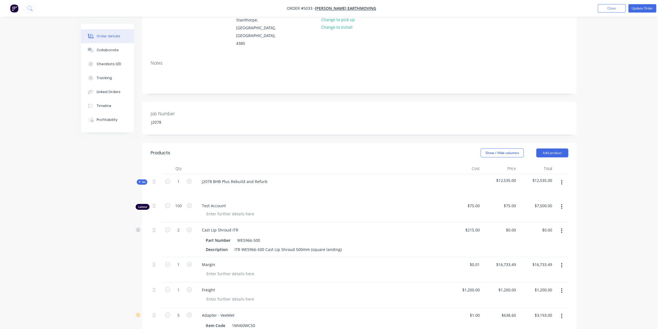
click at [557, 143] on header "Products Show / Hide columns Add product" at bounding box center [359, 153] width 435 height 20
click at [556, 148] on button "Add product" at bounding box center [553, 152] width 32 height 9
click at [554, 163] on div "Product catalogue" at bounding box center [542, 167] width 43 height 8
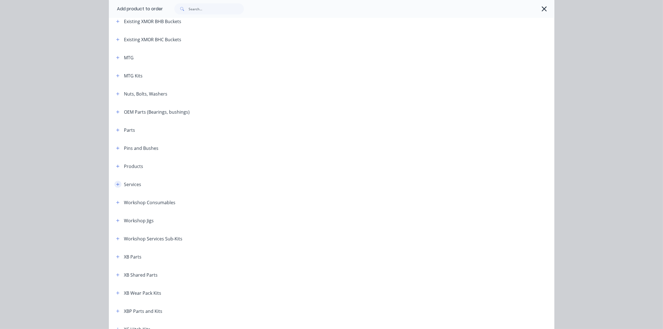
click at [116, 183] on icon "button" at bounding box center [117, 184] width 3 height 4
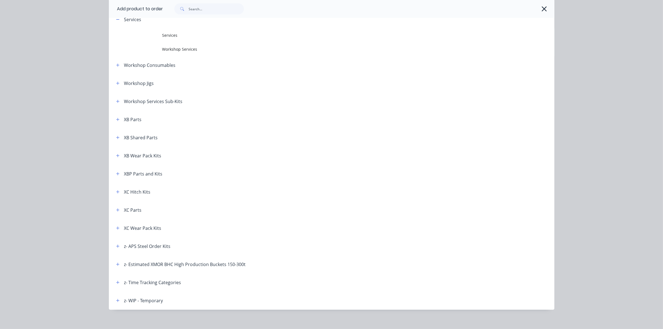
scroll to position [309, 0]
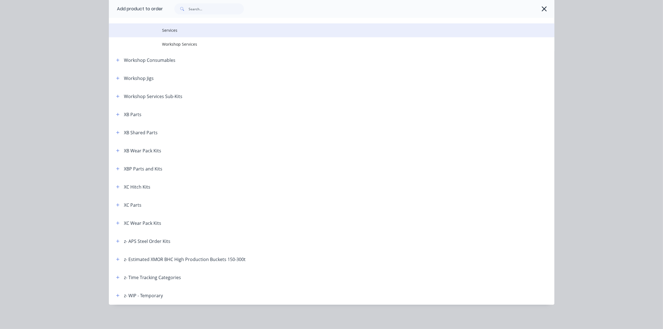
click at [165, 31] on span "Services" at bounding box center [319, 30] width 314 height 6
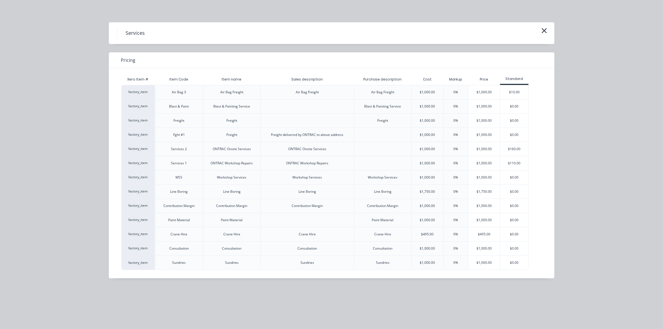
scroll to position [139, 0]
click at [478, 192] on div "$1,750.00" at bounding box center [485, 192] width 32 height 14
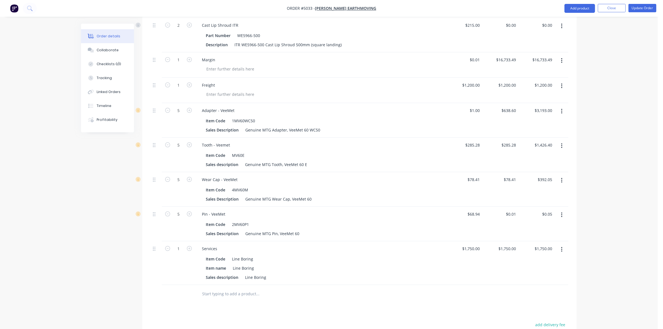
scroll to position [138, 0]
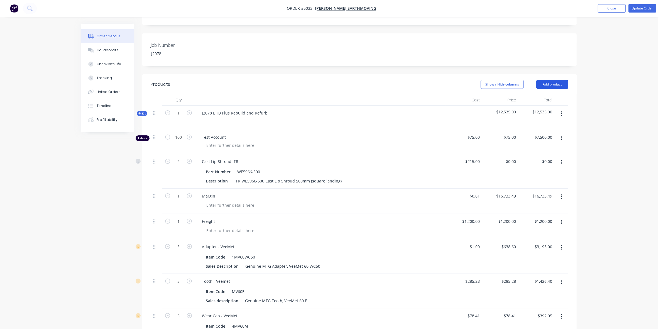
click at [542, 80] on button "Add product" at bounding box center [553, 84] width 32 height 9
click at [541, 94] on div "Product catalogue" at bounding box center [542, 98] width 43 height 8
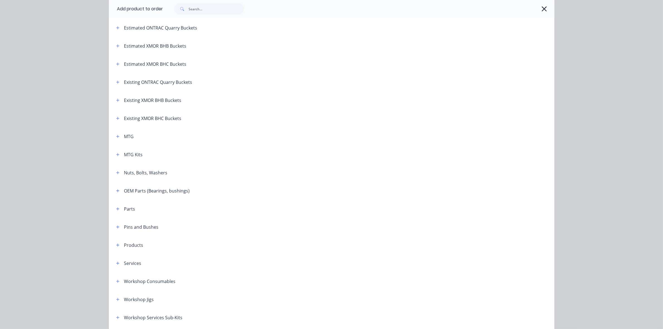
scroll to position [174, 0]
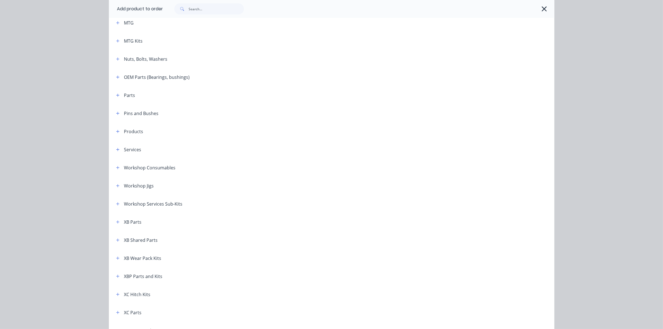
click at [112, 115] on div "Pins and Bushes" at bounding box center [135, 113] width 47 height 7
click at [115, 112] on button "button" at bounding box center [118, 113] width 7 height 7
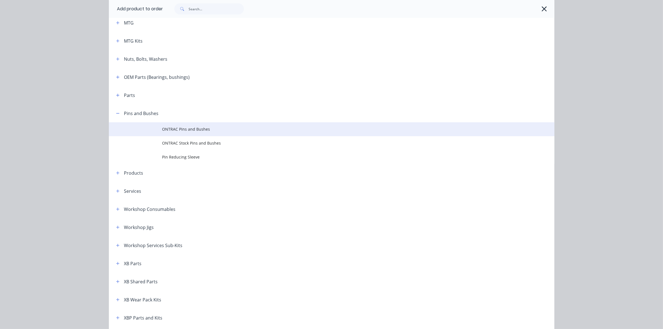
click at [175, 133] on td "ONTRAC Pins and Bushes" at bounding box center [358, 129] width 392 height 14
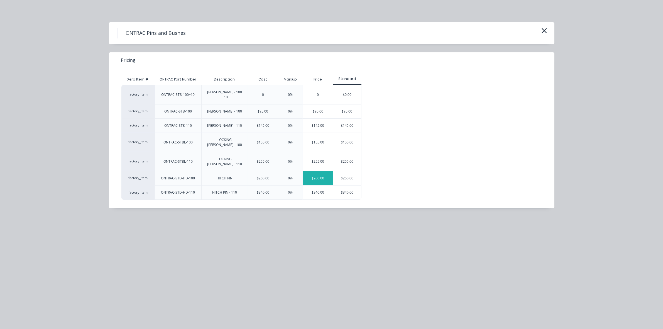
click at [310, 171] on div "$260.00" at bounding box center [318, 178] width 30 height 14
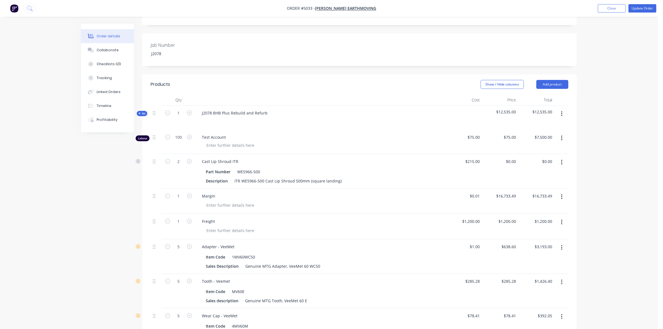
click at [553, 74] on header "Products Show / Hide columns Add product" at bounding box center [359, 84] width 435 height 20
click at [552, 80] on button "Add product" at bounding box center [553, 84] width 32 height 9
click at [545, 94] on div "Product catalogue" at bounding box center [542, 98] width 43 height 8
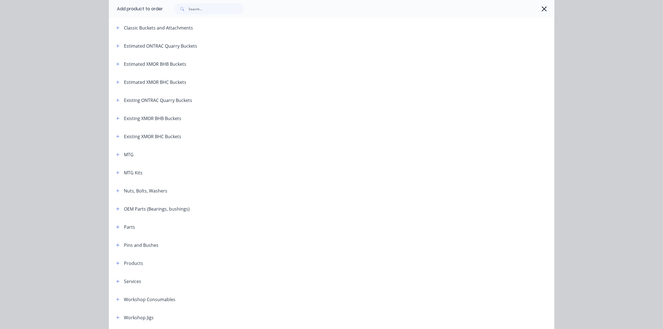
scroll to position [104, 0]
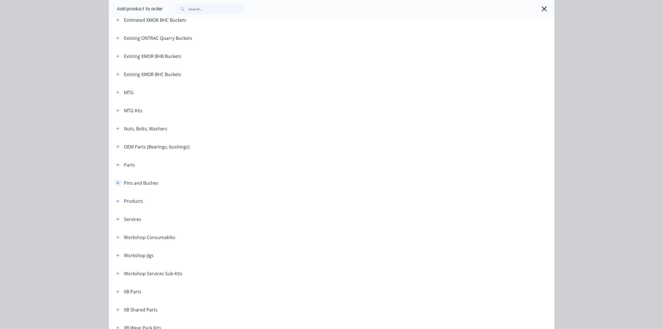
click at [116, 183] on icon "button" at bounding box center [117, 182] width 3 height 3
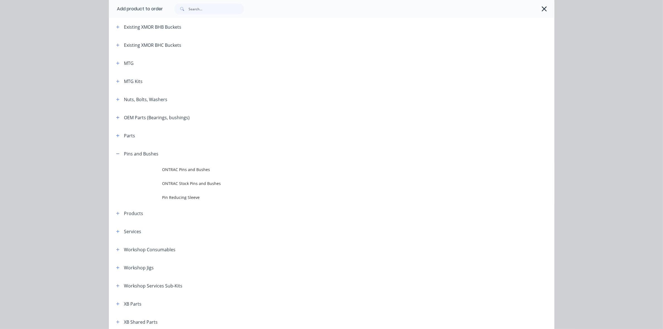
scroll to position [174, 0]
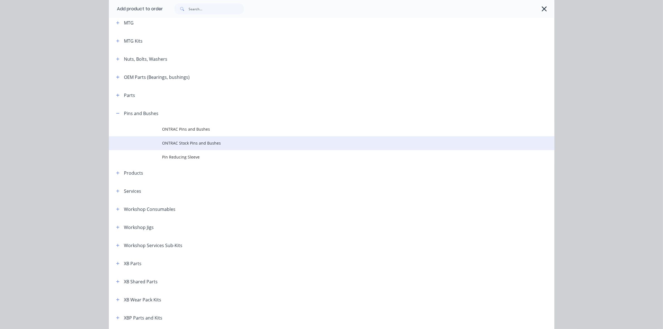
click at [201, 146] on td "ONTRAC Stock Pins and Bushes" at bounding box center [358, 143] width 392 height 14
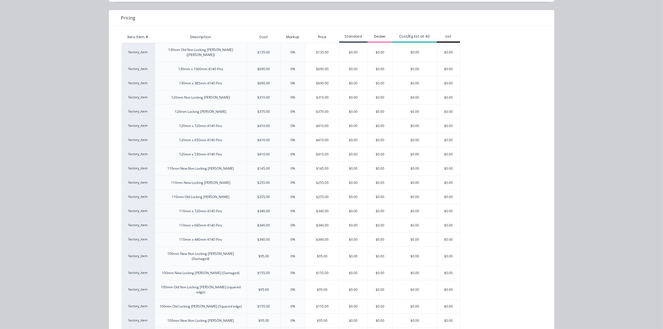
scroll to position [70, 0]
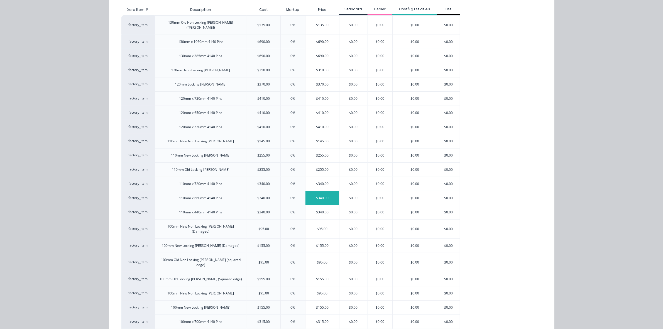
click at [322, 194] on div "$340.00" at bounding box center [323, 198] width 34 height 14
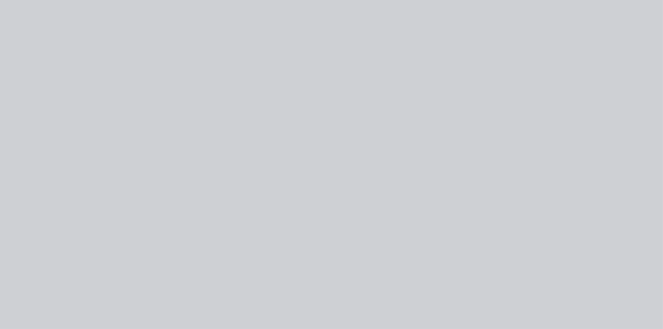
type input "$340.00"
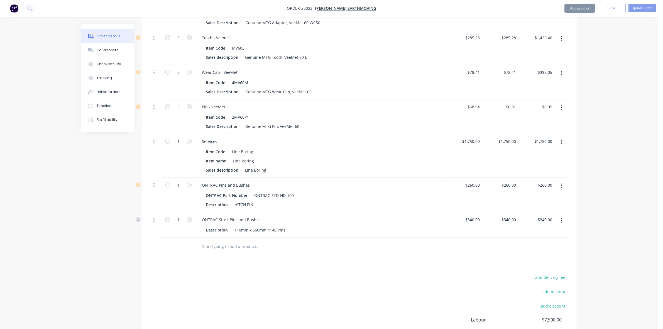
scroll to position [382, 0]
click at [560, 181] on button "button" at bounding box center [562, 186] width 13 height 10
click at [555, 230] on div "Delete" at bounding box center [542, 234] width 43 height 8
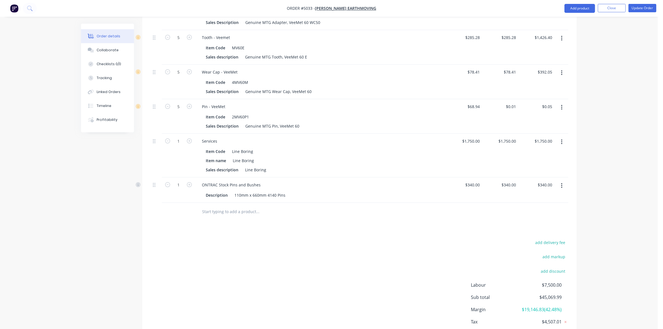
click at [524, 139] on div "$1,750.00 $1,750.00" at bounding box center [536, 156] width 36 height 44
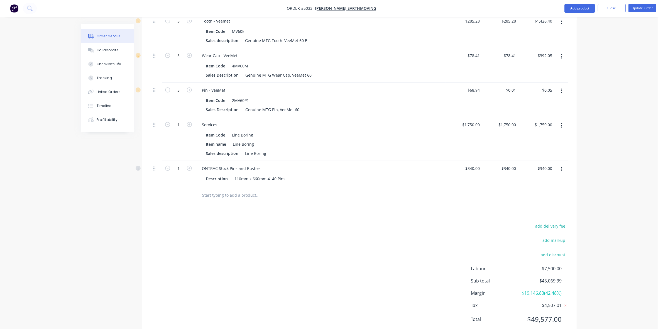
scroll to position [407, 0]
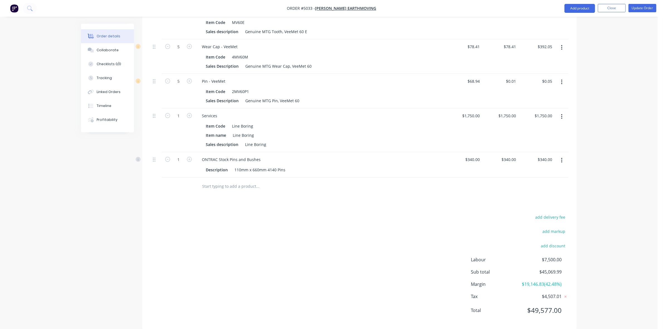
click at [396, 274] on div "add delivery fee add markup add discount Labour $7,500.00 Sub total $45,069.99 …" at bounding box center [360, 267] width 418 height 108
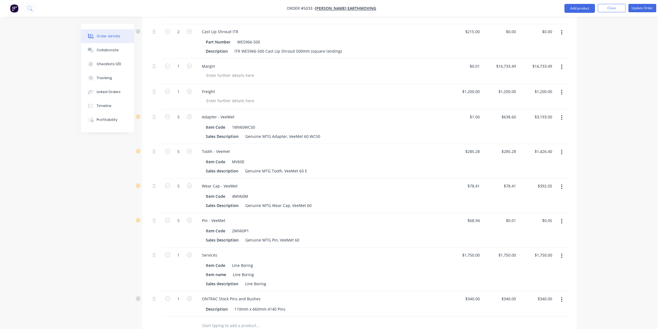
scroll to position [198, 0]
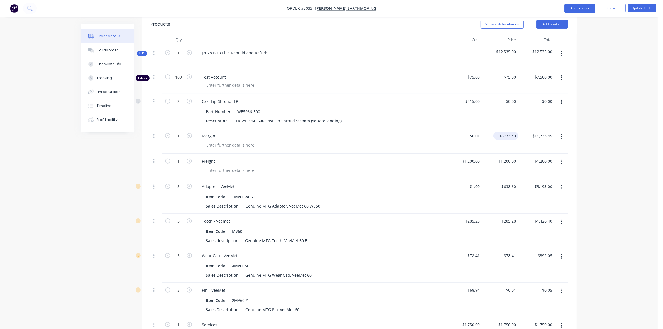
click at [505, 132] on input "16733.49" at bounding box center [507, 136] width 23 height 8
click at [642, 112] on div "Order details Collaborate Checklists 0/0 Tracking Linked Orders Timeline Profit…" at bounding box center [329, 174] width 658 height 745
type input "16733.49"
drag, startPoint x: 507, startPoint y: 121, endPoint x: 528, endPoint y: 126, distance: 21.6
click at [507, 132] on input "16733.49" at bounding box center [507, 136] width 23 height 8
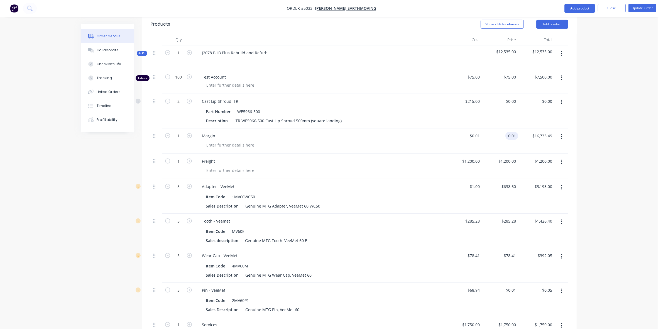
type input "$0.01"
click at [600, 146] on div "Order details Collaborate Checklists 0/0 Tracking Linked Orders Timeline Profit…" at bounding box center [329, 174] width 658 height 745
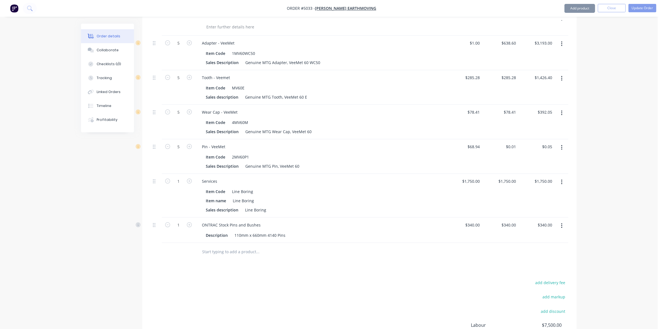
scroll to position [401, 0]
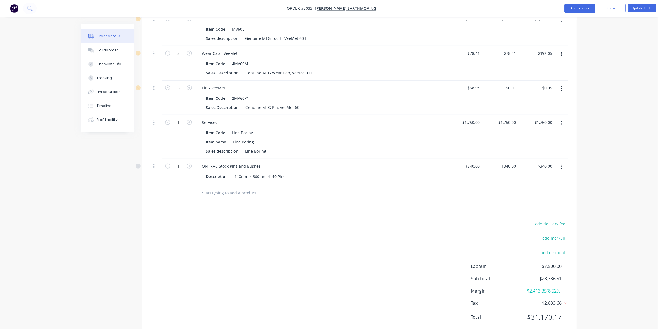
click at [335, 247] on div "add delivery fee add markup add discount Labour $7,500.00 Sub total $28,336.51 …" at bounding box center [360, 274] width 418 height 108
click at [154, 246] on div "add delivery fee add markup add discount Labour $7,500.00 Sub total $28,336.51 …" at bounding box center [360, 274] width 418 height 108
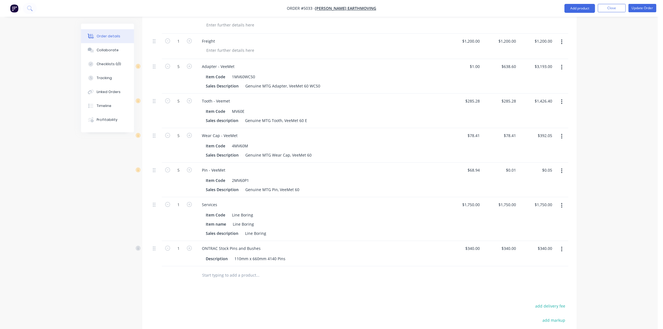
scroll to position [226, 0]
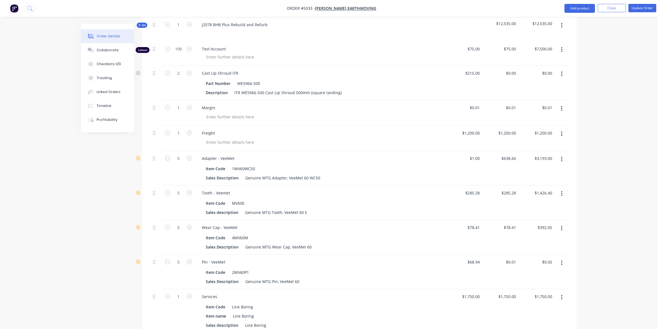
click at [508, 100] on div "$0.01 $0.01" at bounding box center [500, 112] width 36 height 25
click at [510, 104] on input "0.01" at bounding box center [512, 108] width 13 height 8
paste input "14643.49"
click at [630, 133] on div "Order details Collaborate Checklists 0/0 Tracking Linked Orders Timeline Profit…" at bounding box center [329, 146] width 658 height 745
type input "$14,643.49"
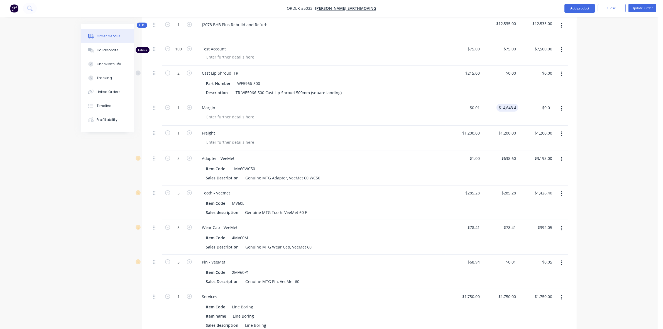
type input "$14,643.49"
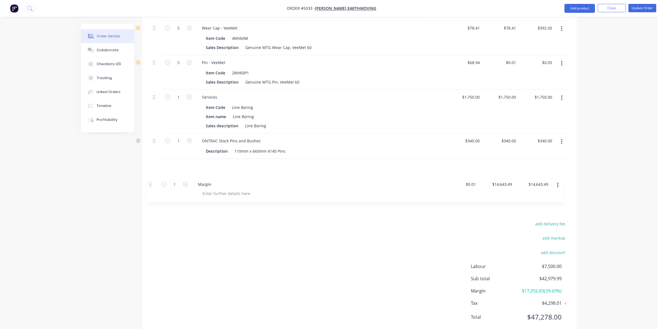
drag, startPoint x: 154, startPoint y: 90, endPoint x: 140, endPoint y: 166, distance: 77.6
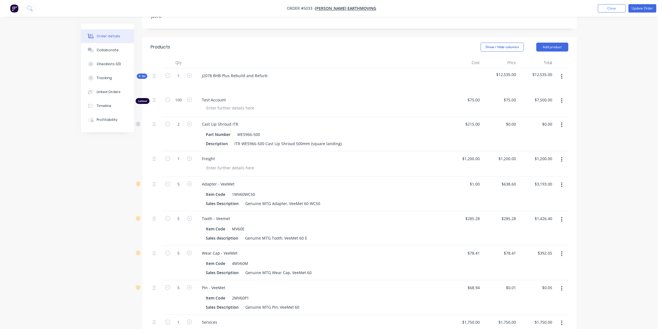
scroll to position [122, 0]
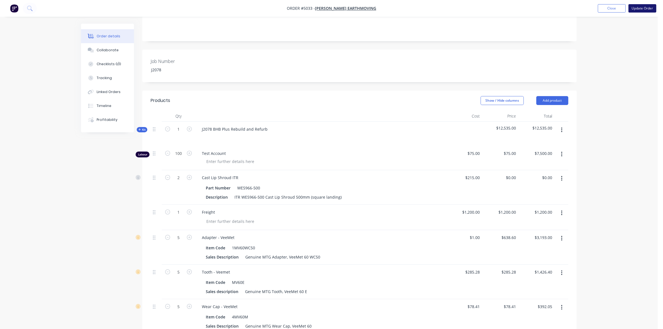
click at [635, 9] on button "Update Order" at bounding box center [643, 8] width 28 height 8
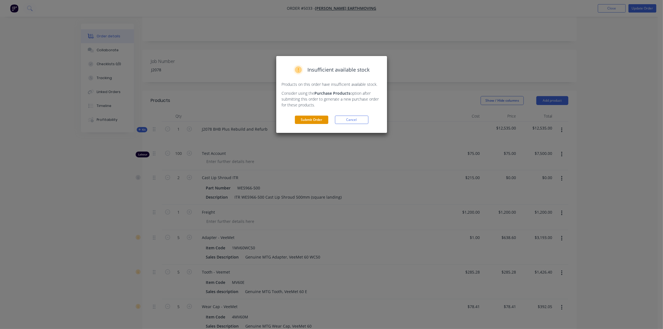
click at [303, 116] on button "Submit Order" at bounding box center [311, 120] width 33 height 8
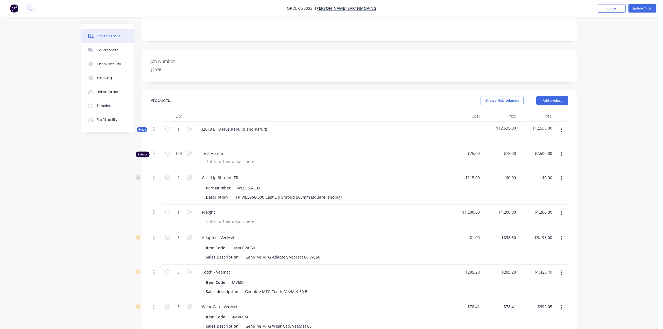
scroll to position [0, 0]
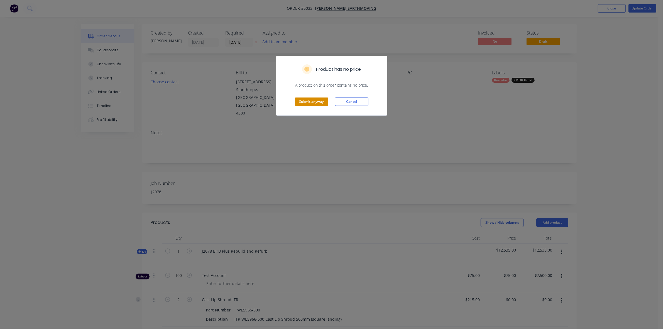
click at [313, 102] on button "Submit anyway" at bounding box center [311, 102] width 33 height 8
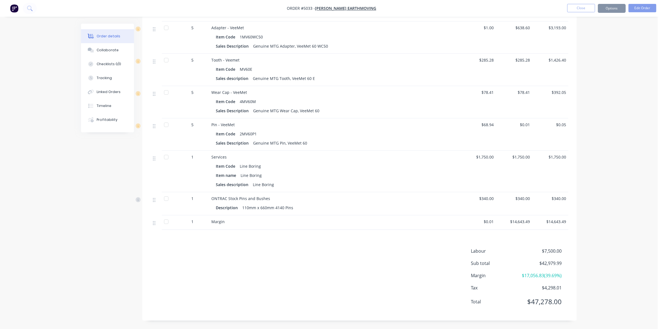
scroll to position [287, 0]
click at [599, 246] on div "Order details Collaborate Checklists 0/0 Tracking Linked Orders Timeline Profit…" at bounding box center [329, 22] width 658 height 613
click at [297, 248] on div "Labour $7,500.00 Sub total $42,979.99 Margin $17,056.83 ( 39.69 %) Tax $4,298.0…" at bounding box center [360, 280] width 418 height 65
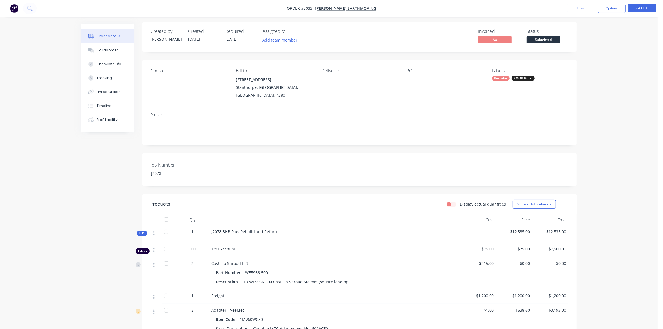
scroll to position [0, 0]
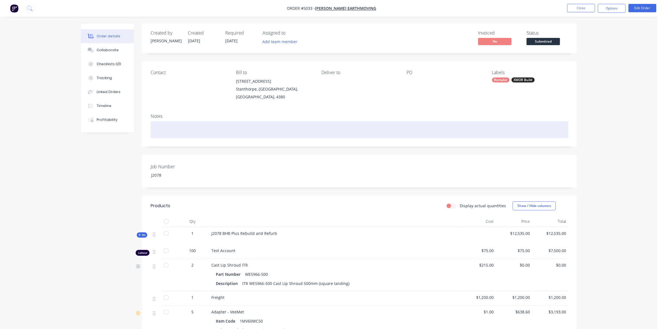
click at [223, 121] on div at bounding box center [360, 129] width 418 height 17
paste div
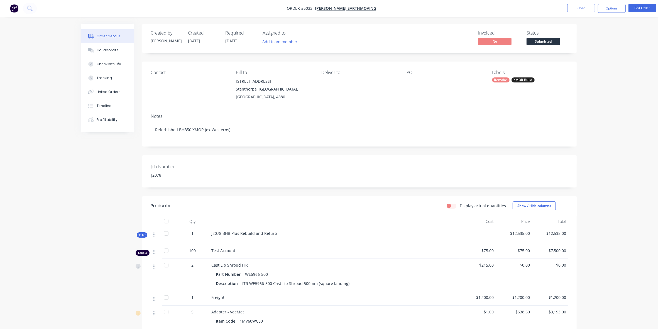
click at [233, 114] on div "Notes" at bounding box center [360, 116] width 418 height 5
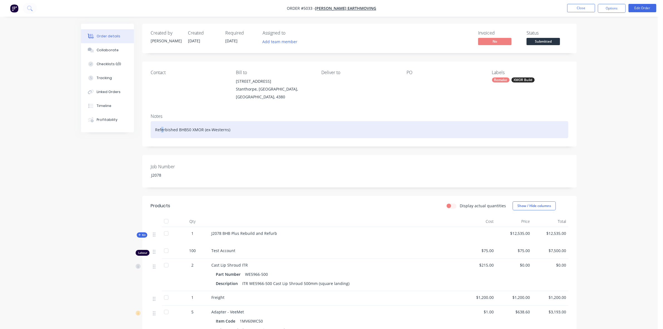
click at [162, 127] on div "Referbished BHB50 XMOR (ex-Westerns)" at bounding box center [360, 129] width 418 height 17
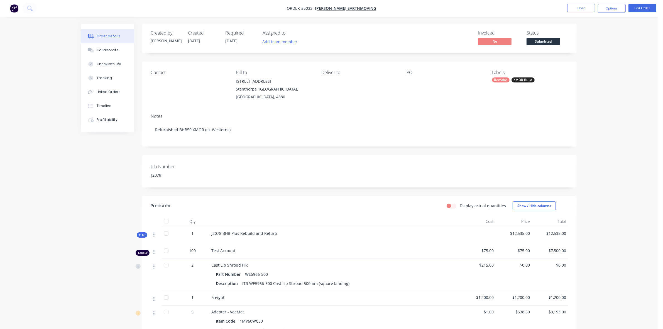
click at [191, 99] on div "Contact Bill to 35 Pozieres Rd Stanthorpe, Queensland, Australia, 4380 Deliver …" at bounding box center [359, 86] width 435 height 48
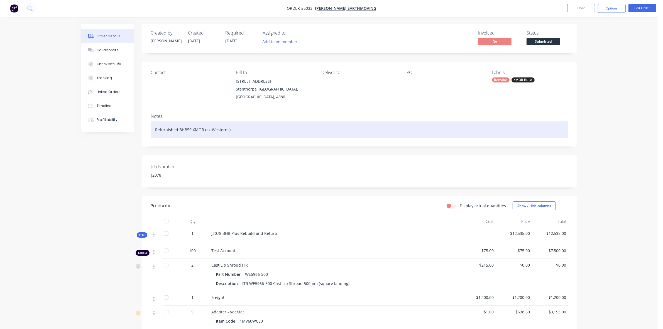
click at [264, 123] on div "Refurbished BHB50 XMOR (ex-Westerns)" at bounding box center [360, 129] width 418 height 17
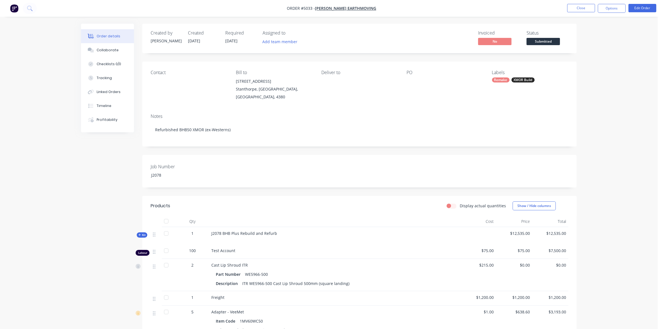
click at [301, 109] on div "Notes Refurbished BHB50 XMOR (ex-Westerns)" at bounding box center [359, 127] width 435 height 37
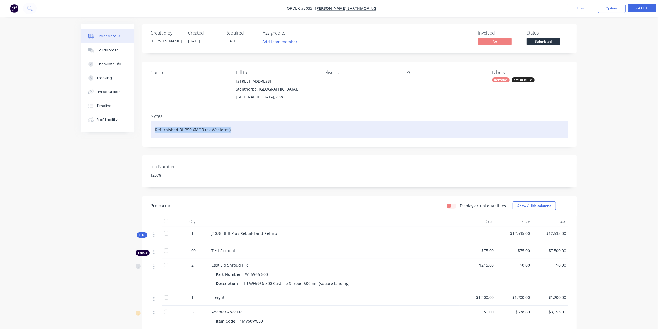
drag, startPoint x: 255, startPoint y: 126, endPoint x: 75, endPoint y: 121, distance: 179.8
click at [75, 121] on div "Order details Collaborate Checklists 0/0 Tracking Linked Orders Timeline Profit…" at bounding box center [328, 318] width 507 height 589
copy div "Refurbished BHB50 XMOR (ex-Westerns)"
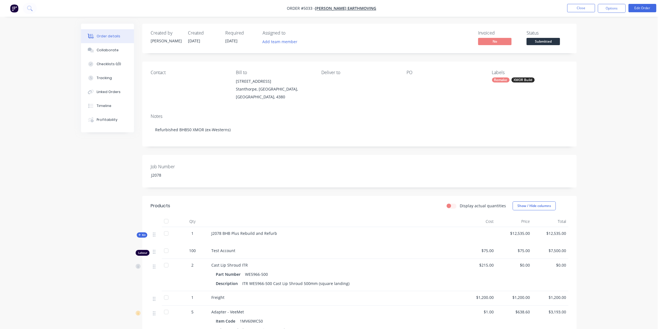
click at [228, 102] on div "Contact Bill to 35 Pozieres Rd Stanthorpe, Queensland, Australia, 4380 Deliver …" at bounding box center [359, 86] width 435 height 48
click at [114, 52] on div "Collaborate" at bounding box center [108, 50] width 22 height 5
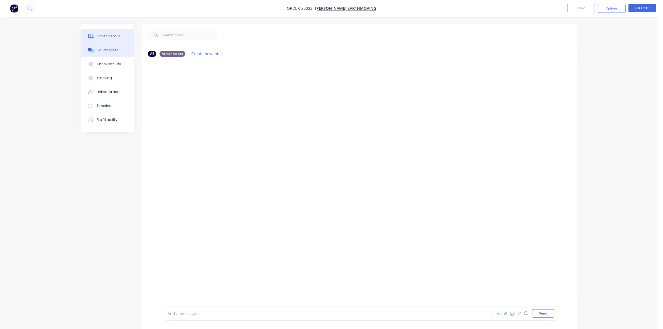
click at [118, 36] on div "Order details" at bounding box center [109, 36] width 24 height 5
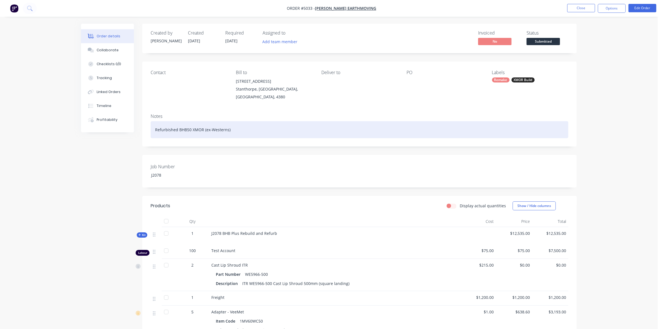
click at [237, 121] on div "Refurbished BHB50 XMOR (ex-Westerns)" at bounding box center [360, 129] width 418 height 17
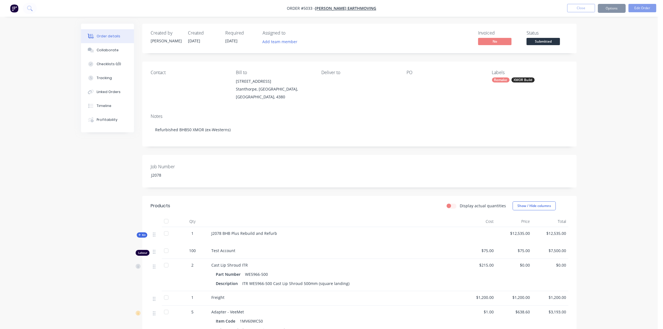
click at [246, 109] on div "Notes Refurbished BHB50 XMOR (ex-Westerns)" at bounding box center [359, 127] width 435 height 37
click at [643, 7] on button "Edit Order" at bounding box center [643, 8] width 28 height 8
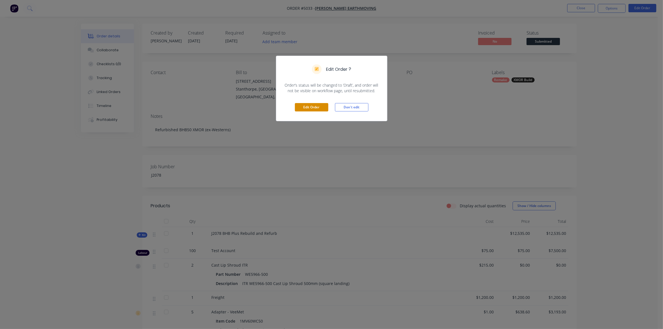
click at [322, 111] on button "Edit Order" at bounding box center [311, 107] width 33 height 8
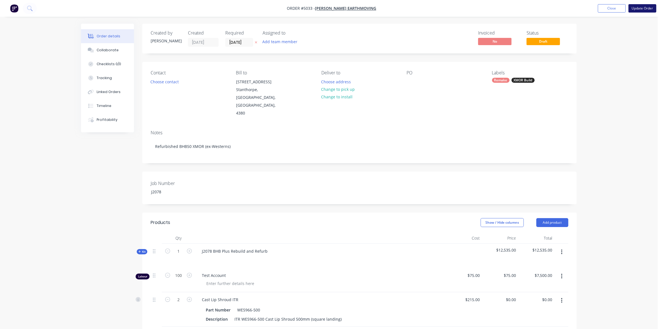
click at [646, 9] on button "Update Order" at bounding box center [643, 8] width 28 height 8
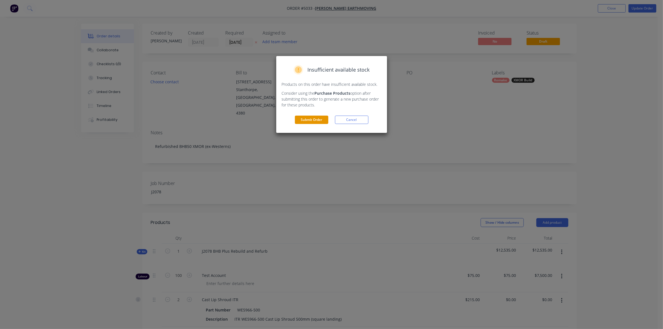
click at [325, 118] on button "Submit Order" at bounding box center [311, 120] width 33 height 8
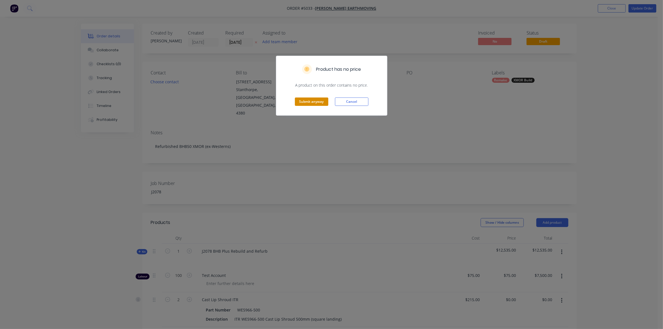
click at [314, 104] on div "Submit anyway Cancel" at bounding box center [331, 101] width 111 height 27
click at [314, 104] on button "Submit anyway" at bounding box center [311, 102] width 33 height 8
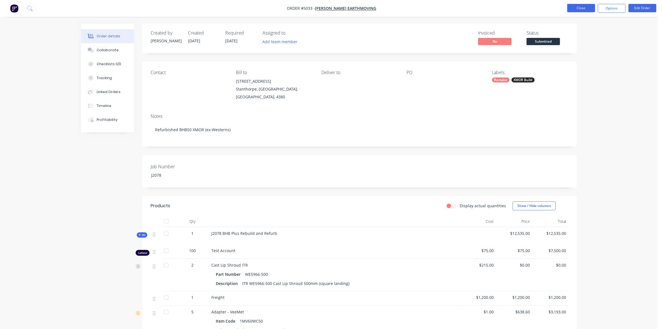
click at [578, 3] on nav "Order #5033 - Turner Earthmoving Close Options Edit Order" at bounding box center [331, 8] width 663 height 17
click at [575, 7] on button "Close" at bounding box center [581, 8] width 28 height 8
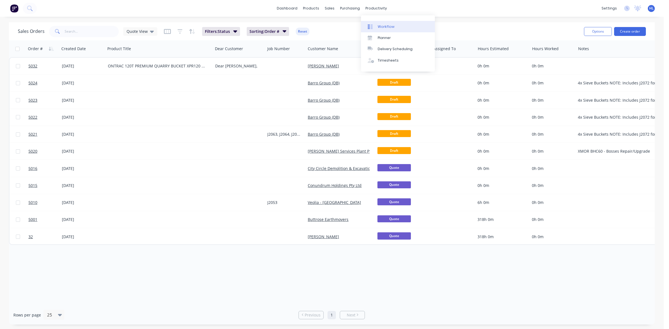
click at [384, 27] on div "Workflow" at bounding box center [385, 26] width 17 height 5
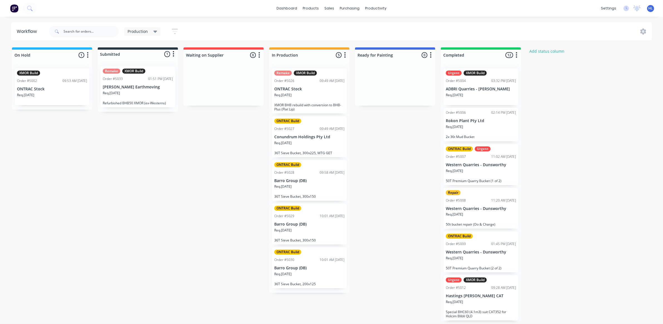
click at [164, 162] on div "On Hold 1 Status colour #1FB6FF hex #1FB6FF Save Cancel Notifications Email SMS…" at bounding box center [339, 183] width 687 height 273
click at [153, 121] on div "On Hold 1 Status colour #1FB6FF hex #1FB6FF Save Cancel Notifications Email SMS…" at bounding box center [339, 183] width 687 height 273
click at [56, 95] on div "Req. [DATE]" at bounding box center [52, 96] width 70 height 9
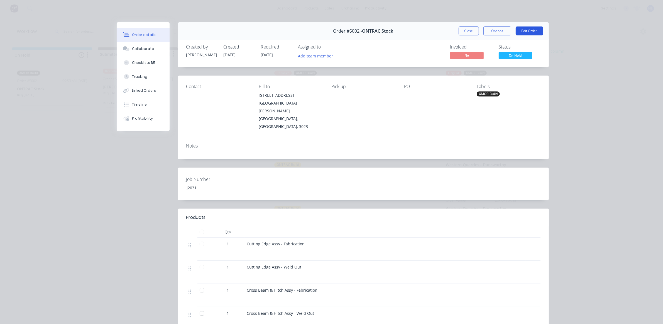
click at [520, 31] on button "Edit Order" at bounding box center [530, 30] width 28 height 9
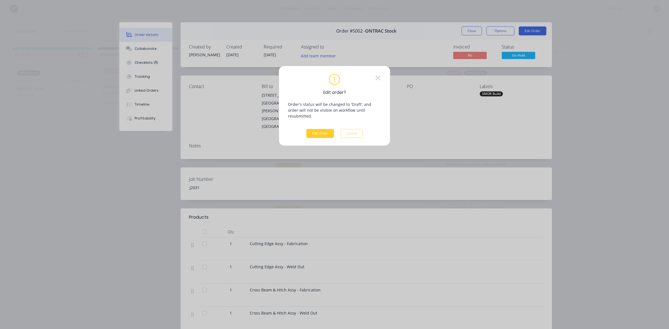
click at [318, 130] on button "Edit Order" at bounding box center [320, 133] width 28 height 9
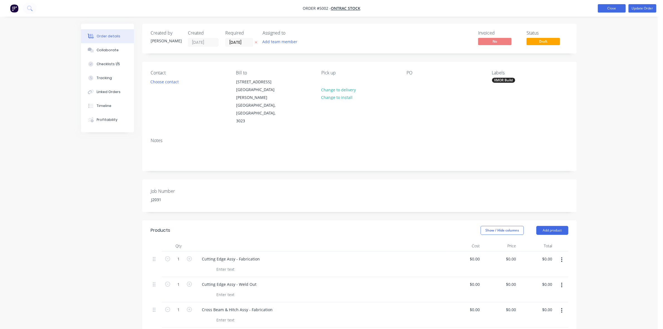
click at [610, 9] on button "Close" at bounding box center [612, 8] width 28 height 8
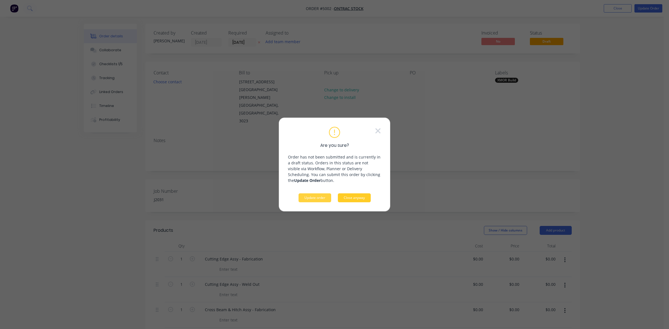
click at [348, 200] on button "Close anyway" at bounding box center [354, 197] width 33 height 9
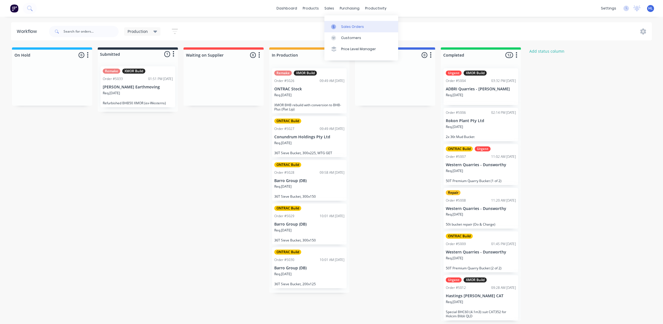
click at [359, 26] on div "Sales Orders" at bounding box center [352, 26] width 23 height 5
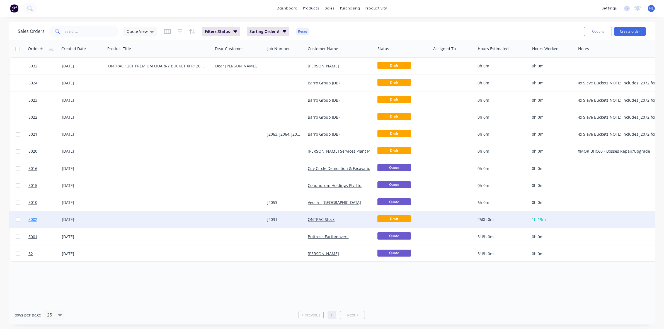
click at [33, 226] on link "5002" at bounding box center [44, 219] width 33 height 17
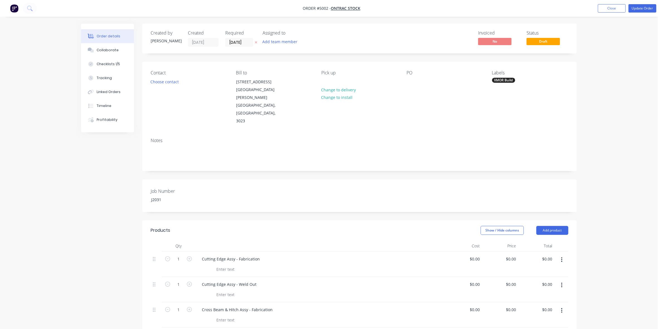
drag, startPoint x: 602, startPoint y: 11, endPoint x: 595, endPoint y: 57, distance: 45.9
click at [637, 9] on button "Update Order" at bounding box center [643, 8] width 28 height 8
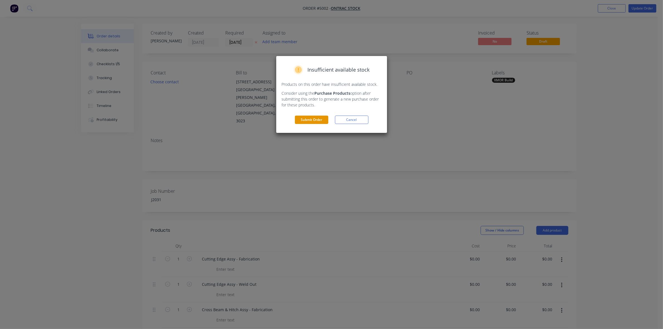
click at [306, 120] on button "Submit Order" at bounding box center [311, 120] width 33 height 8
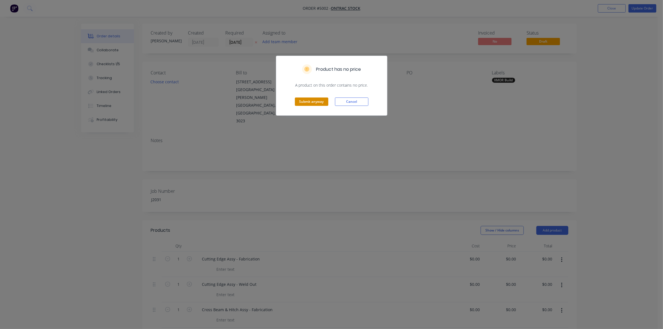
click at [316, 100] on button "Submit anyway" at bounding box center [311, 102] width 33 height 8
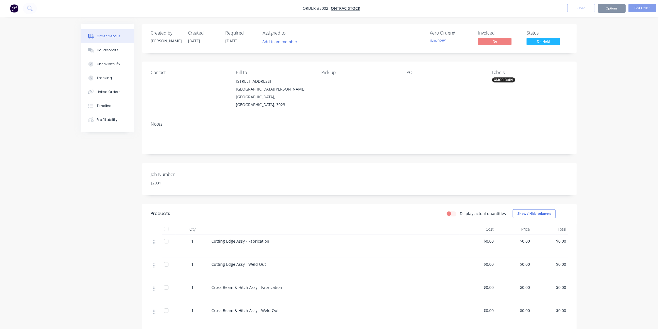
click at [616, 2] on nav "Order #5002 - ONTRAC Stock Close Options Edit Order" at bounding box center [331, 8] width 663 height 17
click at [614, 10] on button "Options" at bounding box center [612, 8] width 28 height 9
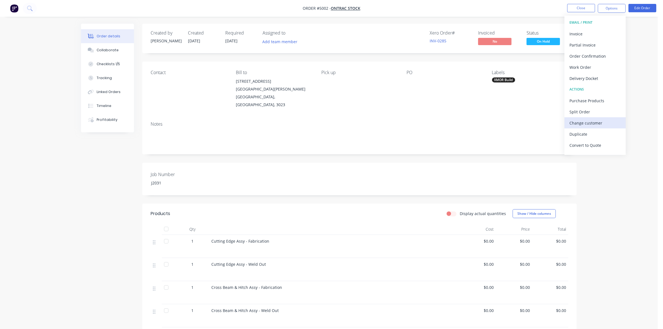
click at [597, 119] on div "Change customer" at bounding box center [595, 123] width 51 height 8
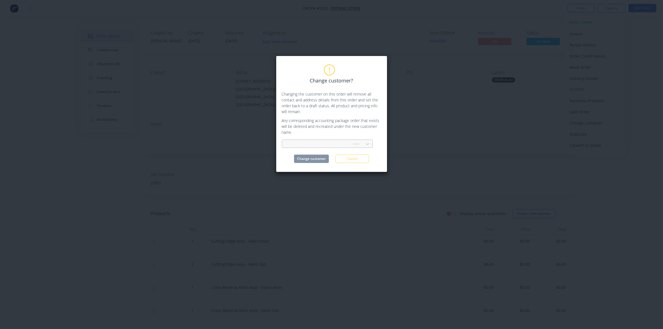
click at [349, 145] on div at bounding box center [318, 144] width 63 height 7
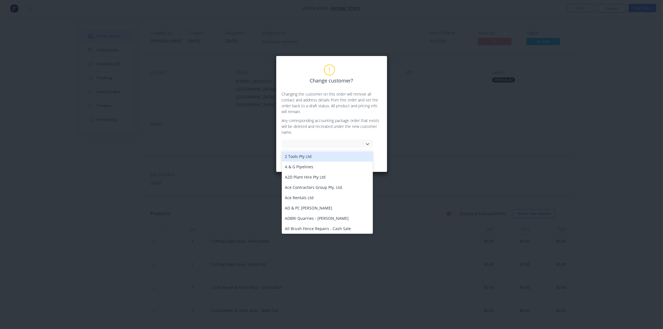
click at [339, 111] on p "Changing the customer on this order will remove all contact and address details…" at bounding box center [332, 102] width 100 height 23
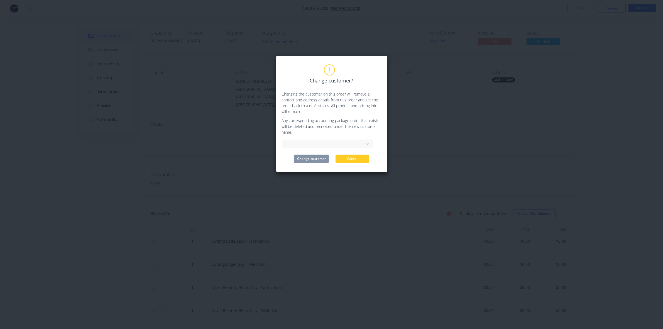
click at [349, 158] on button "Cancel" at bounding box center [352, 159] width 33 height 8
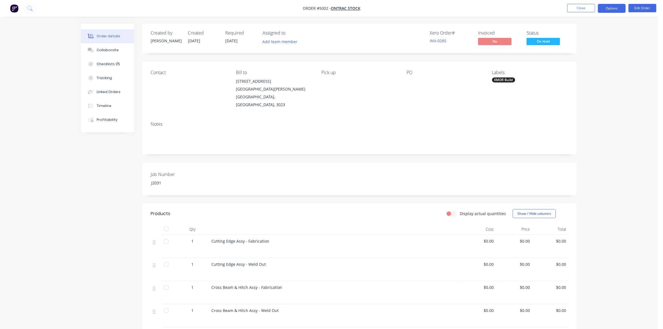
click at [615, 10] on button "Options" at bounding box center [612, 8] width 28 height 9
click at [599, 122] on div "Change customer" at bounding box center [595, 123] width 51 height 8
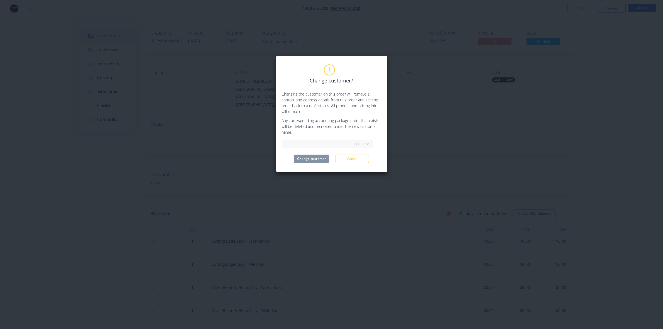
click at [337, 150] on div "Change customer? Changing the customer on this order will remove all contact an…" at bounding box center [332, 114] width 100 height 98
click at [339, 148] on div at bounding box center [318, 144] width 63 height 7
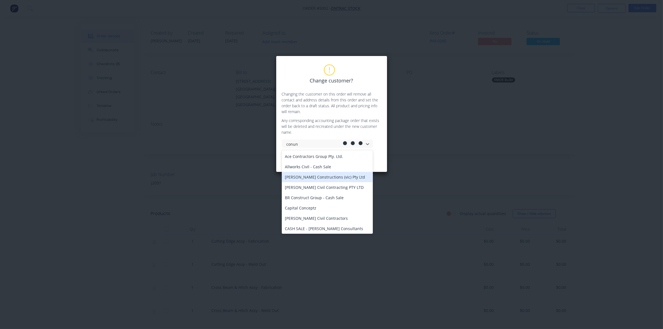
type input "conund"
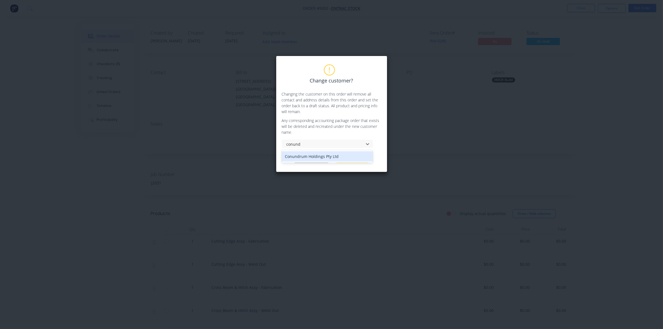
click at [323, 157] on div "Conundrum Holdings Pty Ltd" at bounding box center [327, 156] width 91 height 10
click at [321, 159] on button "Change customer" at bounding box center [311, 159] width 35 height 8
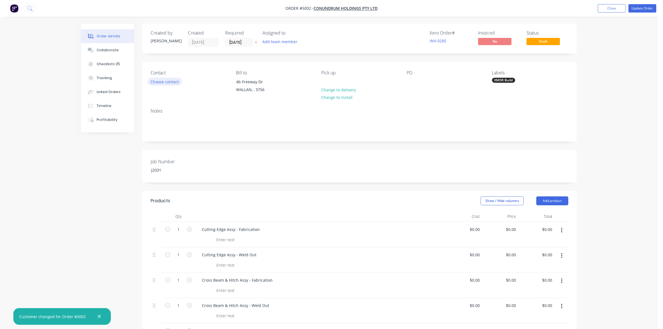
click at [171, 84] on button "Choose contact" at bounding box center [165, 82] width 34 height 8
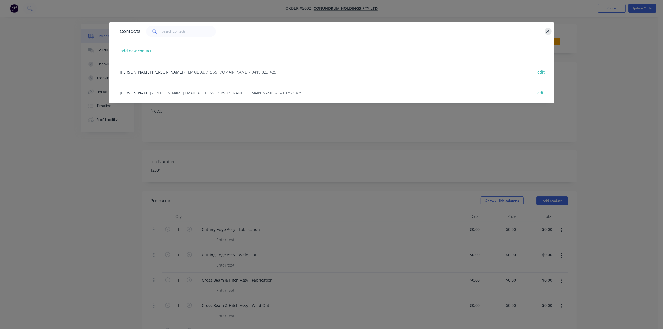
click at [547, 31] on icon "button" at bounding box center [548, 31] width 4 height 5
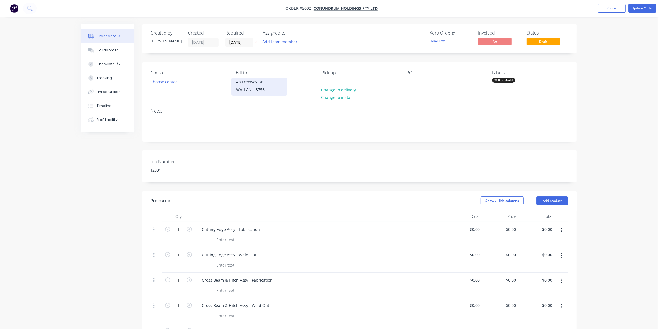
click at [250, 84] on div "4b Freeway Dr" at bounding box center [259, 82] width 46 height 8
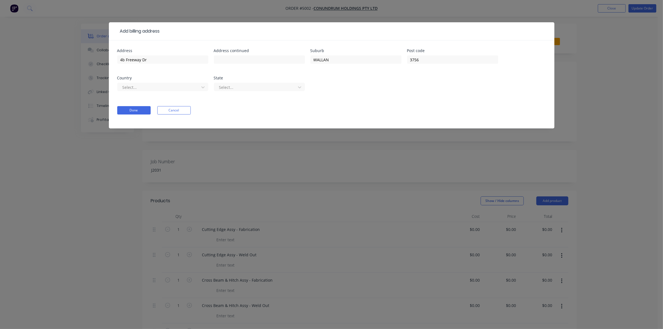
click at [368, 80] on div "Address 4b Freeway Dr Address continued Suburb WALLAN Post code 3756 Country Se…" at bounding box center [331, 73] width 429 height 49
drag, startPoint x: 159, startPoint y: 61, endPoint x: 79, endPoint y: 59, distance: 80.3
click at [79, 59] on div "Add billing address Address 4b Freeway Dr Address continued Suburb WALLAN Post …" at bounding box center [331, 164] width 663 height 329
drag, startPoint x: 360, startPoint y: 57, endPoint x: 300, endPoint y: 53, distance: 59.8
click at [299, 55] on div "Address 4b Freeway Dr Address continued Suburb WALLAN Post code 3756 Country Se…" at bounding box center [331, 73] width 429 height 49
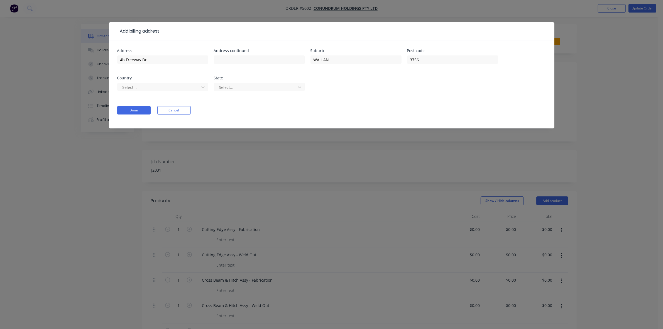
click at [366, 79] on div "Address 4b Freeway Dr Address continued Suburb WALLAN Post code 3756 Country Se…" at bounding box center [331, 73] width 429 height 49
click at [188, 90] on div at bounding box center [159, 87] width 74 height 7
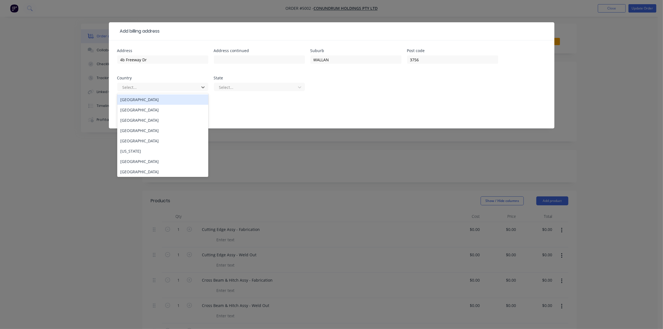
click at [199, 100] on div "[GEOGRAPHIC_DATA]" at bounding box center [162, 99] width 91 height 10
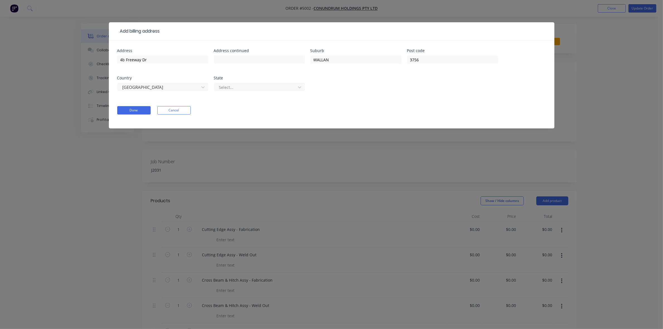
click at [261, 87] on div at bounding box center [256, 87] width 74 height 7
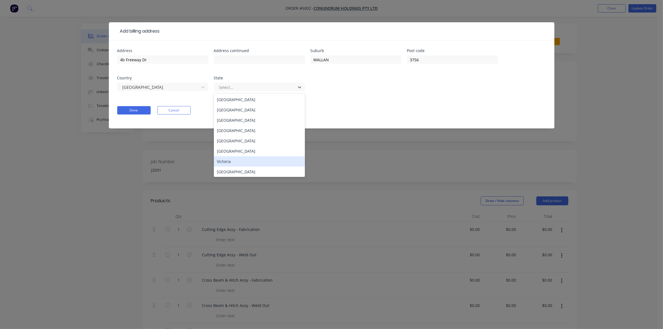
click at [252, 161] on div "Victoria" at bounding box center [259, 161] width 91 height 10
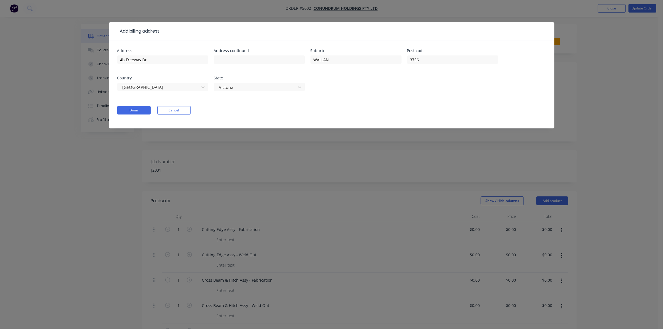
click at [311, 92] on div "Address 4b Freeway Dr Address continued Suburb WALLAN Post code 3756 Country Au…" at bounding box center [331, 73] width 429 height 49
click at [137, 113] on button "Done" at bounding box center [133, 110] width 33 height 8
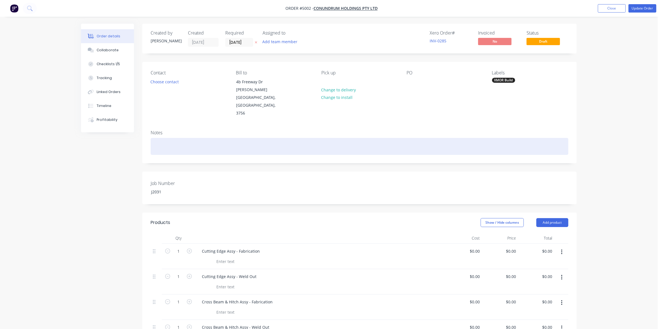
click at [168, 138] on div at bounding box center [360, 146] width 418 height 17
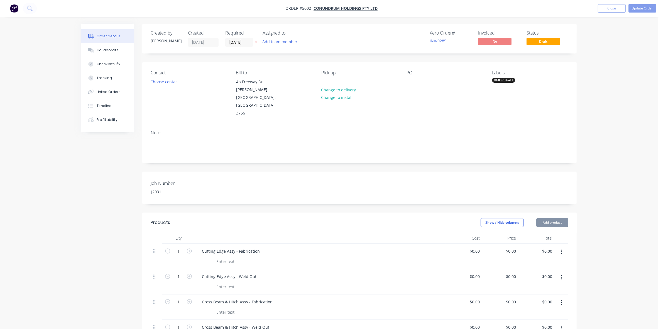
click at [215, 126] on div "Notes" at bounding box center [359, 144] width 435 height 37
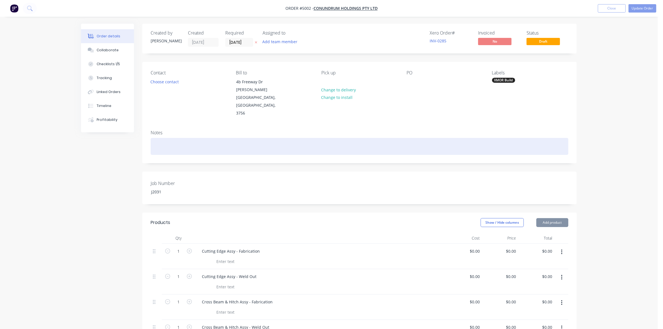
click at [212, 138] on div at bounding box center [360, 146] width 418 height 17
paste div
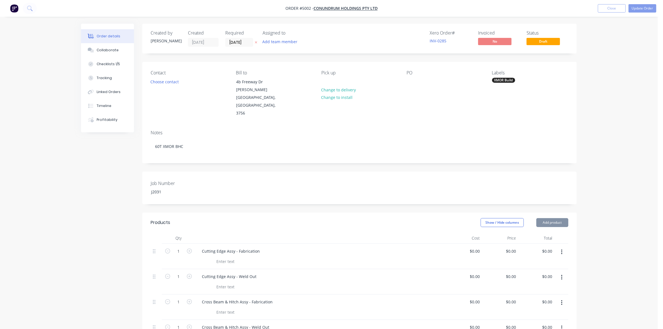
click at [221, 130] on div "Notes" at bounding box center [360, 132] width 418 height 5
click at [503, 79] on div "XMOR Build" at bounding box center [503, 80] width 23 height 5
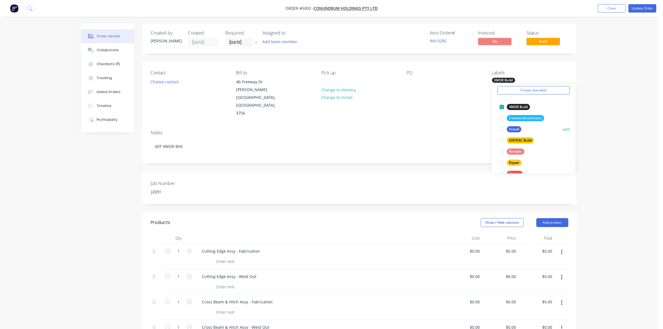
scroll to position [33, 0]
drag, startPoint x: 455, startPoint y: 33, endPoint x: 425, endPoint y: 29, distance: 30.1
click at [425, 29] on div "Created by Hayden Created 01/05/25 Required 01/05/25 Assigned to Add team membe…" at bounding box center [359, 39] width 435 height 30
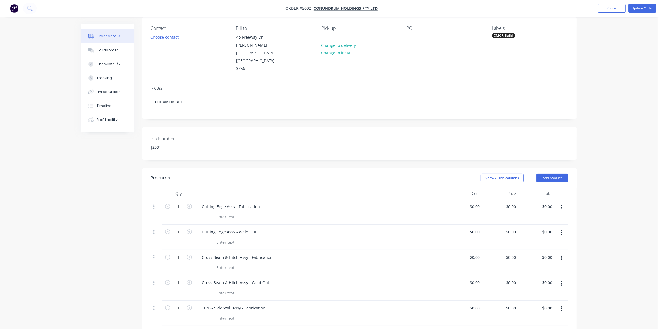
scroll to position [0, 0]
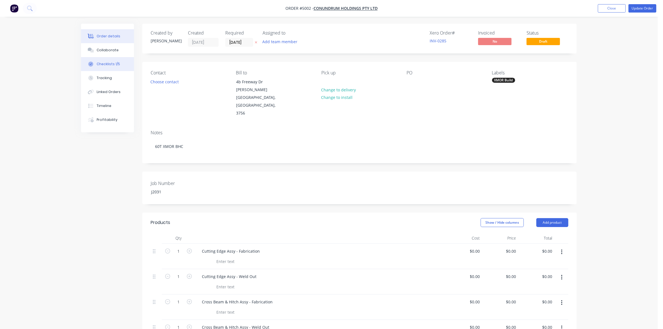
click at [91, 57] on button "Checklists 1/5" at bounding box center [107, 64] width 53 height 14
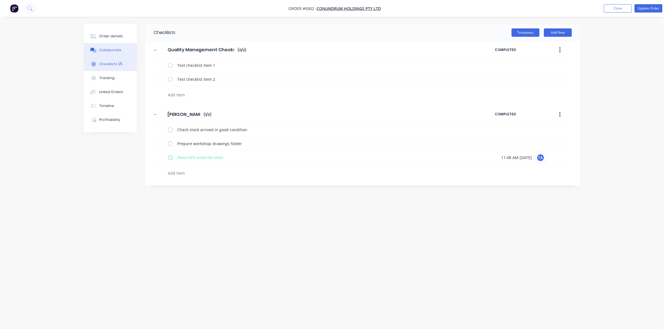
click at [107, 51] on div "Collaborate" at bounding box center [110, 50] width 22 height 5
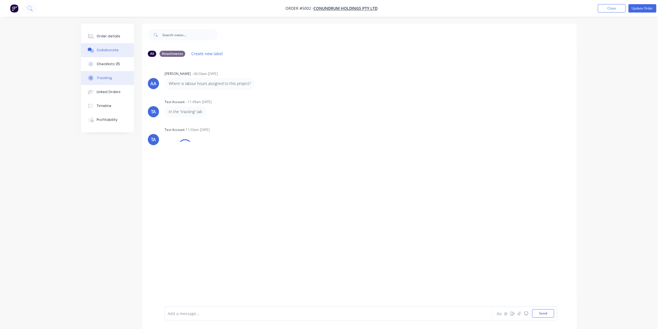
click at [105, 78] on div "Tracking" at bounding box center [104, 77] width 15 height 5
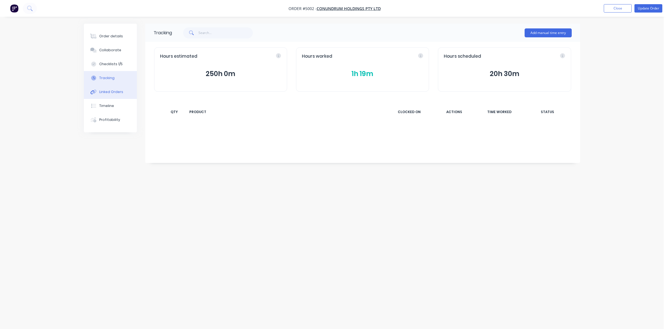
click at [102, 95] on button "Linked Orders" at bounding box center [110, 92] width 53 height 14
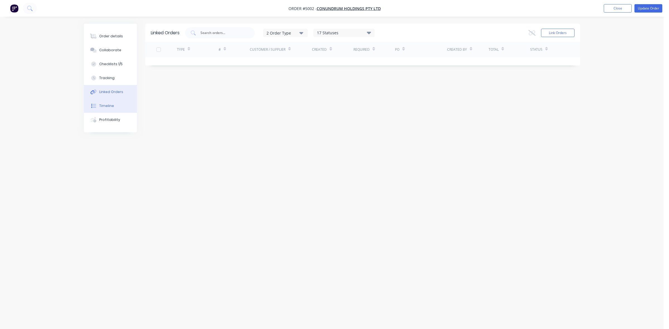
click at [104, 108] on div "Timeline" at bounding box center [106, 105] width 15 height 5
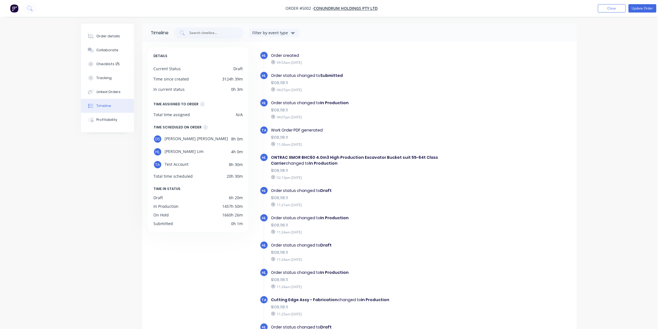
click at [107, 132] on div "Timeline Filter by event type DETAILS Current Status Draft Time since created 3…" at bounding box center [329, 196] width 496 height 345
click at [116, 121] on button "Profitability" at bounding box center [107, 120] width 53 height 14
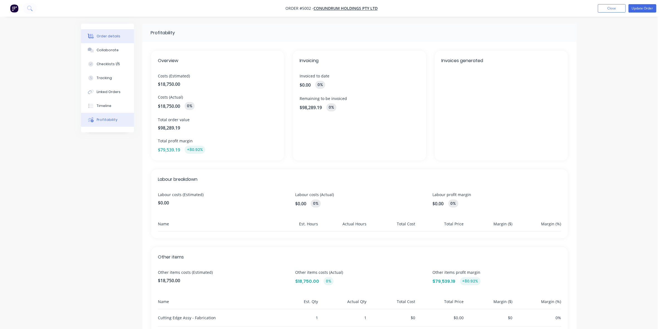
click at [102, 36] on div "Order details" at bounding box center [109, 36] width 24 height 5
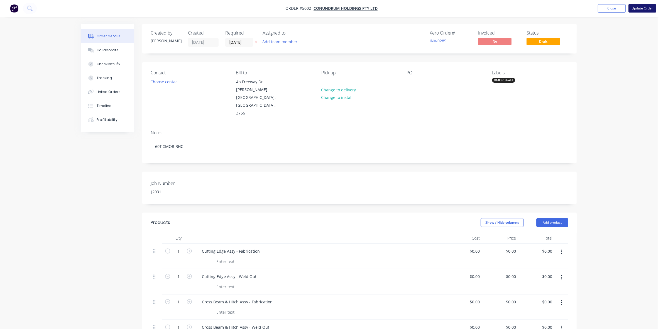
click at [644, 10] on button "Update Order" at bounding box center [643, 8] width 28 height 8
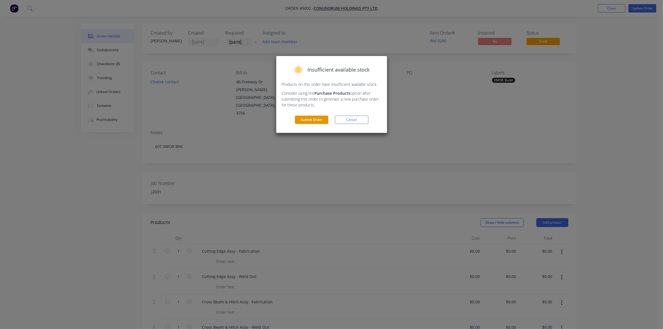
click at [307, 118] on button "Submit Order" at bounding box center [311, 120] width 33 height 8
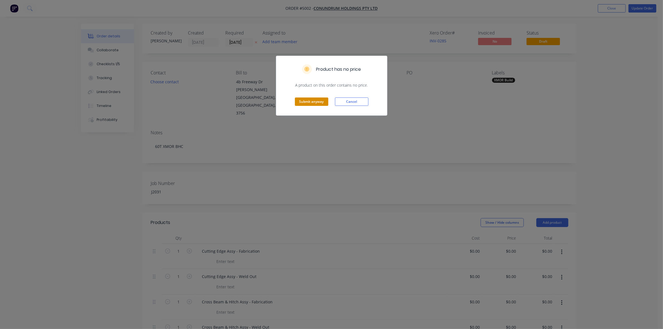
click at [311, 101] on button "Submit anyway" at bounding box center [311, 102] width 33 height 8
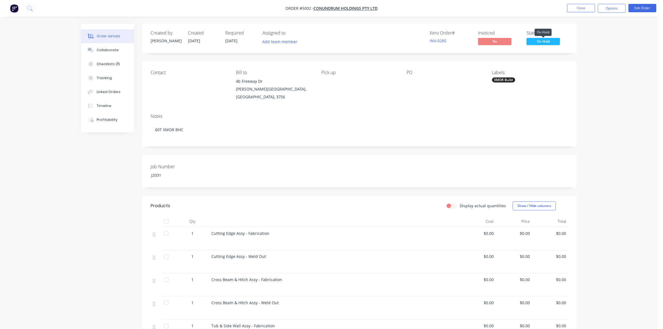
click at [550, 41] on span "On Hold" at bounding box center [543, 41] width 33 height 7
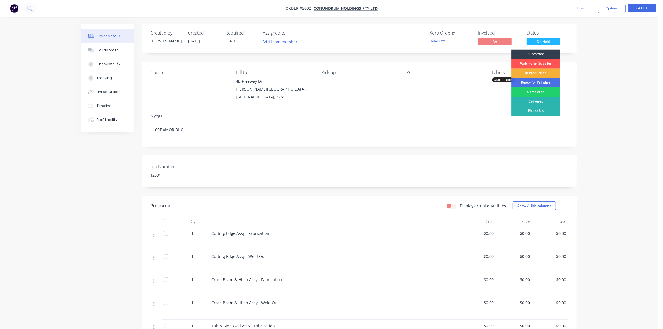
click at [612, 3] on nav "Order #5002 - Conundrum Holdings Pty Ltd Close Options Edit Order" at bounding box center [331, 8] width 663 height 17
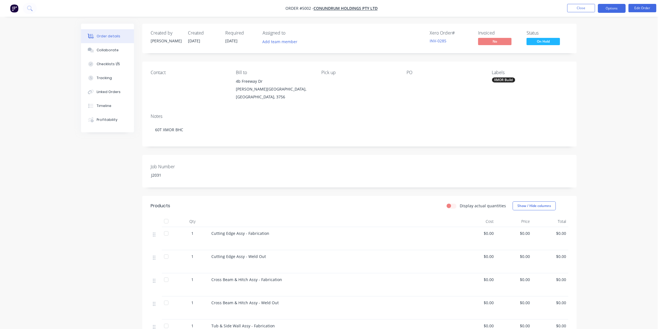
click at [610, 6] on button "Options" at bounding box center [612, 8] width 28 height 9
click at [657, 53] on div "Order details Collaborate Checklists 1/5 Tracking Linked Orders Timeline Profit…" at bounding box center [329, 327] width 658 height 654
drag, startPoint x: 455, startPoint y: 31, endPoint x: 516, endPoint y: 22, distance: 61.6
click at [455, 31] on div "Xero Order #" at bounding box center [451, 32] width 42 height 5
click at [608, 7] on button "Options" at bounding box center [612, 8] width 28 height 9
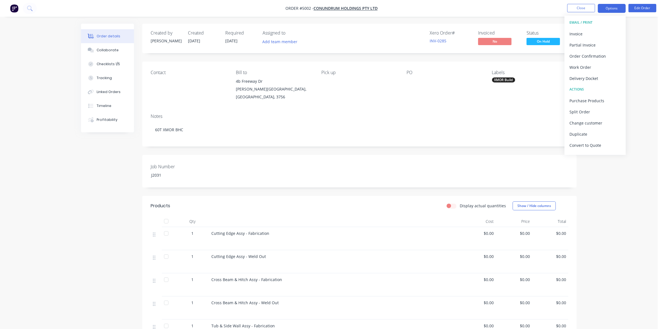
click at [608, 7] on button "Options" at bounding box center [612, 8] width 28 height 9
click at [539, 40] on span "On Hold" at bounding box center [543, 41] width 33 height 7
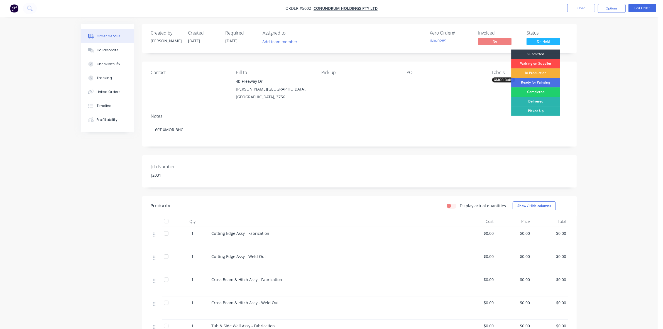
click at [539, 64] on div "Waiting on Supplier" at bounding box center [535, 63] width 49 height 9
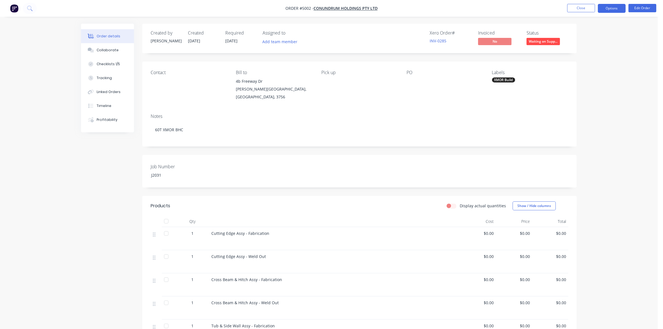
click at [615, 6] on button "Options" at bounding box center [612, 8] width 28 height 9
click at [456, 10] on nav "Order #5002 - Conundrum Holdings Pty Ltd Close Options EMAIL / PRINT Invoice Pa…" at bounding box center [331, 8] width 663 height 17
click at [273, 146] on div "Created by Hayden Created 01/05/25 Required 01/05/25 Assigned to Add team membe…" at bounding box center [359, 335] width 435 height 622
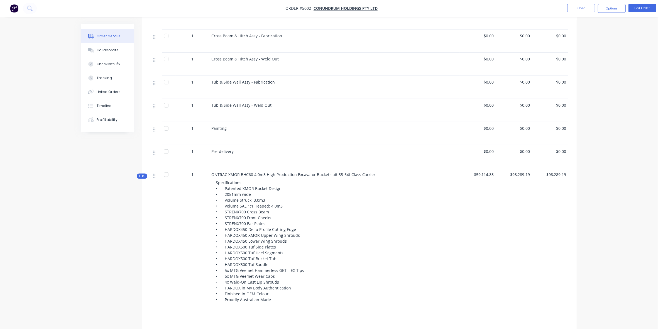
scroll to position [326, 0]
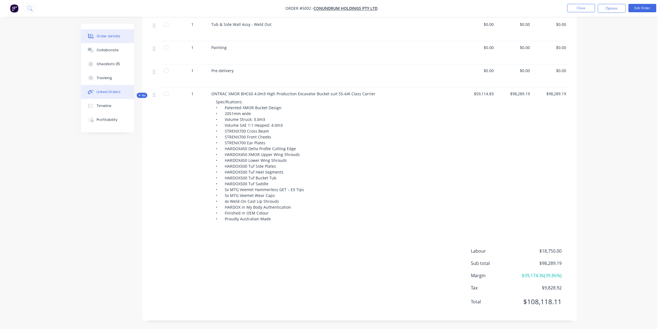
click at [118, 92] on div "Linked Orders" at bounding box center [109, 91] width 24 height 5
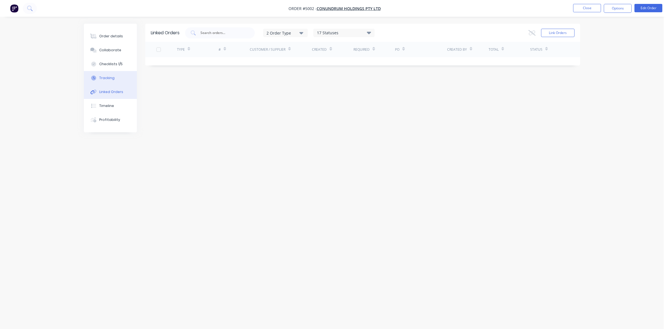
click at [112, 79] on div "Tracking" at bounding box center [106, 77] width 15 height 5
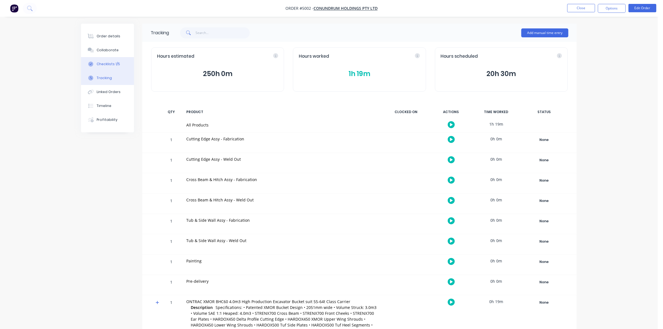
scroll to position [33, 0]
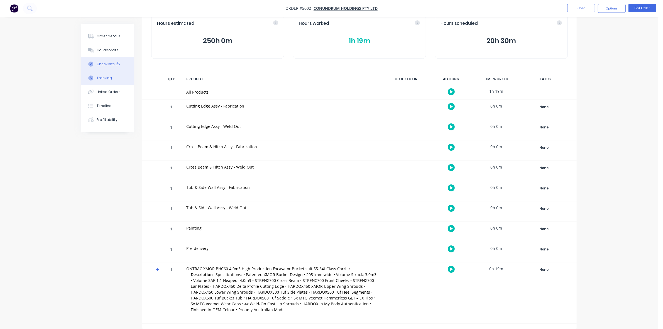
click at [118, 66] on div "Checklists 1/5" at bounding box center [108, 64] width 23 height 5
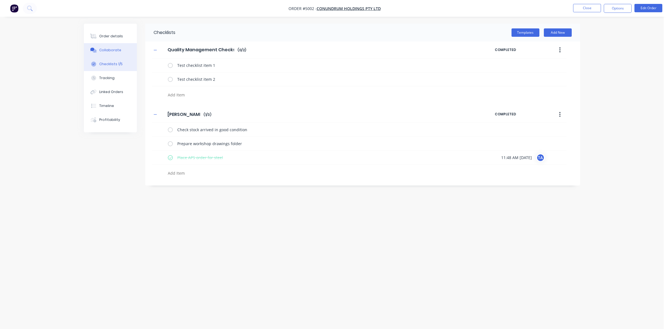
click at [114, 49] on div "Collaborate" at bounding box center [110, 50] width 22 height 5
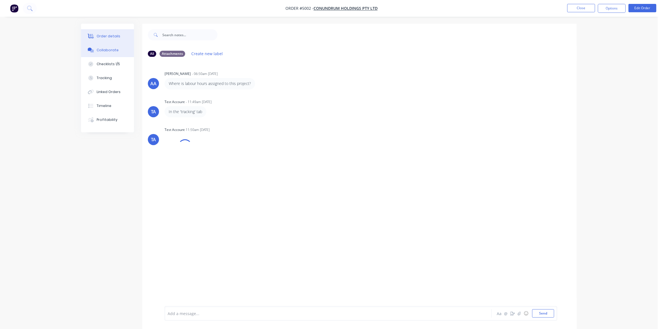
click at [112, 35] on div "Order details" at bounding box center [109, 36] width 24 height 5
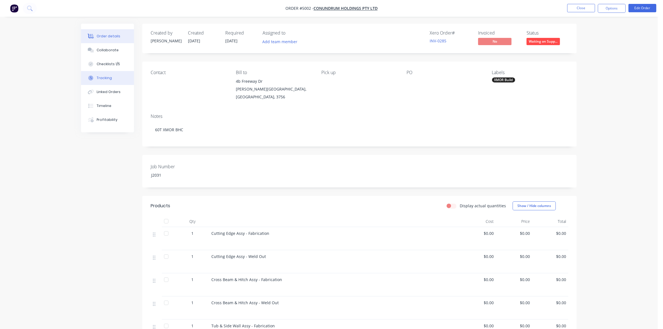
click at [102, 77] on div "Tracking" at bounding box center [104, 77] width 15 height 5
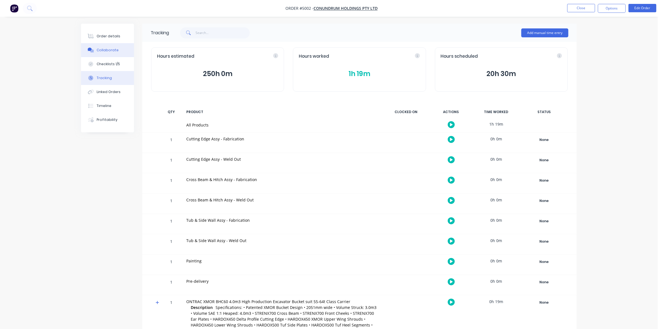
click at [112, 48] on div "Collaborate" at bounding box center [108, 50] width 22 height 5
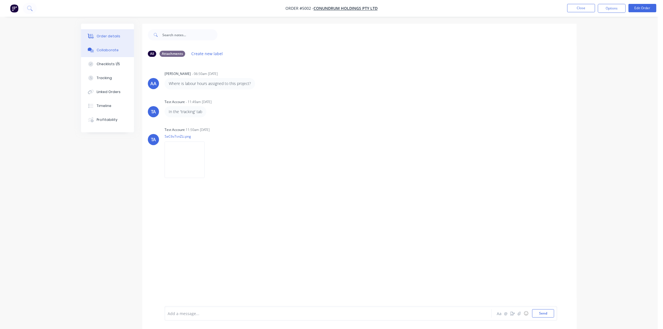
click at [115, 36] on div "Order details" at bounding box center [109, 36] width 24 height 5
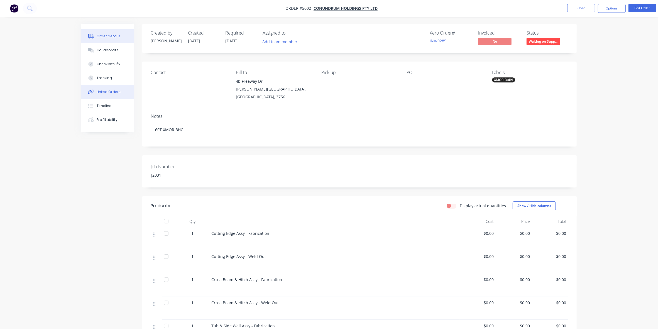
click at [120, 96] on button "Linked Orders" at bounding box center [107, 92] width 53 height 14
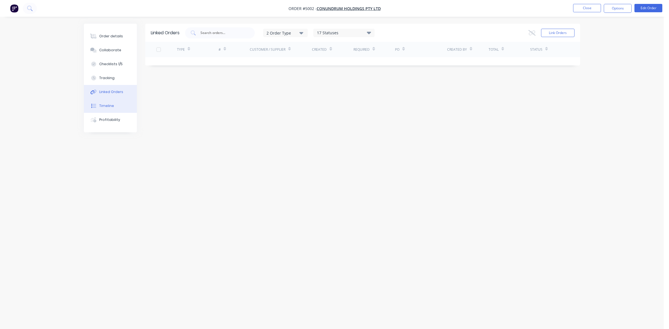
click at [113, 109] on button "Timeline" at bounding box center [110, 106] width 53 height 14
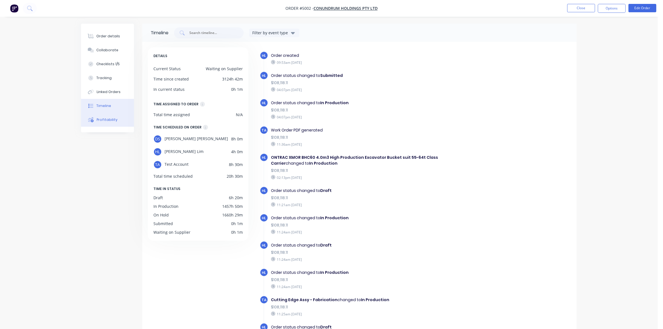
click at [112, 125] on button "Profitability" at bounding box center [107, 120] width 53 height 14
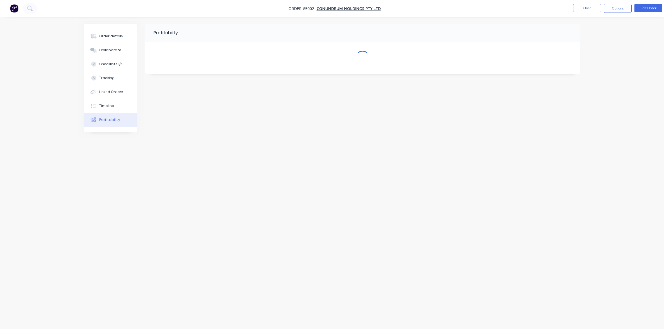
drag, startPoint x: 109, startPoint y: 114, endPoint x: 110, endPoint y: 105, distance: 9.0
click at [109, 111] on div "Order details Collaborate Checklists 1/5 Tracking Linked Orders Timeline Profit…" at bounding box center [110, 78] width 53 height 109
click at [110, 105] on div "Timeline" at bounding box center [106, 105] width 15 height 5
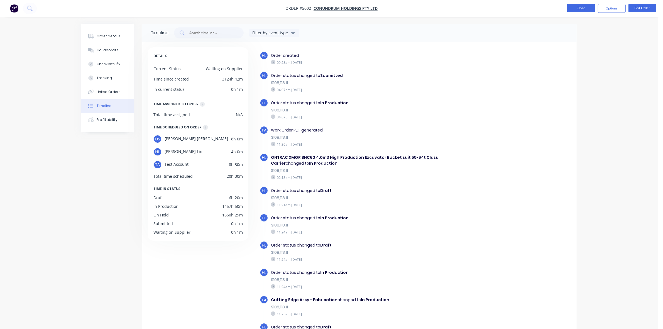
click at [578, 11] on button "Close" at bounding box center [581, 8] width 28 height 8
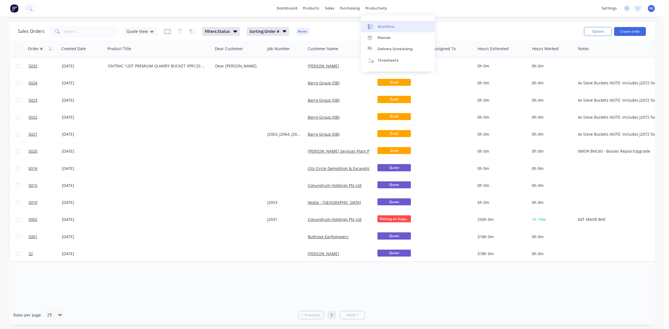
drag, startPoint x: 372, startPoint y: 10, endPoint x: 384, endPoint y: 22, distance: 16.6
click at [384, 22] on link "Workflow" at bounding box center [398, 26] width 74 height 11
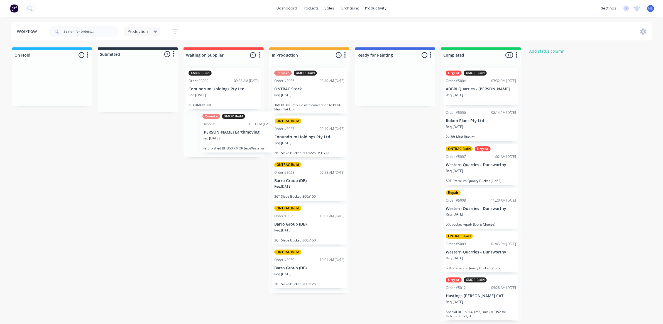
drag, startPoint x: 145, startPoint y: 101, endPoint x: 247, endPoint y: 148, distance: 111.7
click at [247, 148] on div "On Hold 0 Status colour #1FB6FF hex #1FB6FF Save Cancel Notifications Email SMS…" at bounding box center [339, 183] width 687 height 273
click at [224, 173] on div "On Hold 0 Status colour #1FB6FF hex #1FB6FF Save Cancel Notifications Email SMS…" at bounding box center [339, 183] width 687 height 273
click at [390, 224] on div "On Hold 0 Status colour #1FB6FF hex #1FB6FF Save Cancel Notifications Email SMS…" at bounding box center [339, 183] width 687 height 273
click at [222, 86] on div "XMOR Build Order #5002 09:53 AM 01/05/25 Conundrum Holdings Pty Ltd Req. 01/05/…" at bounding box center [223, 88] width 75 height 41
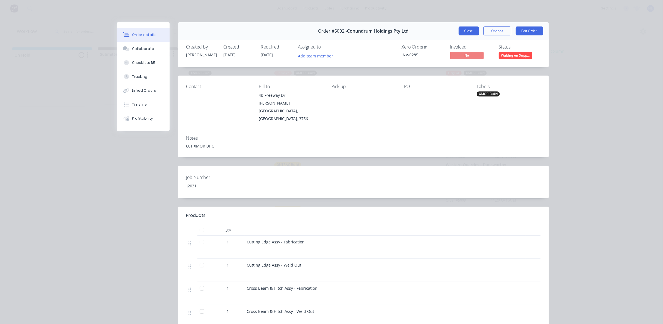
click at [466, 28] on button "Close" at bounding box center [469, 30] width 20 height 9
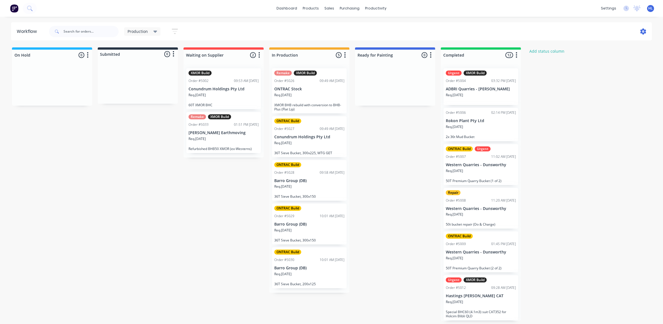
click at [643, 33] on icon at bounding box center [644, 31] width 6 height 6
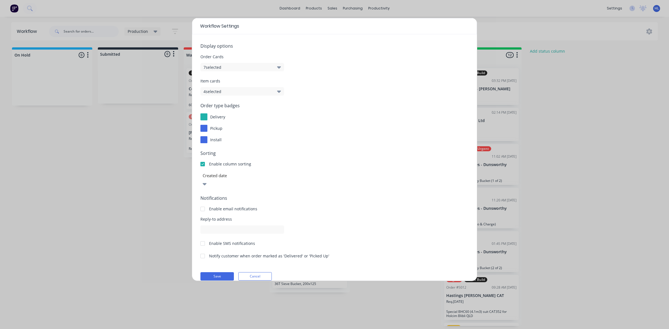
click at [235, 94] on button "4 selected" at bounding box center [242, 91] width 84 height 8
click at [364, 103] on span "Order type badges" at bounding box center [334, 105] width 268 height 7
click at [240, 70] on button "7 selected" at bounding box center [242, 67] width 84 height 8
click at [262, 68] on button "7 selected" at bounding box center [242, 67] width 84 height 8
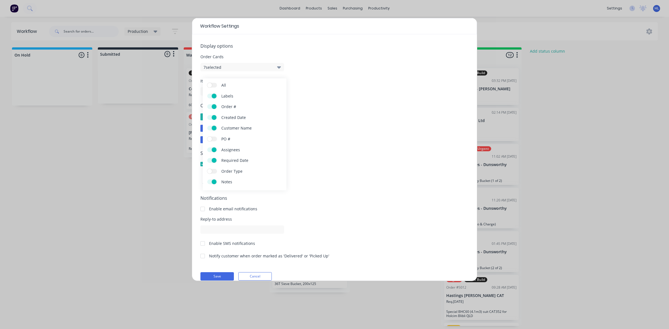
click at [262, 68] on button "7 selected" at bounding box center [242, 67] width 84 height 8
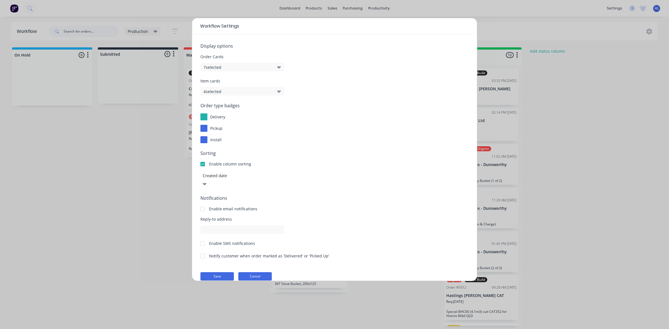
click at [253, 272] on button "Cancel" at bounding box center [254, 276] width 33 height 8
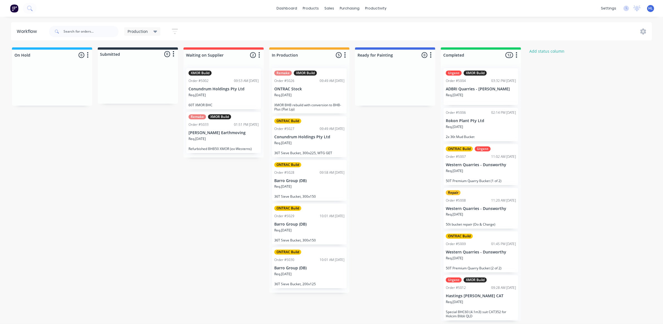
click at [641, 36] on div "Production Save new view None edit Production (Default) edit Show/Hide statuses…" at bounding box center [350, 31] width 605 height 17
click at [642, 36] on div "Production Save new view None edit Production (Default) edit Show/Hide statuses…" at bounding box center [350, 31] width 605 height 17
click at [642, 28] on icon at bounding box center [643, 31] width 6 height 6
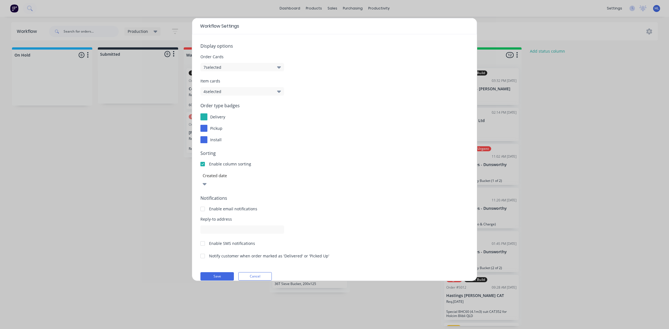
click at [251, 180] on form "Display options Order Cards 7 selected Item cards 4 selected Order type badges …" at bounding box center [334, 162] width 268 height 238
click at [254, 176] on div at bounding box center [242, 175] width 80 height 7
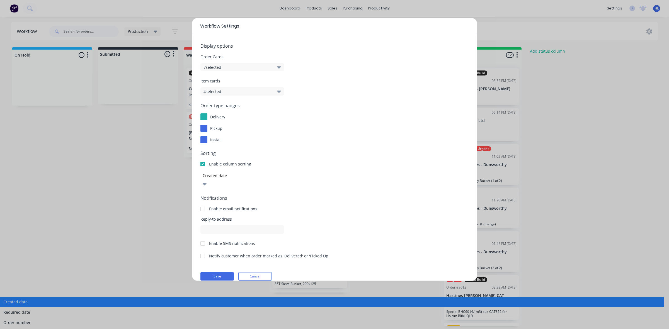
click at [254, 176] on div at bounding box center [242, 175] width 80 height 7
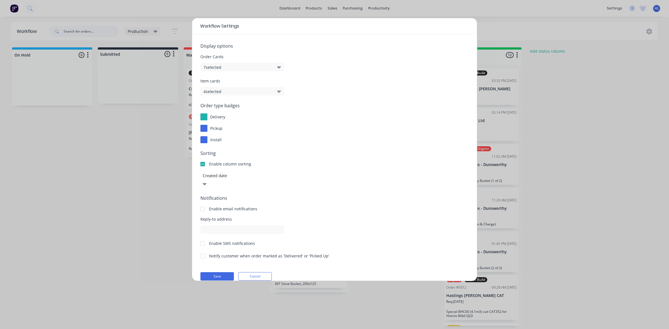
click at [210, 68] on button "7 selected" at bounding box center [242, 67] width 84 height 8
click at [375, 181] on form "Display options Order Cards 7 selected Item cards 4 selected Order type badges …" at bounding box center [334, 162] width 268 height 238
click at [264, 272] on button "Cancel" at bounding box center [254, 276] width 33 height 8
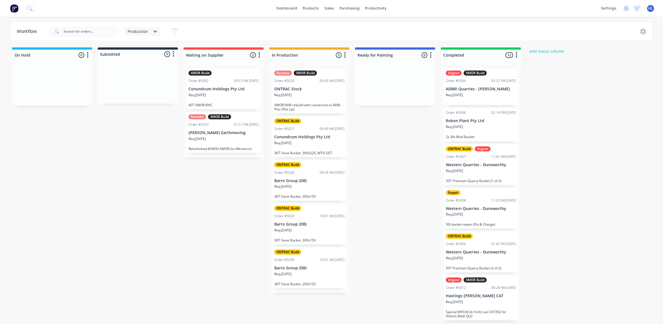
click at [307, 103] on p "XMOR BHB rebuild with conversion to BHB-Plus (Flat Lip)" at bounding box center [309, 107] width 70 height 8
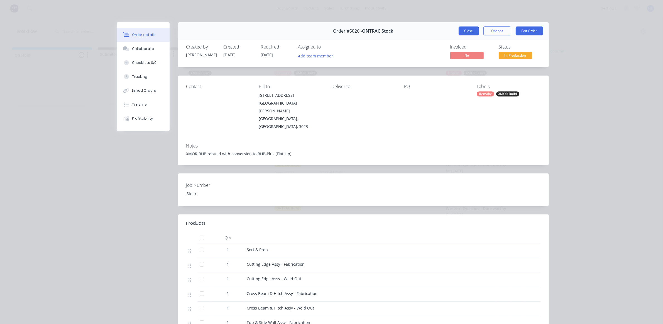
click at [469, 31] on button "Close" at bounding box center [469, 30] width 20 height 9
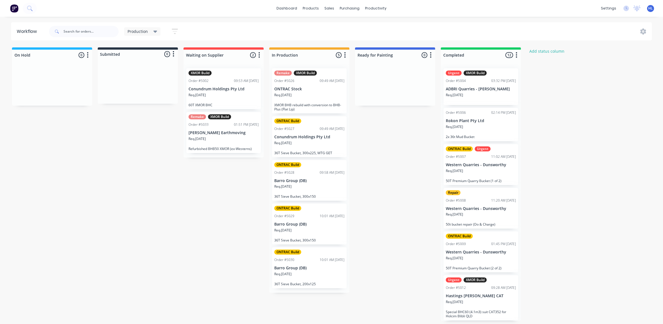
click at [303, 97] on div "Req. 26/08/25" at bounding box center [309, 96] width 70 height 9
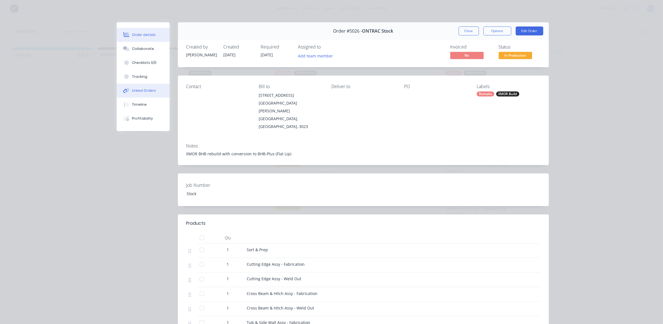
click at [117, 88] on button "Linked Orders" at bounding box center [143, 91] width 53 height 14
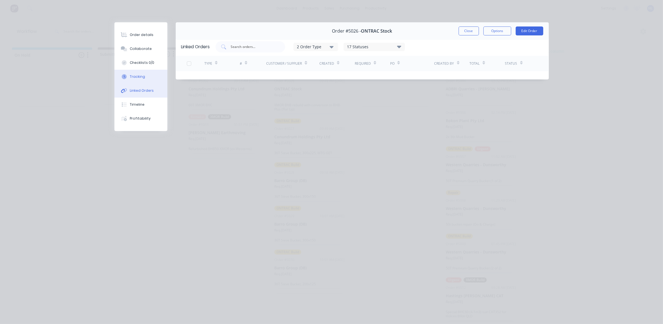
click at [149, 79] on button "Tracking" at bounding box center [141, 77] width 53 height 14
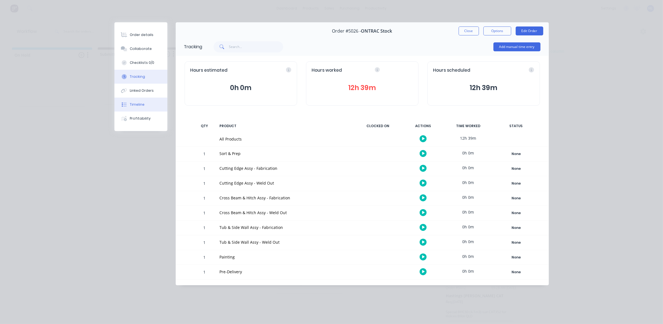
click at [149, 109] on button "Timeline" at bounding box center [141, 105] width 53 height 14
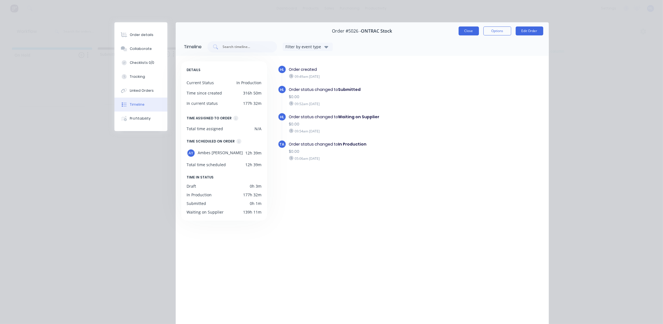
click at [463, 31] on button "Close" at bounding box center [469, 30] width 20 height 9
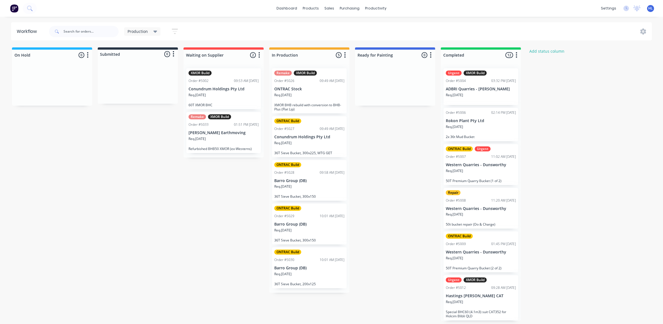
click at [292, 91] on p "ONTRAC Stock" at bounding box center [309, 89] width 70 height 5
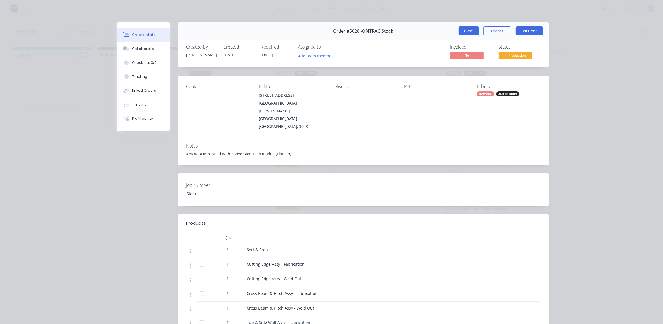
click at [469, 33] on button "Close" at bounding box center [469, 30] width 20 height 9
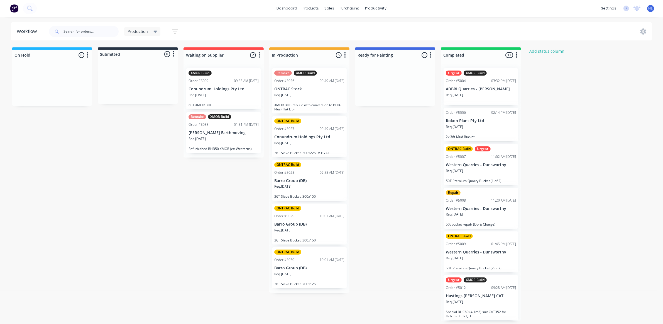
click at [290, 87] on p "ONTRAC Stock" at bounding box center [309, 89] width 70 height 5
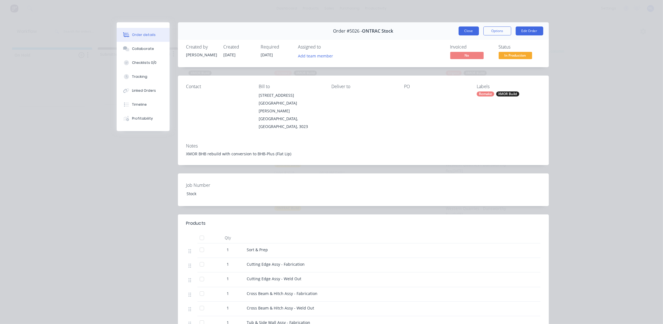
click at [470, 31] on button "Close" at bounding box center [469, 30] width 20 height 9
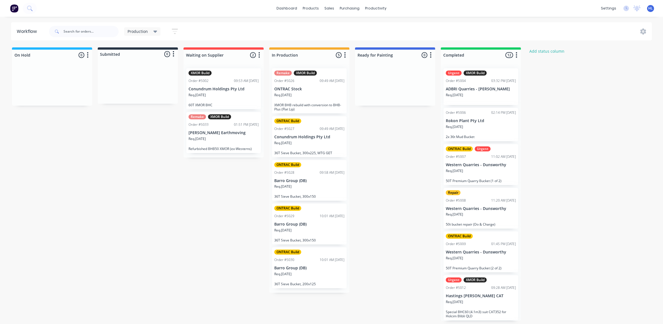
click at [212, 134] on p "[PERSON_NAME] Earthmoving" at bounding box center [224, 132] width 70 height 5
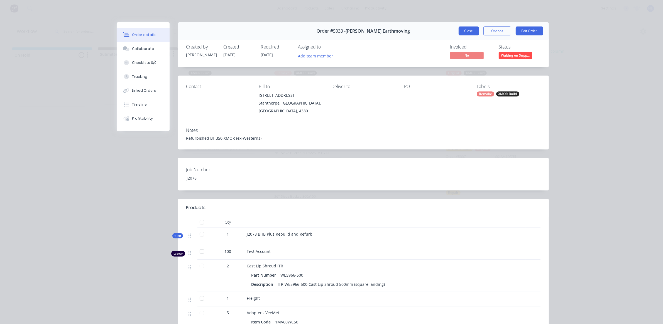
click at [466, 31] on button "Close" at bounding box center [469, 30] width 20 height 9
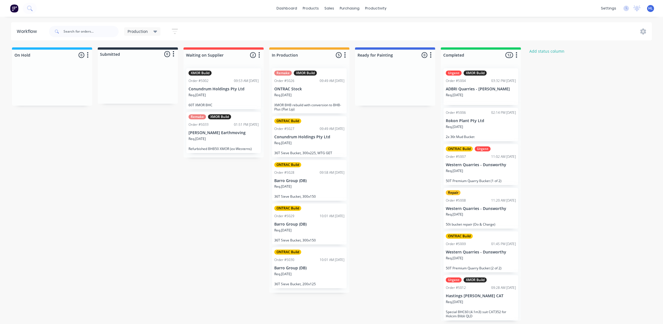
click at [223, 134] on p "[PERSON_NAME] Earthmoving" at bounding box center [224, 132] width 70 height 5
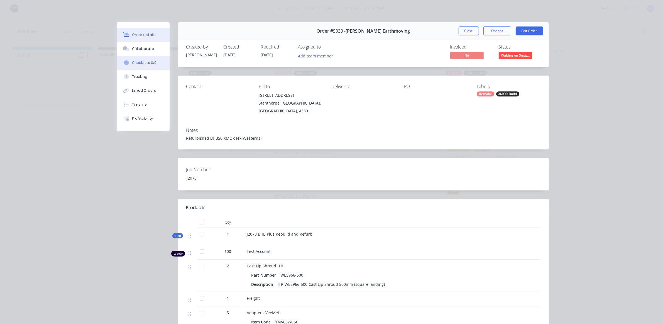
click at [138, 62] on div "Checklists 0/0" at bounding box center [144, 62] width 25 height 5
type textarea "x"
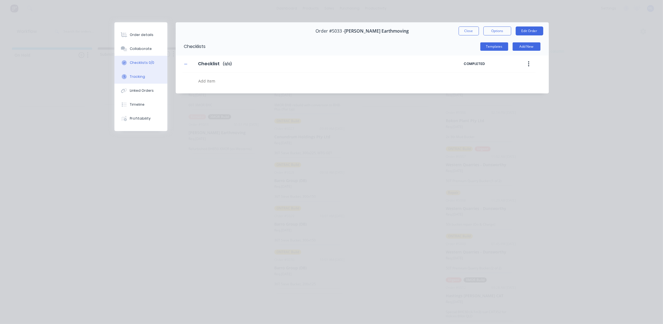
click at [144, 78] on button "Tracking" at bounding box center [141, 77] width 53 height 14
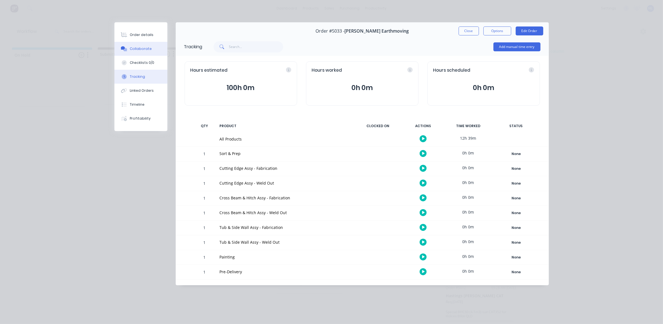
click at [134, 47] on div "Collaborate" at bounding box center [141, 48] width 22 height 5
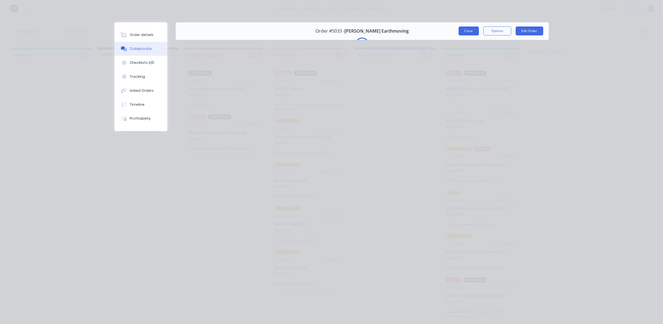
click at [470, 27] on button "Close" at bounding box center [469, 30] width 20 height 9
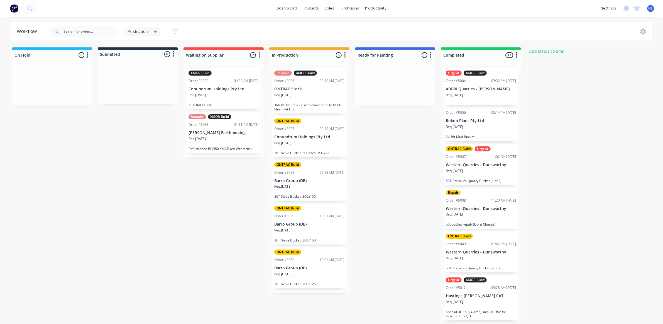
click at [303, 104] on p "XMOR BHB rebuild with conversion to BHB-Plus (Flat Lip)" at bounding box center [309, 107] width 70 height 8
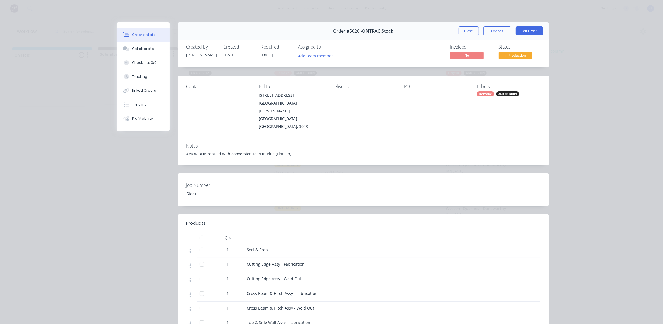
click at [468, 31] on button "Close" at bounding box center [469, 30] width 20 height 9
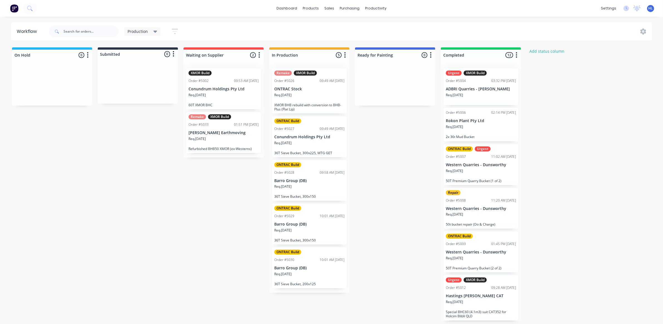
click at [204, 91] on p "Conundrum Holdings Pty Ltd" at bounding box center [224, 89] width 70 height 5
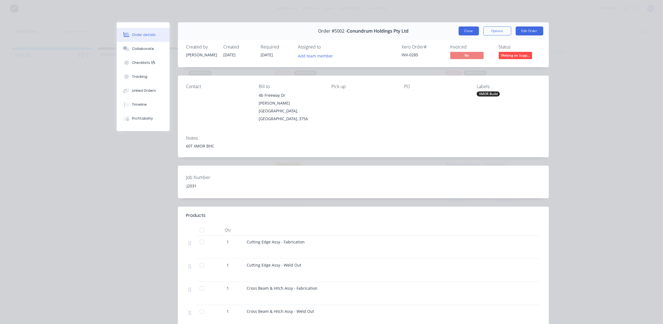
click at [466, 31] on button "Close" at bounding box center [469, 30] width 20 height 9
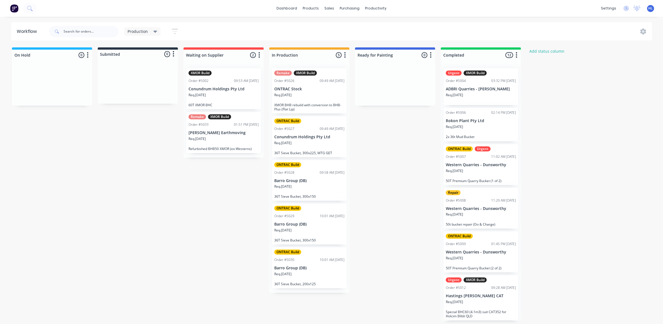
click at [209, 134] on p "[PERSON_NAME] Earthmoving" at bounding box center [224, 132] width 70 height 5
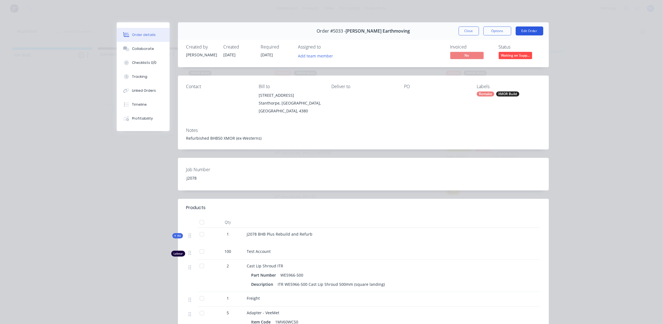
click at [529, 31] on button "Edit Order" at bounding box center [530, 30] width 28 height 9
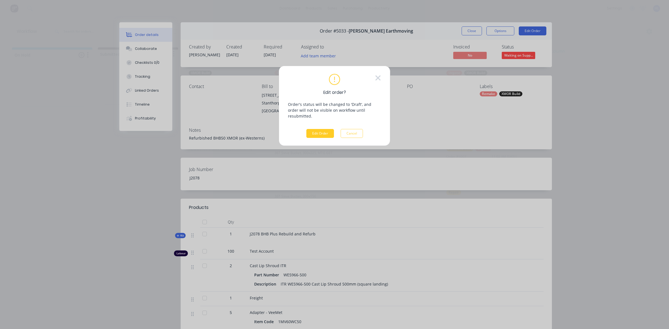
click at [327, 129] on button "Edit Order" at bounding box center [320, 133] width 28 height 9
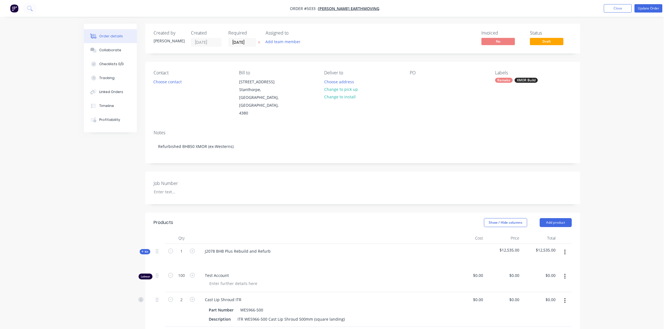
type input "$75.00"
type input "$7,500.00"
type input "$215.00"
type input "$1,200.00"
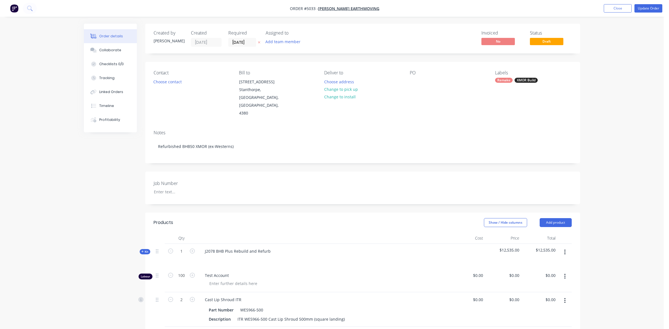
type input "$1,200.00"
type input "$1.00"
type input "$638.60"
type input "$3,193.00"
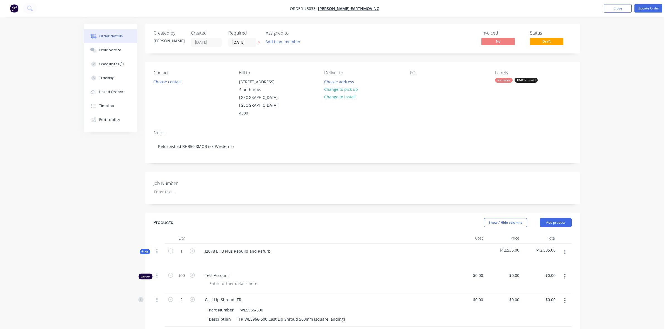
type input "$285.28"
type input "$1,426.40"
type input "$78.41"
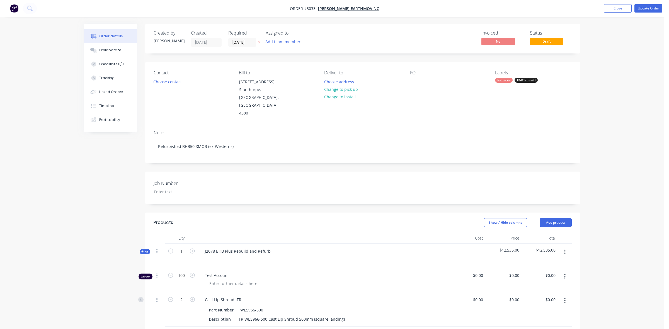
type input "$392.05"
type input "$68.94"
type input "$0.01"
type input "$0.05"
type input "$1,750.00"
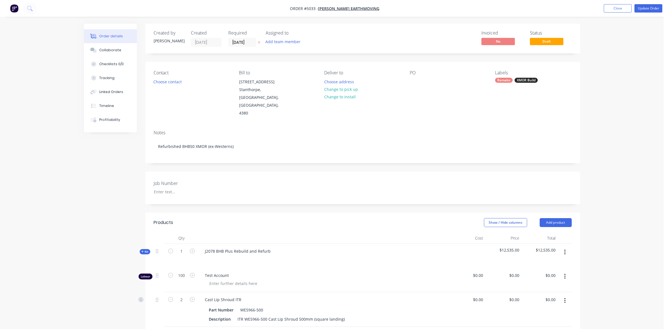
type input "$1,750.00"
type input "$340.00"
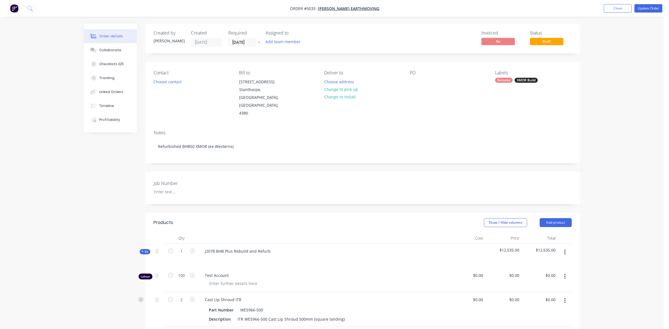
type input "$0.01"
type input "$14,643.49"
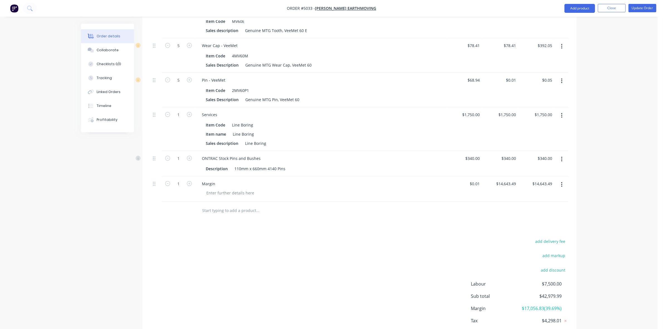
scroll to position [174, 0]
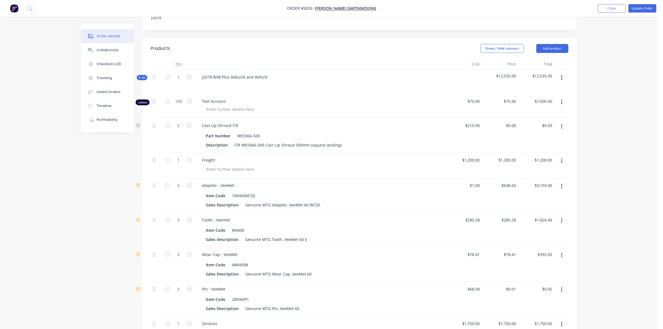
click at [138, 76] on icon at bounding box center [139, 77] width 3 height 3
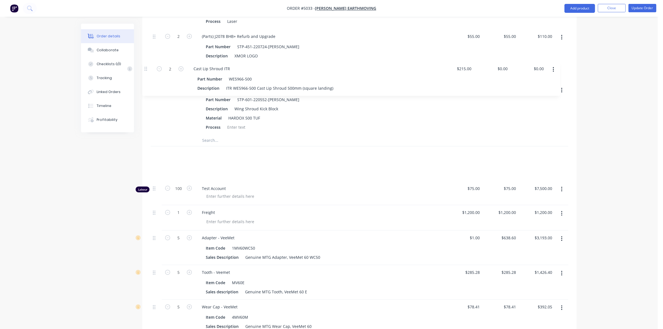
scroll to position [1350, 0]
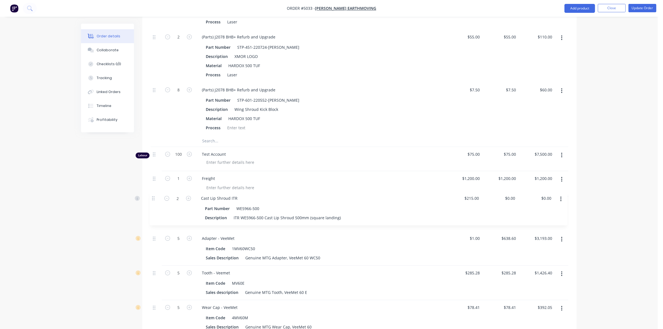
drag, startPoint x: 154, startPoint y: 155, endPoint x: 155, endPoint y: 194, distance: 38.2
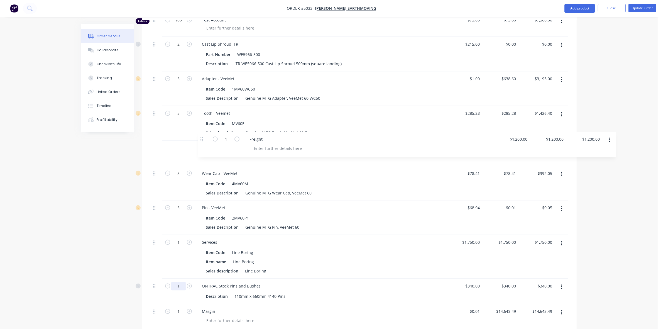
scroll to position [1594, 0]
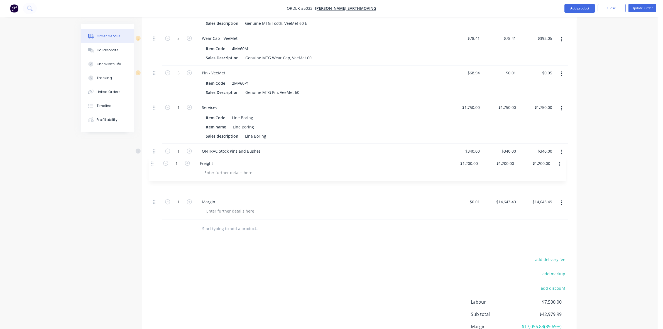
drag, startPoint x: 153, startPoint y: 95, endPoint x: 153, endPoint y: 164, distance: 69.4
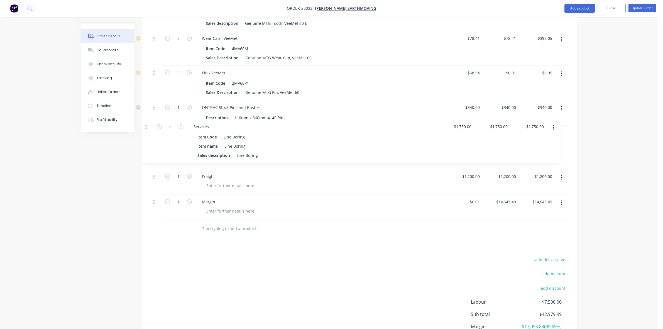
drag, startPoint x: 155, startPoint y: 92, endPoint x: 150, endPoint y: 124, distance: 32.4
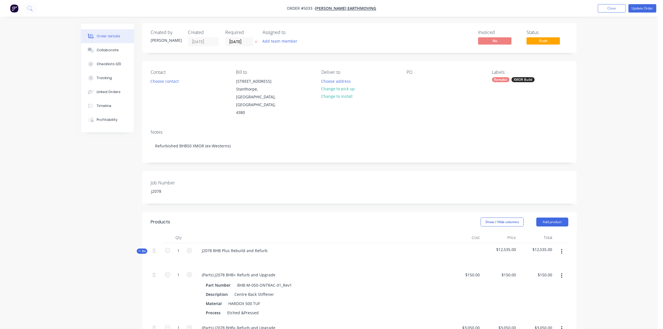
scroll to position [0, 0]
click at [142, 250] on span "Kit" at bounding box center [141, 252] width 7 height 4
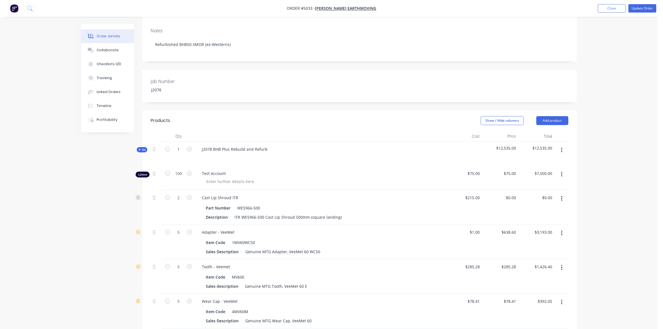
scroll to position [104, 0]
click at [190, 193] on icon "button" at bounding box center [189, 195] width 5 height 5
type input "4"
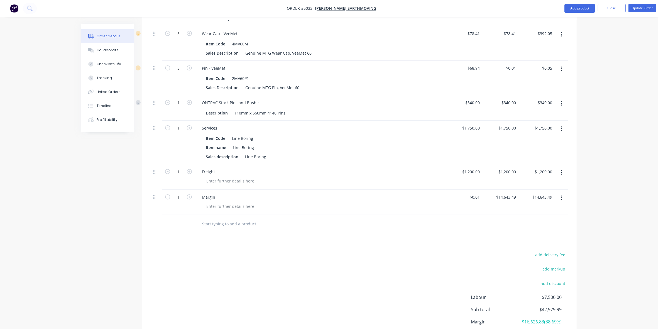
scroll to position [407, 0]
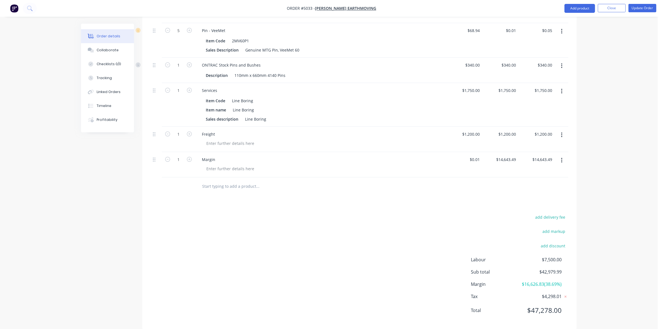
click at [398, 259] on div "add delivery fee add markup add discount Labour $7,500.00 Sub total $42,979.99 …" at bounding box center [360, 267] width 418 height 108
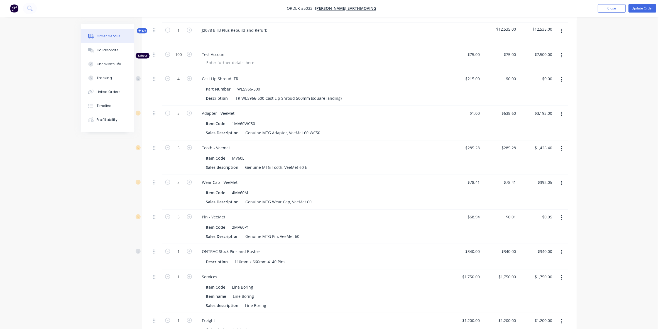
scroll to position [129, 0]
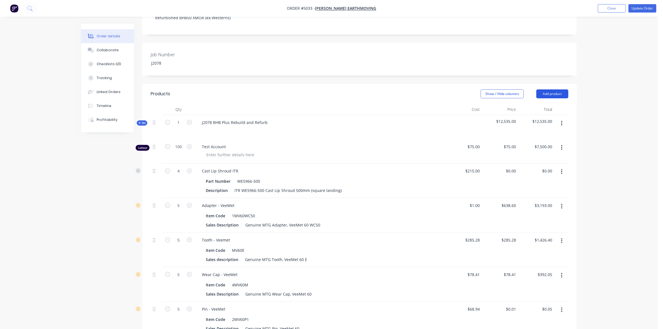
click at [559, 89] on button "Add product" at bounding box center [553, 93] width 32 height 9
click at [552, 104] on div "Product catalogue" at bounding box center [542, 108] width 43 height 8
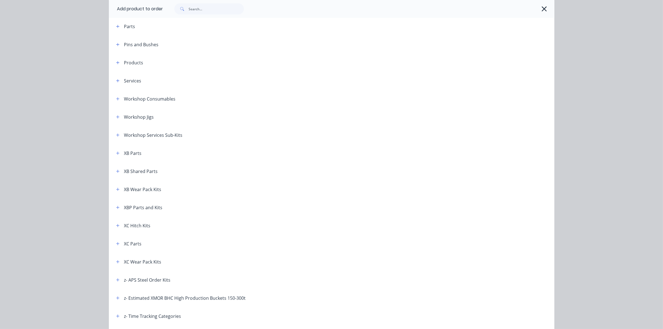
scroll to position [282, 0]
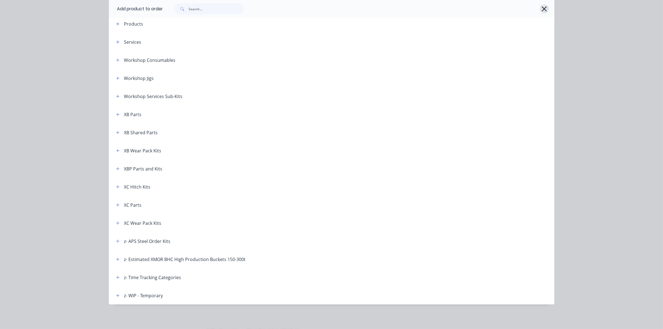
click at [542, 10] on icon "button" at bounding box center [545, 9] width 6 height 8
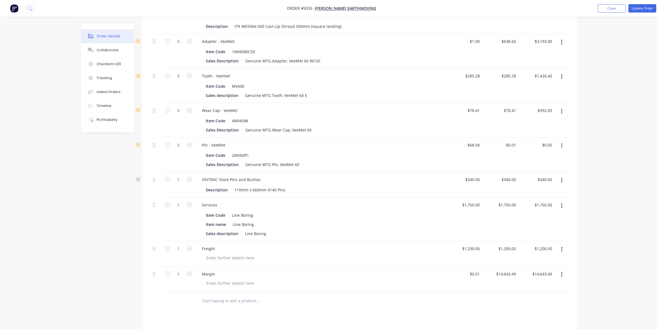
scroll to position [372, 0]
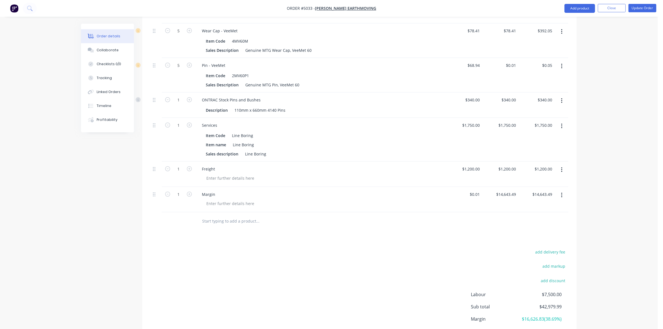
click at [240, 216] on input "text" at bounding box center [257, 221] width 111 height 11
click at [211, 213] on div at bounding box center [295, 221] width 201 height 18
click at [217, 216] on input "text" at bounding box center [257, 221] width 111 height 11
paste input "Sort & Prep"
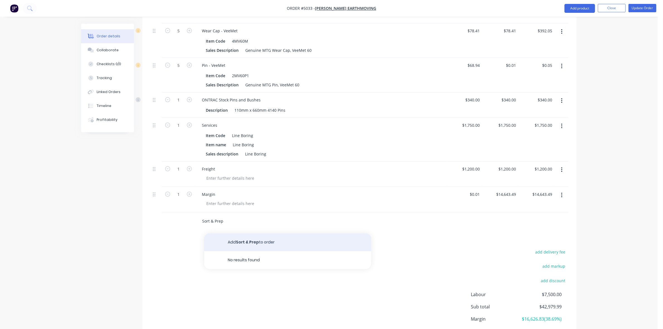
type input "Sort & Prep"
click at [249, 233] on button "Add Sort & Prep to order" at bounding box center [287, 242] width 167 height 18
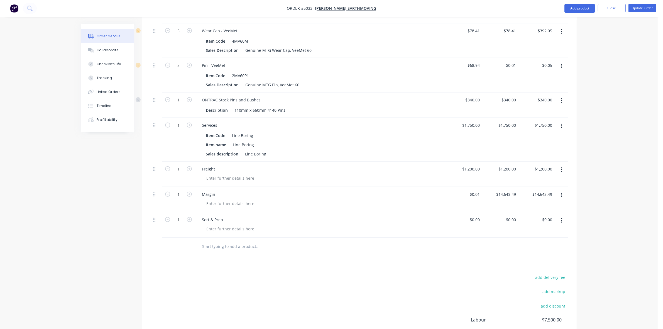
click at [223, 241] on input "text" at bounding box center [257, 246] width 111 height 11
paste input "Cutting Edge Assy - Fabrication"
type input "Cutting Edge Assy - Fabrication"
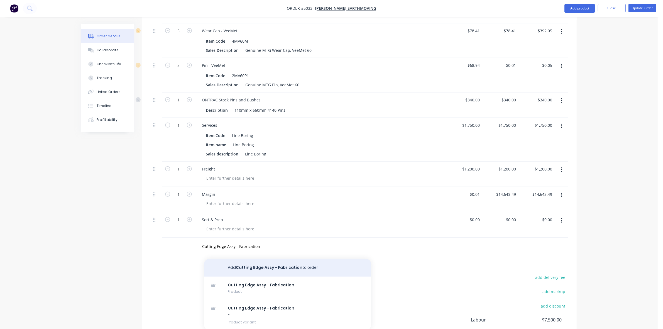
click at [289, 259] on button "Add Cutting Edge Assy - Fabrication to order" at bounding box center [287, 268] width 167 height 18
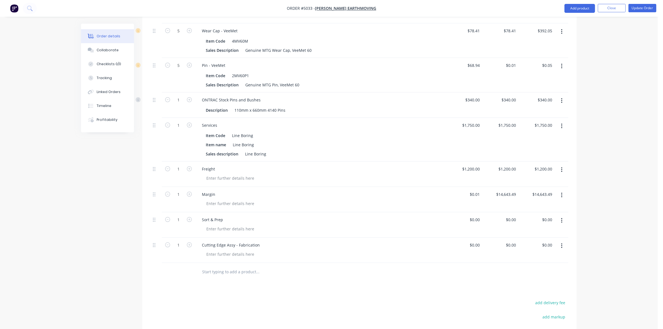
click at [241, 263] on div at bounding box center [295, 272] width 201 height 18
click at [241, 266] on input "text" at bounding box center [257, 271] width 111 height 11
paste input "Cutting Edge Assy - Weld Out"
type input "Cutting Edge Assy - Weld Out"
click at [259, 273] on div "Products Show / Hide columns Add product Qty Cost Price Total Kit 1 J2078 BHB P…" at bounding box center [359, 127] width 435 height 575
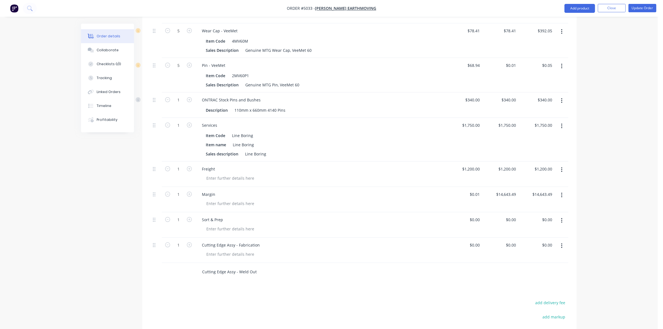
click at [262, 266] on input "Cutting Edge Assy - Weld Out" at bounding box center [257, 271] width 111 height 11
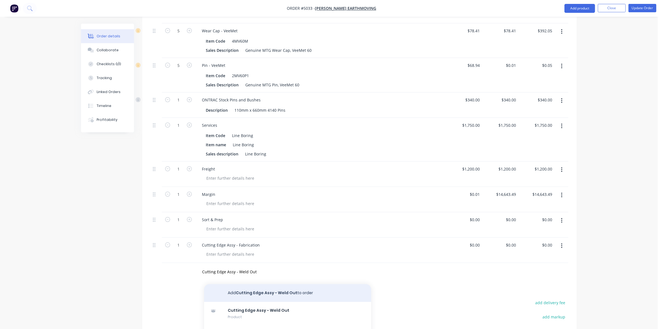
click at [281, 284] on button "Add Cutting Edge Assy - Weld Out to order" at bounding box center [287, 293] width 167 height 18
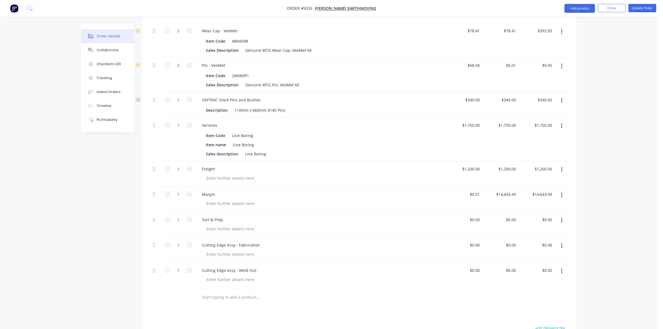
click at [236, 292] on input "text" at bounding box center [257, 297] width 111 height 11
paste input "Cross Beam & Hitch Assy - Fabrication"
type input "Cross Beam & Hitch Assy - Fabrication"
click at [272, 302] on div "Products Show / Hide columns Add product Qty Cost Price Total Kit 1 J2078 BHB P…" at bounding box center [359, 140] width 435 height 600
click at [272, 292] on input "Cross Beam & Hitch Assy - Fabrication" at bounding box center [257, 297] width 111 height 11
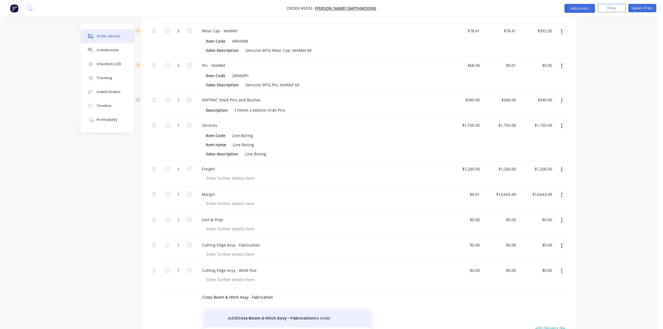
click at [284, 310] on button "Add Cross Beam & Hitch Assy - Fabrication to order" at bounding box center [287, 319] width 167 height 18
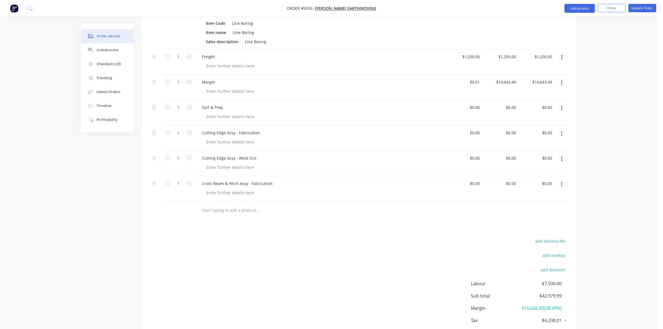
scroll to position [509, 0]
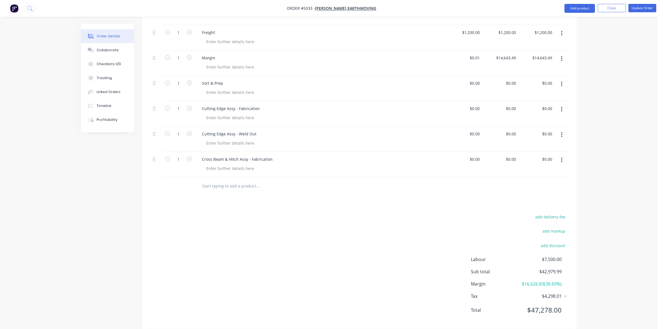
click at [252, 181] on input "text" at bounding box center [257, 186] width 111 height 11
paste input "Cross Beam & Hitch Assy - Weld Out"
type input "Cross Beam & Hitch Assy - Weld Out"
click at [264, 192] on div "Products Show / Hide columns Add product Qty Cost Price Total Kit 1 J2078 BHB P…" at bounding box center [359, 16] width 435 height 625
click at [274, 181] on input "Cross Beam & Hitch Assy - Weld Out" at bounding box center [257, 186] width 111 height 11
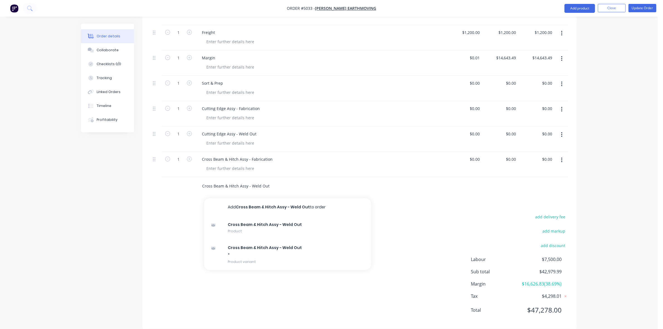
click at [284, 198] on button "Add Cross Beam & Hitch Assy - Weld Out to order" at bounding box center [287, 207] width 167 height 18
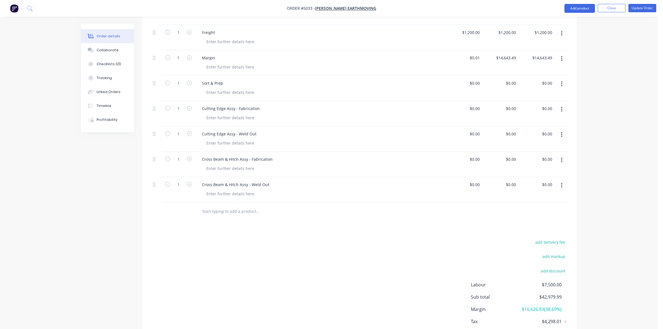
click at [180, 206] on div "Products Show / Hide columns Add product Qty Cost Price Total Kit 1 J2078 BHB P…" at bounding box center [359, 29] width 435 height 651
click at [223, 205] on div at bounding box center [295, 212] width 201 height 18
click at [229, 206] on input "text" at bounding box center [257, 211] width 111 height 11
paste input "Tub & Side Wall Assy - Fabrication"
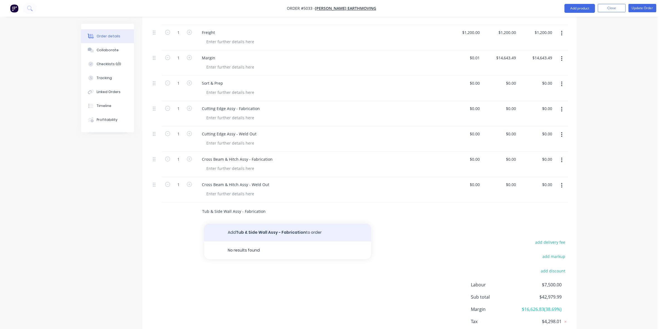
type input "Tub & Side Wall Assy - Fabrication"
click at [250, 214] on div "Products Show / Hide columns Add product Qty Cost Price Total Kit 1 J2078 BHB P…" at bounding box center [359, 29] width 435 height 651
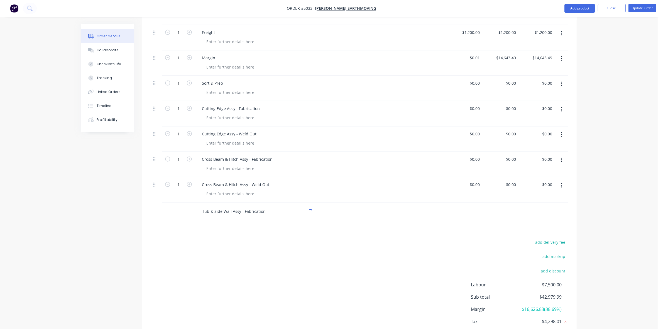
click at [262, 206] on input "Tub & Side Wall Assy - Fabrication" at bounding box center [257, 211] width 111 height 11
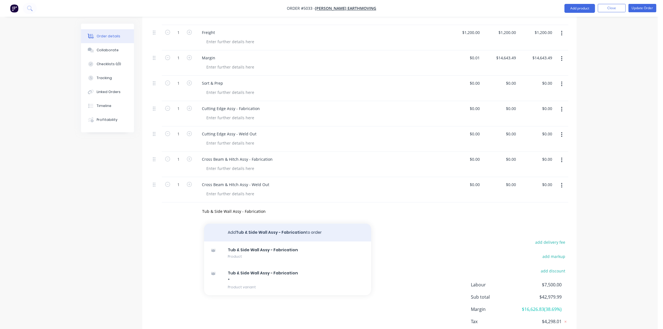
click at [283, 224] on button "Add Tub & Side Wall Assy - Fabrication to order" at bounding box center [287, 233] width 167 height 18
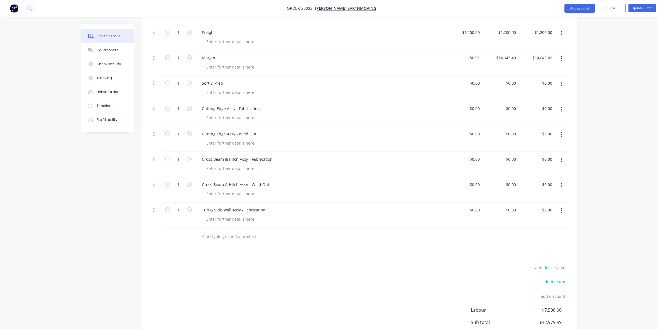
click at [224, 231] on input "text" at bounding box center [257, 236] width 111 height 11
paste input "Tub & Side Wall Assy - Weld Out"
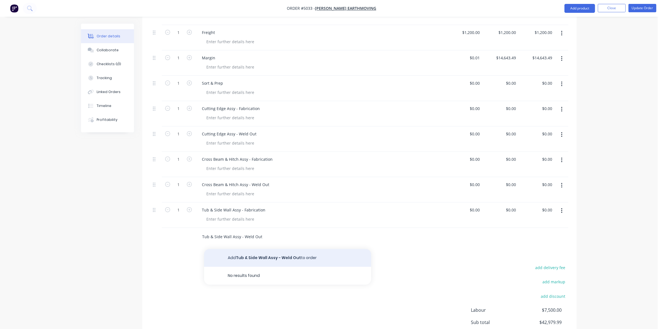
type input "Tub & Side Wall Assy - Weld Out"
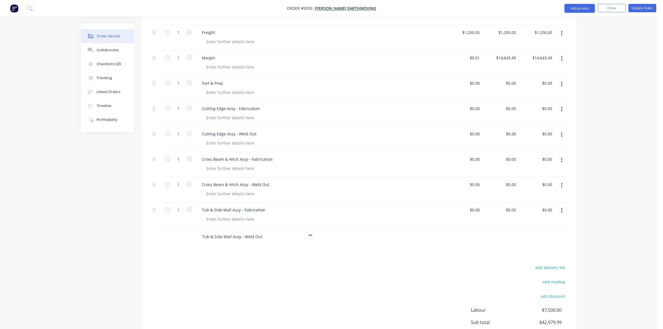
click at [258, 231] on input "Tub & Side Wall Assy - Weld Out" at bounding box center [257, 236] width 111 height 11
click at [276, 249] on button "Add Tub & Side Wall Assy - Weld Out to order" at bounding box center [287, 258] width 167 height 18
click at [229, 257] on input "text" at bounding box center [257, 262] width 111 height 11
paste input "Painting"
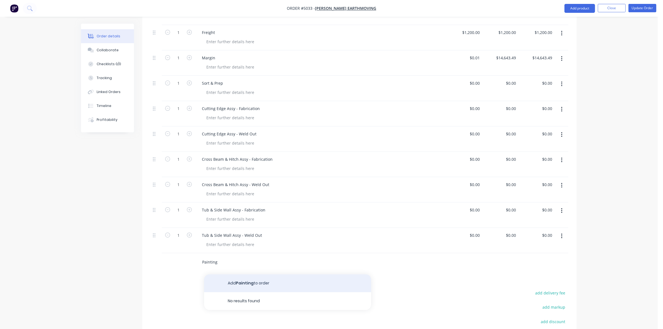
type input "Painting"
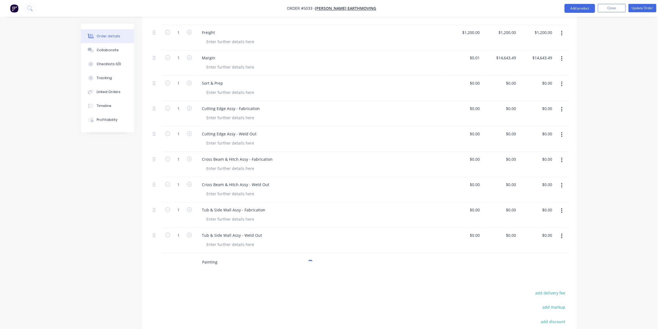
click at [230, 257] on input "Painting" at bounding box center [257, 262] width 111 height 11
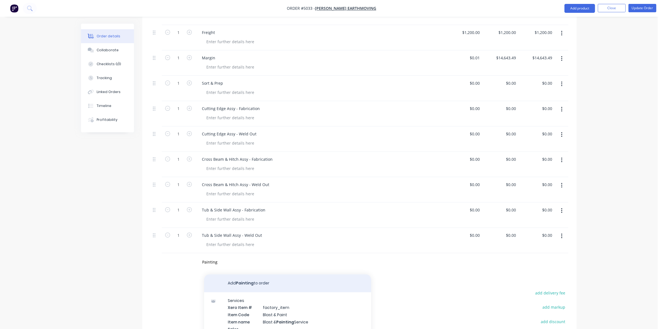
click at [242, 274] on button "Add Painting to order" at bounding box center [287, 283] width 167 height 18
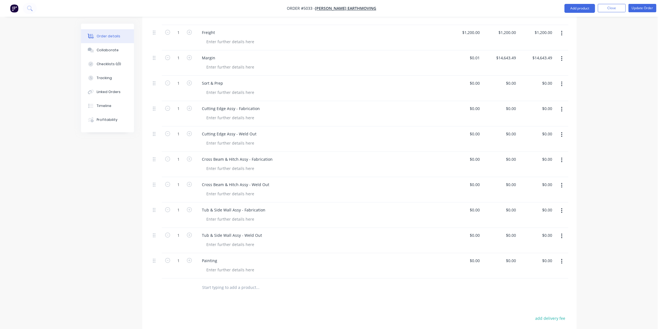
click at [247, 282] on input "text" at bounding box center [257, 287] width 111 height 11
paste input "Pre-Delivery"
type input "Pre-Delivery"
click at [245, 296] on div "Products Show / Hide columns Add product Qty Cost Price Total Kit 1 J2078 BHB P…" at bounding box center [359, 67] width 435 height 727
click at [234, 282] on input "Pre-Delivery" at bounding box center [257, 287] width 111 height 11
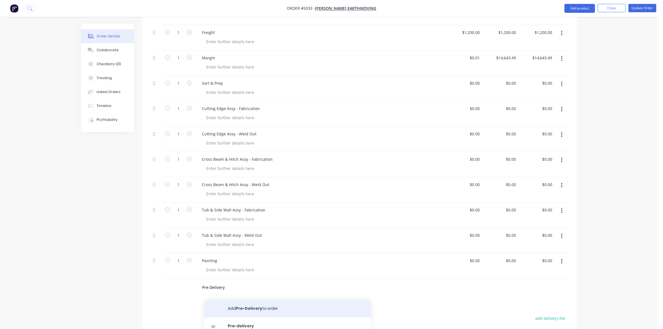
click at [246, 300] on button "Add Pre-Delivery to order" at bounding box center [287, 309] width 167 height 18
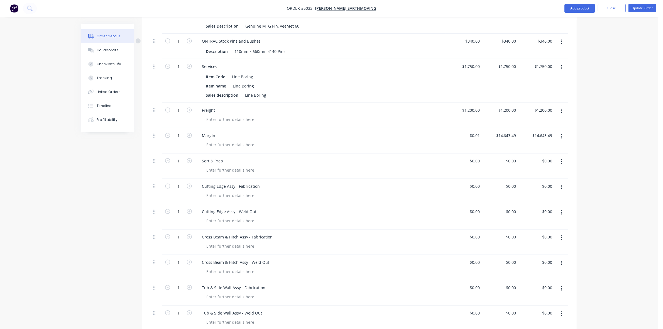
scroll to position [335, 0]
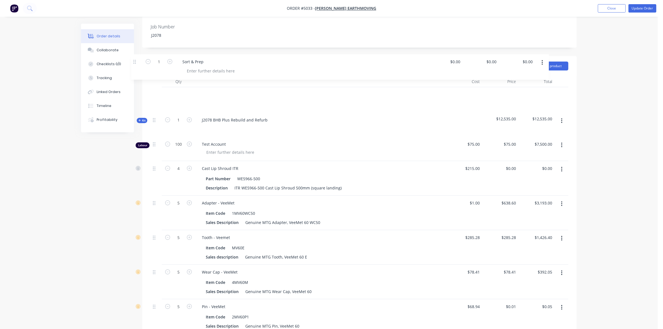
drag, startPoint x: 154, startPoint y: 245, endPoint x: 143, endPoint y: 70, distance: 175.6
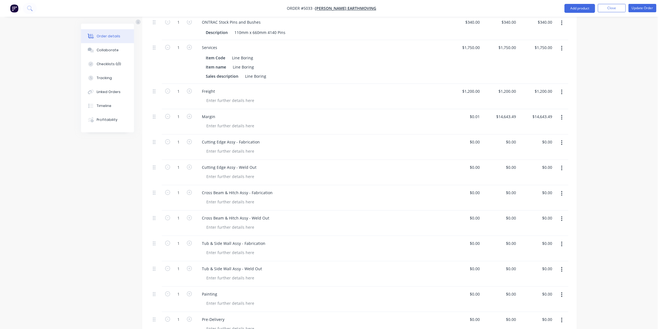
scroll to position [538, 0]
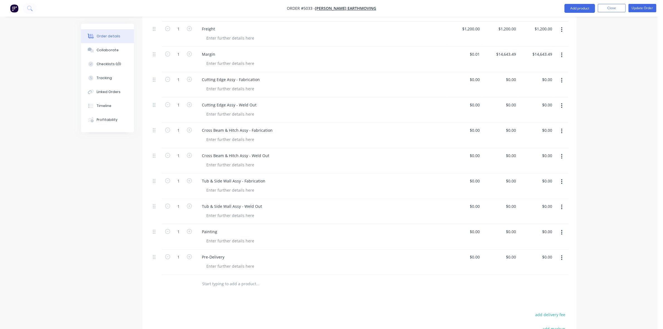
click at [178, 123] on div "1" at bounding box center [178, 135] width 33 height 25
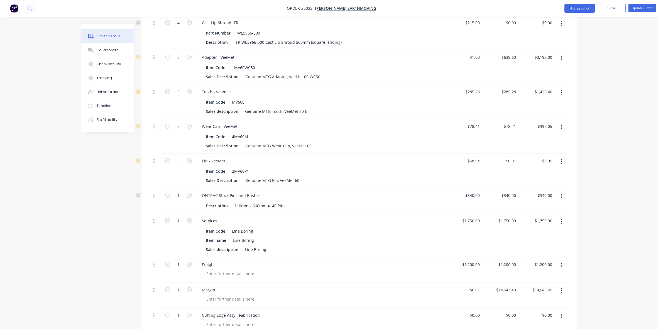
scroll to position [294, 0]
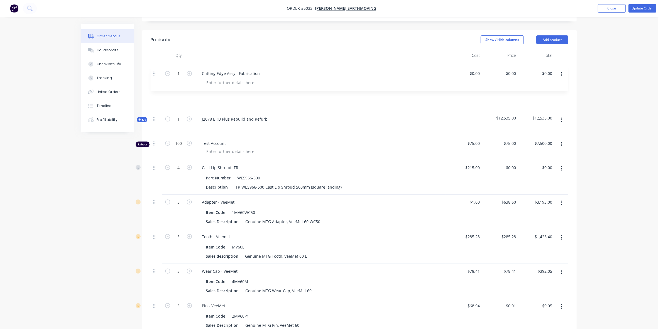
drag, startPoint x: 156, startPoint y: 308, endPoint x: 156, endPoint y: 71, distance: 237.1
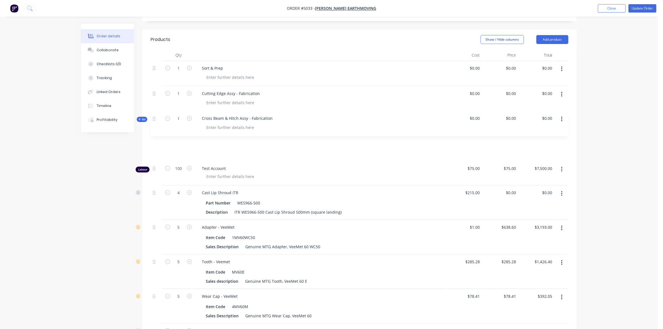
scroll to position [183, 0]
drag, startPoint x: 156, startPoint y: 194, endPoint x: 147, endPoint y: 104, distance: 89.6
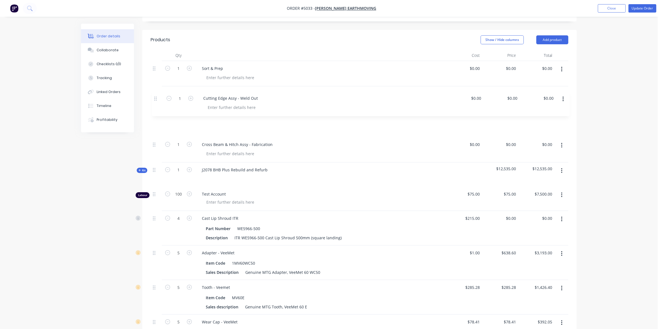
drag, startPoint x: 154, startPoint y: 193, endPoint x: 158, endPoint y: 98, distance: 95.4
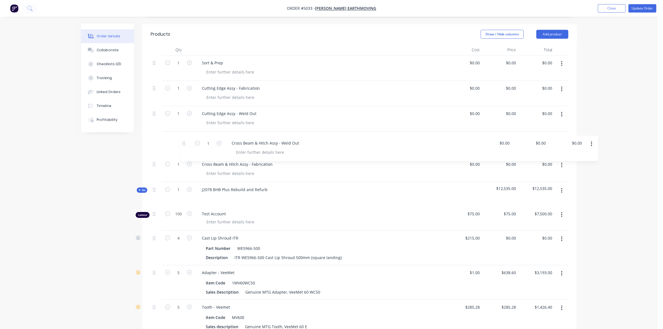
scroll to position [148, 0]
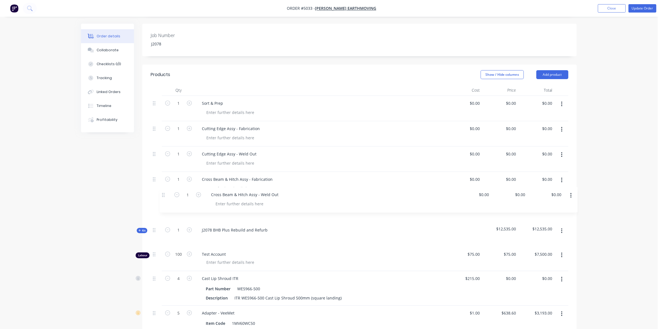
drag, startPoint x: 157, startPoint y: 113, endPoint x: 167, endPoint y: 188, distance: 75.7
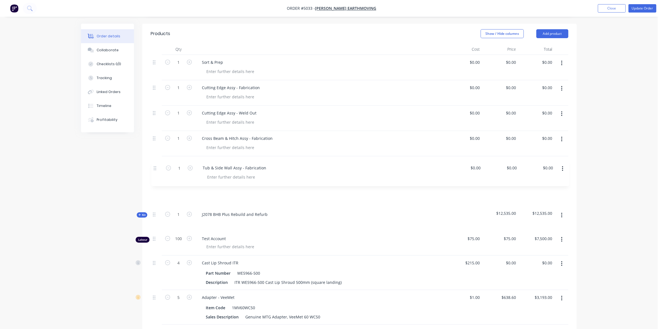
scroll to position [183, 0]
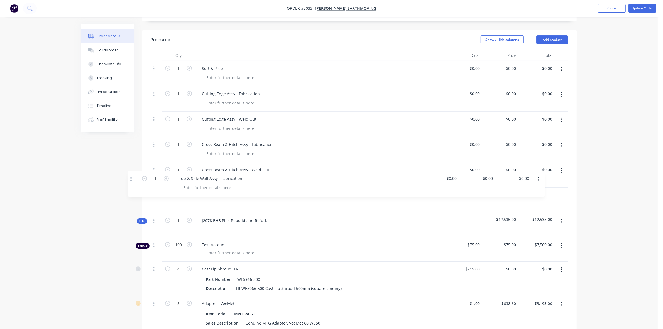
drag, startPoint x: 154, startPoint y: 172, endPoint x: 132, endPoint y: 177, distance: 22.2
click at [132, 177] on div "Created by Hayden Created 08/09/25 Required 08/09/25 Assigned to Add team membe…" at bounding box center [329, 315] width 496 height 949
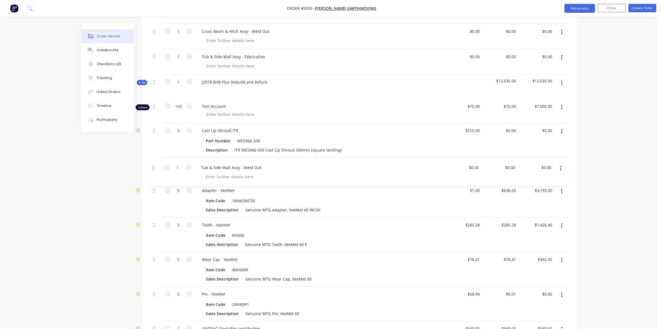
scroll to position [287, 0]
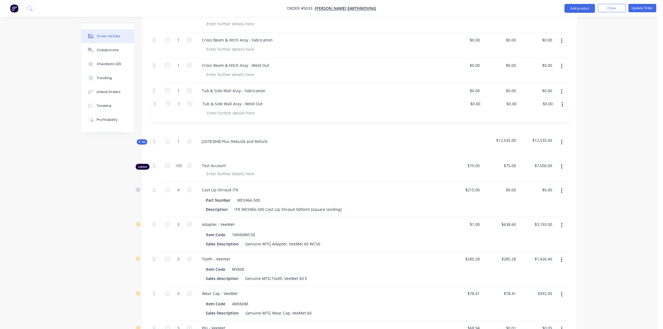
drag, startPoint x: 155, startPoint y: 199, endPoint x: 157, endPoint y: 98, distance: 100.9
click at [157, 98] on div "1 Sort & Prep $0.00 $0.00 $0.00 $0.00 $0.00 $0.00 1 Cutting Edge Assy - Fabrica…" at bounding box center [360, 241] width 418 height 569
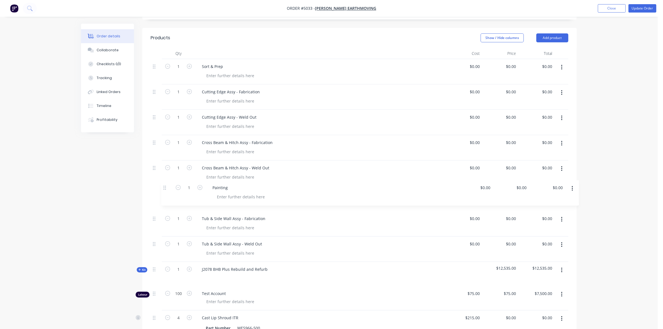
scroll to position [183, 0]
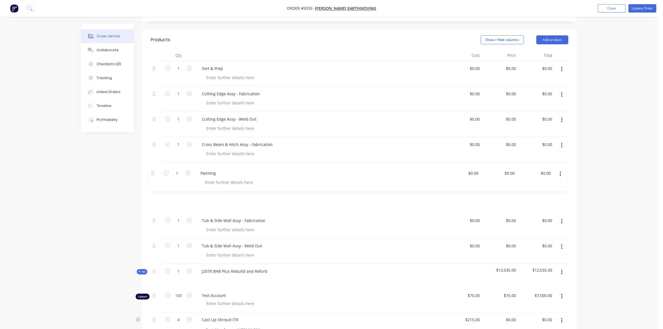
drag, startPoint x: 155, startPoint y: 189, endPoint x: 155, endPoint y: 174, distance: 14.5
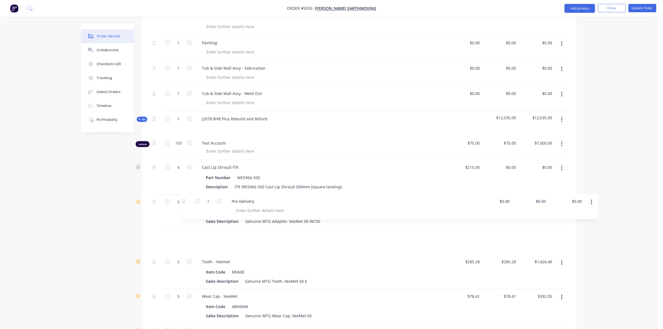
scroll to position [323, 0]
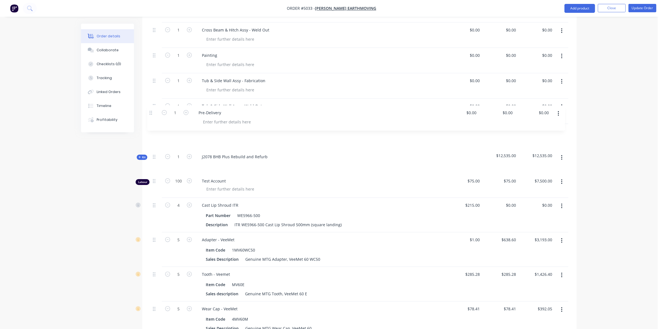
drag, startPoint x: 154, startPoint y: 252, endPoint x: 147, endPoint y: 116, distance: 136.7
click at [147, 116] on div "Qty Cost Price Total 1 Sort & Prep $0.00 $0.00 $0.00 $0.00 $0.00 $0.00 1 Cuttin…" at bounding box center [359, 209] width 435 height 598
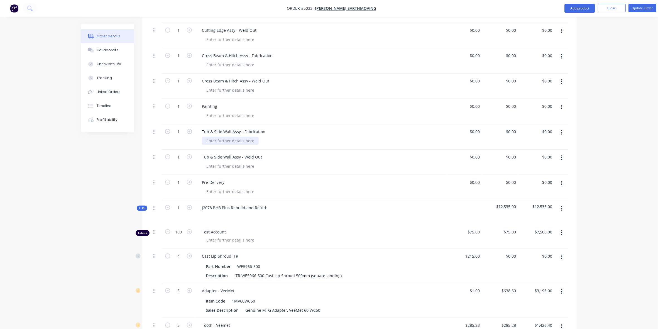
scroll to position [253, 0]
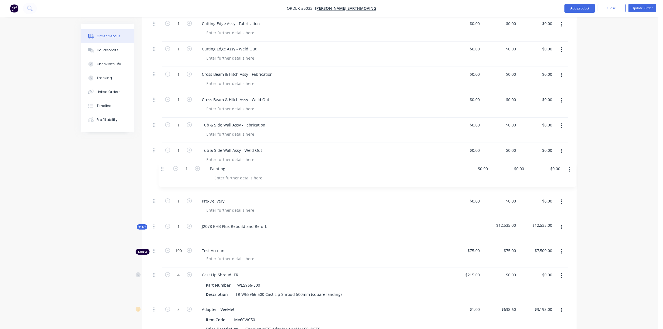
drag, startPoint x: 155, startPoint y: 111, endPoint x: 164, endPoint y: 166, distance: 55.1
click at [164, 166] on div "1 Sort & Prep $0.00 $0.00 $0.00 $0.00 $0.00 $0.00 1 Cutting Edge Assy - Fabrica…" at bounding box center [360, 275] width 418 height 569
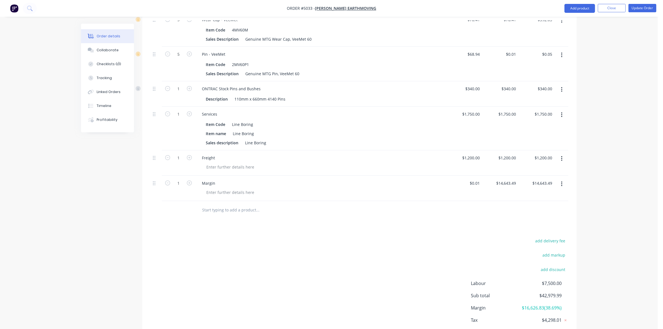
scroll to position [636, 0]
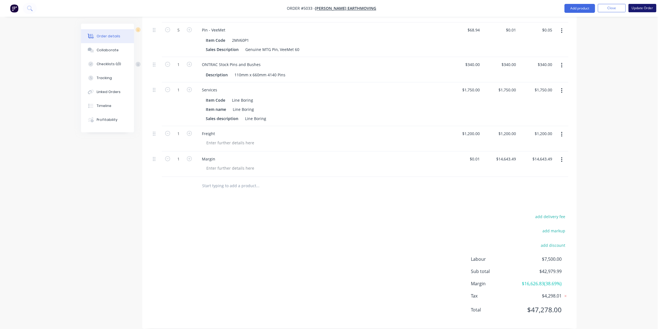
click at [643, 7] on button "Update Order" at bounding box center [643, 8] width 28 height 8
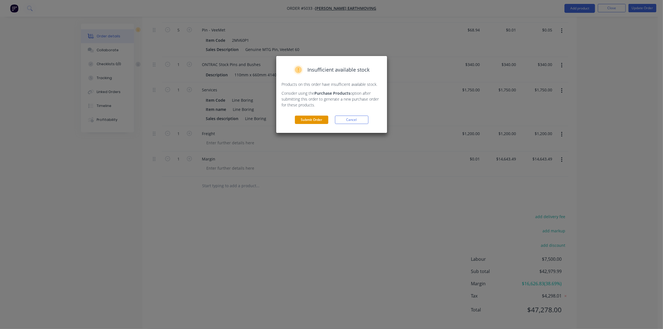
click at [308, 120] on button "Submit Order" at bounding box center [311, 120] width 33 height 8
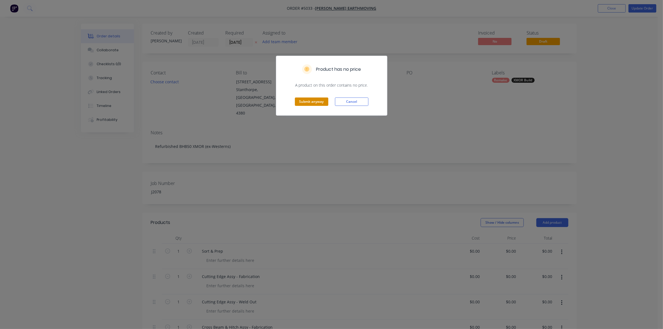
click at [316, 104] on button "Submit anyway" at bounding box center [311, 102] width 33 height 8
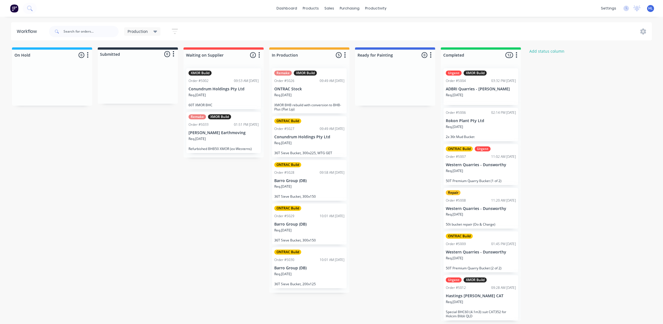
click at [251, 129] on div "Remake XMOR Build Order #5033 01:51 PM 08/09/25 Turner Earthmoving Req. 08/09/2…" at bounding box center [223, 132] width 75 height 41
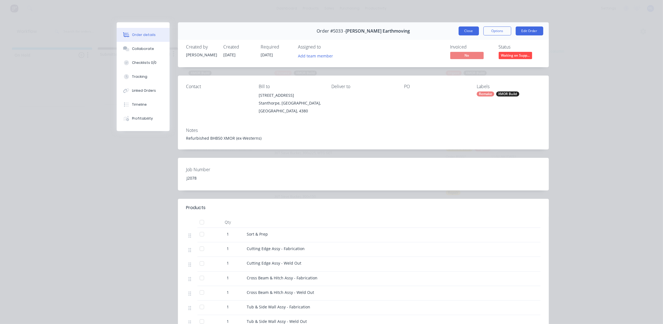
click at [462, 33] on button "Close" at bounding box center [469, 30] width 20 height 9
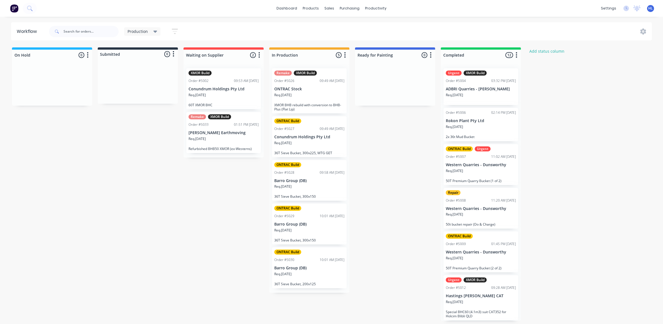
click at [301, 91] on p "ONTRAC Stock" at bounding box center [309, 89] width 70 height 5
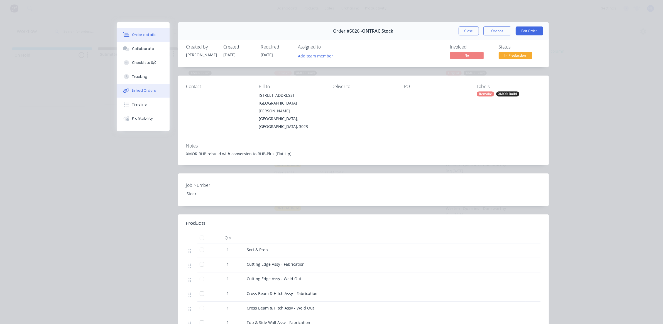
click at [148, 85] on button "Linked Orders" at bounding box center [143, 91] width 53 height 14
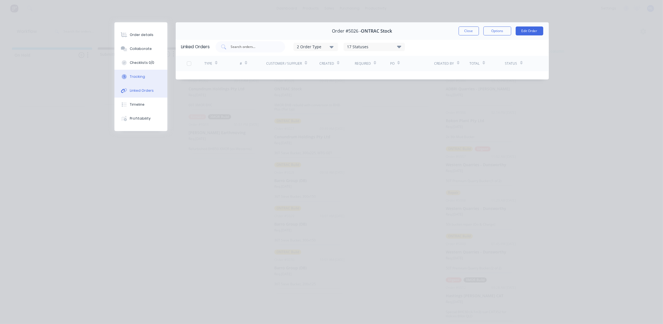
click at [148, 74] on button "Tracking" at bounding box center [141, 77] width 53 height 14
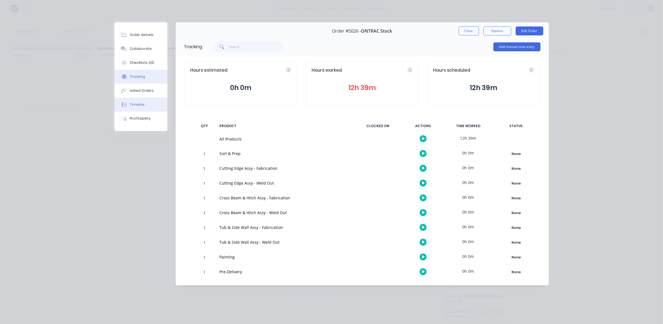
click at [157, 105] on button "Timeline" at bounding box center [141, 105] width 53 height 14
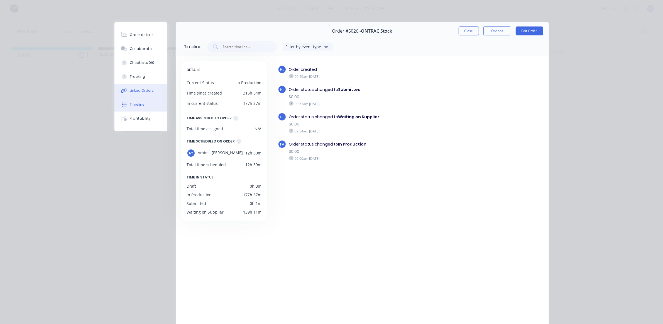
click at [146, 91] on div "Linked Orders" at bounding box center [142, 90] width 24 height 5
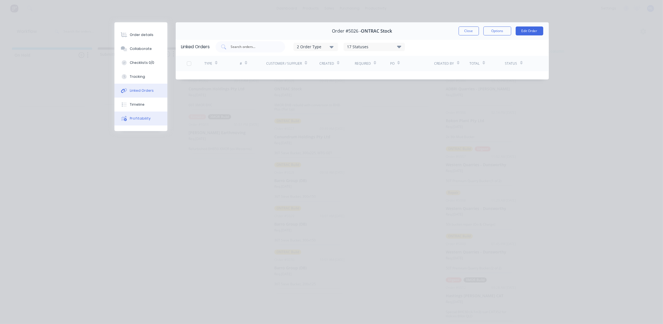
click at [147, 118] on div "Profitability" at bounding box center [140, 118] width 21 height 5
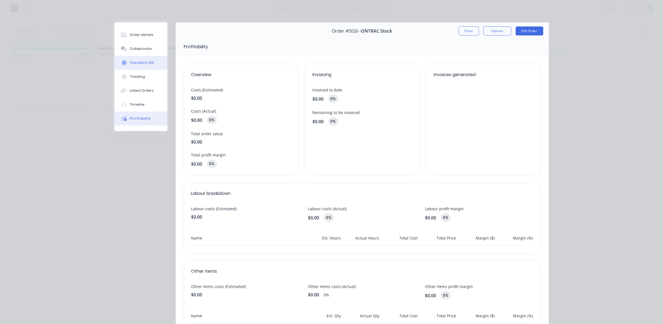
click at [148, 58] on button "Checklists 0/0" at bounding box center [141, 63] width 53 height 14
type textarea "x"
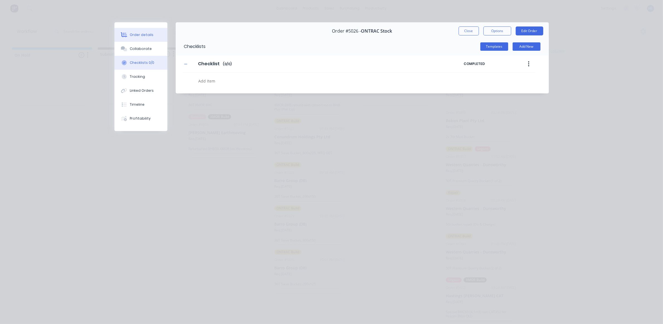
click at [142, 40] on button "Order details" at bounding box center [141, 35] width 53 height 14
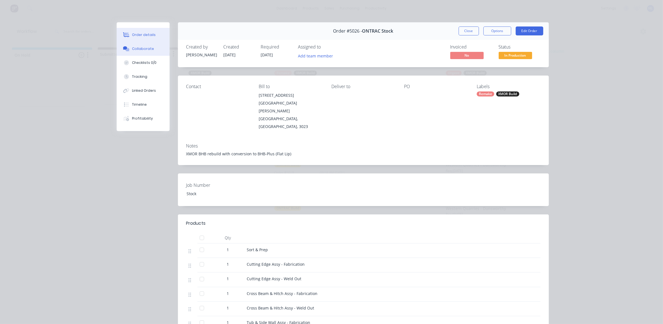
click at [142, 48] on div "Collaborate" at bounding box center [143, 48] width 22 height 5
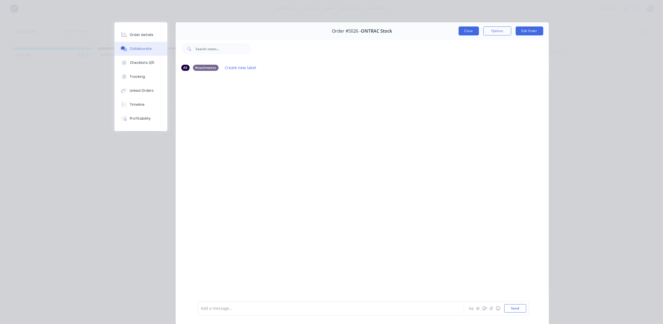
click at [469, 33] on button "Close" at bounding box center [469, 30] width 20 height 9
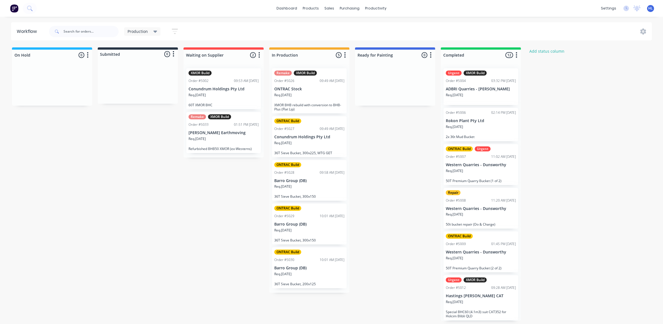
click at [247, 137] on div "Req. 08/09/25" at bounding box center [224, 140] width 70 height 9
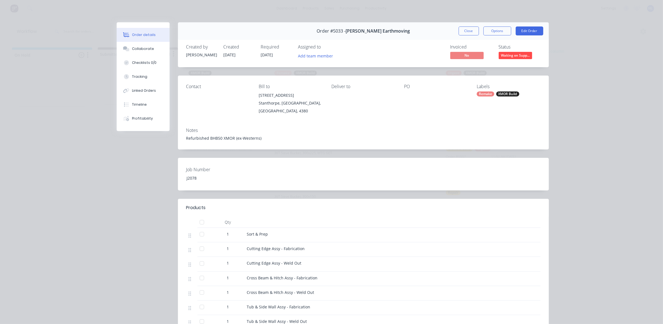
drag, startPoint x: 140, startPoint y: 34, endPoint x: 141, endPoint y: 41, distance: 6.8
click at [140, 34] on div "Order details" at bounding box center [144, 34] width 24 height 5
click at [142, 47] on div "Collaborate" at bounding box center [143, 48] width 22 height 5
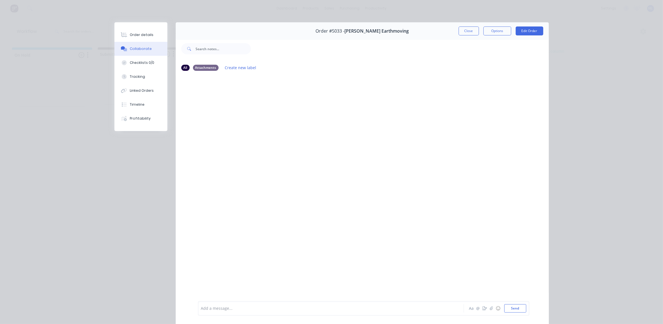
click at [236, 309] on div at bounding box center [323, 308] width 244 height 6
click at [198, 309] on div "Note: 12.5 hours were recorded previously ( Aa @ ☺ Send" at bounding box center [364, 308] width 332 height 14
click at [201, 310] on div "Note: 12.5 hours were recorded previously (" at bounding box center [323, 308] width 244 height 6
click at [201, 307] on span "Note: 12.5 hours were recorded previously (" at bounding box center [242, 308] width 82 height 5
click at [330, 307] on div "Internal Note: 12.5 hours were recorded previously (" at bounding box center [323, 308] width 244 height 6
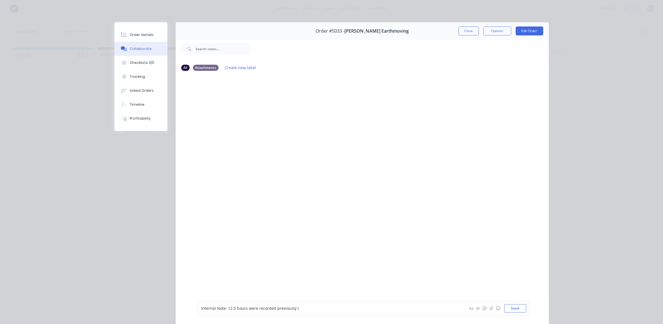
click at [224, 309] on span "Internal Note: 12.5 hours were recorded previously (" at bounding box center [250, 308] width 98 height 5
click at [225, 307] on span "Internal Note (Office Use) 12.5 hours were recorded previously (" at bounding box center [260, 308] width 119 height 5
click at [198, 310] on div "Internal Note for Office Use) 12.5 hours were recorded previously ( Aa @ ☺ Send" at bounding box center [364, 308] width 332 height 14
click at [201, 307] on div "Internal Note for Office Use) 12.5 hours were recorded previously (" at bounding box center [323, 308] width 244 height 6
click at [342, 308] on div "(Internal Note for Office Use) 12.5 hours were recorded previously (" at bounding box center [323, 308] width 244 height 6
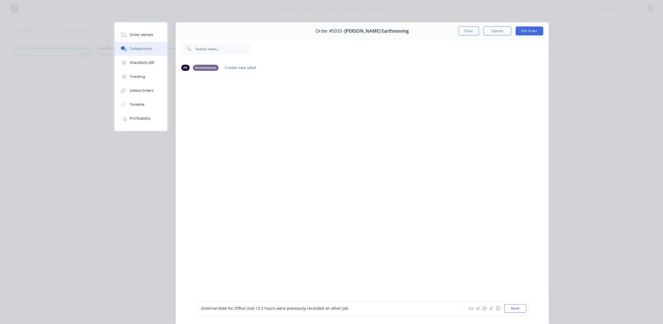
click at [329, 308] on span "(Internal Note for Office Use) 12.5 hours were previously recorded on other job." at bounding box center [275, 308] width 148 height 5
click at [397, 310] on div "(Internal Note for Office Use) 12.5 hours were previously recorded on this job …" at bounding box center [323, 308] width 244 height 6
click at [382, 275] on div at bounding box center [362, 187] width 373 height 225
click at [520, 311] on button "Send" at bounding box center [516, 308] width 22 height 8
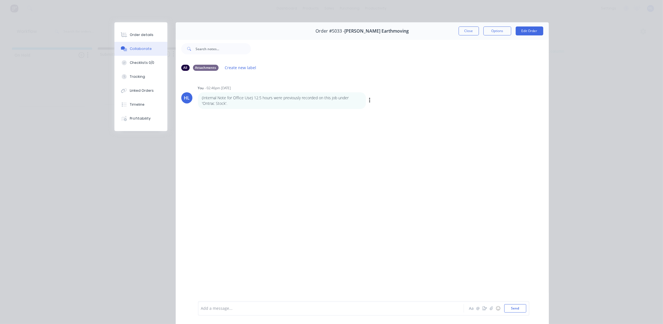
click at [285, 106] on div "(Internal Note for Office Use) 12.5 hours were previously recorded on this job …" at bounding box center [282, 100] width 168 height 17
click at [463, 31] on button "Close" at bounding box center [469, 30] width 20 height 9
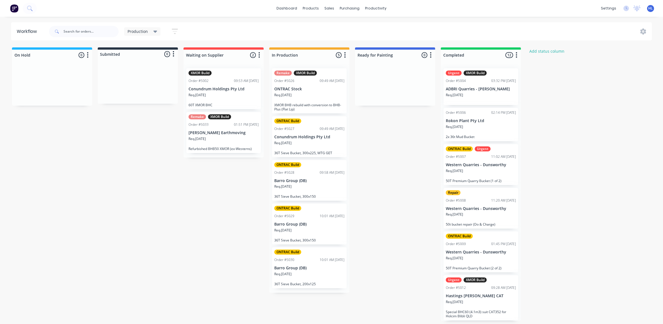
click at [308, 100] on div "Req. 26/08/25" at bounding box center [309, 96] width 70 height 9
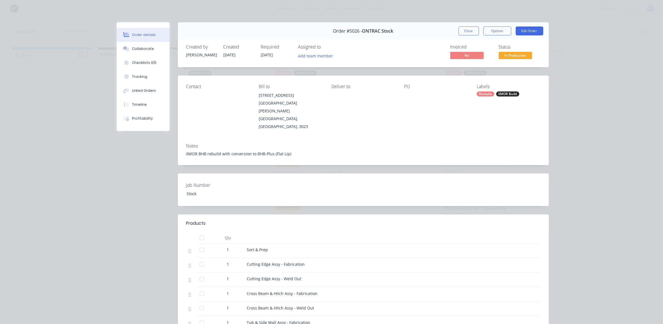
click at [287, 151] on div "XMOR BHB rebuild with conversion to BHB-Plus (Flat Lip)" at bounding box center [363, 154] width 354 height 6
drag, startPoint x: 286, startPoint y: 133, endPoint x: 189, endPoint y: 129, distance: 97.0
click at [189, 139] on div "Notes XMOR BHB rebuild with conversion to BHB-Plus (Flat Lip)" at bounding box center [363, 152] width 371 height 26
click at [182, 139] on div "Notes XMOR BHB rebuild with conversion to BHB-Plus (Flat Lip)" at bounding box center [363, 152] width 371 height 26
drag, startPoint x: 183, startPoint y: 133, endPoint x: 294, endPoint y: 136, distance: 111.2
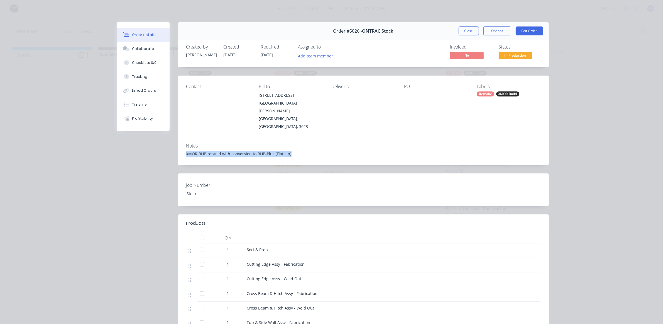
click at [294, 139] on div "Notes XMOR BHB rebuild with conversion to BHB-Plus (Flat Lip)" at bounding box center [363, 152] width 371 height 26
copy div "XMOR BHB rebuild with conversion to BHB-Plus (Flat Lip)"
click at [467, 31] on button "Close" at bounding box center [469, 30] width 20 height 9
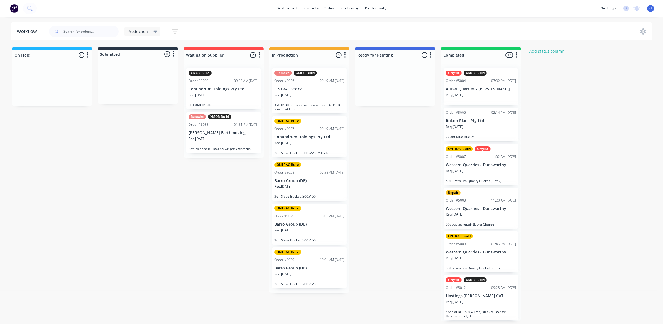
click at [234, 149] on p "Refurbished BHB50 XMOR (ex-Westerns)" at bounding box center [224, 149] width 70 height 4
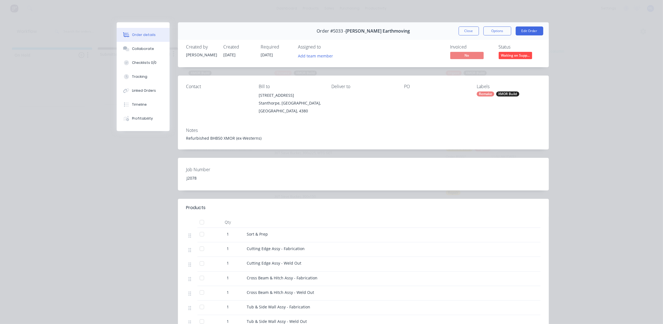
drag, startPoint x: 256, startPoint y: 137, endPoint x: 424, endPoint y: 83, distance: 176.8
click at [255, 137] on div "Refurbished BHB50 XMOR (ex-Westerns)" at bounding box center [363, 138] width 354 height 6
click at [518, 37] on div "Order #5033 - Turner Earthmoving Close Options Edit Order" at bounding box center [363, 31] width 371 height 18
click at [521, 33] on button "Edit Order" at bounding box center [530, 30] width 28 height 9
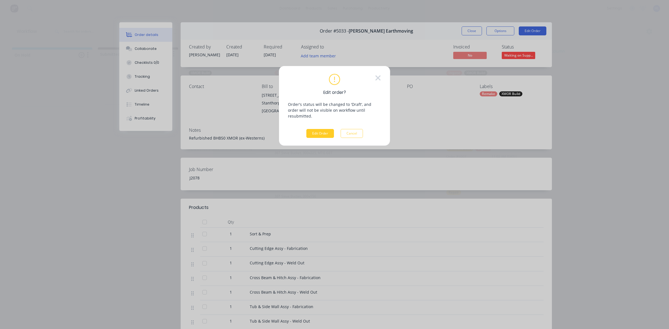
click at [320, 129] on button "Edit Order" at bounding box center [320, 133] width 28 height 9
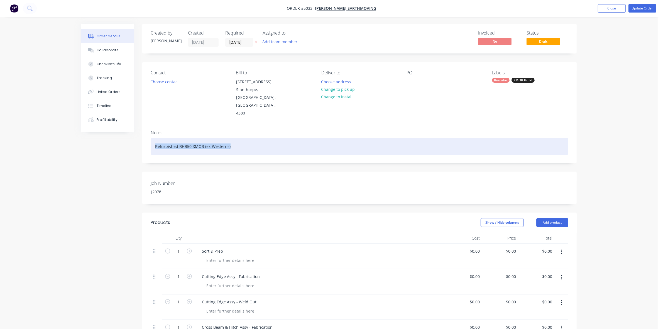
drag, startPoint x: 246, startPoint y: 129, endPoint x: 56, endPoint y: 141, distance: 189.9
paste div
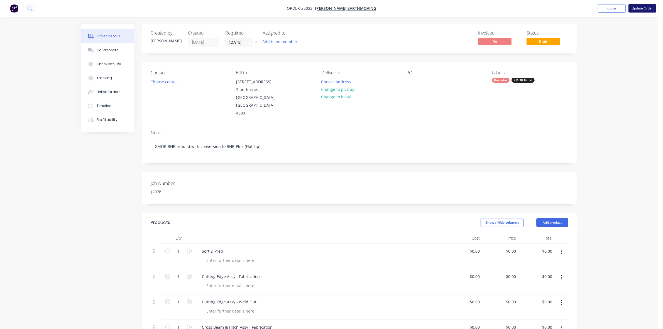
click at [644, 8] on button "Update Order" at bounding box center [643, 8] width 28 height 8
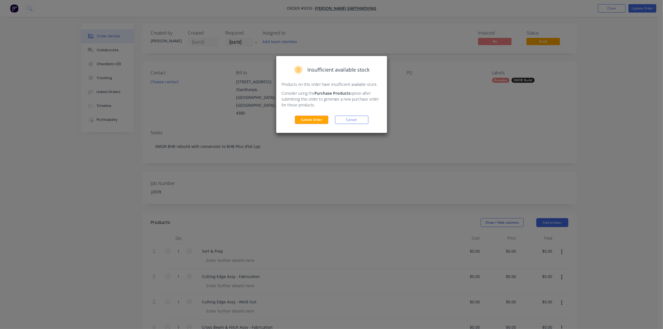
click at [316, 124] on div "Insufficient available stock Products on this order have insufficient available…" at bounding box center [331, 94] width 111 height 77
click at [317, 122] on button "Submit Order" at bounding box center [311, 120] width 33 height 8
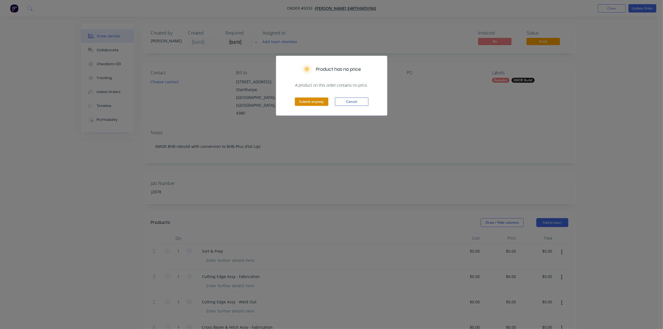
click at [321, 101] on button "Submit anyway" at bounding box center [311, 102] width 33 height 8
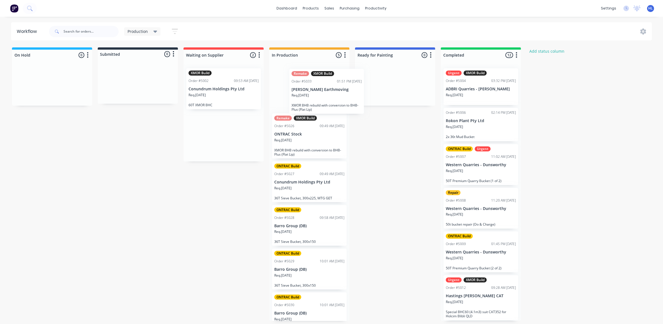
drag, startPoint x: 202, startPoint y: 147, endPoint x: 308, endPoint y: 103, distance: 114.1
click at [308, 103] on div "On Hold 0 Status colour #1FB6FF hex #1FB6FF Save Cancel Notifications Email SMS…" at bounding box center [339, 183] width 687 height 273
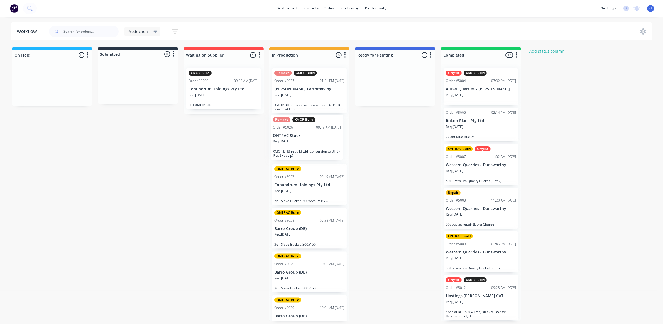
drag, startPoint x: 304, startPoint y: 135, endPoint x: 301, endPoint y: 133, distance: 3.4
click at [301, 133] on div "Remake XMOR Build Order #5033 01:51 PM 08/09/25 Turner Earthmoving Req. 08/09/2…" at bounding box center [309, 192] width 80 height 257
click at [303, 133] on div "Remake XMOR Build Order #5026 09:49 AM 26/08/25 ONTRAC Stock Req. 26/08/25 XMOR…" at bounding box center [309, 138] width 75 height 45
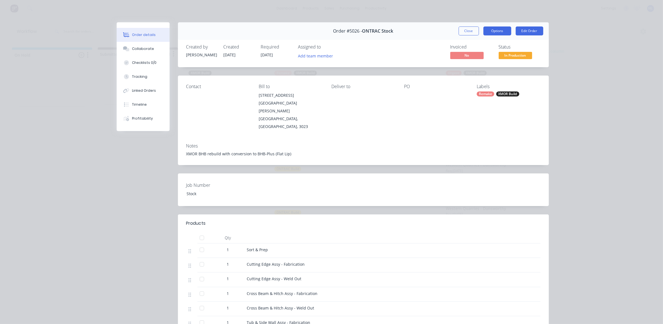
click at [502, 31] on button "Options" at bounding box center [498, 30] width 28 height 9
click at [525, 32] on button "Edit Order" at bounding box center [530, 30] width 28 height 9
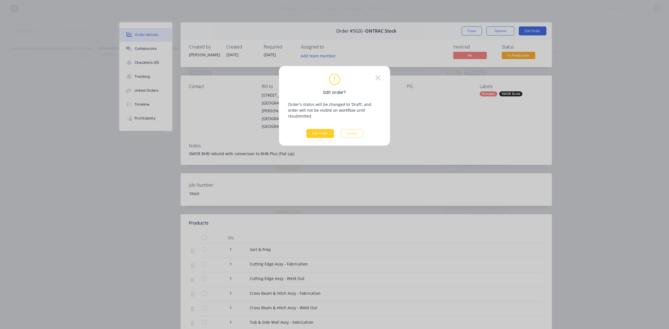
click at [319, 129] on button "Edit Order" at bounding box center [320, 133] width 28 height 9
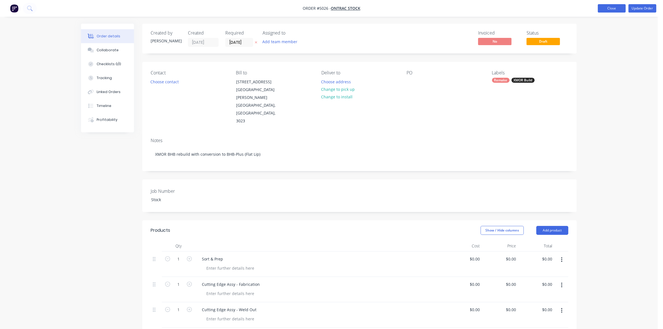
click at [615, 6] on button "Close" at bounding box center [612, 8] width 28 height 8
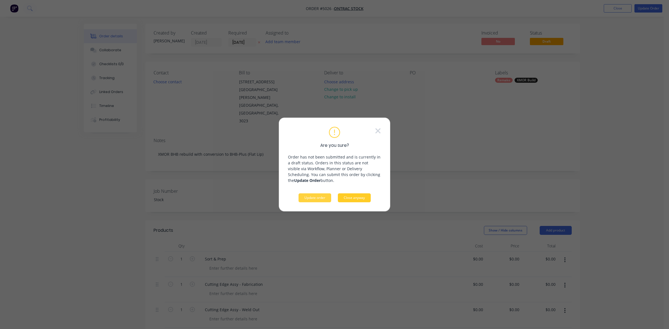
click at [349, 198] on button "Close anyway" at bounding box center [354, 197] width 33 height 9
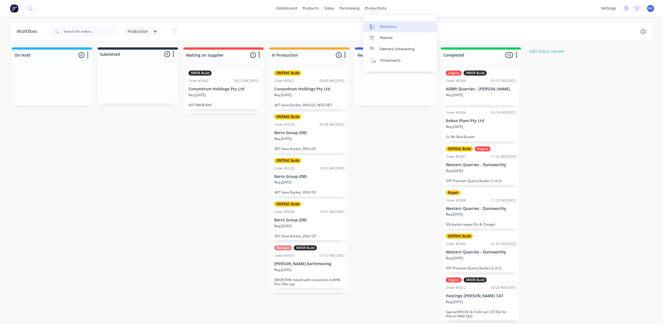
click at [407, 26] on link "Workflow" at bounding box center [400, 26] width 74 height 11
click at [381, 195] on div "On Hold 0 Status colour #1FB6FF hex #1FB6FF Save Cancel Notifications Email SMS…" at bounding box center [339, 183] width 687 height 273
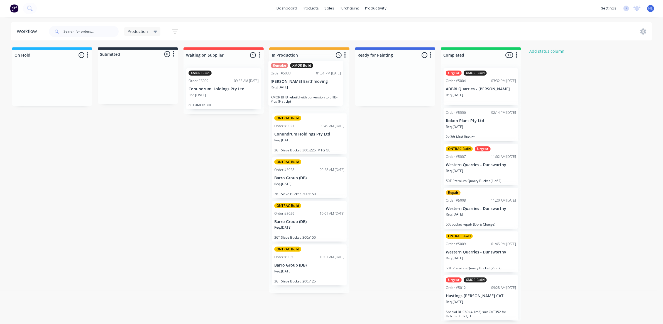
drag, startPoint x: 319, startPoint y: 267, endPoint x: 316, endPoint y: 77, distance: 189.7
click at [316, 77] on div "ONTRAC Build Order #5027 09:49 AM 28/08/25 Conundrum Holdings Pty Ltd Req. 28/0…" at bounding box center [309, 178] width 80 height 229
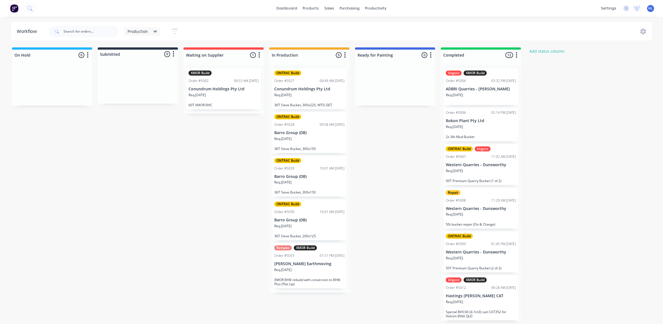
click at [366, 255] on div "On Hold 0 Status colour #1FB6FF hex #1FB6FF Save Cancel Notifications Email SMS…" at bounding box center [339, 183] width 687 height 273
click at [226, 138] on div "On Hold 0 Status colour #1FB6FF hex #1FB6FF Save Cancel Notifications Email SMS…" at bounding box center [339, 183] width 687 height 273
click at [233, 102] on div "Req. [DATE]" at bounding box center [224, 96] width 70 height 9
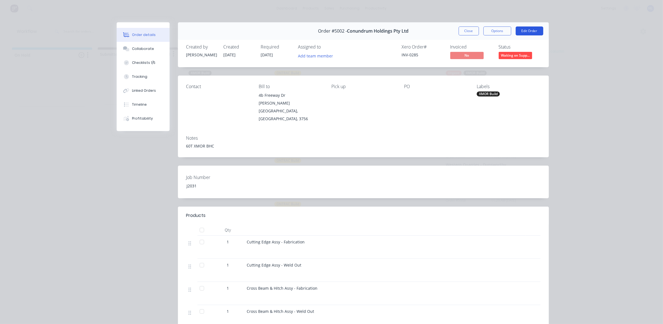
click at [523, 31] on button "Edit Order" at bounding box center [530, 30] width 28 height 9
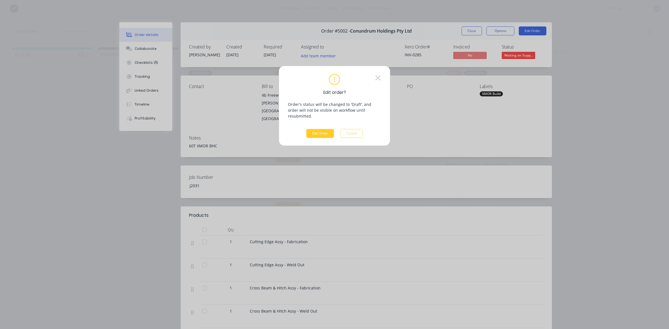
click at [316, 129] on button "Edit Order" at bounding box center [320, 133] width 28 height 9
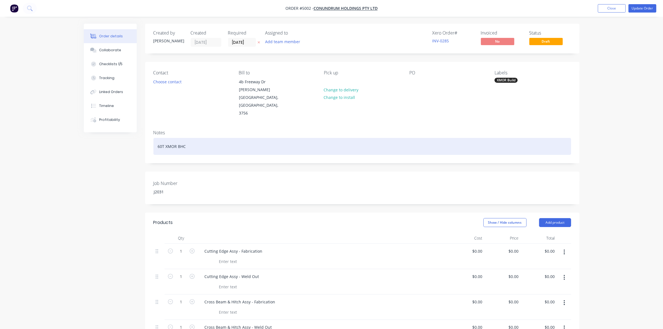
click at [259, 138] on div "60T XMOR BHC" at bounding box center [363, 146] width 418 height 17
click at [225, 138] on div "60T XMOR BHC - Add Hitch to Finish stock bucket" at bounding box center [363, 146] width 418 height 17
click at [236, 138] on div "60T XMOR BHC - Add Hitch to Finish Stock bucket" at bounding box center [363, 146] width 418 height 17
click at [252, 138] on div "60T XMOR BHC - Add Hitch to Finish Stock Bucket" at bounding box center [363, 146] width 418 height 17
click at [221, 138] on div "60T XMOR BHC - Add Hitch to Finish Stock Bucket" at bounding box center [363, 146] width 418 height 17
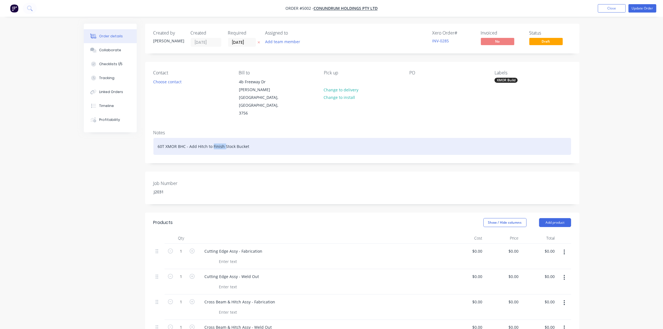
click at [221, 138] on div "60T XMOR BHC - Add Hitch to Finish Stock Bucket" at bounding box center [363, 146] width 418 height 17
click at [267, 138] on div "60T XMOR BHC - Add Hitch to complete Stock Bucket" at bounding box center [363, 146] width 418 height 17
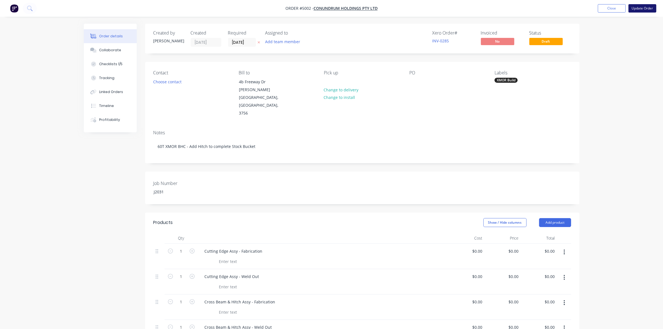
click at [648, 9] on button "Update Order" at bounding box center [643, 8] width 28 height 8
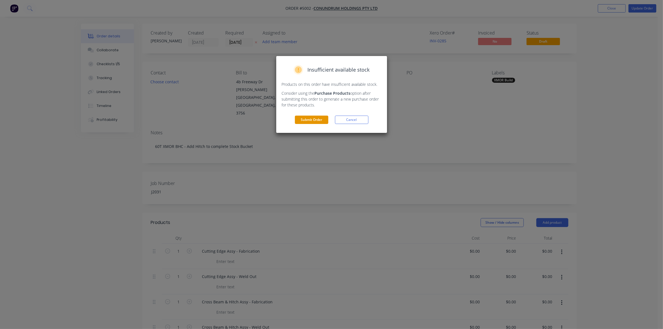
drag, startPoint x: 298, startPoint y: 115, endPoint x: 300, endPoint y: 116, distance: 3.0
click at [298, 115] on div "Insufficient available stock Products on this order have insufficient available…" at bounding box center [331, 94] width 111 height 77
click at [301, 116] on button "Submit Order" at bounding box center [311, 120] width 33 height 8
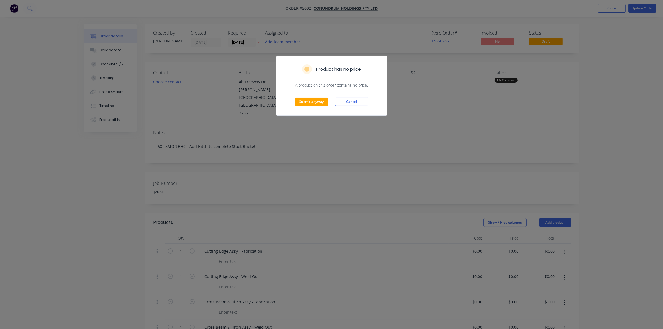
click at [315, 106] on div "Submit anyway Cancel" at bounding box center [331, 101] width 111 height 27
click at [318, 101] on button "Submit anyway" at bounding box center [311, 102] width 33 height 8
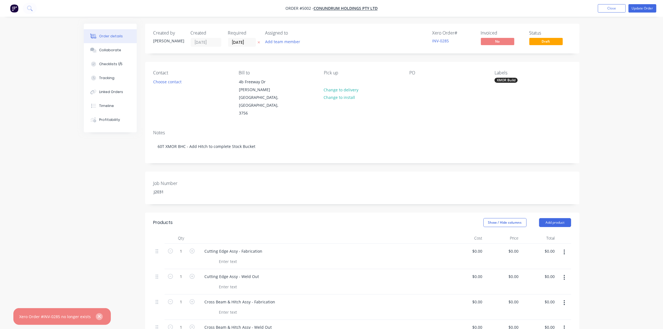
click at [98, 317] on icon "button" at bounding box center [100, 316] width 4 height 5
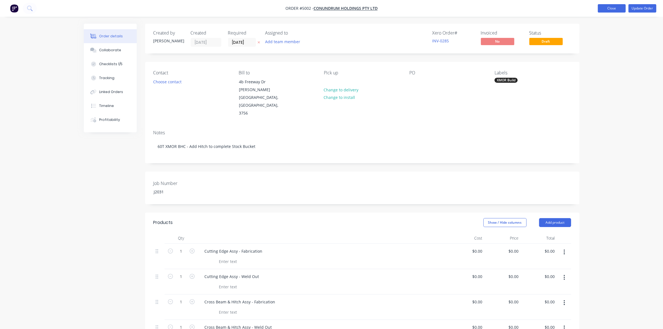
click at [602, 7] on button "Close" at bounding box center [612, 8] width 28 height 8
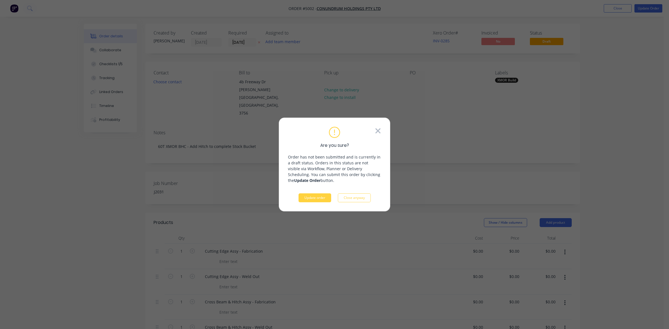
click at [378, 129] on icon at bounding box center [378, 131] width 6 height 8
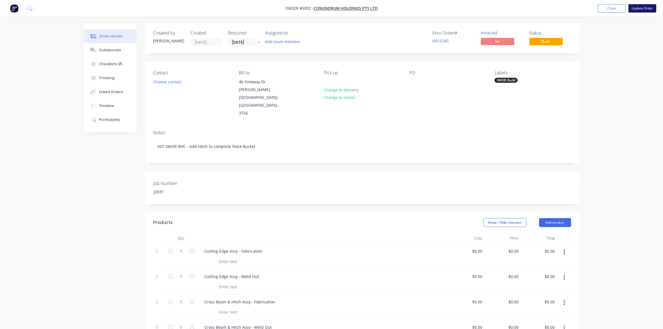
click at [642, 6] on button "Update Order" at bounding box center [643, 8] width 28 height 8
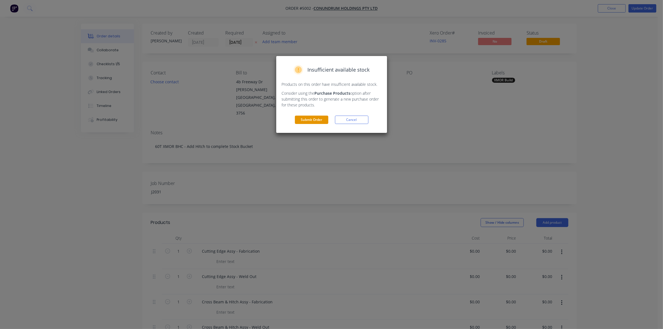
click at [321, 123] on button "Submit Order" at bounding box center [311, 120] width 33 height 8
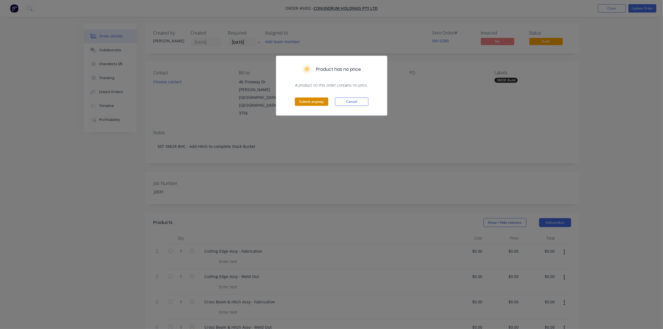
click at [322, 105] on button "Submit anyway" at bounding box center [311, 102] width 33 height 8
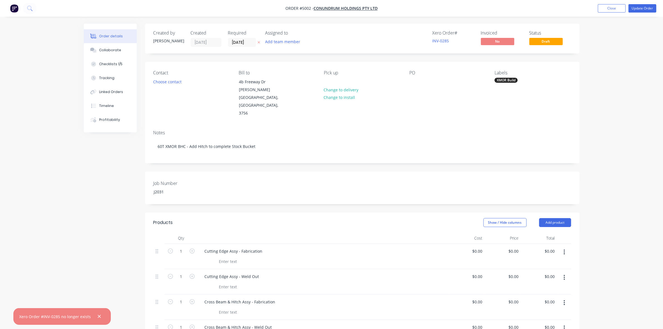
click at [553, 41] on span "Draft" at bounding box center [546, 41] width 33 height 7
click at [544, 40] on span "Draft" at bounding box center [546, 41] width 33 height 7
click at [98, 315] on icon "button" at bounding box center [100, 316] width 4 height 5
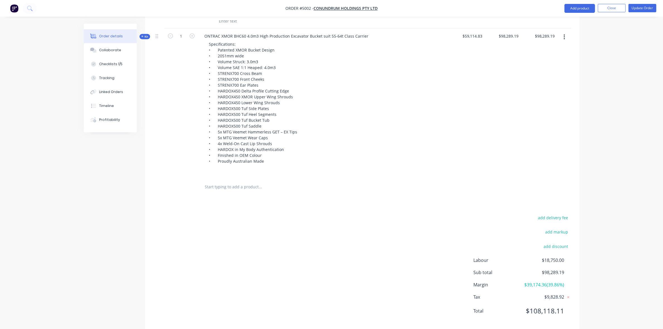
scroll to position [418, 0]
click at [614, 8] on button "Close" at bounding box center [612, 8] width 28 height 8
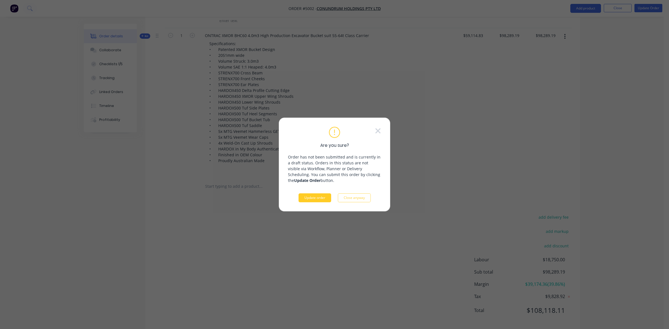
click at [316, 199] on button "Update order" at bounding box center [314, 197] width 33 height 9
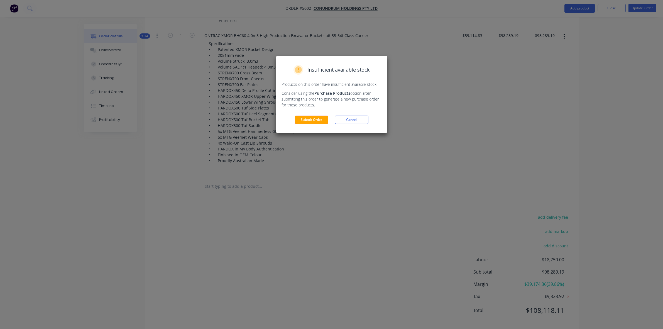
click at [325, 113] on div "Insufficient available stock Products on this order have insufficient available…" at bounding box center [331, 94] width 111 height 77
click at [322, 119] on button "Submit Order" at bounding box center [311, 120] width 33 height 8
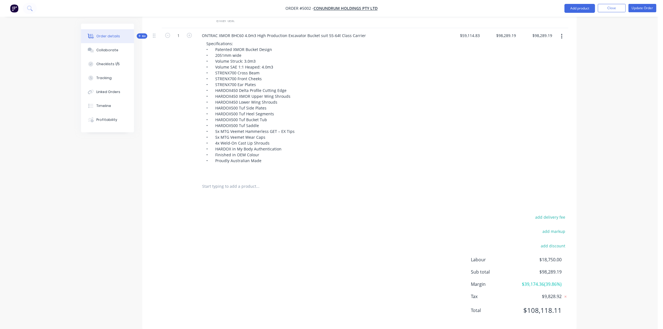
scroll to position [333, 0]
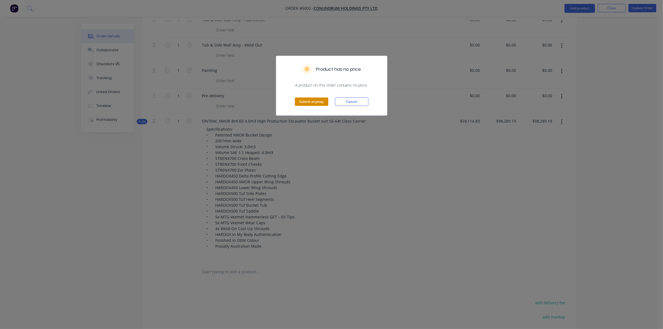
click at [317, 99] on button "Submit anyway" at bounding box center [311, 102] width 33 height 8
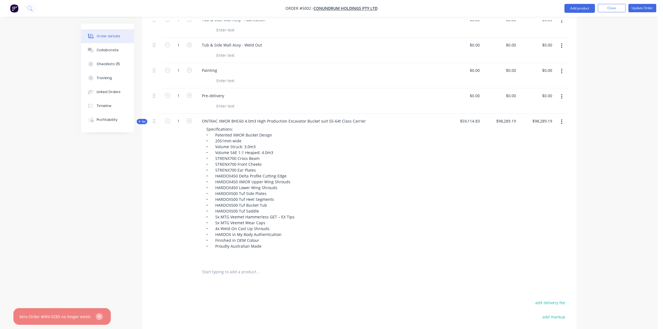
click at [101, 316] on icon "button" at bounding box center [100, 316] width 4 height 5
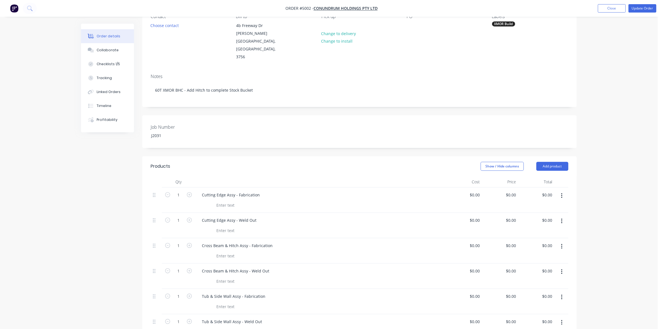
scroll to position [0, 0]
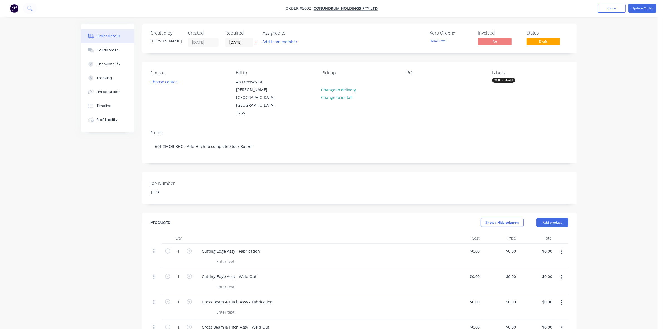
click at [247, 130] on div "Notes" at bounding box center [360, 132] width 418 height 5
click at [445, 40] on link "INV-0285" at bounding box center [438, 40] width 17 height 5
click at [106, 111] on button "Timeline" at bounding box center [107, 106] width 53 height 14
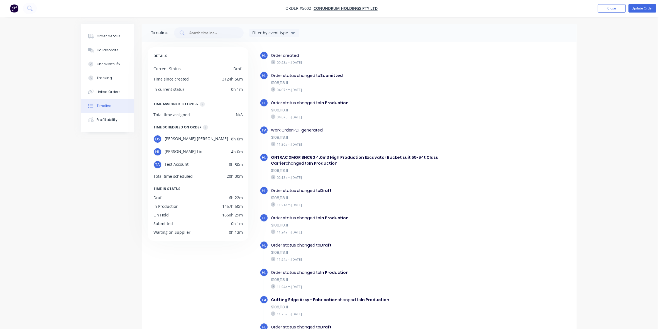
click at [108, 129] on div "Order details Collaborate Checklists 1/5 Tracking Linked Orders Timeline Profit…" at bounding box center [107, 78] width 53 height 109
click at [110, 125] on button "Profitability" at bounding box center [107, 120] width 53 height 14
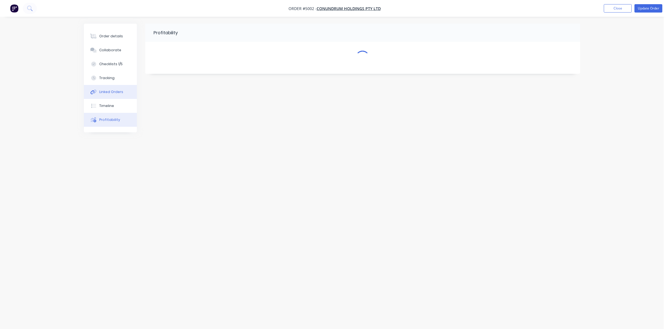
click at [115, 89] on div "Linked Orders" at bounding box center [111, 91] width 24 height 5
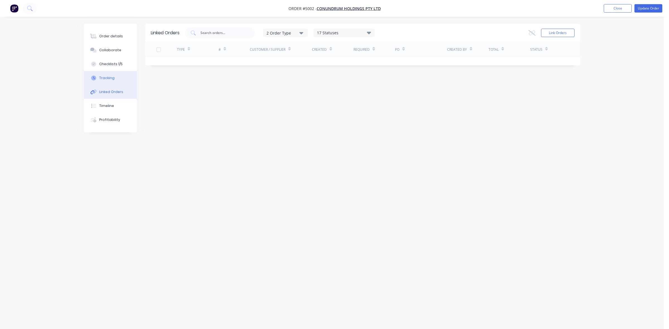
click at [115, 73] on button "Tracking" at bounding box center [110, 78] width 53 height 14
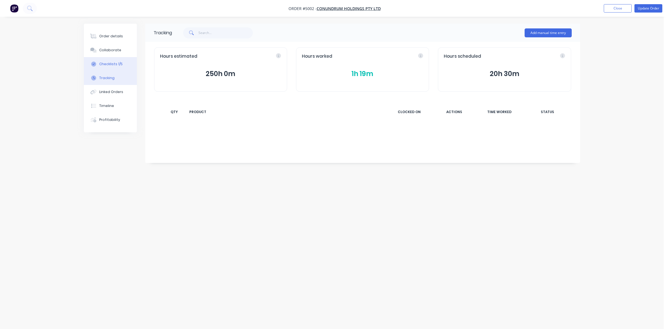
click at [112, 62] on div "Checklists 1/5" at bounding box center [110, 64] width 23 height 5
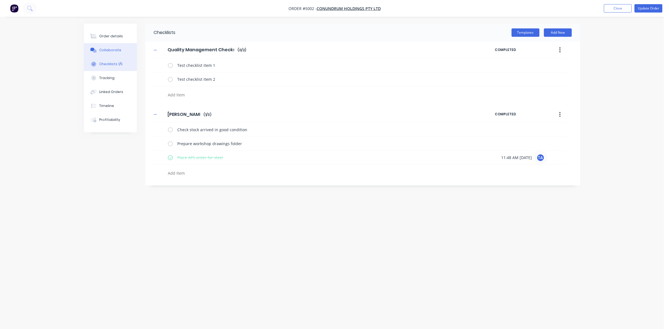
click at [114, 50] on div "Collaborate" at bounding box center [110, 50] width 22 height 5
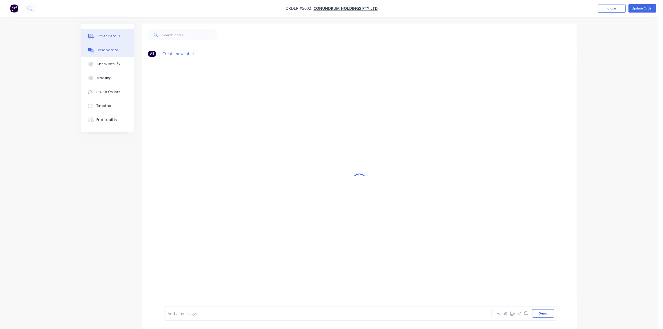
click at [119, 40] on button "Order details" at bounding box center [107, 36] width 53 height 14
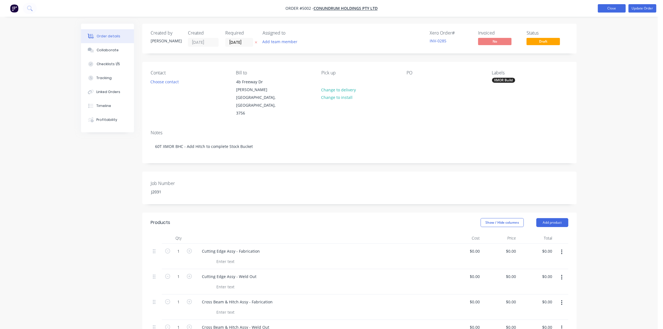
click at [607, 7] on button "Close" at bounding box center [612, 8] width 28 height 8
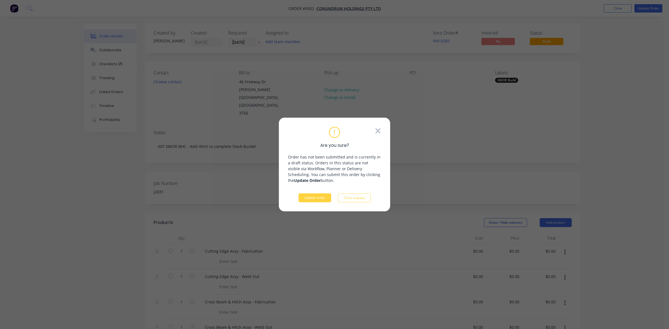
click at [379, 128] on icon at bounding box center [378, 131] width 6 height 8
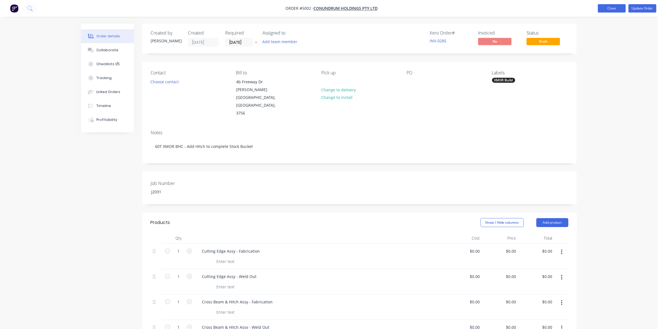
click at [616, 7] on button "Close" at bounding box center [612, 8] width 28 height 8
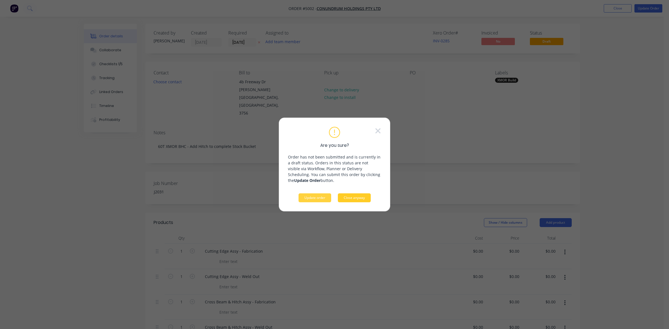
click at [362, 199] on button "Close anyway" at bounding box center [354, 197] width 33 height 9
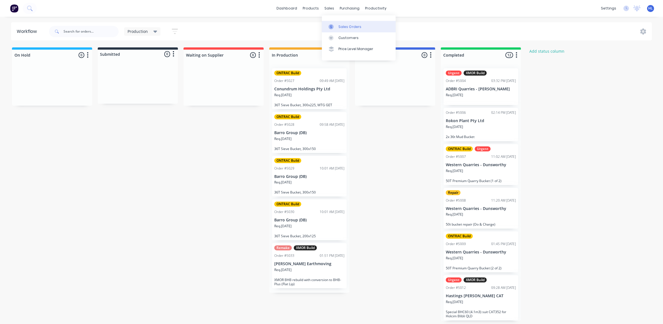
click at [345, 24] on div "Sales Orders" at bounding box center [350, 26] width 23 height 5
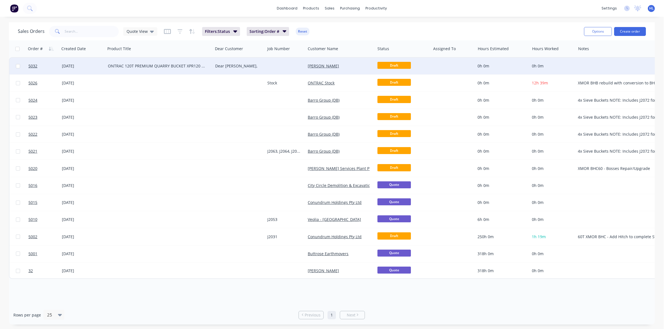
click at [402, 65] on span "Draft" at bounding box center [393, 65] width 33 height 7
click at [394, 65] on span "Draft" at bounding box center [393, 65] width 33 height 7
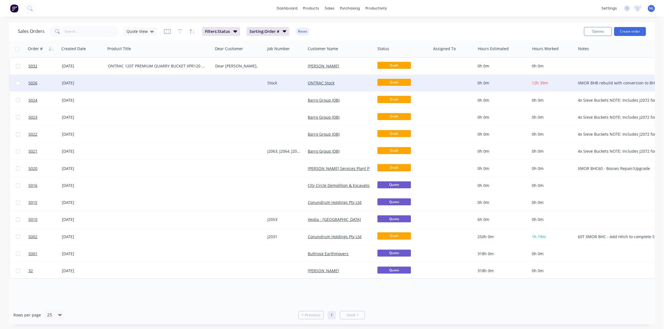
click at [398, 82] on span "Draft" at bounding box center [393, 82] width 33 height 7
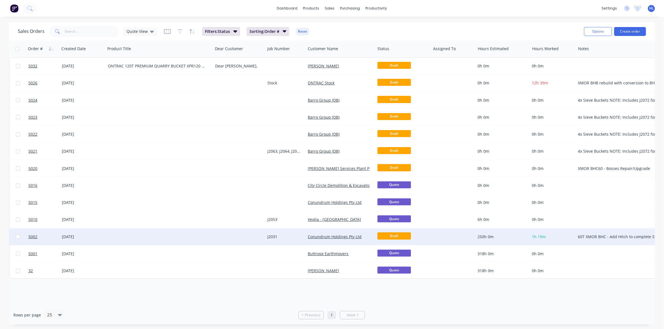
click at [400, 233] on span "Draft" at bounding box center [393, 235] width 33 height 7
click at [38, 231] on link "5002" at bounding box center [44, 236] width 33 height 17
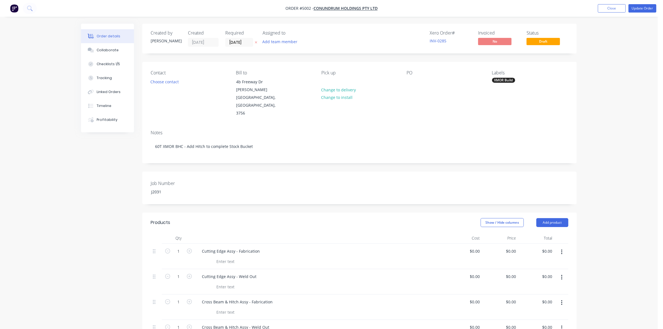
click at [540, 45] on span "Draft" at bounding box center [543, 41] width 33 height 7
click at [550, 38] on span "Draft" at bounding box center [543, 41] width 33 height 7
click at [552, 41] on span "Draft" at bounding box center [543, 41] width 33 height 7
click at [542, 40] on span "Draft" at bounding box center [543, 41] width 33 height 7
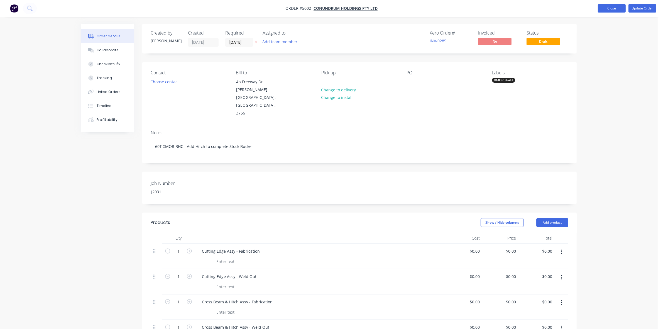
click at [616, 8] on button "Close" at bounding box center [612, 8] width 28 height 8
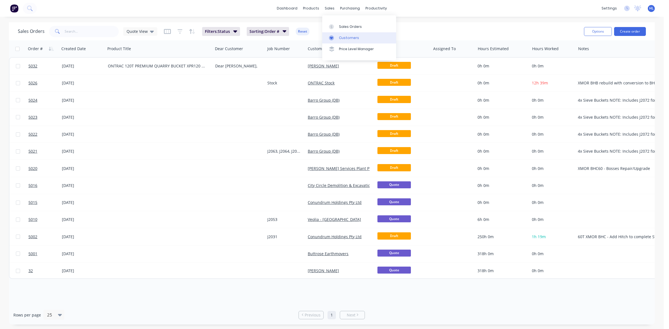
click at [343, 38] on div "Customers" at bounding box center [349, 37] width 20 height 5
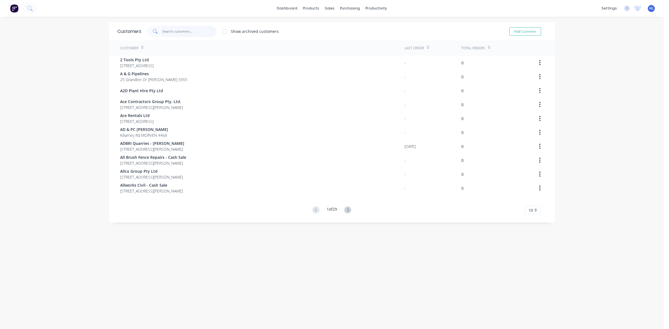
click at [177, 35] on input "text" at bounding box center [189, 31] width 54 height 11
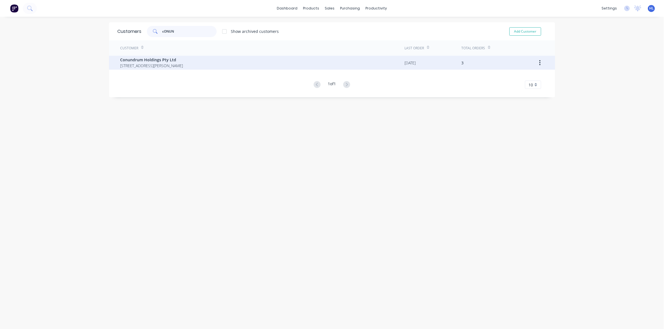
type input "cONUN"
click at [166, 62] on span "Conundrum Holdings Pty Ltd" at bounding box center [151, 60] width 63 height 6
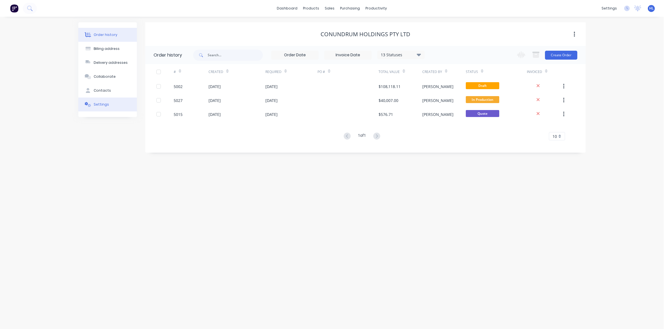
click at [119, 106] on button "Settings" at bounding box center [107, 105] width 59 height 14
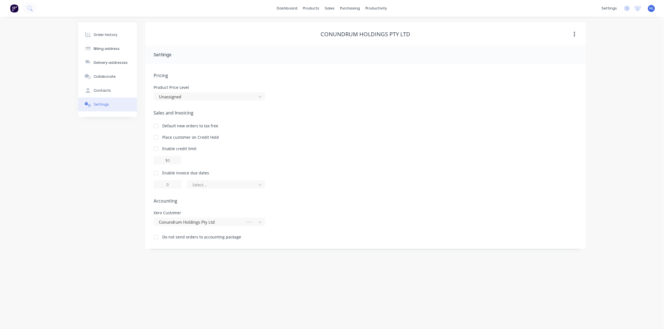
click at [161, 237] on div at bounding box center [155, 237] width 11 height 11
click at [106, 90] on div "Contacts" at bounding box center [102, 90] width 17 height 5
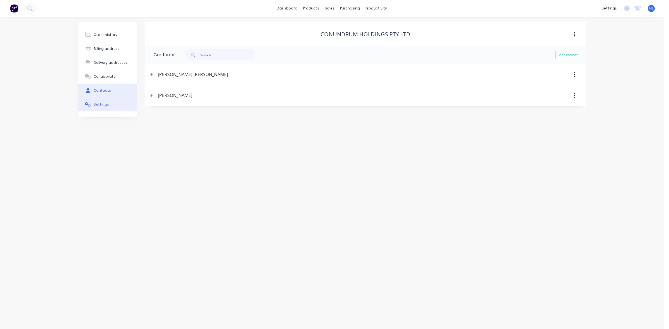
click at [103, 103] on div "Settings" at bounding box center [101, 104] width 15 height 5
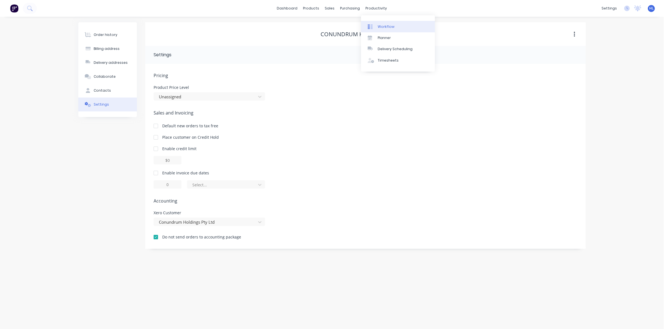
click at [391, 29] on div "Workflow" at bounding box center [385, 26] width 17 height 5
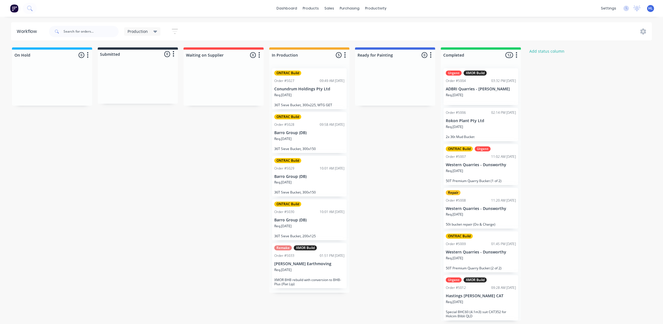
click at [299, 260] on div "Remake XMOR Build Order #5033 01:51 PM [DATE] [PERSON_NAME] Earthmoving Req. [D…" at bounding box center [309, 265] width 75 height 45
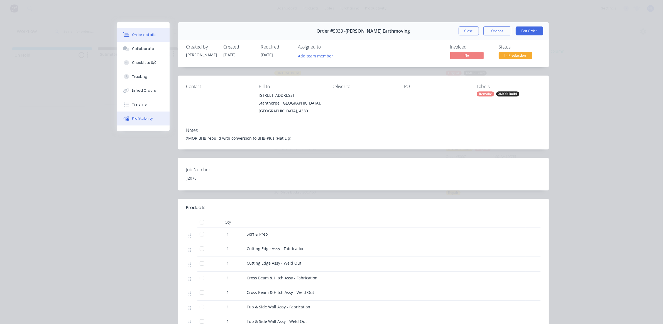
click at [143, 117] on div "Profitability" at bounding box center [142, 118] width 21 height 5
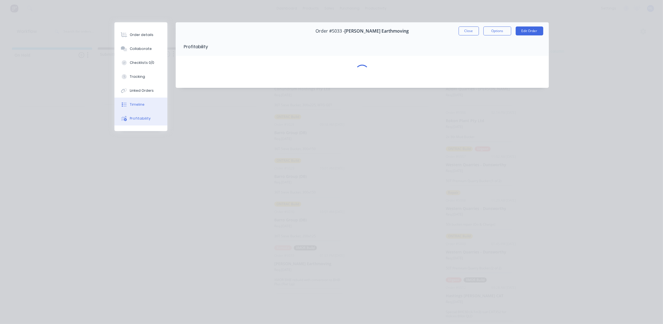
click at [140, 104] on div "Timeline" at bounding box center [137, 104] width 15 height 5
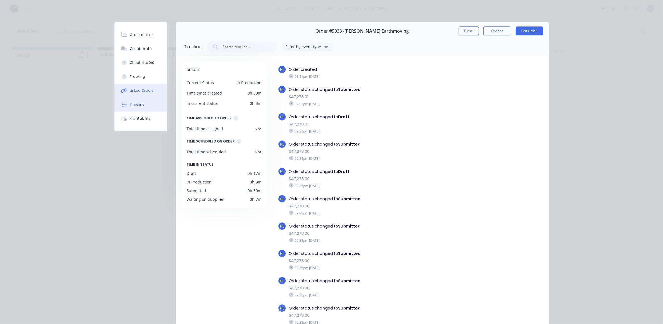
click at [139, 88] on div "Linked Orders" at bounding box center [142, 90] width 24 height 5
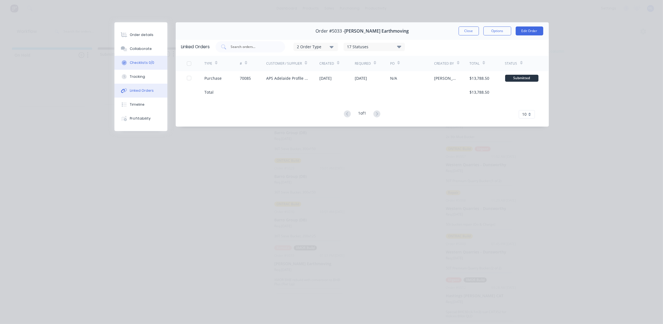
click at [141, 68] on button "Checklists 0/0" at bounding box center [141, 63] width 53 height 14
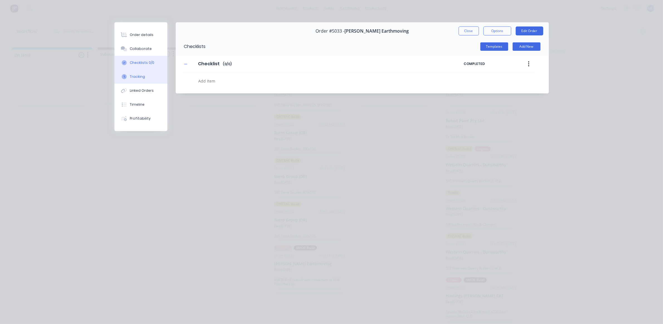
click at [139, 75] on div "Tracking" at bounding box center [137, 76] width 15 height 5
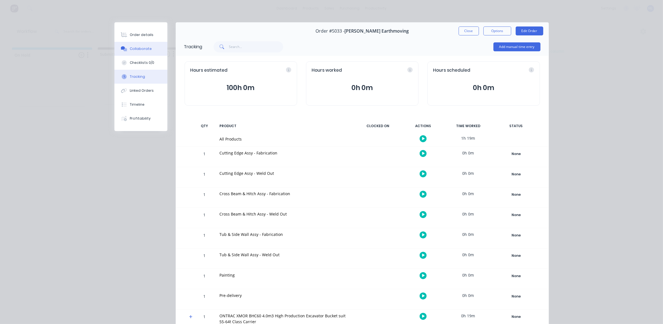
click at [138, 49] on div "Collaborate" at bounding box center [141, 48] width 22 height 5
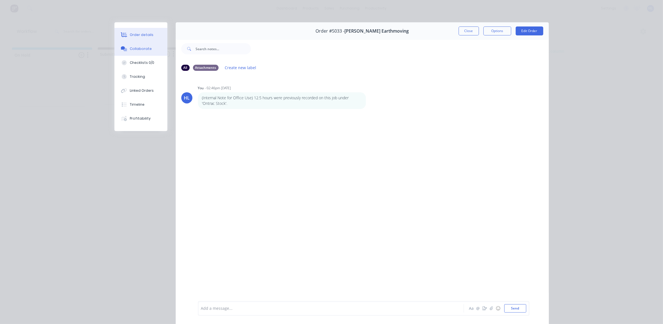
click at [135, 35] on div "Order details" at bounding box center [142, 34] width 24 height 5
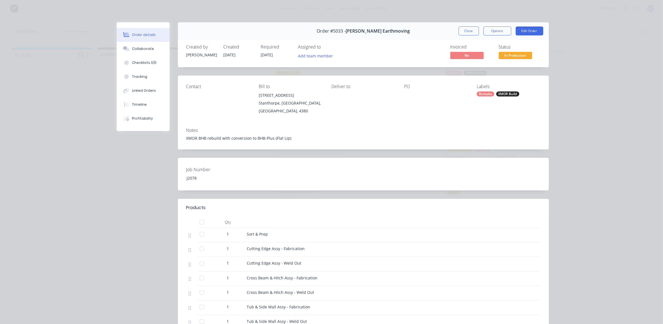
click at [517, 56] on span "In Production" at bounding box center [515, 55] width 33 height 7
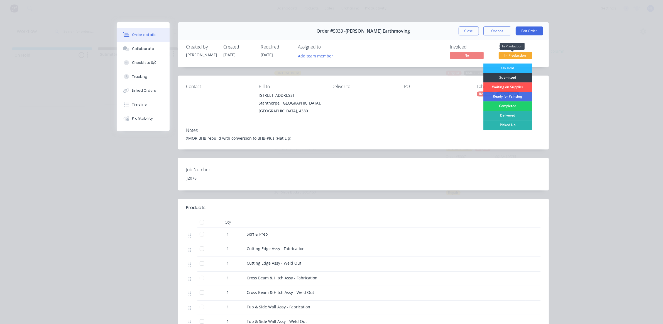
click at [517, 56] on span "In Production" at bounding box center [515, 55] width 33 height 7
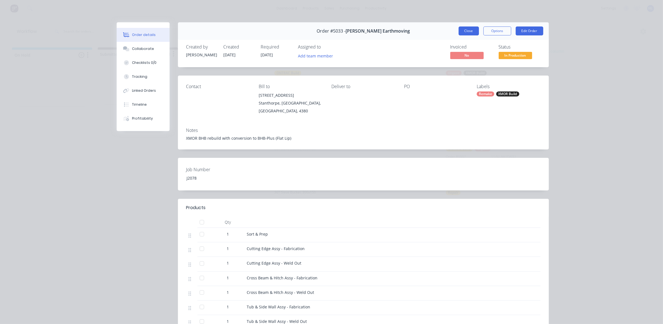
click at [462, 32] on button "Close" at bounding box center [469, 30] width 20 height 9
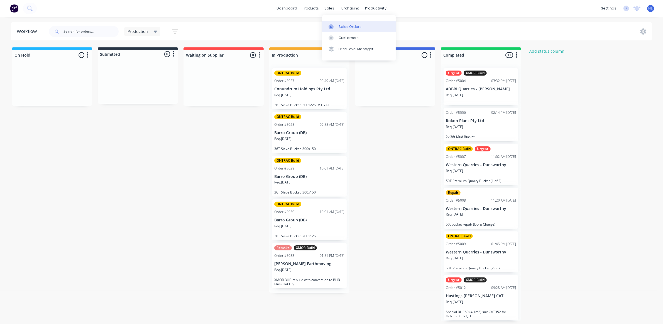
click at [341, 24] on link "Sales Orders" at bounding box center [359, 26] width 74 height 11
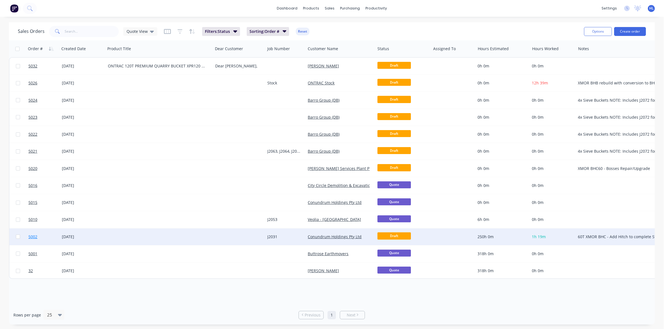
click at [40, 235] on link "5002" at bounding box center [44, 236] width 33 height 17
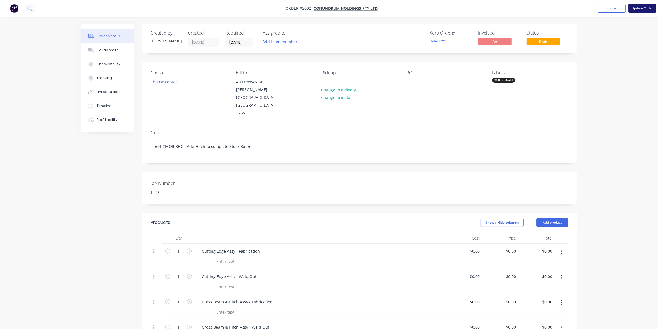
click at [644, 10] on button "Update Order" at bounding box center [643, 8] width 28 height 8
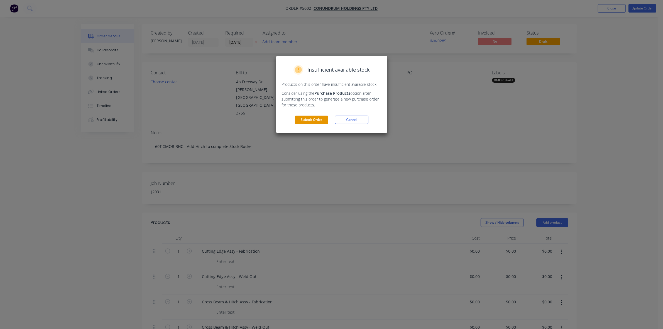
click at [317, 122] on button "Submit Order" at bounding box center [311, 120] width 33 height 8
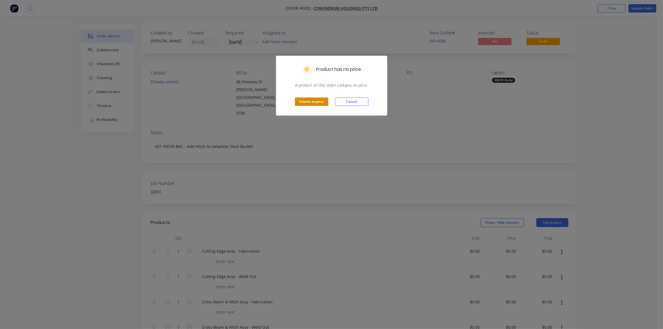
click at [319, 103] on button "Submit anyway" at bounding box center [311, 102] width 33 height 8
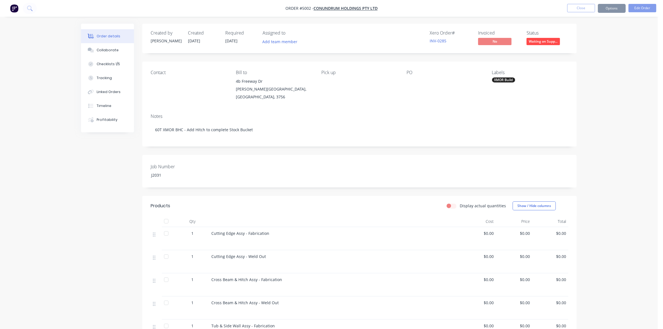
click at [318, 103] on div "Sending to your accounting package... Loading... This may take a few moments. P…" at bounding box center [331, 164] width 663 height 329
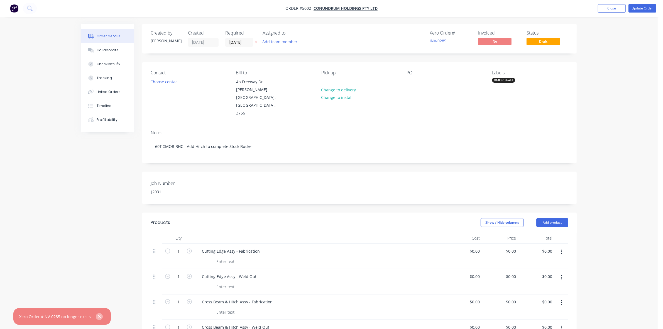
click at [98, 318] on icon "button" at bounding box center [100, 316] width 4 height 5
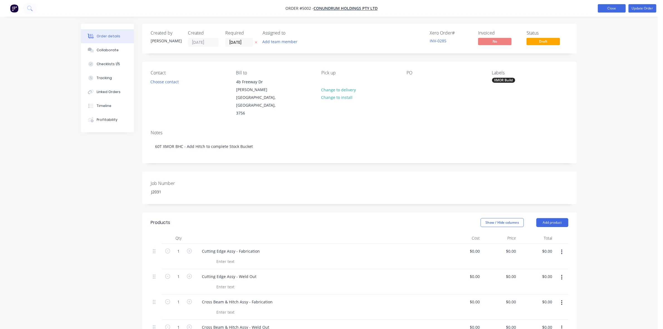
click at [613, 8] on button "Close" at bounding box center [612, 8] width 28 height 8
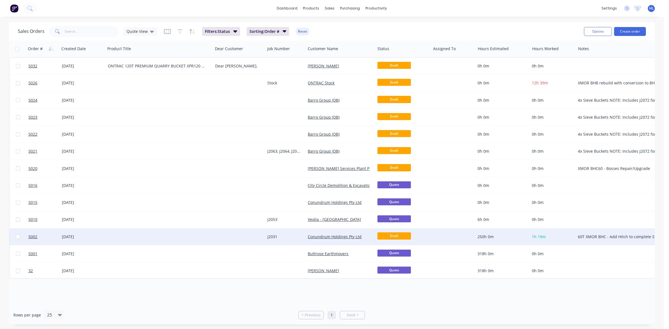
click at [374, 233] on div "Conundrum Holdings Pty Ltd" at bounding box center [339, 236] width 69 height 17
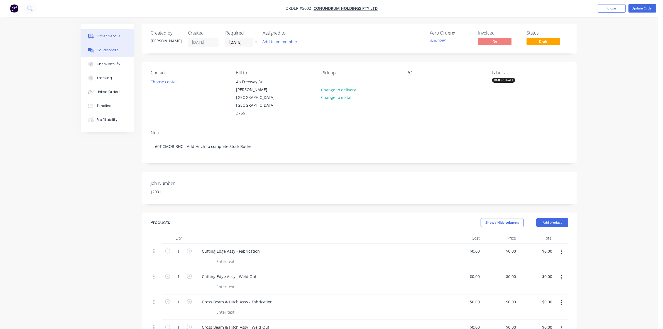
click at [113, 50] on div "Collaborate" at bounding box center [108, 50] width 22 height 5
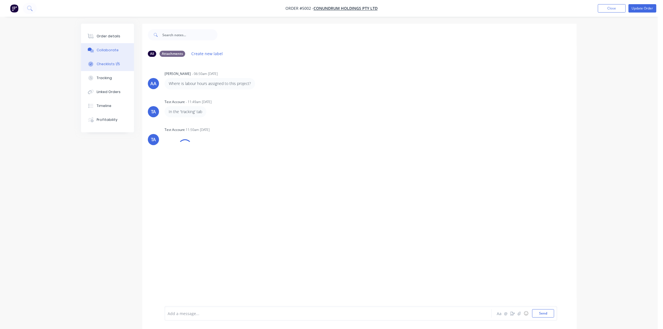
click at [105, 61] on button "Checklists 1/5" at bounding box center [107, 64] width 53 height 14
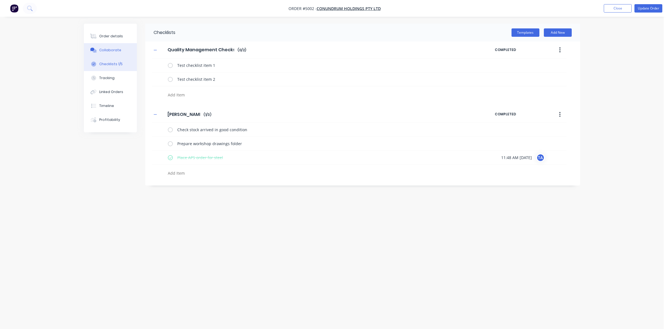
click at [105, 48] on div "Collaborate" at bounding box center [110, 50] width 22 height 5
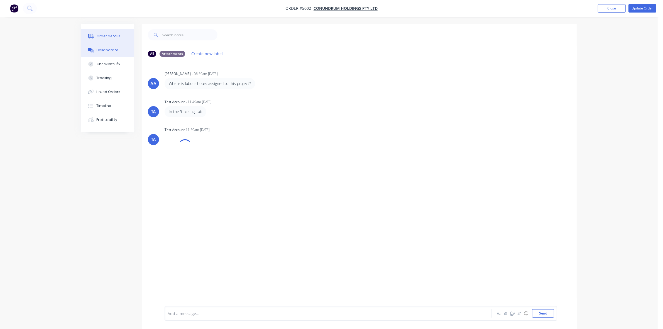
click at [109, 38] on div "Order details" at bounding box center [109, 36] width 24 height 5
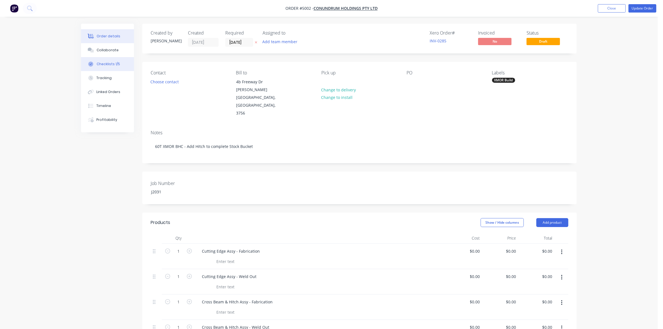
click at [95, 62] on button "Checklists 1/5" at bounding box center [107, 64] width 53 height 14
type textarea "x"
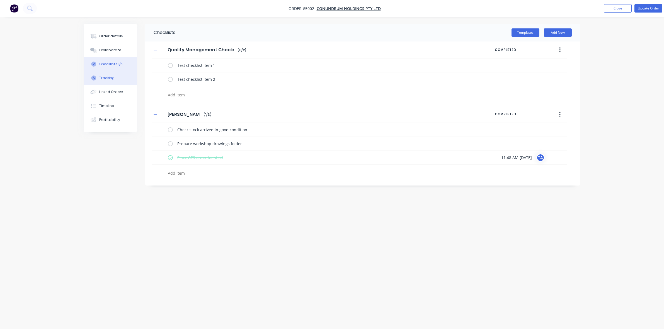
click at [101, 74] on button "Tracking" at bounding box center [110, 78] width 53 height 14
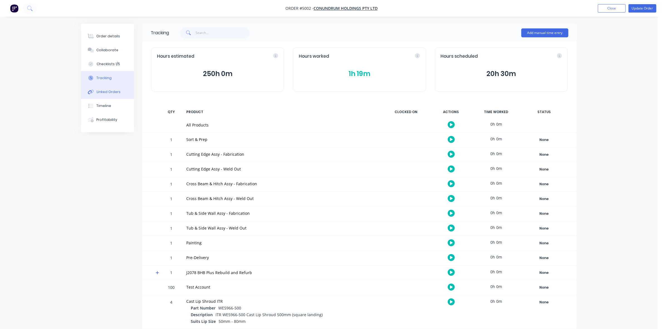
click at [109, 88] on button "Linked Orders" at bounding box center [107, 92] width 53 height 14
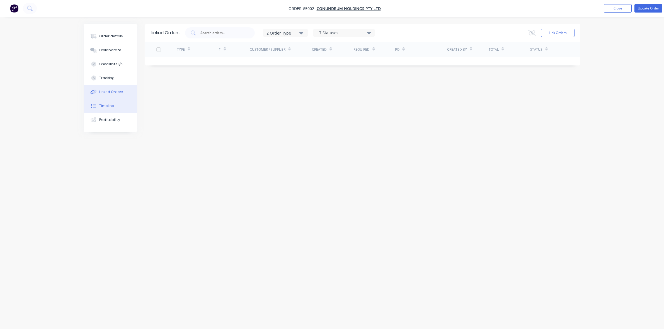
click at [106, 105] on div "Timeline" at bounding box center [106, 105] width 15 height 5
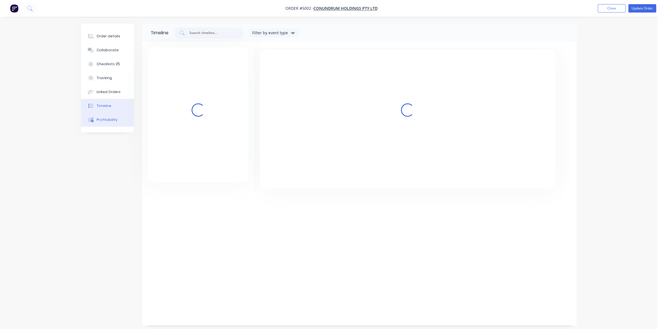
click at [108, 124] on button "Profitability" at bounding box center [107, 120] width 53 height 14
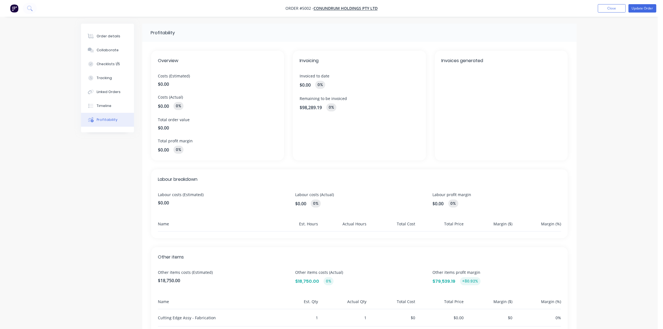
click at [610, 13] on nav "Order #5002 - Conundrum Holdings Pty Ltd Add product Close Update Order" at bounding box center [331, 8] width 663 height 17
click at [613, 9] on button "Close" at bounding box center [612, 8] width 28 height 8
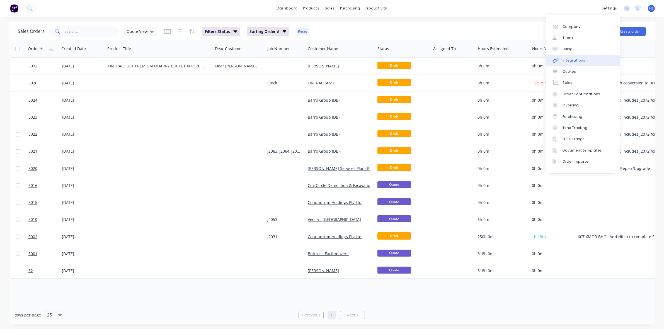
click at [593, 58] on link "Integrations" at bounding box center [582, 60] width 74 height 11
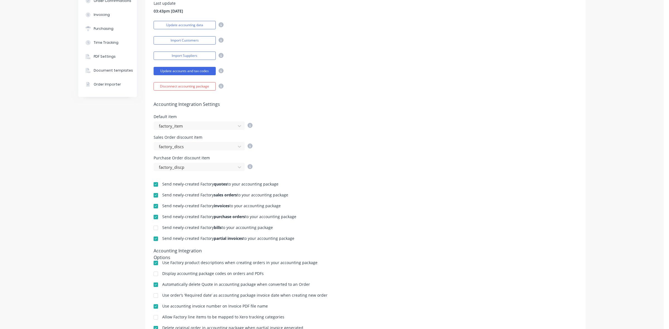
scroll to position [143, 0]
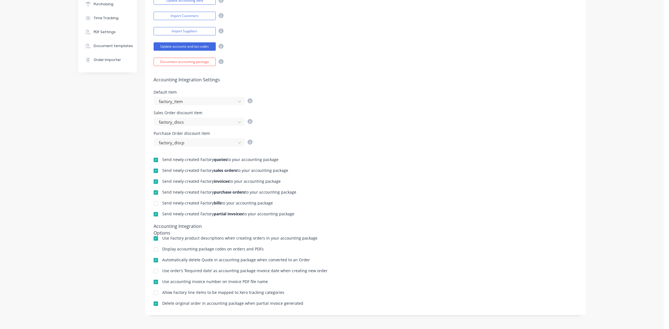
click at [152, 181] on div at bounding box center [155, 181] width 11 height 11
click at [152, 215] on div at bounding box center [155, 214] width 11 height 11
click at [151, 172] on div at bounding box center [155, 170] width 11 height 11
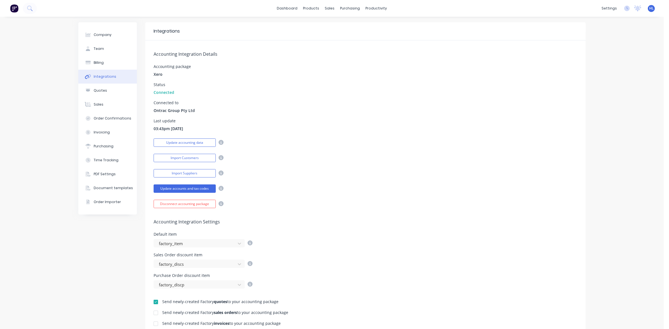
drag, startPoint x: 91, startPoint y: 91, endPoint x: 98, endPoint y: 76, distance: 16.4
click at [94, 91] on div "Quotes" at bounding box center [100, 90] width 13 height 5
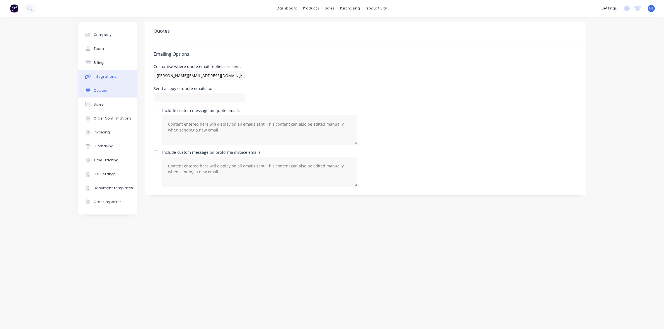
click at [102, 72] on button "Integrations" at bounding box center [107, 77] width 59 height 14
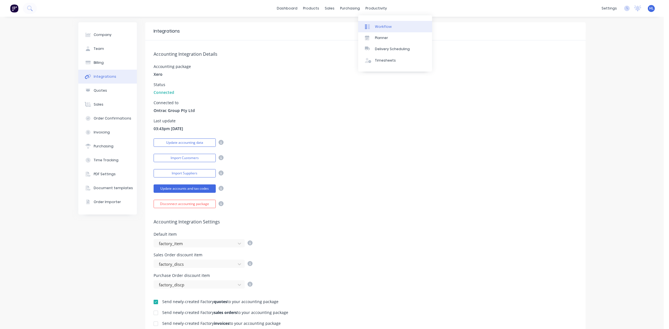
click at [398, 27] on link "Workflow" at bounding box center [395, 26] width 74 height 11
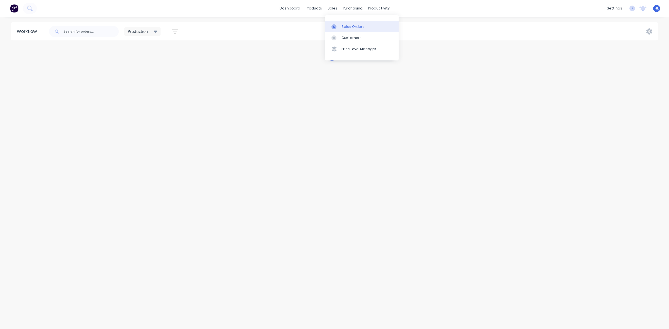
click at [343, 28] on div "Sales Orders" at bounding box center [352, 26] width 23 height 5
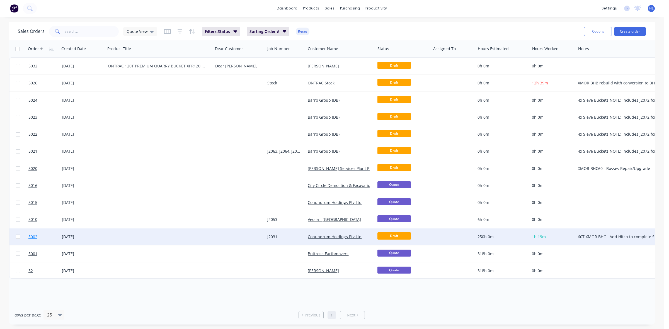
click at [42, 233] on link "5002" at bounding box center [44, 236] width 33 height 17
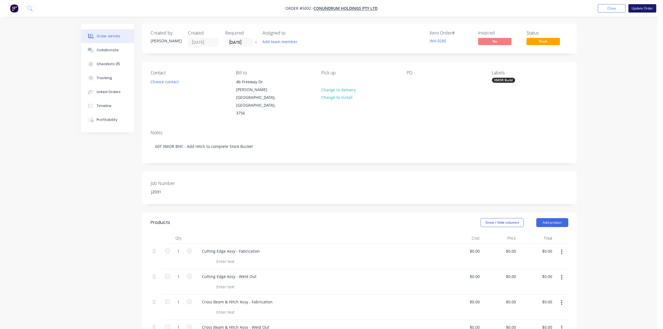
click at [636, 9] on button "Update Order" at bounding box center [643, 8] width 28 height 8
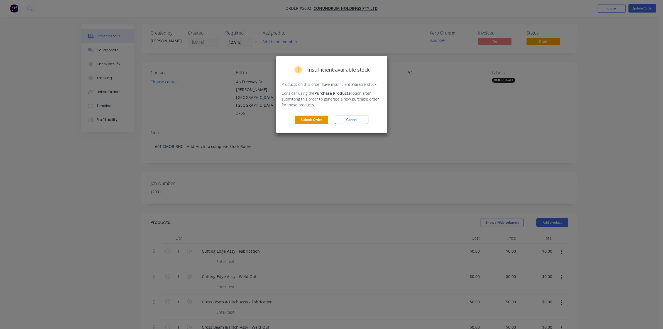
click at [307, 116] on button "Submit Order" at bounding box center [311, 120] width 33 height 8
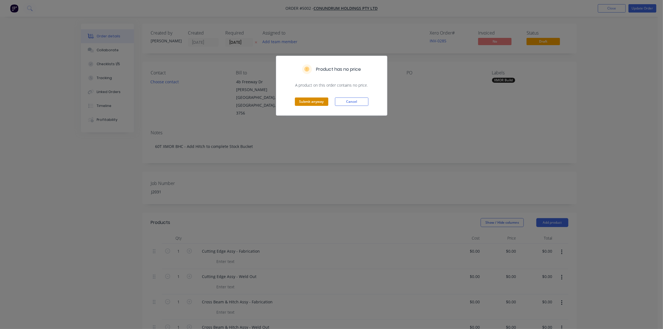
click at [318, 105] on button "Submit anyway" at bounding box center [311, 102] width 33 height 8
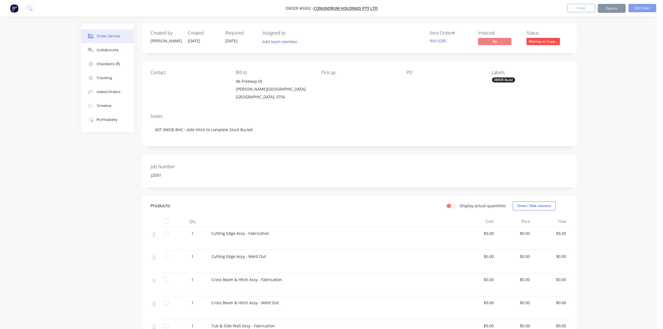
click at [543, 42] on span "Waiting on Supp..." at bounding box center [543, 41] width 33 height 7
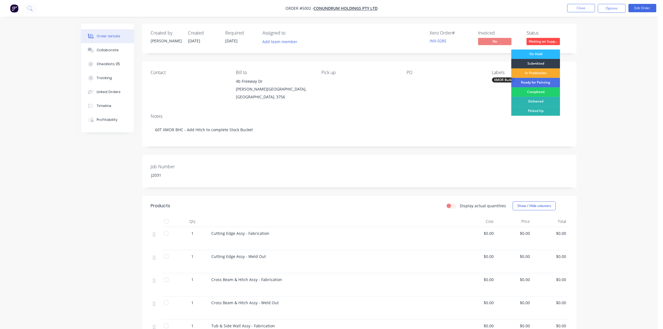
click at [539, 74] on div "In Production" at bounding box center [535, 73] width 49 height 9
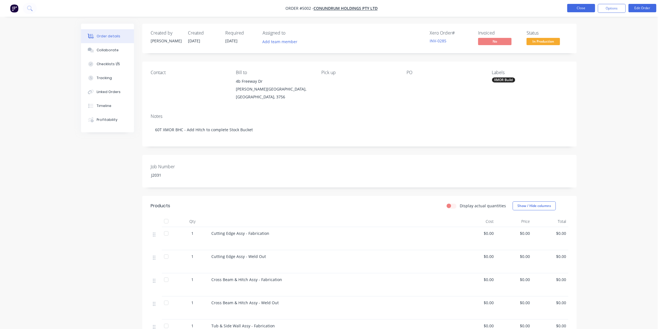
click at [579, 8] on button "Close" at bounding box center [581, 8] width 28 height 8
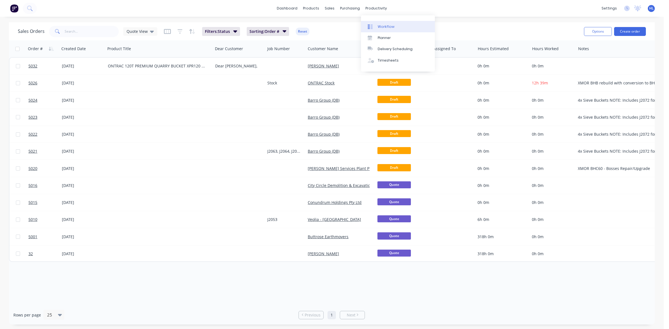
click at [396, 25] on link "Workflow" at bounding box center [398, 26] width 74 height 11
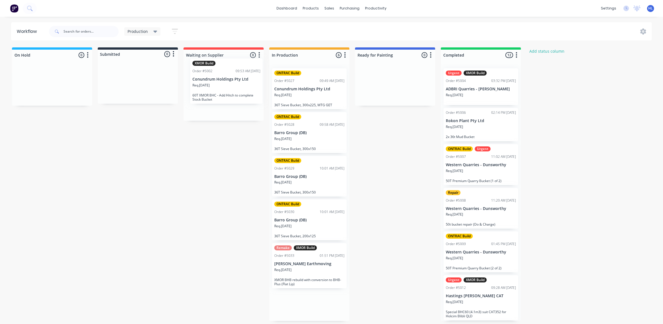
drag, startPoint x: 301, startPoint y: 98, endPoint x: 215, endPoint y: 89, distance: 87.0
click at [215, 89] on div "On Hold 0 Status colour #1FB6FF hex #1FB6FF Save Cancel Notifications Email SMS…" at bounding box center [339, 183] width 687 height 273
click at [213, 164] on div "On Hold 0 Status colour #1FB6FF hex #1FB6FF Save Cancel Notifications Email SMS…" at bounding box center [339, 183] width 687 height 273
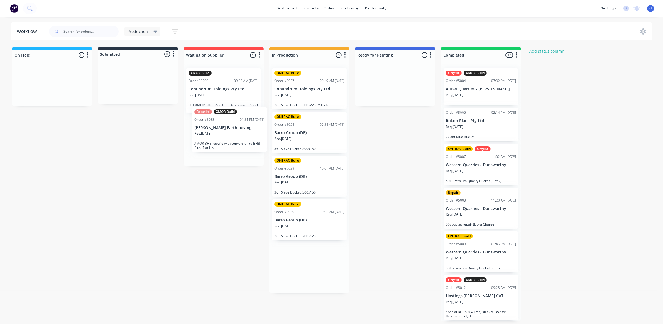
drag, startPoint x: 321, startPoint y: 281, endPoint x: 237, endPoint y: 140, distance: 163.8
click at [237, 140] on div "On Hold 0 Status colour #1FB6FF hex #1FB6FF Save Cancel Notifications Email SMS…" at bounding box center [339, 183] width 687 height 273
click at [229, 206] on div "On Hold 0 Status colour #1FB6FF hex #1FB6FF Save Cancel Notifications Email SMS…" at bounding box center [339, 183] width 687 height 273
click at [392, 89] on div at bounding box center [395, 85] width 80 height 42
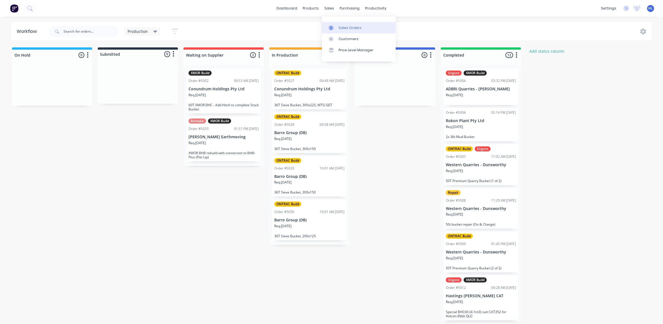
click at [346, 26] on div "Sales Orders" at bounding box center [350, 27] width 23 height 5
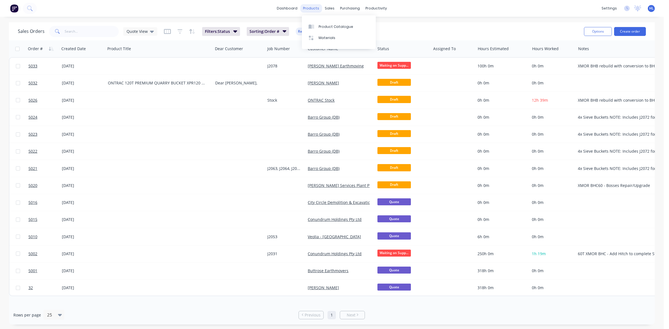
click at [312, 6] on div "products" at bounding box center [311, 8] width 22 height 8
click at [326, 26] on div "Product Catalogue" at bounding box center [335, 26] width 35 height 5
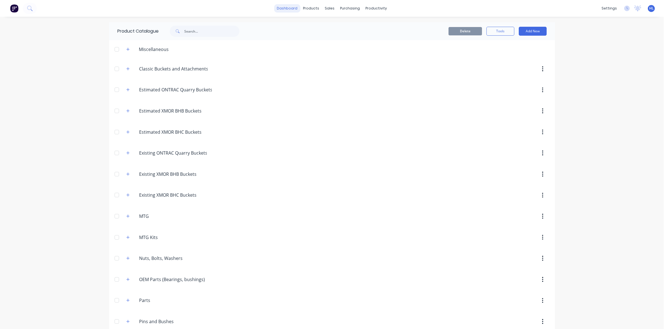
click at [290, 9] on link "dashboard" at bounding box center [287, 8] width 26 height 8
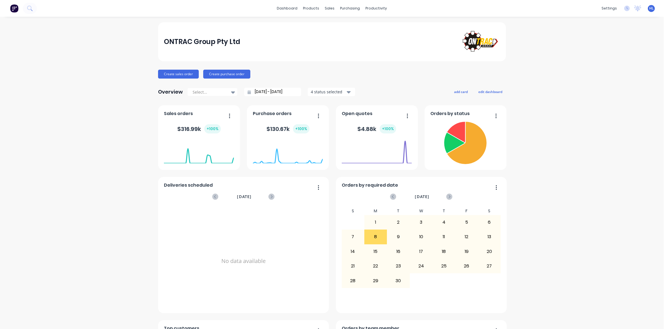
click at [578, 179] on div "ONTRAC Group Pty Ltd Create sales order Create purchase order Overview Select..…" at bounding box center [331, 239] width 663 height 434
